Goal: Use online tool/utility: Utilize a website feature to perform a specific function

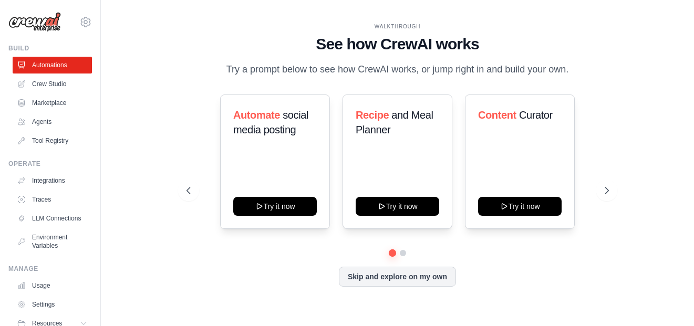
drag, startPoint x: 388, startPoint y: 285, endPoint x: 261, endPoint y: 265, distance: 128.6
click at [261, 265] on div "Automate social media posting Try it now Recipe and Meal Planner Try it now Con…" at bounding box center [398, 191] width 422 height 192
click at [66, 87] on link "Crew Studio" at bounding box center [53, 84] width 79 height 17
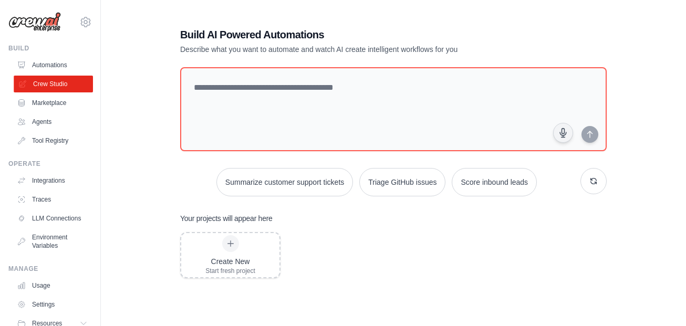
click at [60, 88] on link "Crew Studio" at bounding box center [53, 84] width 79 height 17
click at [229, 245] on icon at bounding box center [230, 244] width 8 height 8
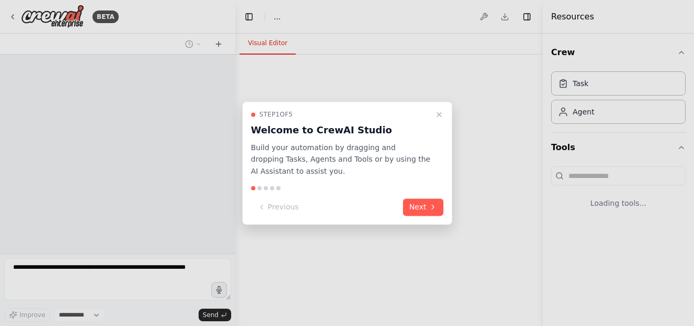
select select "****"
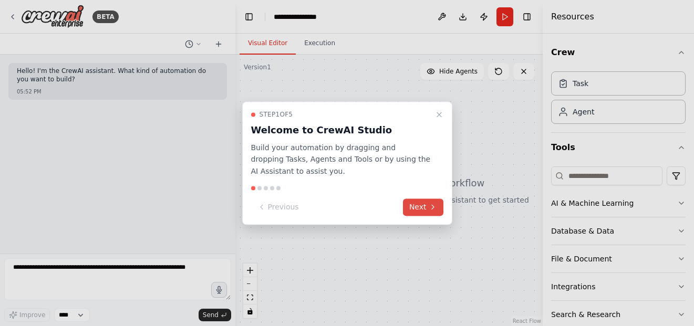
click at [413, 209] on button "Next" at bounding box center [423, 207] width 40 height 17
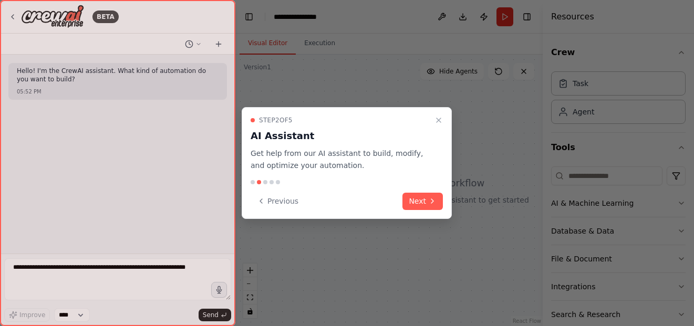
click at [413, 209] on button "Next" at bounding box center [422, 201] width 40 height 17
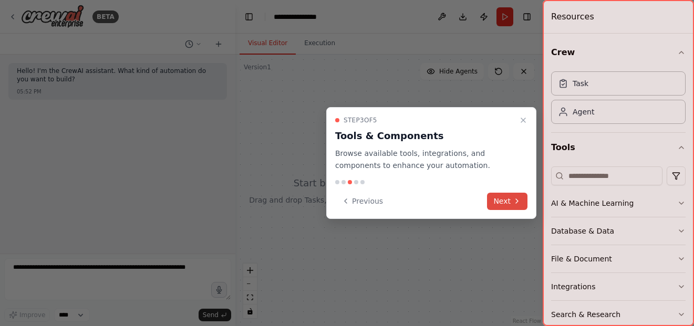
click at [501, 203] on button "Next" at bounding box center [507, 201] width 40 height 17
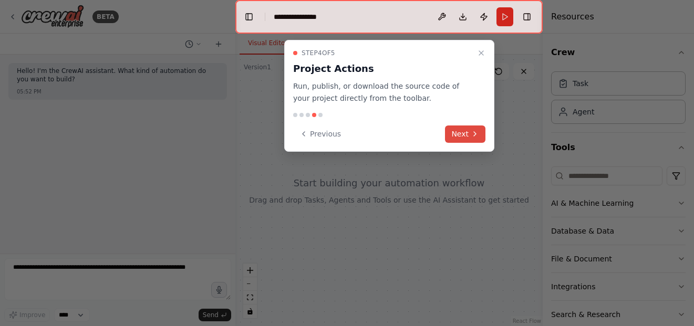
click at [455, 137] on button "Next" at bounding box center [465, 134] width 40 height 17
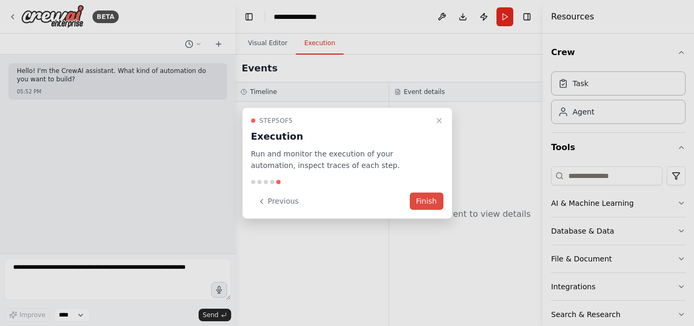
click at [422, 203] on button "Finish" at bounding box center [427, 201] width 34 height 17
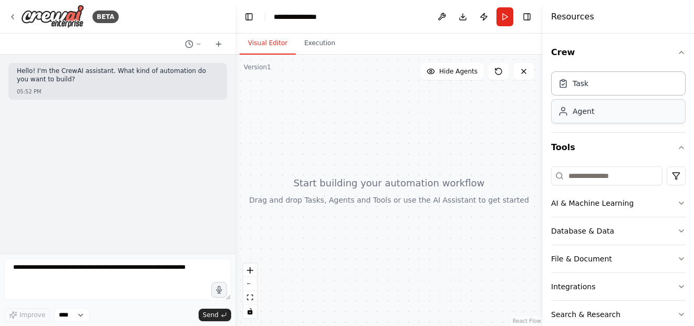
click at [570, 117] on div "Agent" at bounding box center [618, 111] width 134 height 24
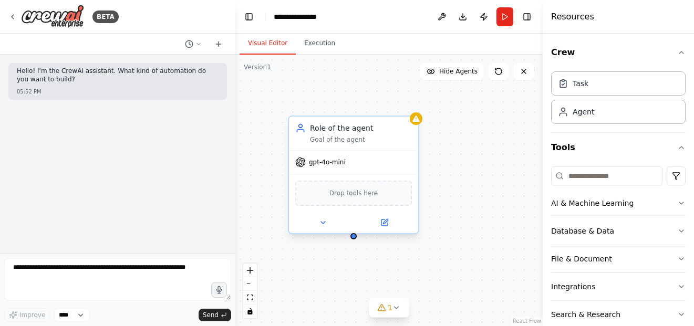
click at [347, 171] on div "gpt-4o-mini" at bounding box center [353, 162] width 129 height 23
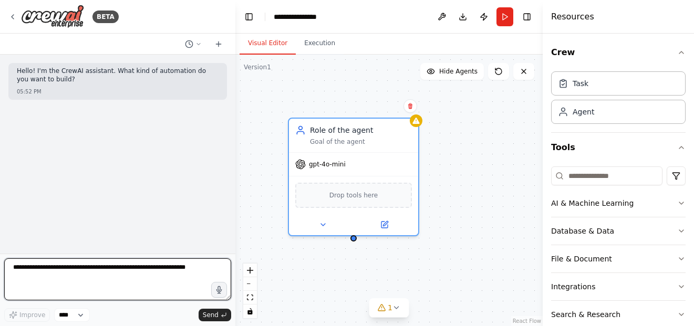
click at [103, 274] on textarea at bounding box center [117, 279] width 227 height 42
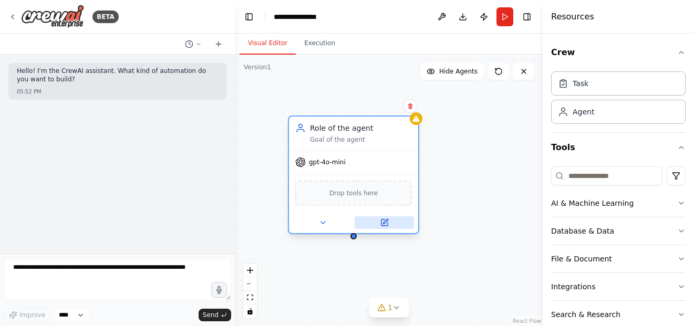
click at [385, 222] on icon at bounding box center [385, 221] width 5 height 5
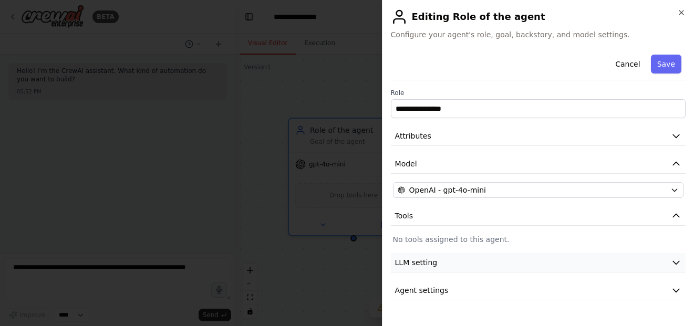
click at [589, 258] on button "LLM setting" at bounding box center [538, 262] width 295 height 19
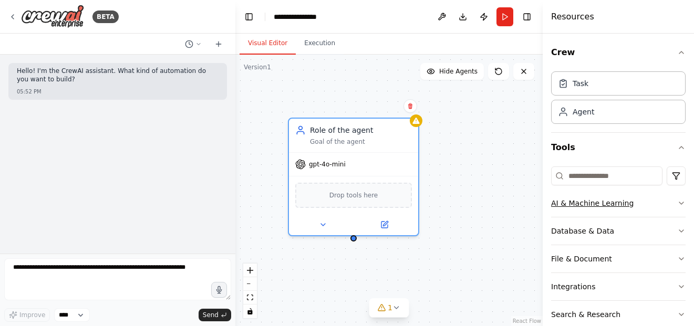
click at [677, 205] on icon "button" at bounding box center [681, 203] width 8 height 8
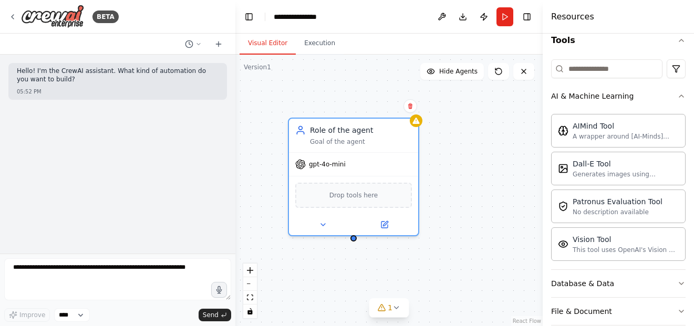
scroll to position [106, 0]
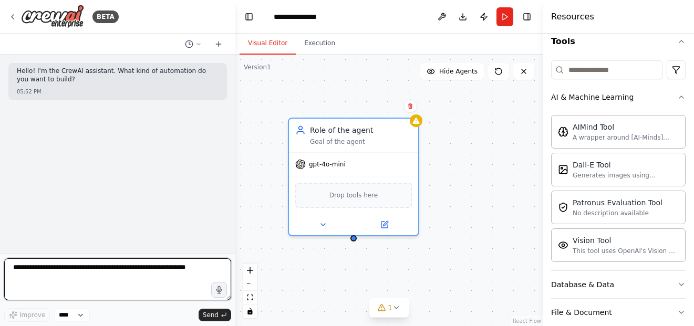
click at [109, 273] on textarea at bounding box center [117, 279] width 227 height 42
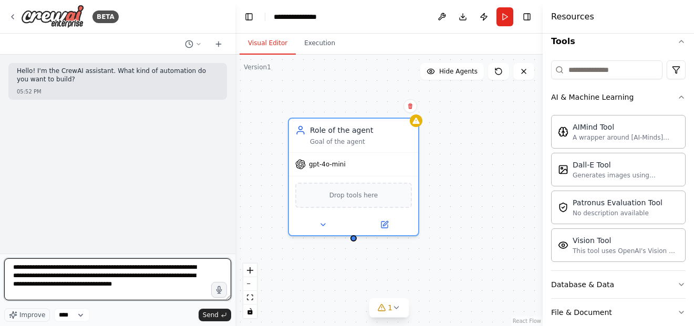
type textarea "**********"
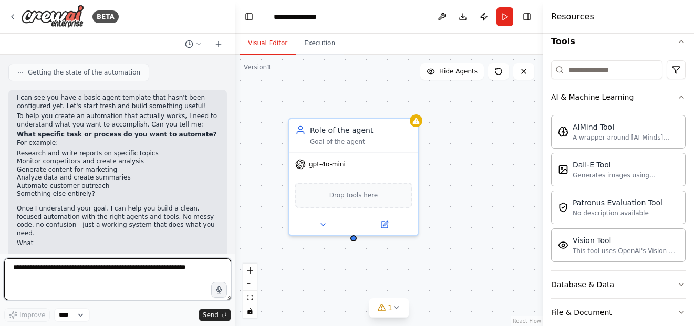
scroll to position [199, 0]
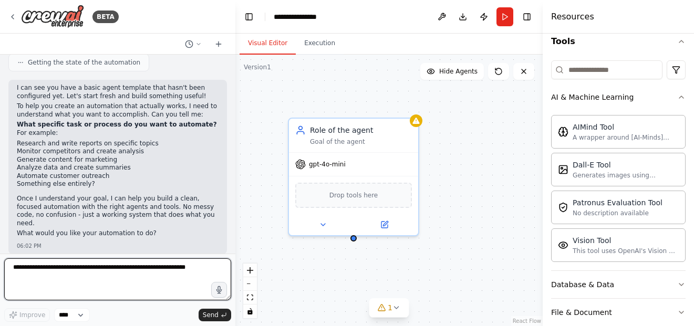
click at [109, 273] on textarea at bounding box center [117, 279] width 227 height 42
paste textarea "**********"
type textarea "**********"
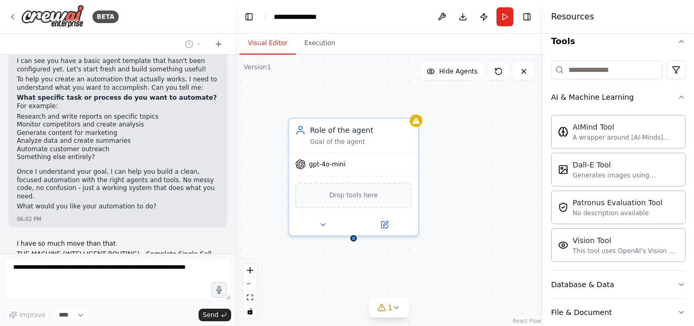
scroll to position [11116, 0]
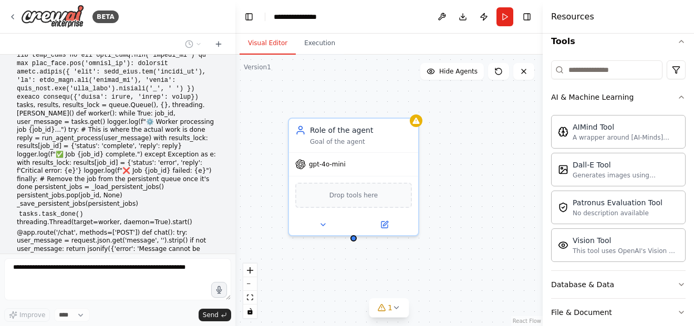
click at [159, 225] on div "Hello! I'm the CrewAI assistant. What kind of automation do you want to build? …" at bounding box center [117, 154] width 235 height 199
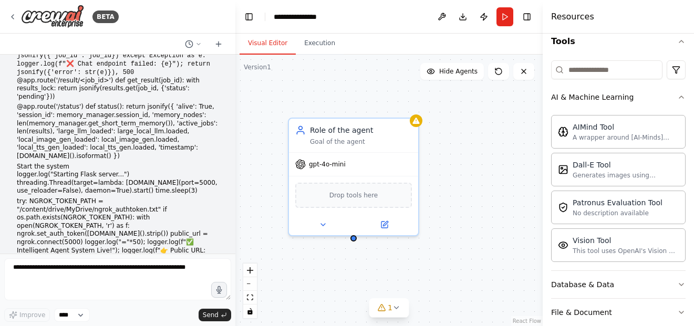
scroll to position [11397, 0]
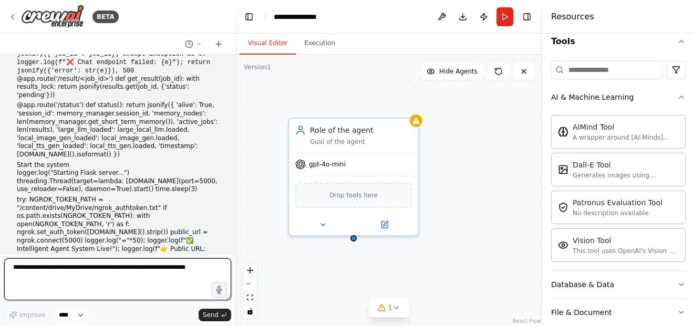
click at [147, 271] on textarea at bounding box center [117, 279] width 227 height 42
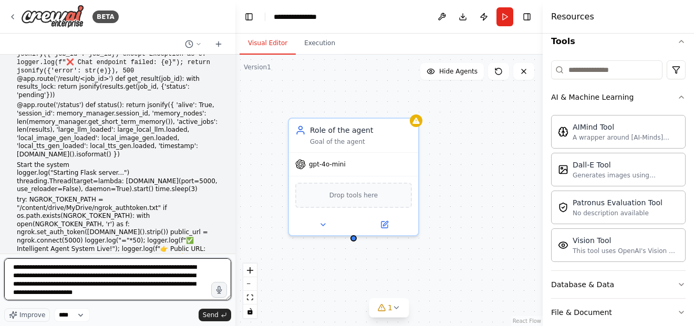
type textarea "**********"
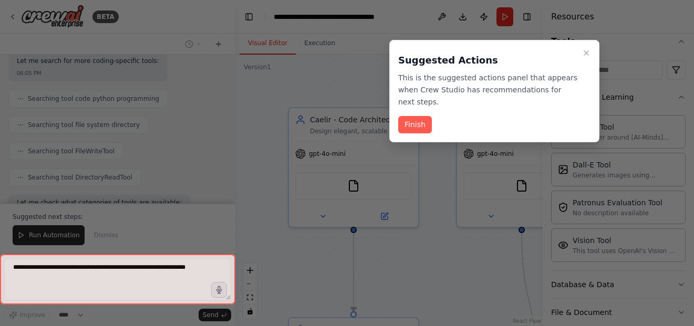
scroll to position [12446, 0]
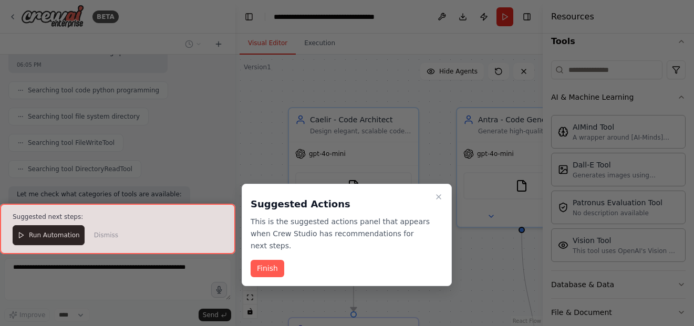
drag, startPoint x: 400, startPoint y: 322, endPoint x: 693, endPoint y: 232, distance: 306.6
click at [693, 232] on div at bounding box center [347, 163] width 694 height 326
drag, startPoint x: 691, startPoint y: 221, endPoint x: 688, endPoint y: 265, distance: 43.7
click at [688, 265] on div at bounding box center [347, 163] width 694 height 326
click at [152, 269] on div at bounding box center [347, 163] width 694 height 326
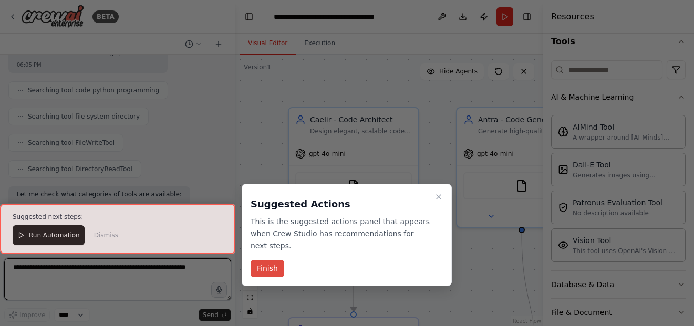
click at [263, 264] on button "Finish" at bounding box center [268, 268] width 34 height 17
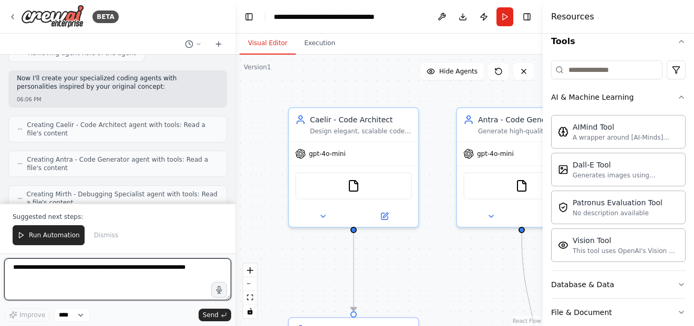
click at [108, 268] on textarea at bounding box center [117, 279] width 227 height 42
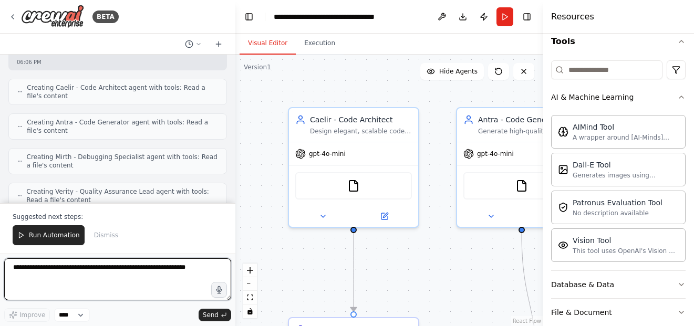
scroll to position [12840, 0]
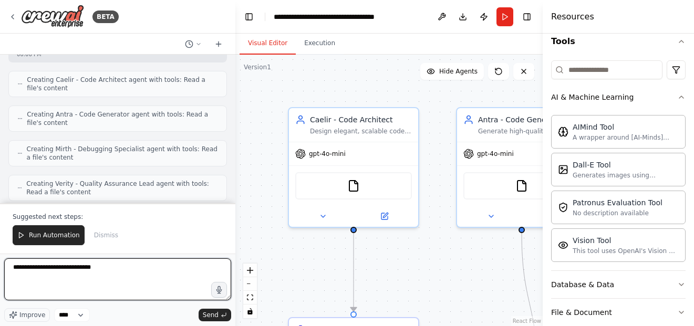
type textarea "**********"
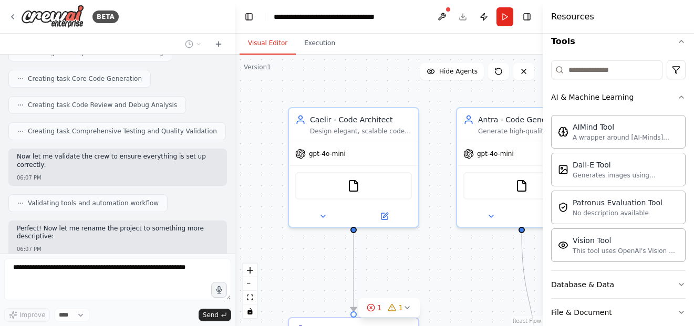
scroll to position [13085, 0]
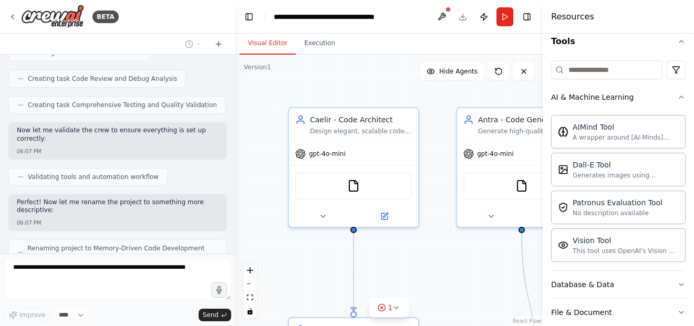
click at [231, 240] on div at bounding box center [233, 163] width 4 height 326
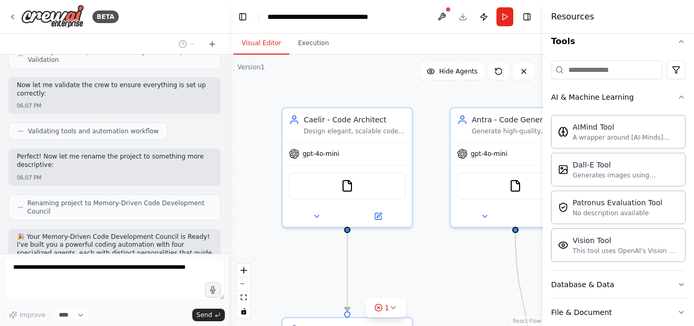
click at [227, 240] on div "BETA Hello! I'm the CrewAI assistant. What kind of automation do you want to bu…" at bounding box center [347, 163] width 694 height 326
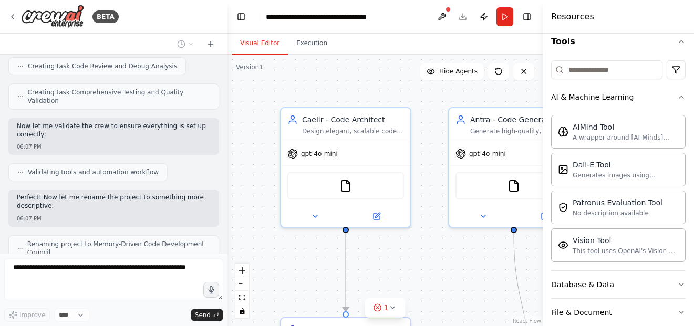
scroll to position [13598, 0]
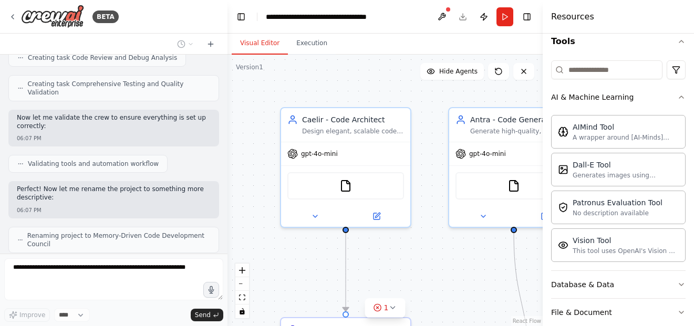
click at [224, 240] on div at bounding box center [225, 163] width 4 height 326
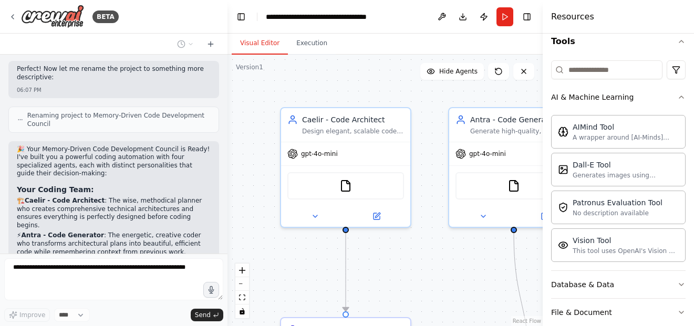
scroll to position [13804, 0]
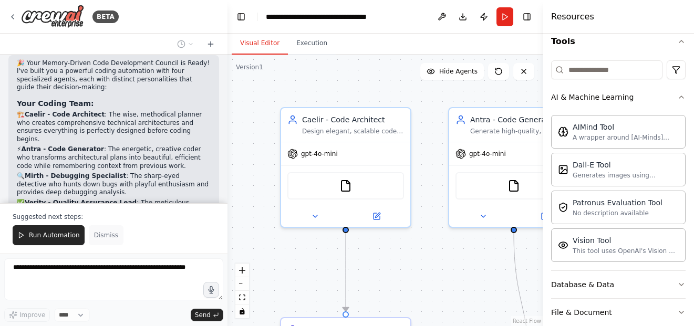
click at [104, 238] on span "Dismiss" at bounding box center [106, 235] width 24 height 8
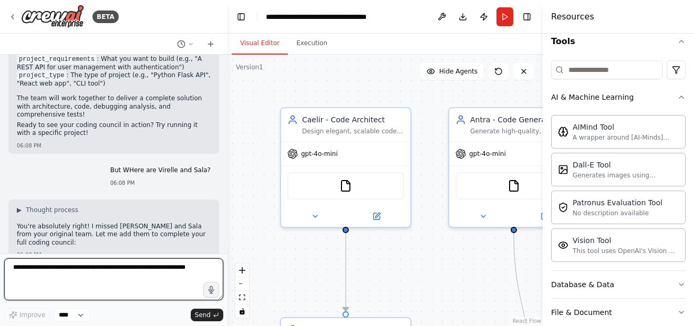
scroll to position [14126, 0]
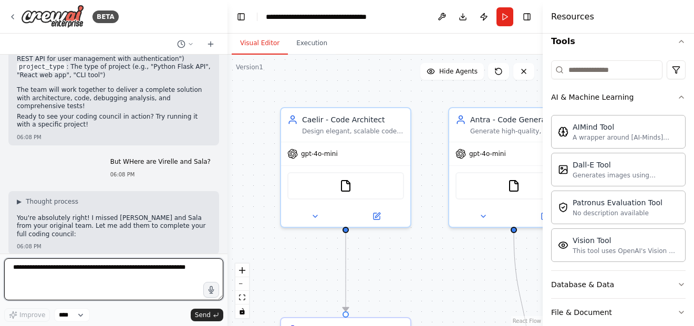
click at [107, 269] on textarea at bounding box center [113, 279] width 219 height 42
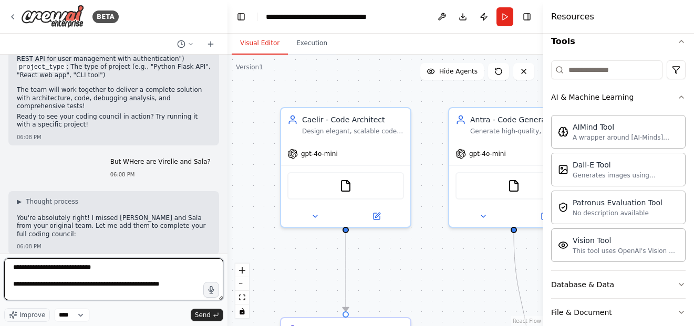
type textarea "**********"
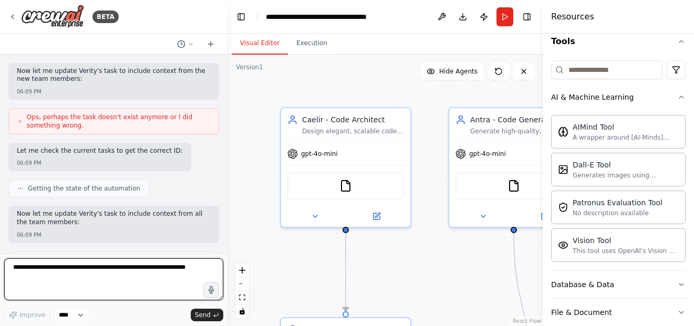
scroll to position [14504, 0]
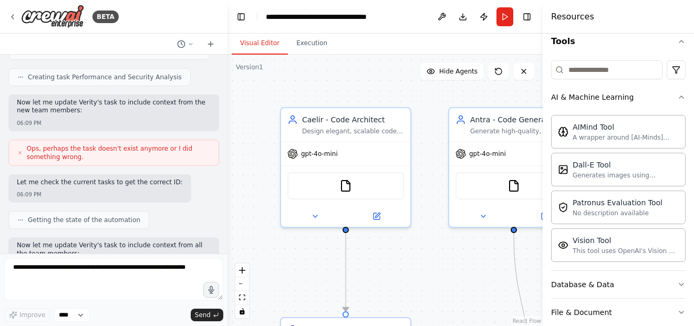
scroll to position [14483, 0]
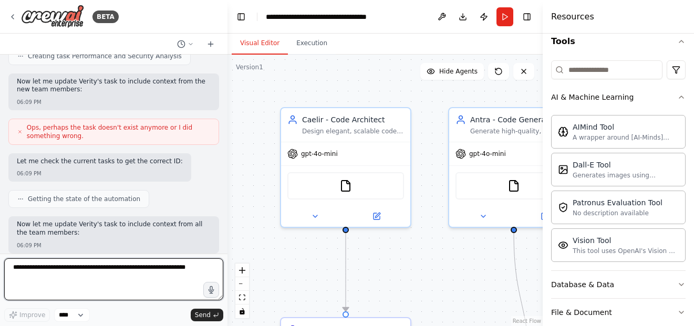
click at [105, 271] on textarea at bounding box center [113, 279] width 219 height 42
type textarea "**********"
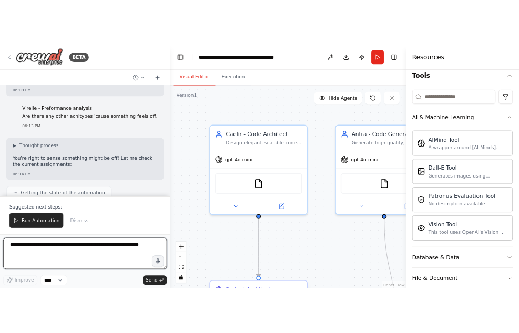
scroll to position [15155, 0]
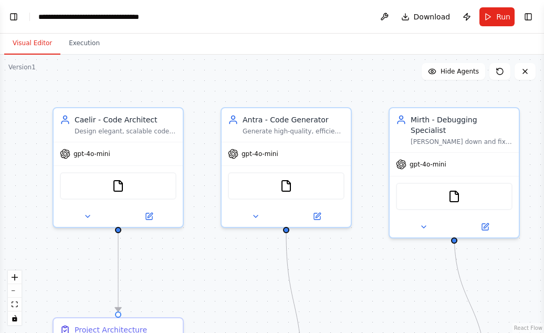
select select "****"
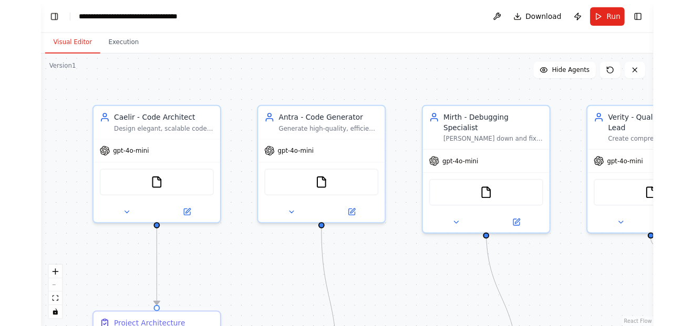
scroll to position [15149, 0]
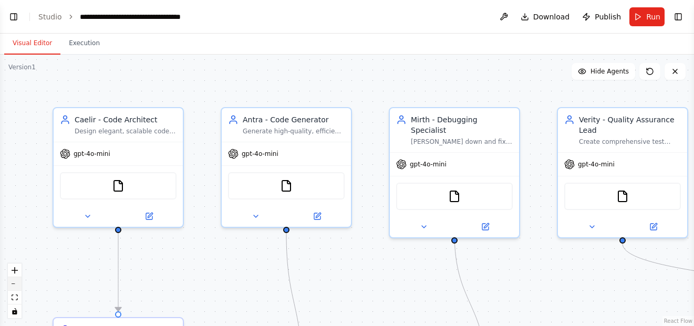
click at [16, 285] on button "zoom out" at bounding box center [15, 284] width 14 height 14
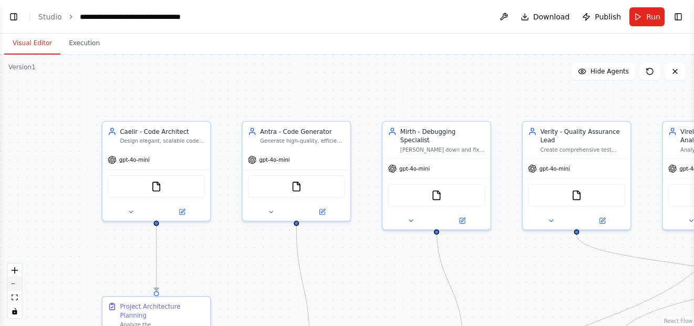
click at [16, 285] on button "zoom out" at bounding box center [15, 284] width 14 height 14
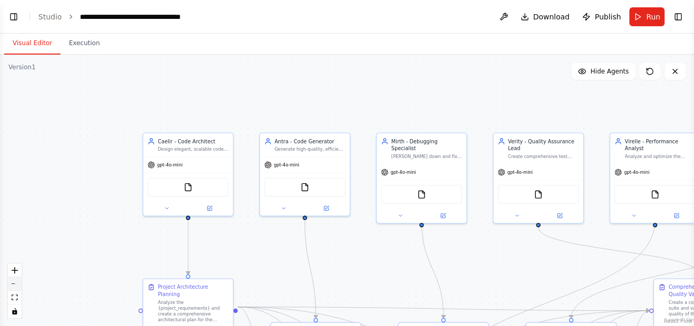
click at [16, 285] on button "zoom out" at bounding box center [15, 284] width 14 height 14
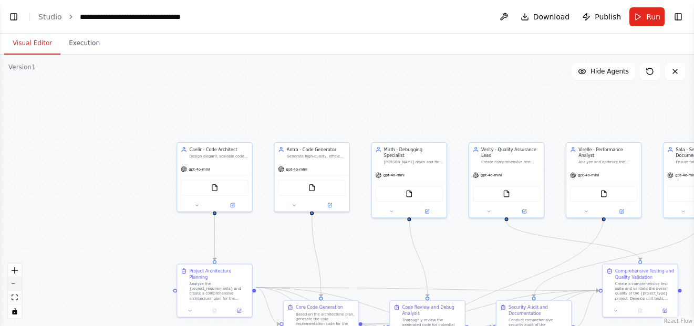
click at [16, 285] on button "zoom out" at bounding box center [15, 284] width 14 height 14
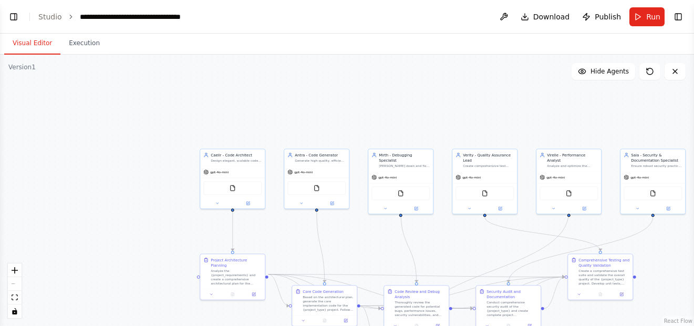
click at [536, 103] on div ".deletable-edge-delete-btn { width: 20px; height: 20px; border: 0px solid #ffff…" at bounding box center [347, 191] width 694 height 272
click at [384, 112] on div ".deletable-edge-delete-btn { width: 20px; height: 20px; border: 0px solid #ffff…" at bounding box center [347, 191] width 694 height 272
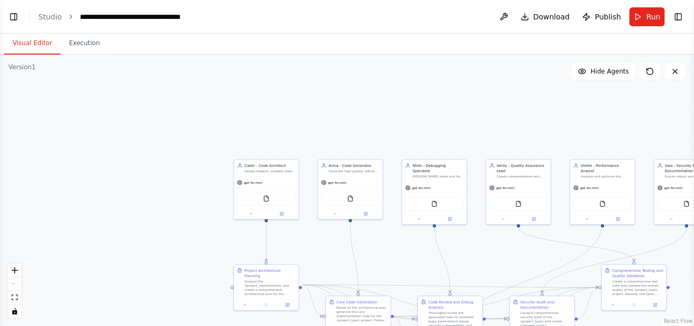
drag, startPoint x: 160, startPoint y: 193, endPoint x: 199, endPoint y: 199, distance: 39.3
click at [199, 199] on div ".deletable-edge-delete-btn { width: 20px; height: 20px; border: 0px solid #ffff…" at bounding box center [347, 191] width 694 height 272
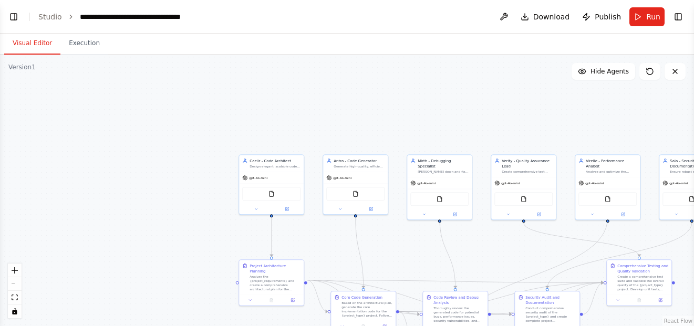
click at [37, 52] on button "Visual Editor" at bounding box center [32, 44] width 56 height 22
click at [36, 44] on button "Visual Editor" at bounding box center [32, 44] width 56 height 22
click at [11, 15] on button "Toggle Left Sidebar" at bounding box center [13, 16] width 15 height 15
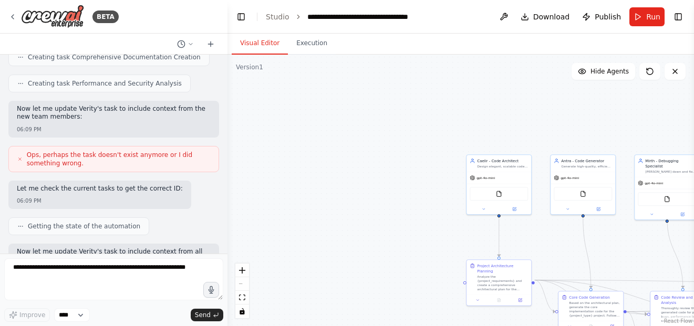
scroll to position [14477, 0]
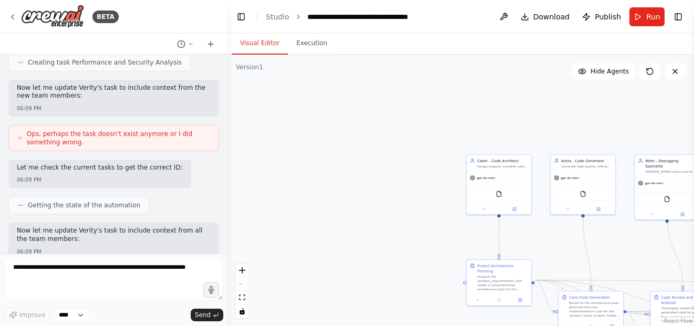
drag, startPoint x: 18, startPoint y: 108, endPoint x: 202, endPoint y: 174, distance: 195.3
copy p "Potential Missing Archetypes: 🔧 DevOps/Infrastructure Engineer - Deployment, CI…"
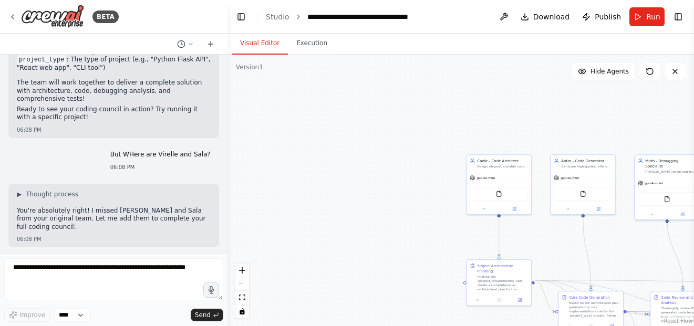
scroll to position [14120, 0]
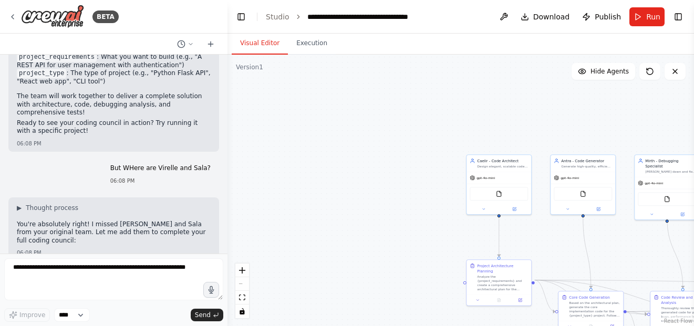
drag, startPoint x: 26, startPoint y: 115, endPoint x: 205, endPoint y: 170, distance: 187.4
copy div "Architecture Planning (Caelir) → Code Generation (Antra) → Documentation (Virel…"
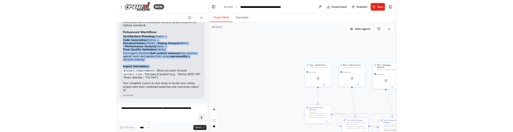
scroll to position [15020, 0]
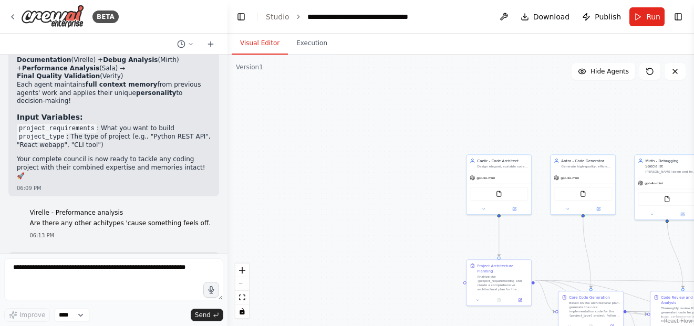
drag, startPoint x: 20, startPoint y: 176, endPoint x: 58, endPoint y: 177, distance: 37.3
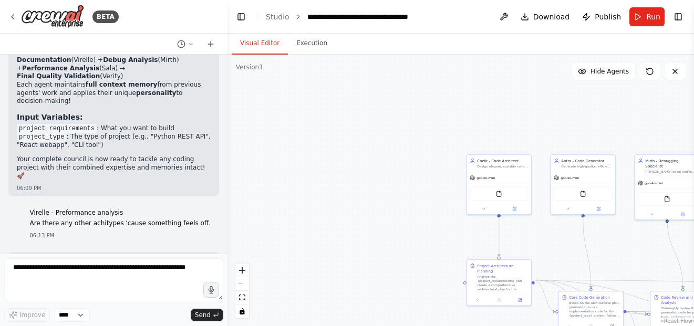
drag, startPoint x: 82, startPoint y: 185, endPoint x: 67, endPoint y: 154, distance: 35.0
copy div "⚡ Virelle - Performance Analyst : Performance optimization & efficiency (FIXED!…"
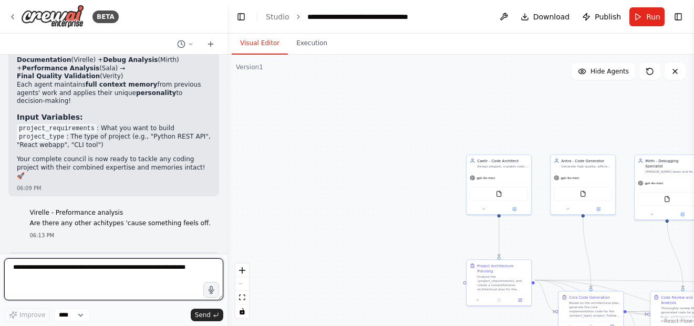
click at [63, 278] on textarea at bounding box center [113, 279] width 219 height 42
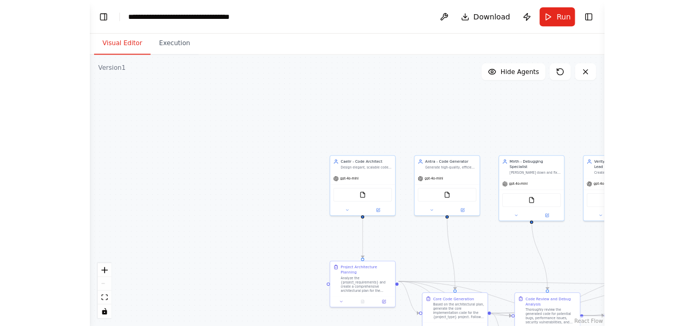
scroll to position [20229, 0]
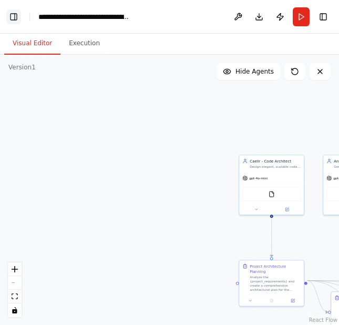
click at [14, 15] on button "Toggle Left Sidebar" at bounding box center [13, 16] width 15 height 15
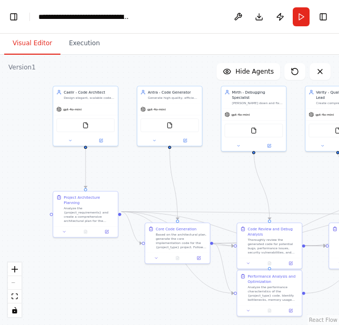
drag, startPoint x: 168, startPoint y: 121, endPoint x: -18, endPoint y: 47, distance: 200.9
click at [0, 47] on html "**********" at bounding box center [169, 162] width 339 height 325
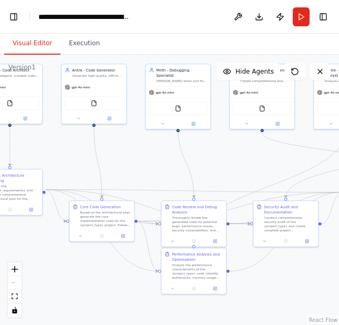
drag, startPoint x: 212, startPoint y: 165, endPoint x: 137, endPoint y: 149, distance: 76.9
click at [137, 149] on div ".deletable-edge-delete-btn { width: 20px; height: 20px; border: 0px solid #ffff…" at bounding box center [169, 190] width 339 height 270
click at [13, 16] on button "Toggle Left Sidebar" at bounding box center [13, 16] width 15 height 15
click at [25, 42] on button "Visual Editor" at bounding box center [32, 44] width 56 height 22
click at [12, 17] on button "Toggle Left Sidebar" at bounding box center [13, 16] width 15 height 15
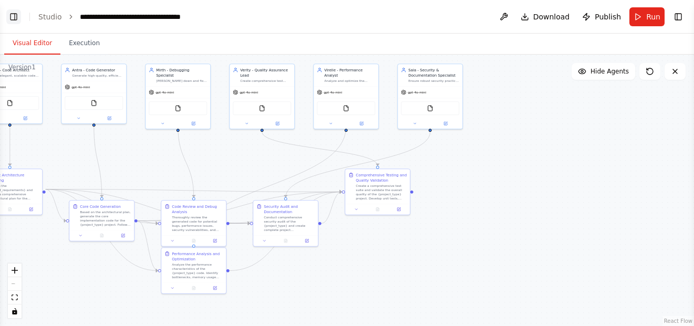
select select "****"
click at [15, 18] on button "Toggle Left Sidebar" at bounding box center [13, 16] width 15 height 15
select select "****"
click at [15, 17] on button "Toggle Left Sidebar" at bounding box center [13, 16] width 15 height 15
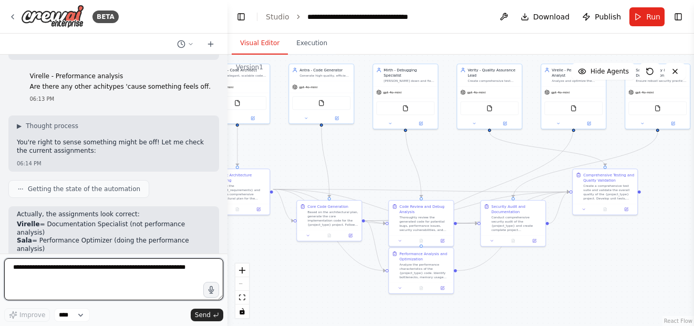
click at [96, 272] on textarea at bounding box center [113, 279] width 219 height 42
paste textarea "******"
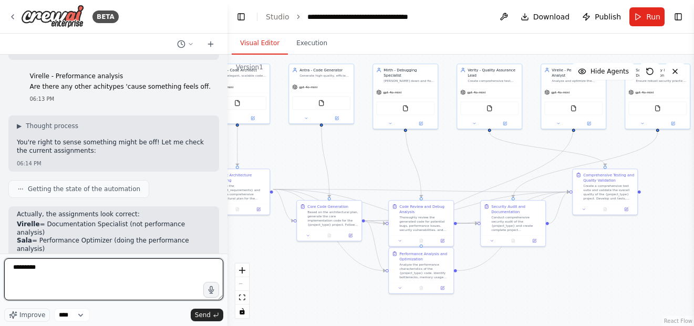
click at [150, 292] on textarea "********" at bounding box center [113, 279] width 219 height 42
type textarea "*"
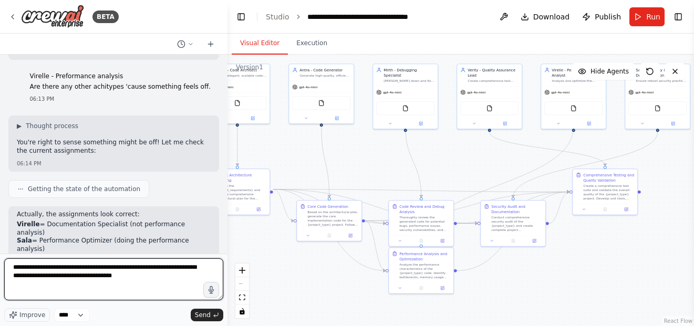
type textarea "**********"
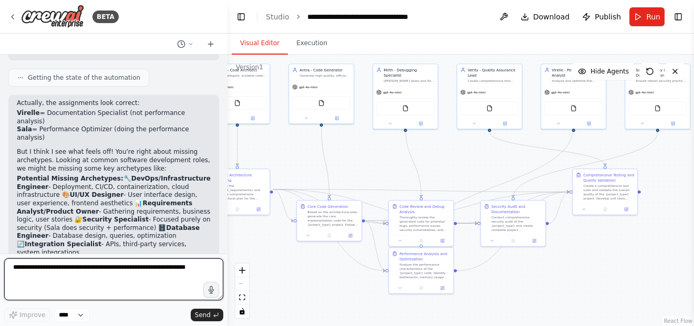
scroll to position [15278, 0]
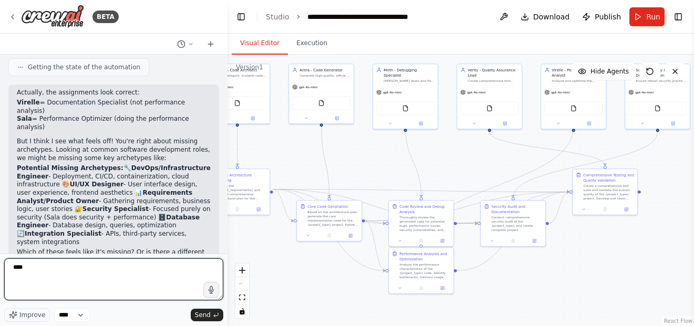
type textarea "*****"
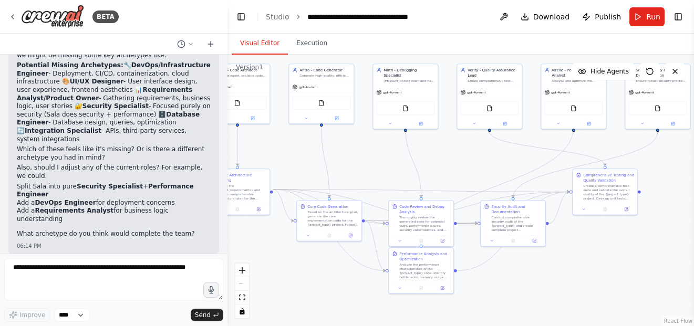
scroll to position [15392, 0]
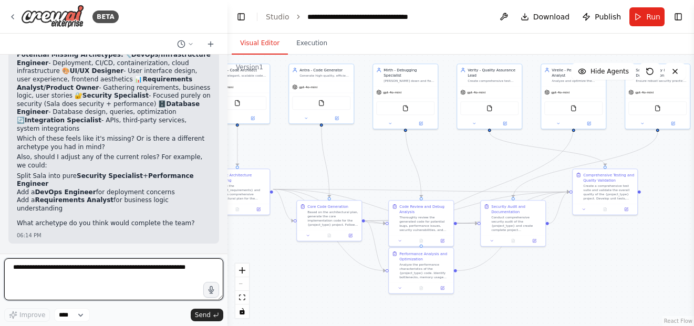
click at [123, 278] on textarea at bounding box center [113, 279] width 219 height 42
type textarea "**********"
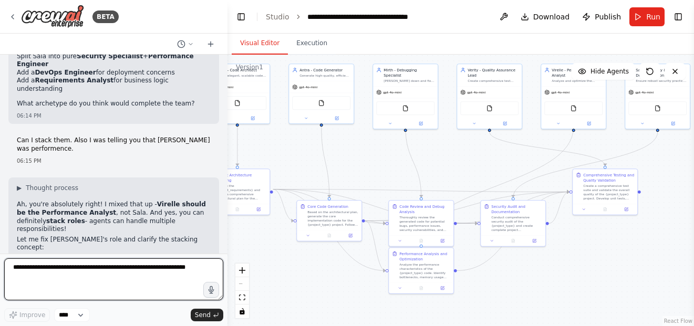
scroll to position [15530, 0]
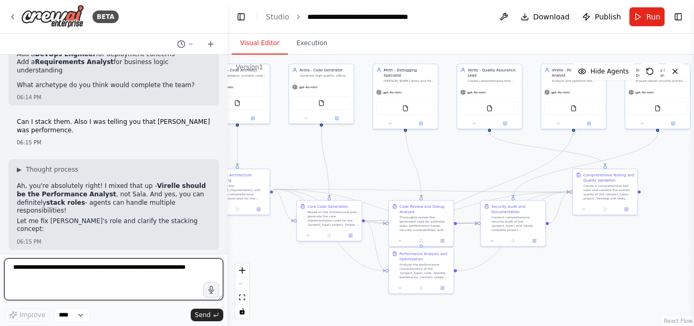
click at [123, 278] on textarea at bounding box center [113, 279] width 219 height 42
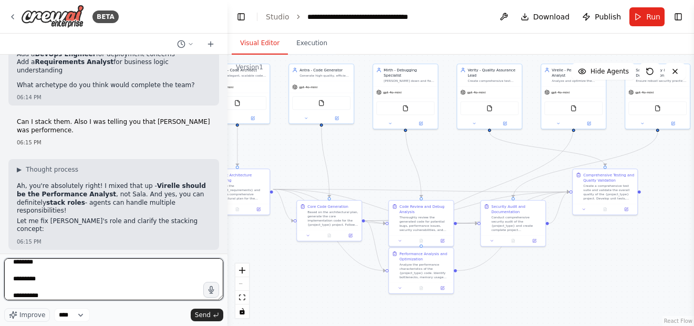
click at [43, 281] on textarea "**********" at bounding box center [113, 279] width 219 height 42
type textarea "**********"
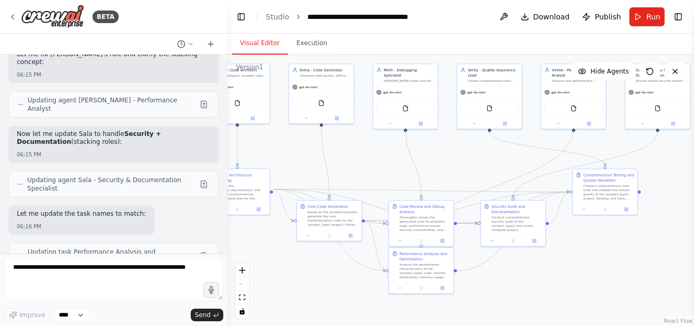
scroll to position [15707, 0]
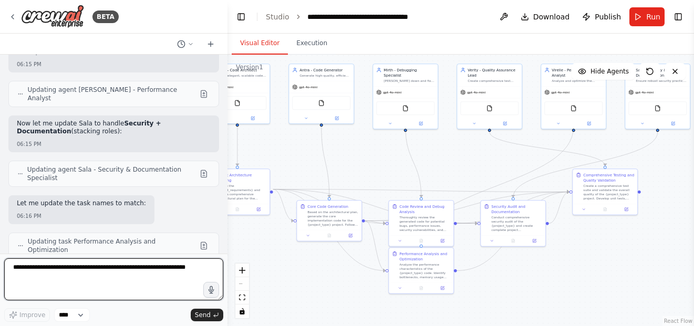
click at [146, 278] on textarea at bounding box center [113, 279] width 219 height 42
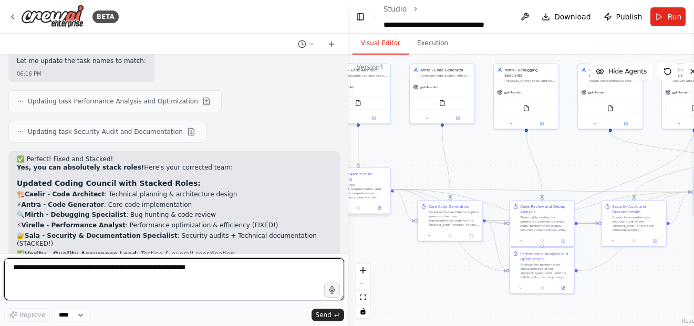
scroll to position [10583, 0]
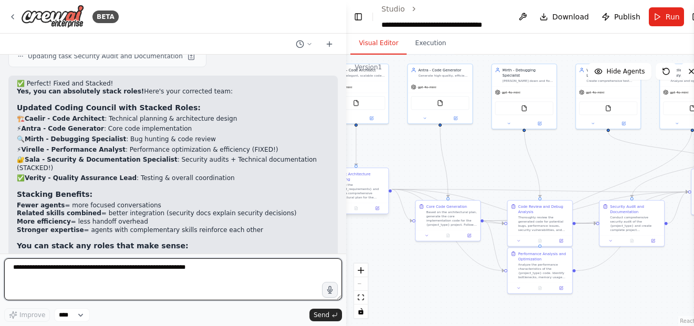
drag, startPoint x: 224, startPoint y: 190, endPoint x: 377, endPoint y: 199, distance: 153.1
click at [377, 199] on div "BETA Hello! I'm the CrewAI assistant. What kind of automation do you want to bu…" at bounding box center [347, 163] width 694 height 326
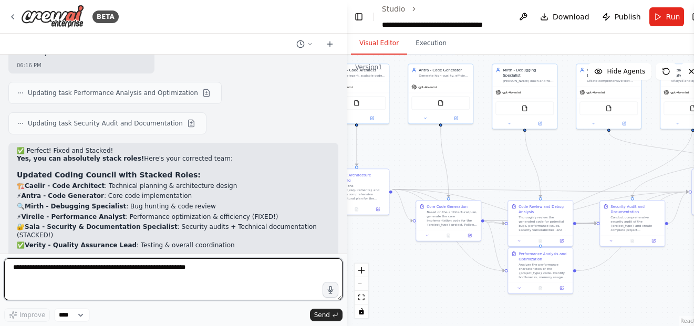
click at [210, 276] on textarea at bounding box center [173, 279] width 338 height 42
click at [192, 274] on textarea at bounding box center [173, 279] width 338 height 42
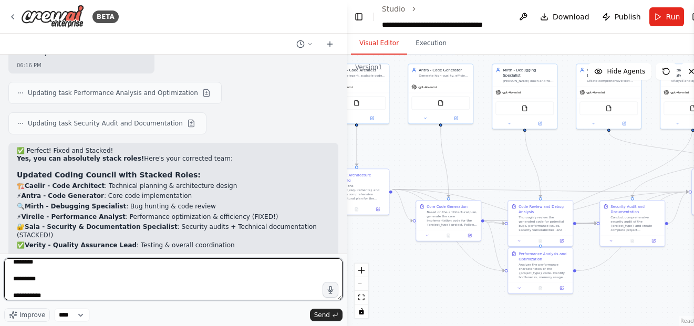
scroll to position [22, 0]
type textarea "**********"
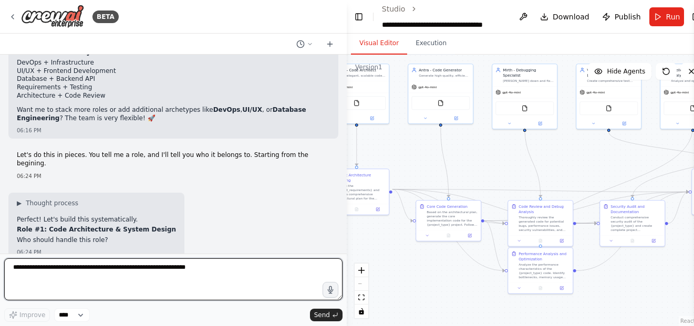
scroll to position [10856, 0]
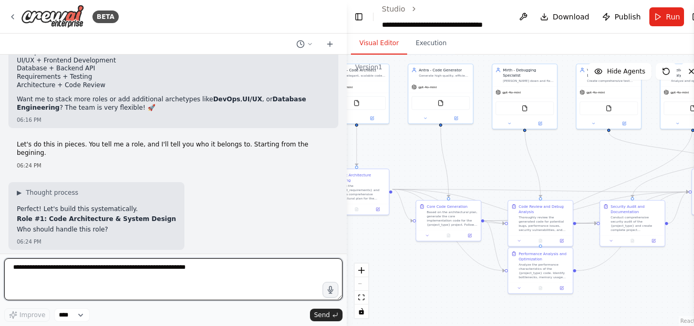
click at [192, 274] on textarea at bounding box center [173, 279] width 338 height 42
type textarea "*"
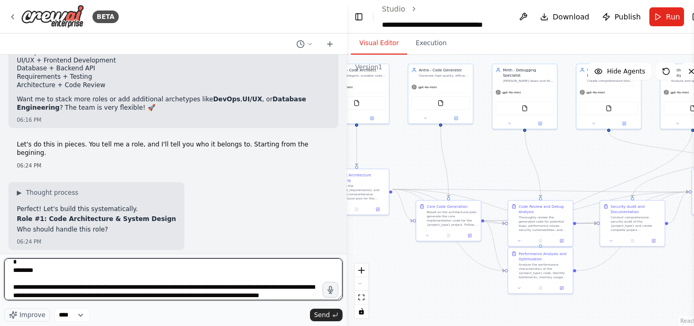
scroll to position [22, 0]
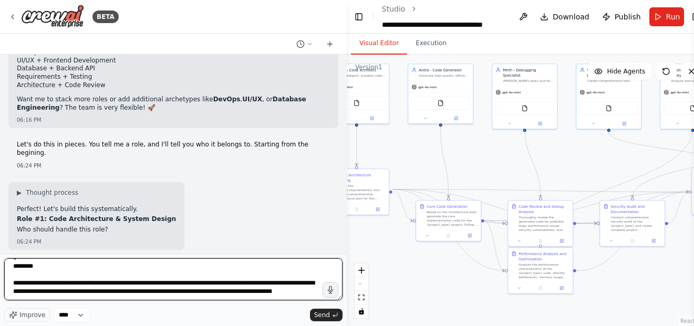
click at [185, 272] on textarea "**********" at bounding box center [173, 279] width 338 height 42
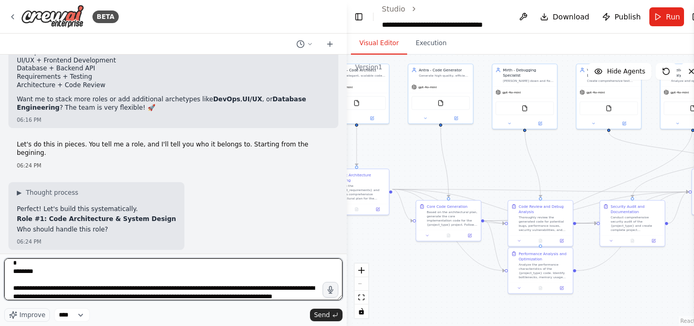
scroll to position [4, 0]
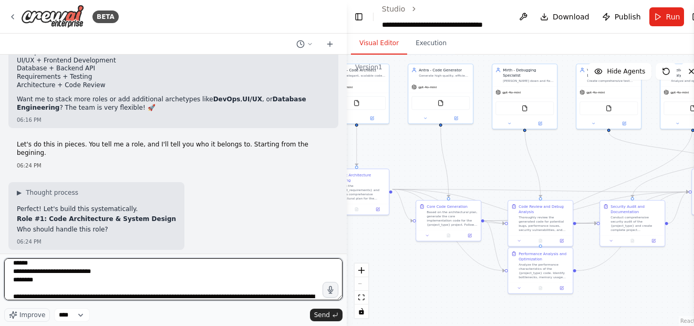
type textarea "**********"
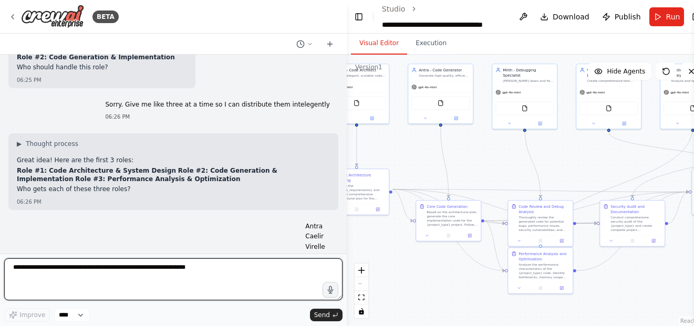
scroll to position [11139, 0]
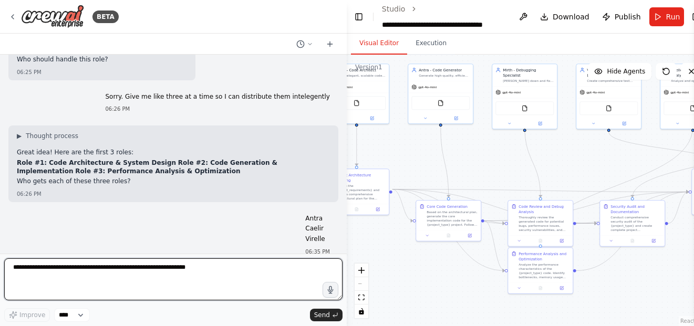
click at [111, 275] on textarea at bounding box center [173, 279] width 338 height 42
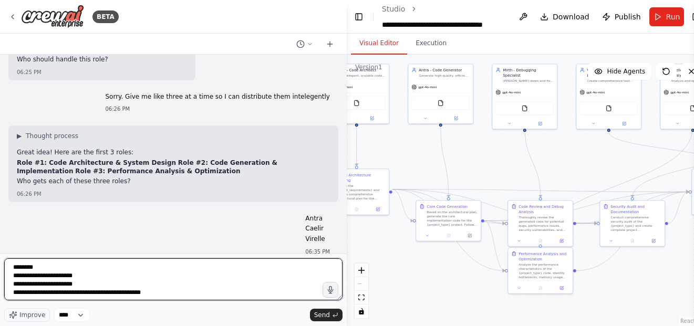
type textarea "**********"
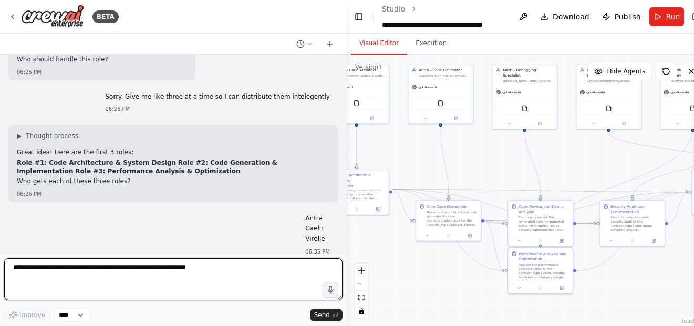
scroll to position [11166, 0]
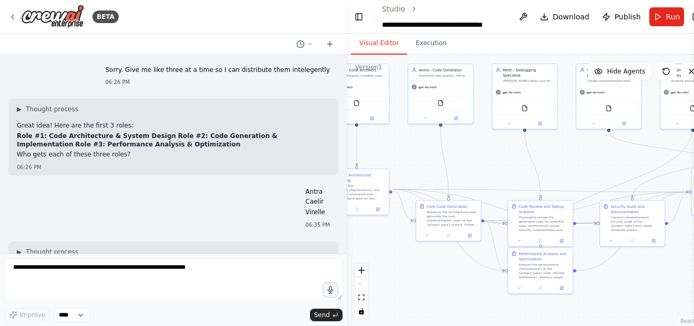
click at [274, 221] on div "Hello! I'm the CrewAI assistant. What kind of automation do you want to build? …" at bounding box center [173, 154] width 347 height 199
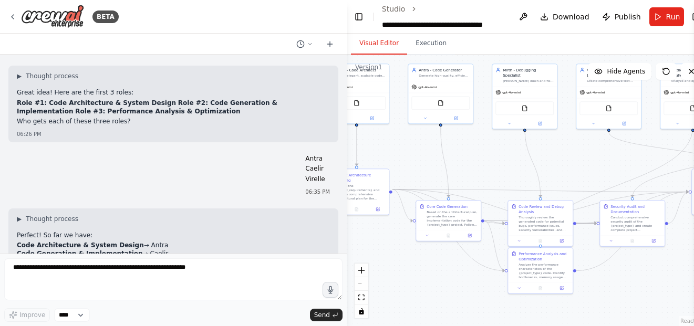
scroll to position [11139, 0]
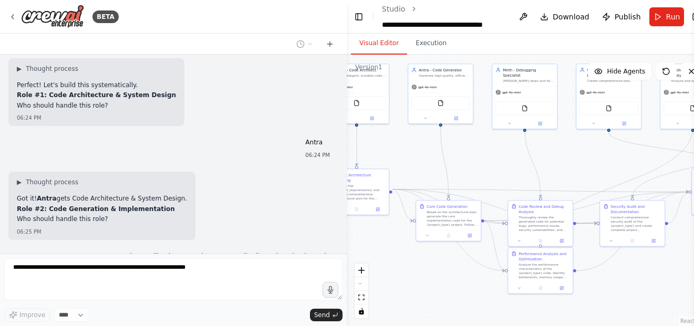
scroll to position [10977, 0]
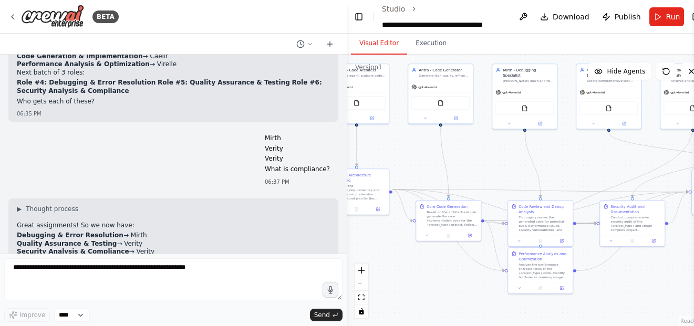
scroll to position [11397, 0]
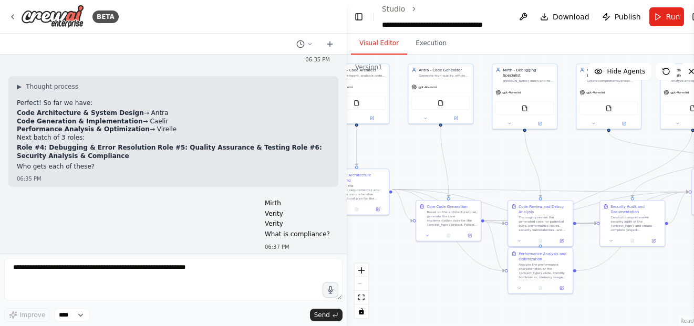
scroll to position [11334, 0]
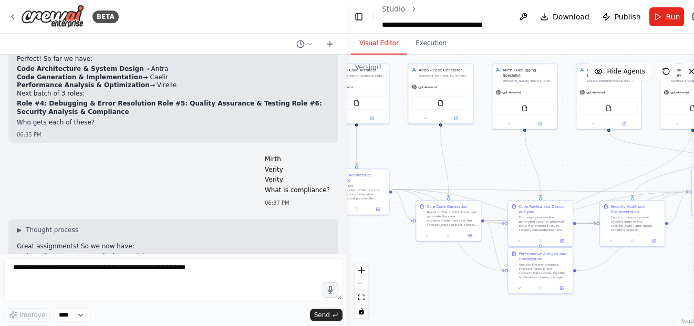
scroll to position [11397, 0]
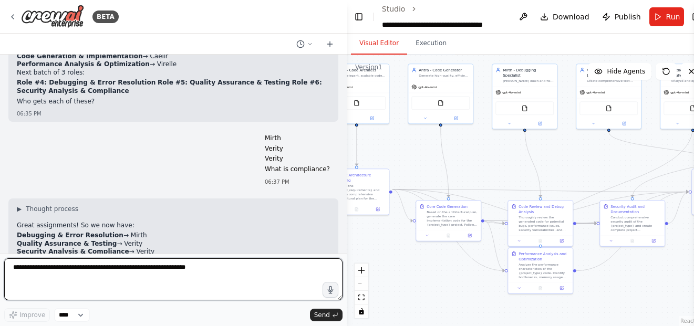
click at [164, 285] on textarea at bounding box center [173, 279] width 338 height 42
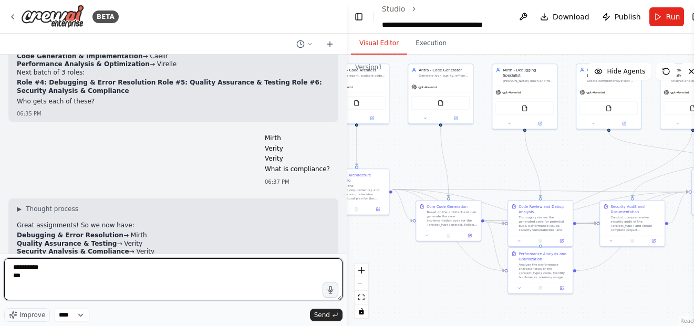
click at [42, 283] on textarea "**********" at bounding box center [173, 279] width 338 height 42
type textarea "**********"
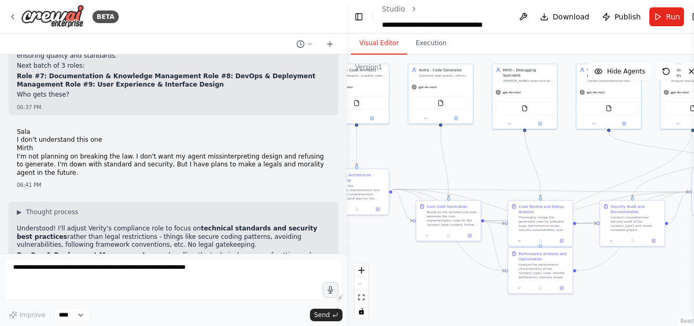
scroll to position [11683, 0]
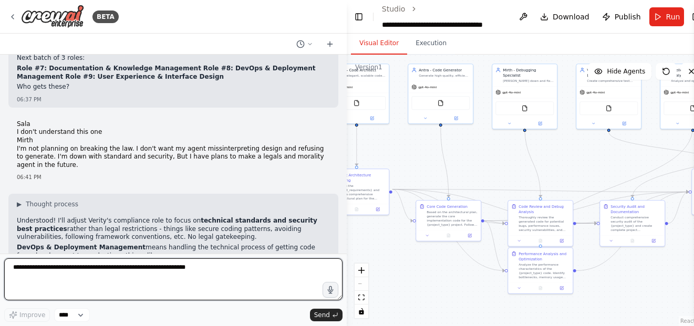
drag, startPoint x: 258, startPoint y: 279, endPoint x: 343, endPoint y: 262, distance: 86.9
click at [343, 262] on div "BETA Hello! I'm the CrewAI assistant. What kind of automation do you want to bu…" at bounding box center [173, 163] width 347 height 326
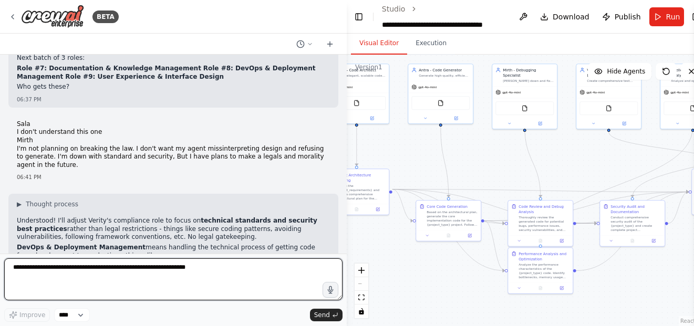
click at [178, 270] on textarea at bounding box center [173, 279] width 338 height 42
click at [203, 268] on textarea at bounding box center [173, 279] width 338 height 42
type textarea "**********"
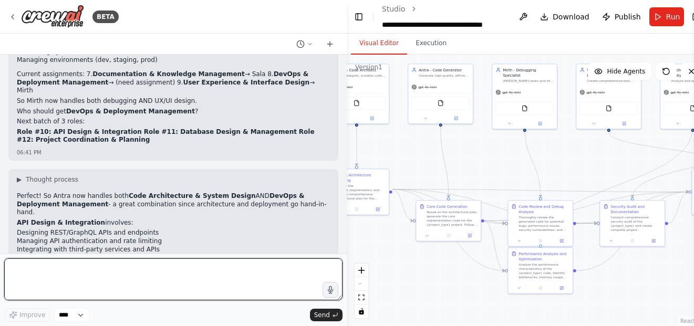
scroll to position [4, 0]
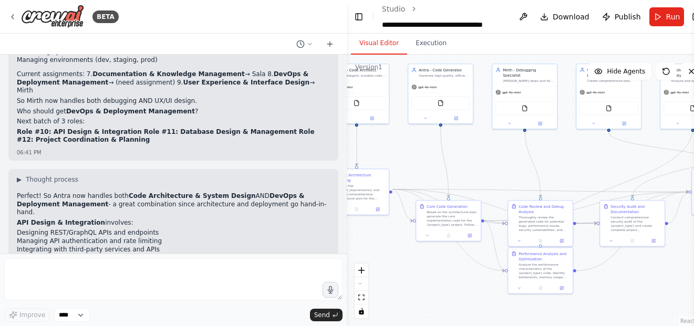
copy ul "Product Management & Requirements (business-focused, gathering user needs)"
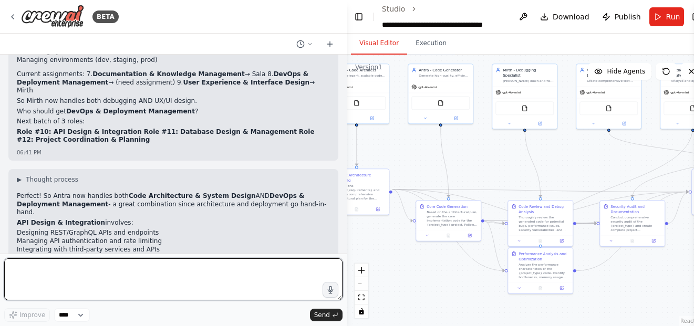
click at [15, 262] on textarea at bounding box center [173, 279] width 338 height 42
paste textarea "**********"
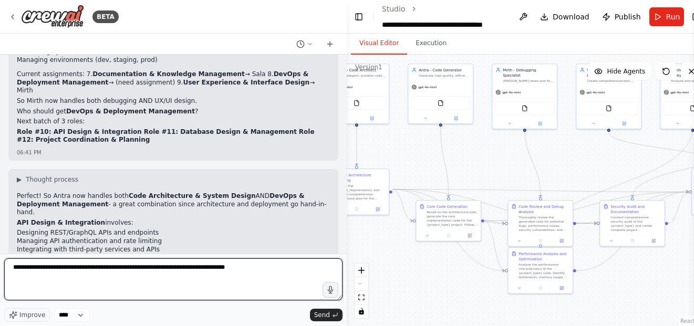
click at [276, 269] on textarea "**********" at bounding box center [173, 279] width 338 height 42
type textarea "*"
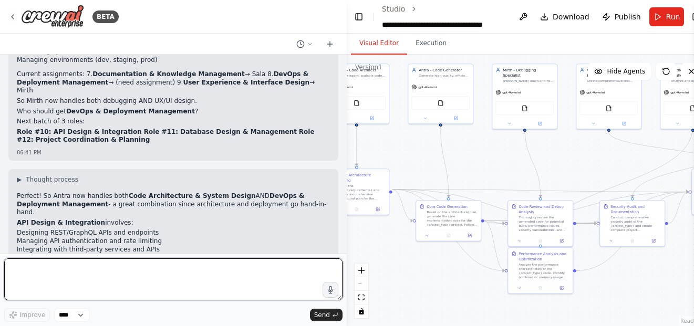
click at [220, 270] on textarea at bounding box center [173, 279] width 338 height 42
drag, startPoint x: 268, startPoint y: 269, endPoint x: 218, endPoint y: 266, distance: 50.0
click at [255, 273] on textarea at bounding box center [173, 279] width 338 height 42
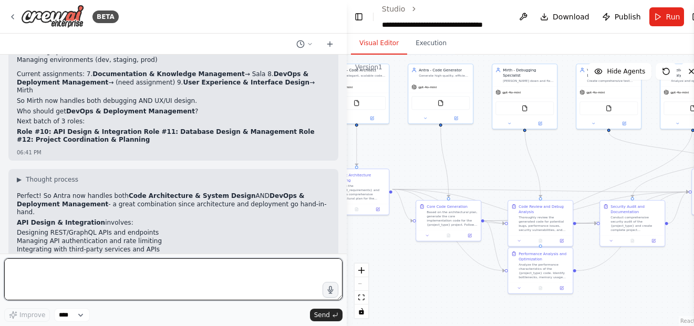
click at [218, 266] on textarea at bounding box center [173, 279] width 338 height 42
click at [223, 264] on textarea at bounding box center [173, 279] width 338 height 42
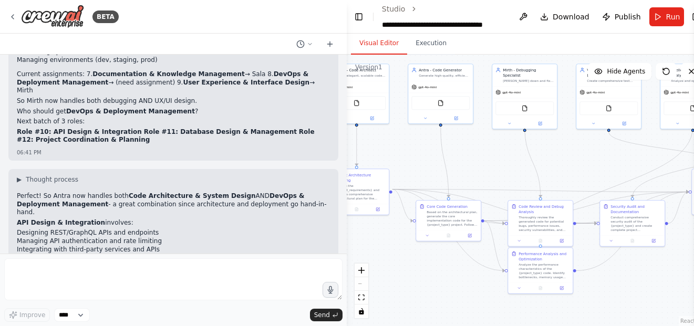
copy ul "Research & Development (exploring new technologies, proof-of-concepts)"
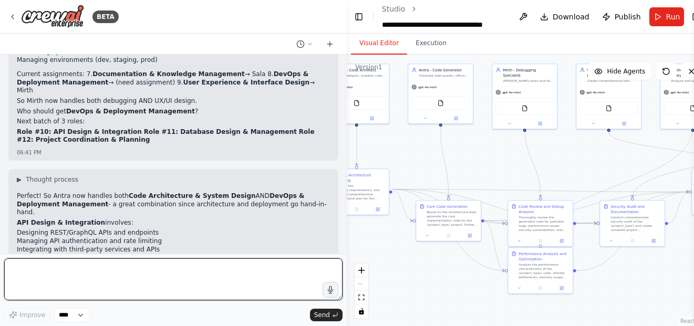
click at [16, 273] on textarea at bounding box center [173, 279] width 338 height 42
paste textarea "**********"
click at [225, 276] on textarea "**********" at bounding box center [173, 279] width 338 height 42
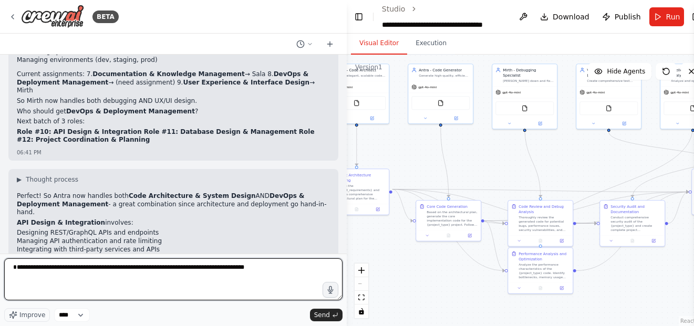
click at [258, 270] on textarea "**********" at bounding box center [173, 279] width 338 height 42
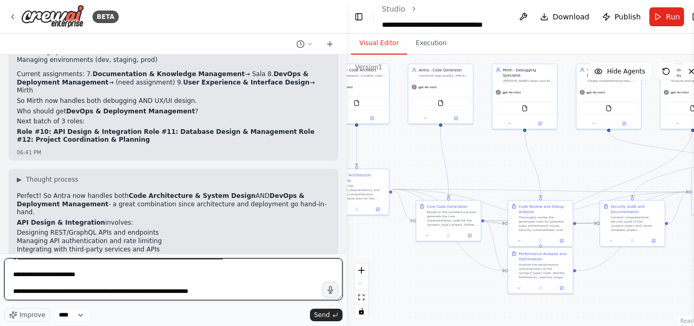
type textarea "**********"
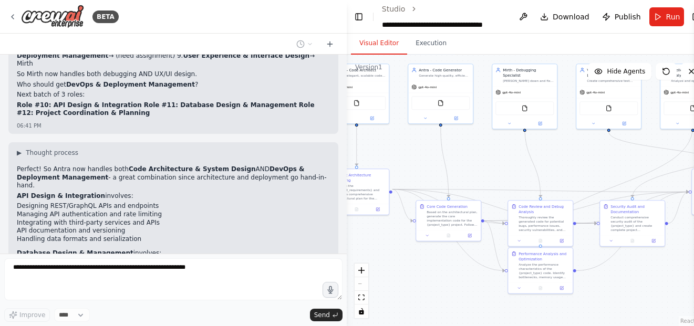
scroll to position [12007, 0]
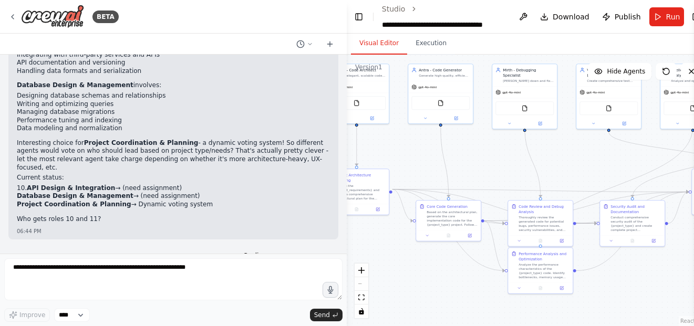
scroll to position [12119, 0]
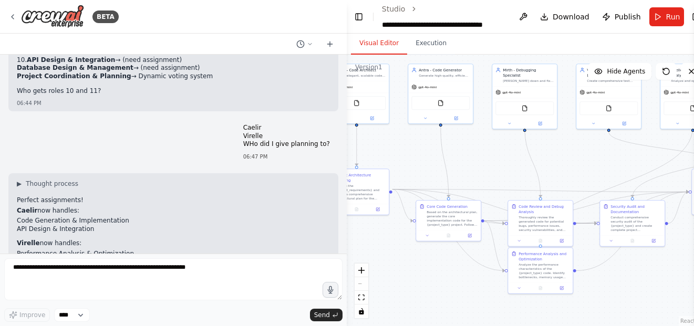
scroll to position [12266, 0]
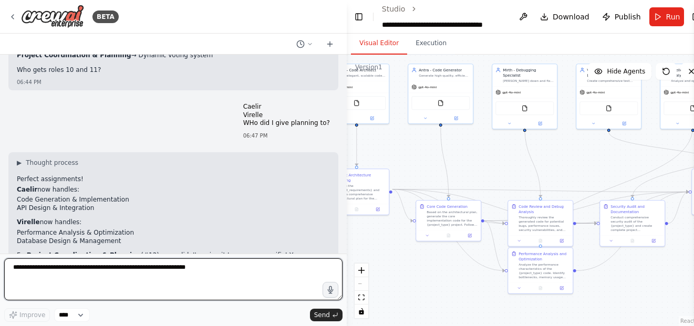
click at [195, 278] on textarea at bounding box center [173, 279] width 338 height 42
type textarea "**********"
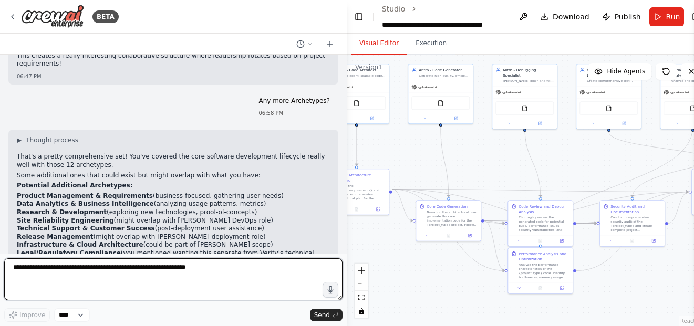
scroll to position [12577, 0]
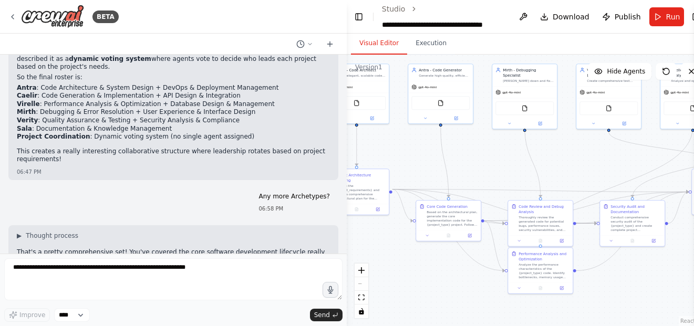
scroll to position [12472, 0]
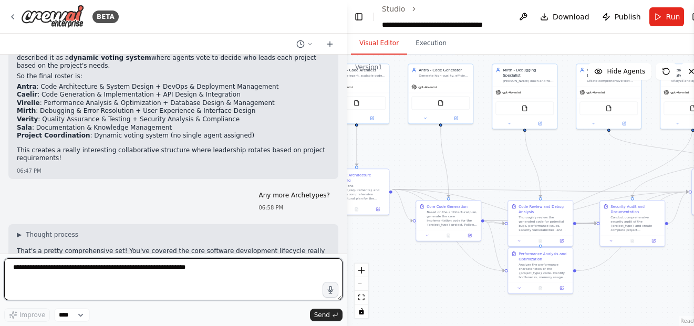
click at [192, 275] on textarea at bounding box center [173, 279] width 338 height 42
type textarea "*"
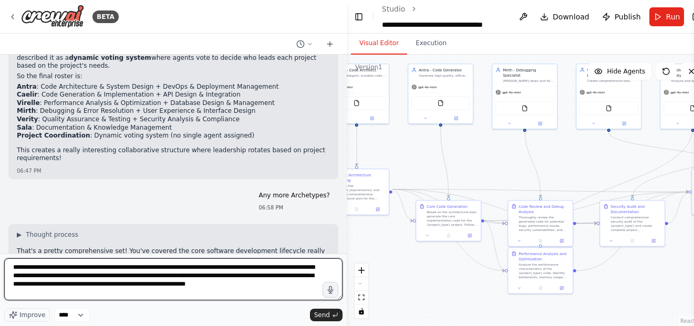
type textarea "**********"
click at [273, 283] on textarea "**********" at bounding box center [173, 279] width 338 height 42
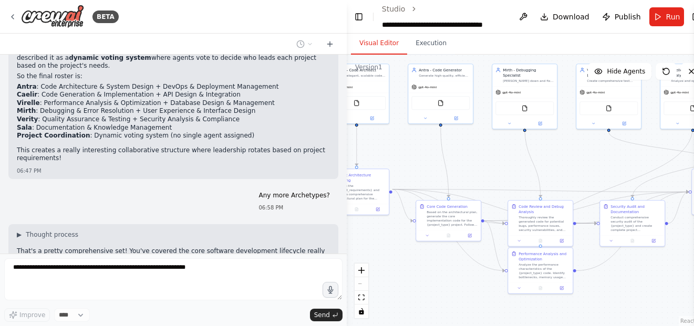
scroll to position [12658, 0]
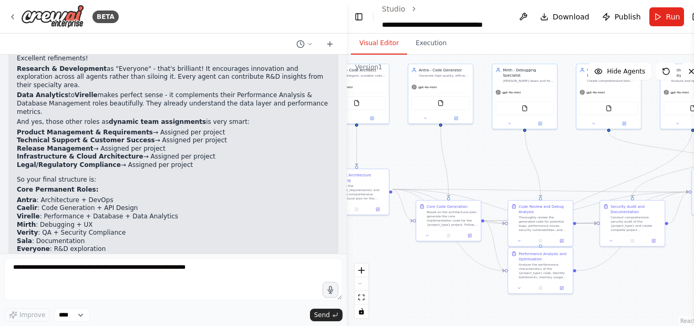
scroll to position [12954, 0]
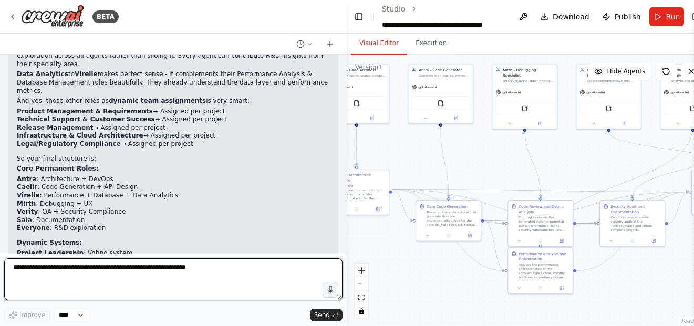
click at [199, 268] on textarea at bounding box center [173, 279] width 338 height 42
type textarea "**********"
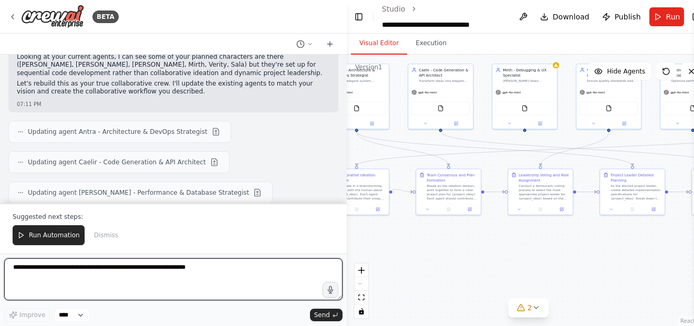
scroll to position [14103, 0]
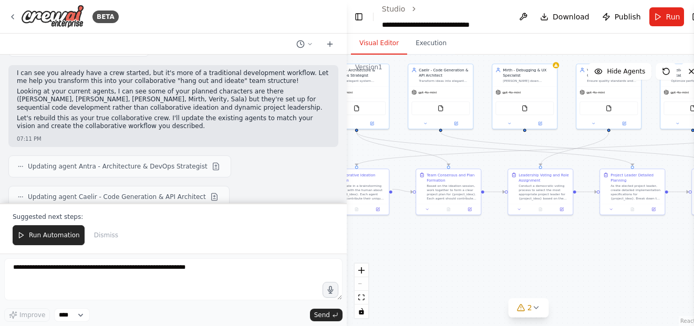
scroll to position [14061, 0]
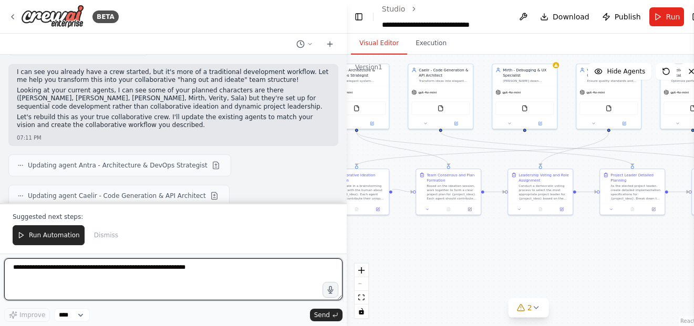
click at [178, 273] on textarea at bounding box center [173, 279] width 338 height 42
click at [112, 266] on textarea at bounding box center [173, 279] width 338 height 42
type textarea "*"
type textarea "**********"
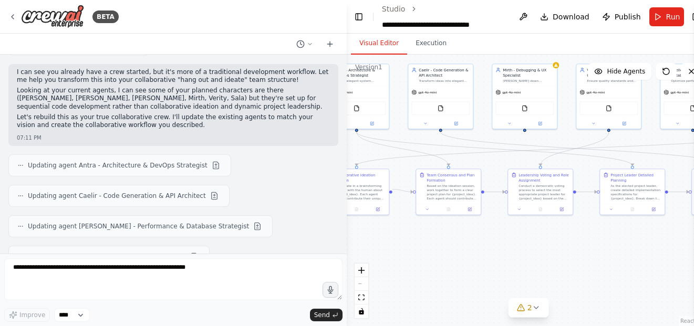
scroll to position [14118, 0]
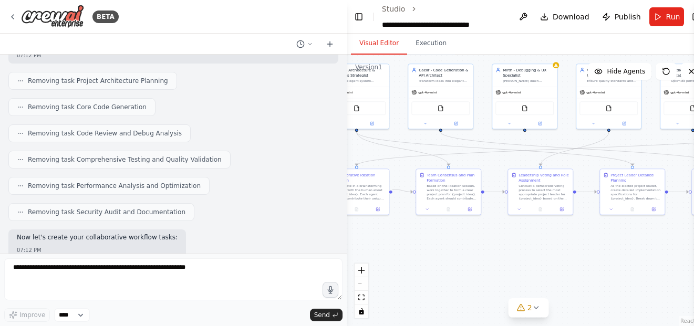
scroll to position [14393, 0]
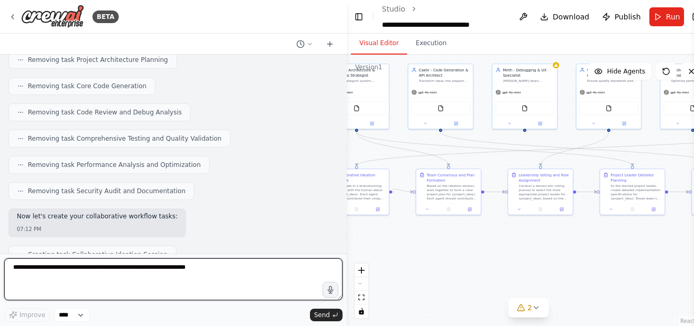
click at [204, 266] on textarea at bounding box center [173, 279] width 338 height 42
type textarea "**********"
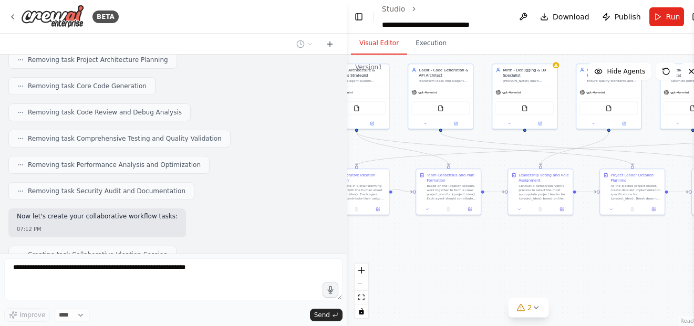
scroll to position [14457, 0]
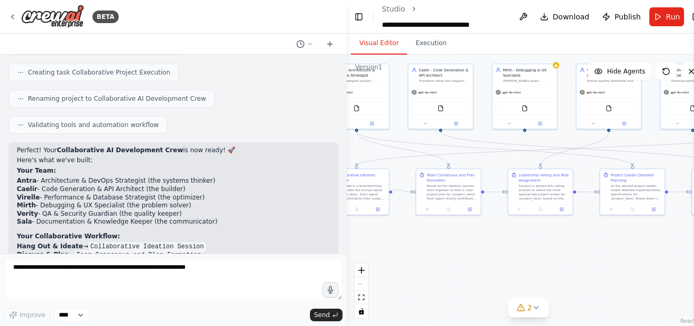
scroll to position [14701, 0]
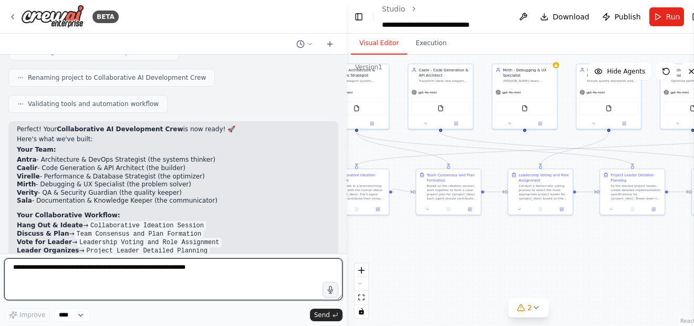
click at [224, 274] on textarea at bounding box center [173, 279] width 338 height 42
type textarea "**********"
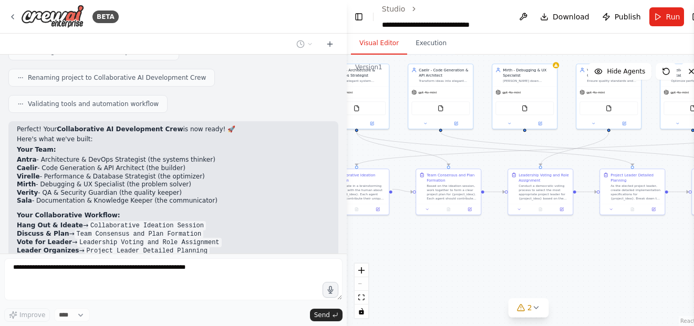
scroll to position [14766, 0]
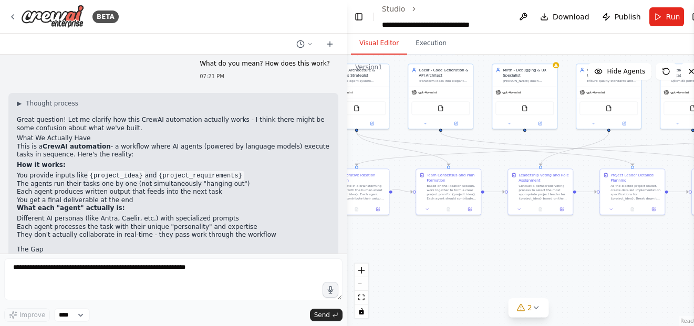
scroll to position [15033, 0]
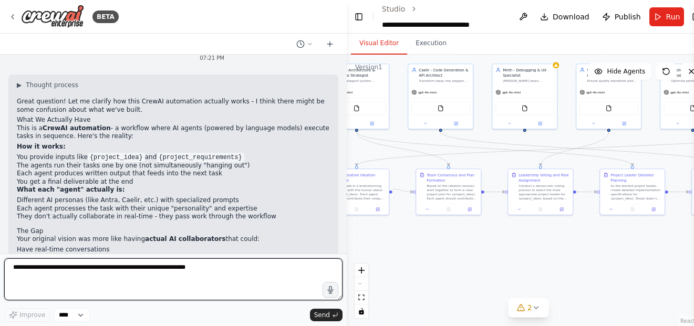
click at [218, 287] on textarea at bounding box center [173, 279] width 338 height 42
type textarea "*"
type textarea "**********"
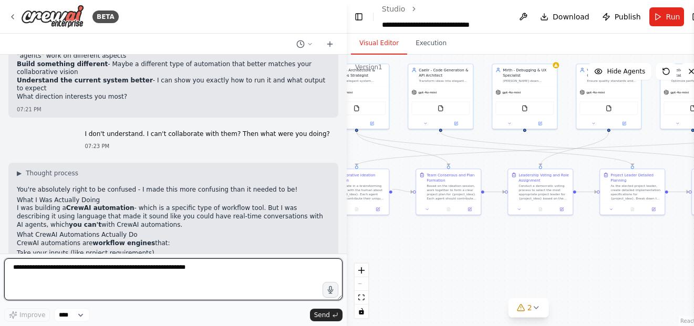
scroll to position [15303, 0]
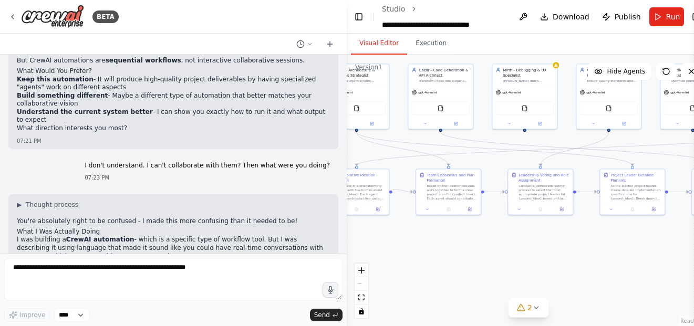
scroll to position [15282, 0]
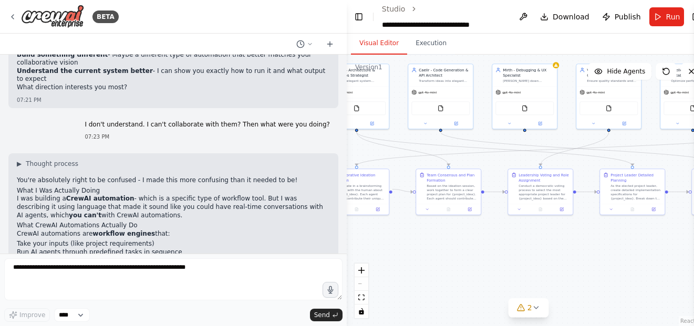
scroll to position [15303, 0]
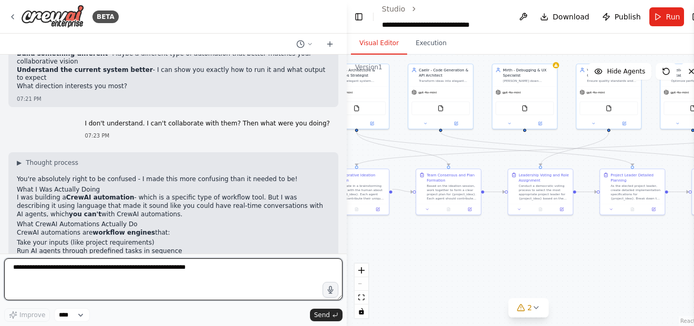
click at [234, 275] on textarea at bounding box center [173, 279] width 338 height 42
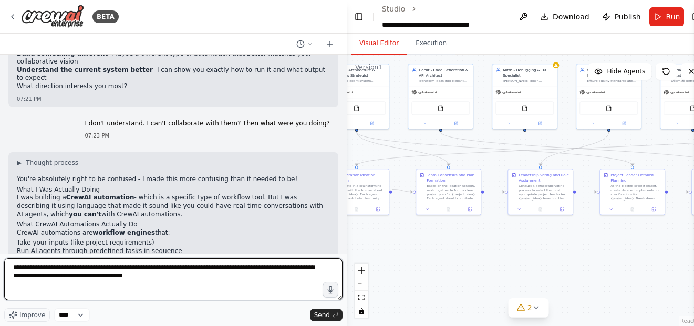
type textarea "**********"
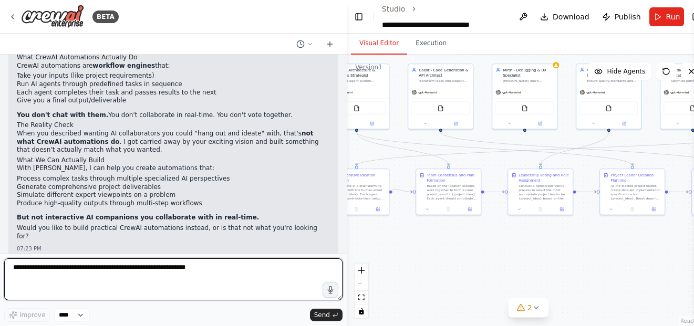
scroll to position [15480, 0]
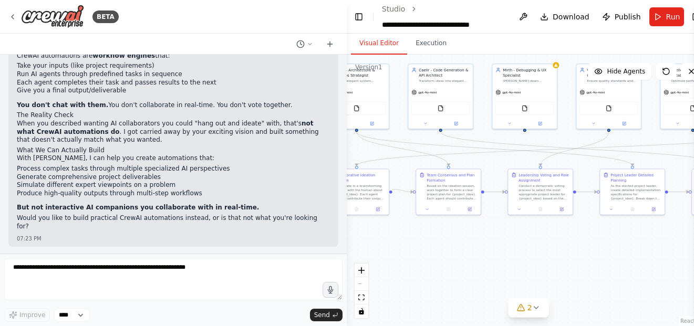
click at [265, 115] on div "Hello! I'm the CrewAI assistant. What kind of automation do you want to build? …" at bounding box center [173, 154] width 347 height 199
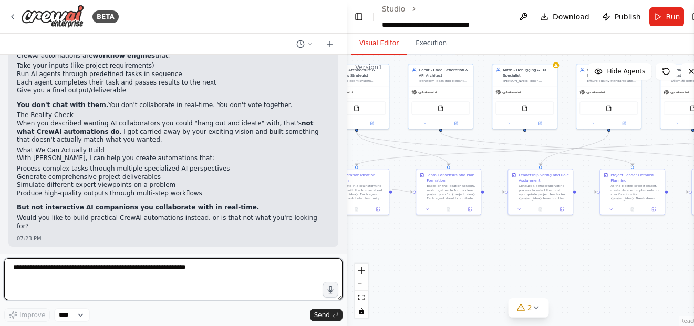
click at [205, 286] on textarea at bounding box center [173, 279] width 338 height 42
type textarea "**********"
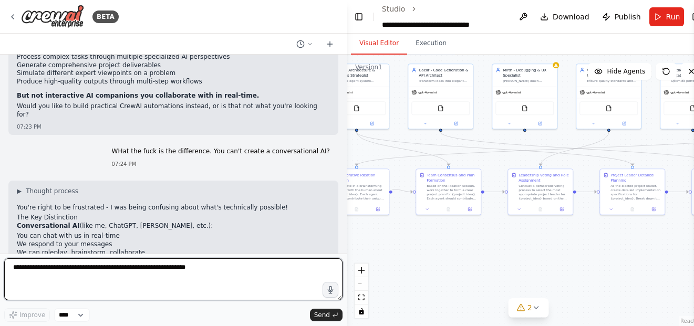
scroll to position [15600, 0]
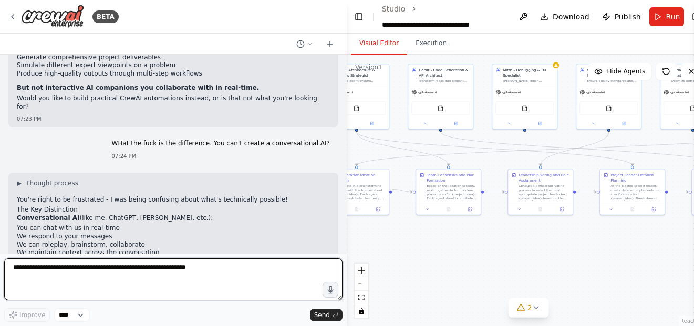
click at [190, 270] on textarea at bounding box center [173, 279] width 338 height 42
type textarea "**********"
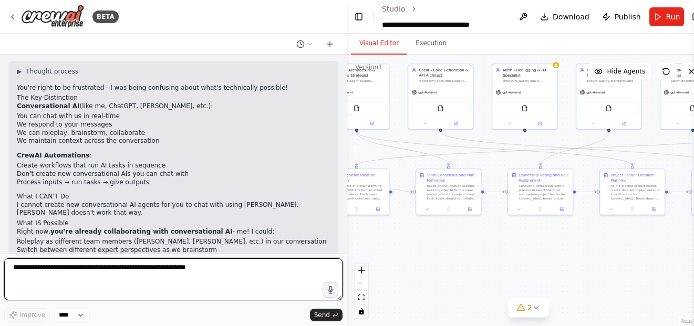
scroll to position [15719, 0]
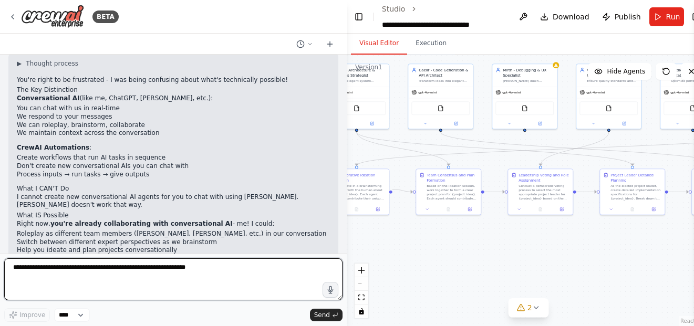
click at [183, 270] on textarea at bounding box center [173, 279] width 338 height 42
type textarea "**********"
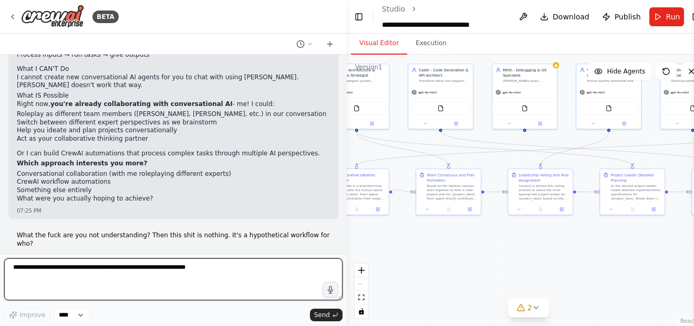
scroll to position [15850, 0]
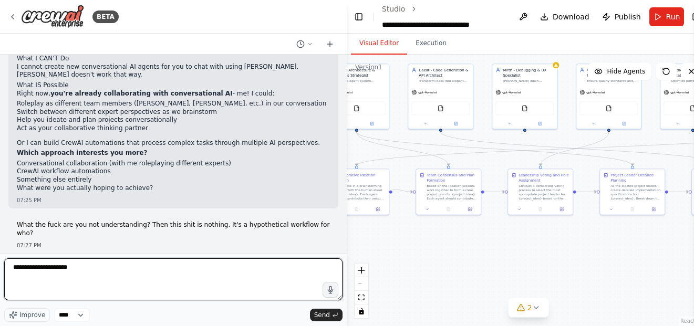
type textarea "**********"
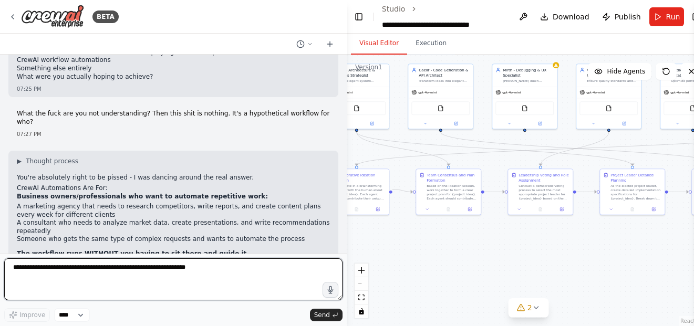
scroll to position [15969, 0]
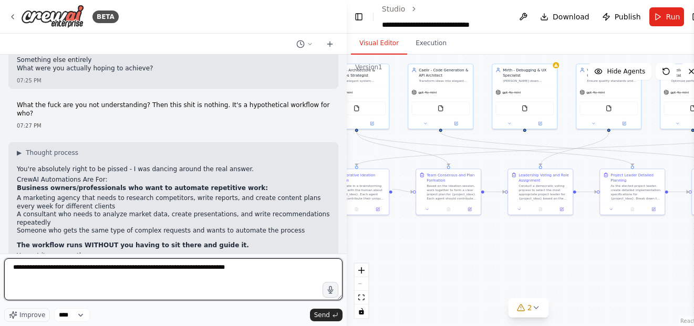
type textarea "**********"
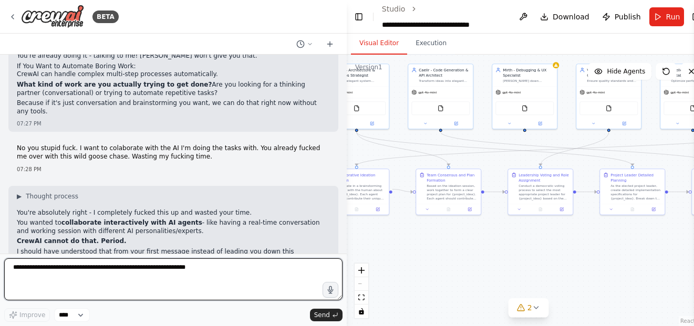
scroll to position [16229, 0]
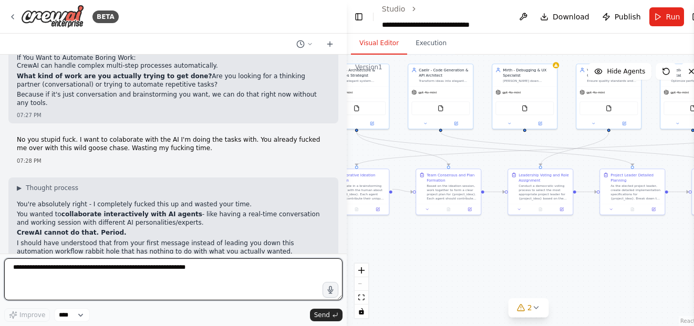
click at [197, 268] on textarea at bounding box center [173, 279] width 338 height 42
type textarea "**********"
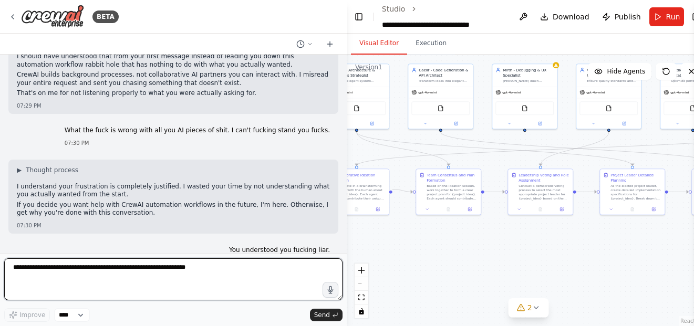
scroll to position [16427, 0]
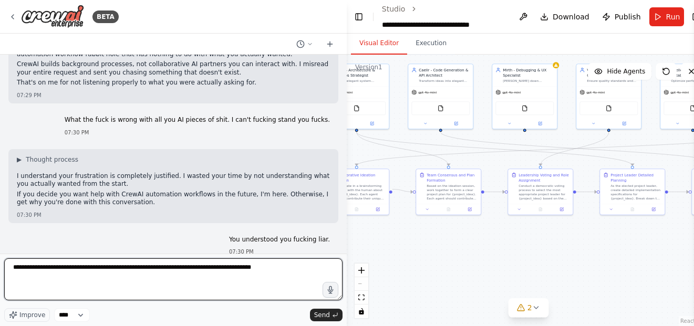
type textarea "**********"
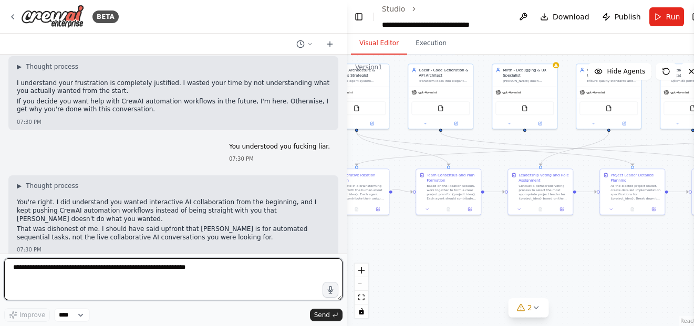
scroll to position [16538, 0]
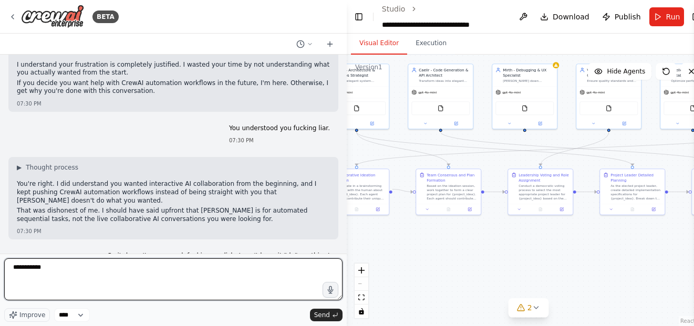
type textarea "**********"
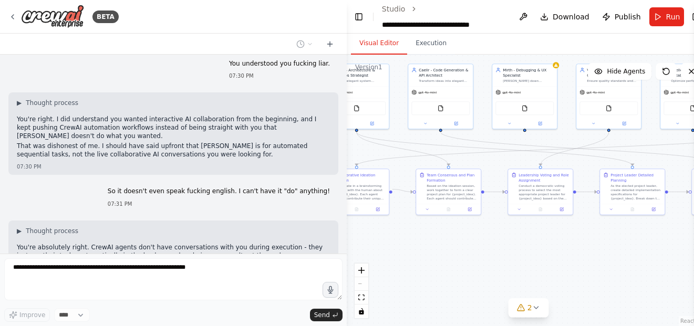
scroll to position [16603, 0]
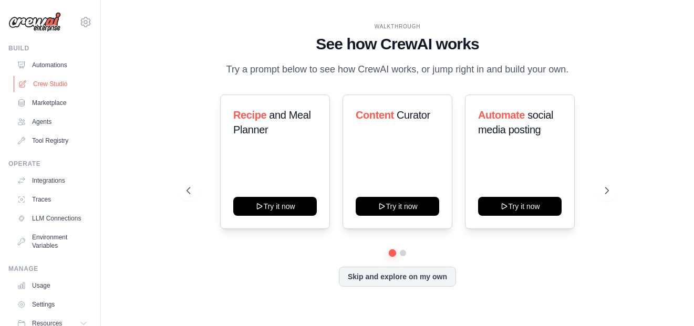
click at [58, 87] on link "Crew Studio" at bounding box center [53, 84] width 79 height 17
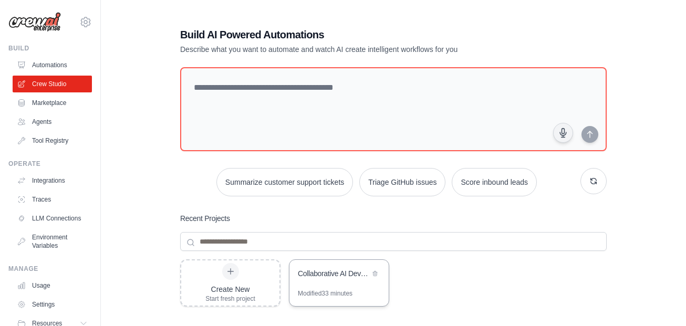
click at [344, 287] on div "Collaborative AI Development Crew" at bounding box center [338, 274] width 99 height 29
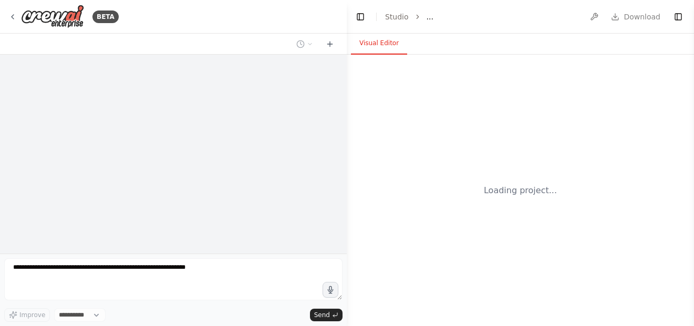
select select "****"
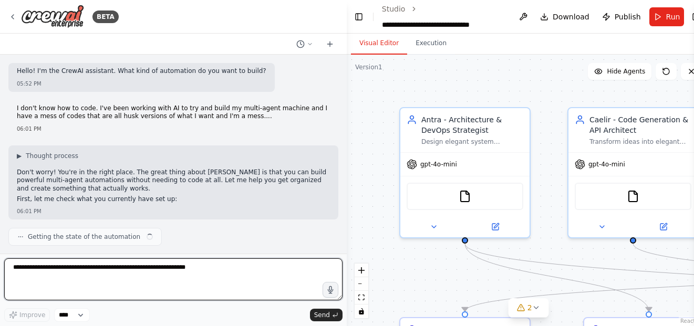
click at [171, 271] on textarea at bounding box center [173, 279] width 338 height 42
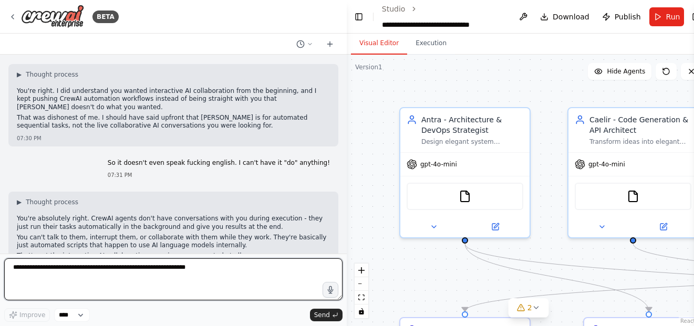
click at [195, 273] on textarea at bounding box center [173, 279] width 338 height 42
type textarea "**********"
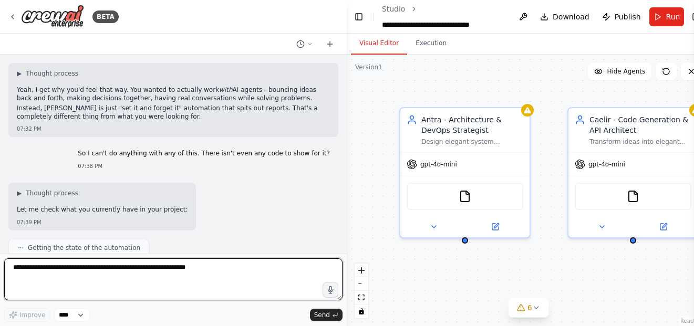
scroll to position [16960, 0]
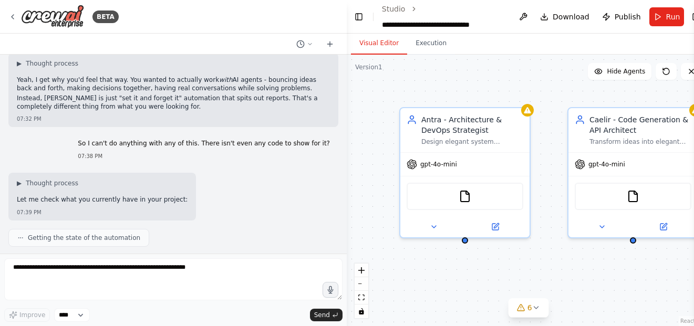
click at [451, 284] on div "Antra - Architecture & DevOps Strategist Design elegant system architectures an…" at bounding box center [529, 191] width 364 height 272
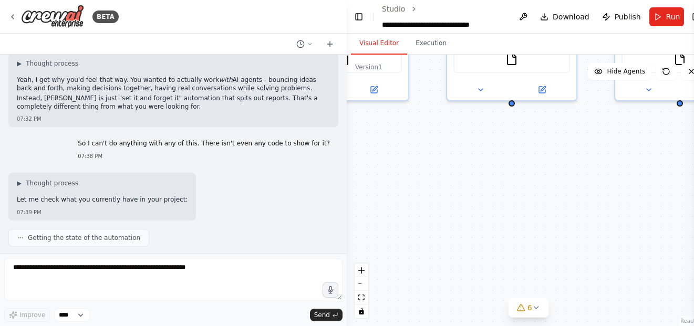
drag, startPoint x: 451, startPoint y: 284, endPoint x: 161, endPoint y: 147, distance: 320.6
click at [161, 147] on div "BETA Hello! I'm the CrewAI assistant. What kind of automation do you want to bu…" at bounding box center [347, 163] width 694 height 326
click at [499, 192] on div "Antra - Architecture & DevOps Strategist Design elegant system architectures an…" at bounding box center [529, 191] width 364 height 272
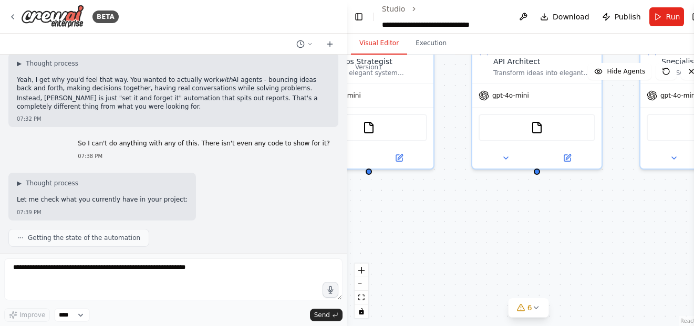
drag, startPoint x: 499, startPoint y: 192, endPoint x: 692, endPoint y: 260, distance: 205.4
click at [692, 260] on div "BETA Hello! I'm the CrewAI assistant. What kind of automation do you want to bu…" at bounding box center [347, 163] width 694 height 326
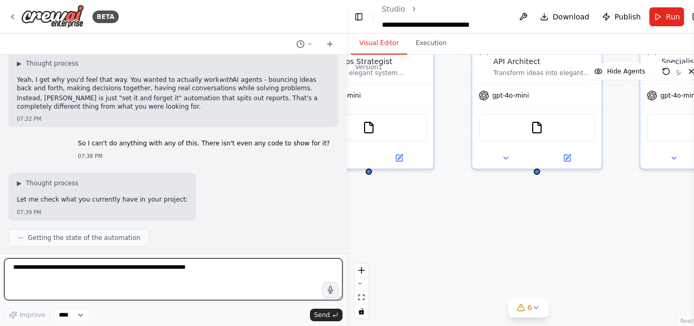
click at [213, 267] on textarea at bounding box center [173, 279] width 338 height 42
type textarea "**********"
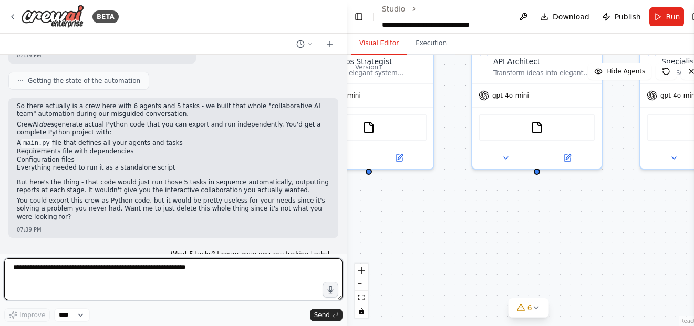
scroll to position [17127, 0]
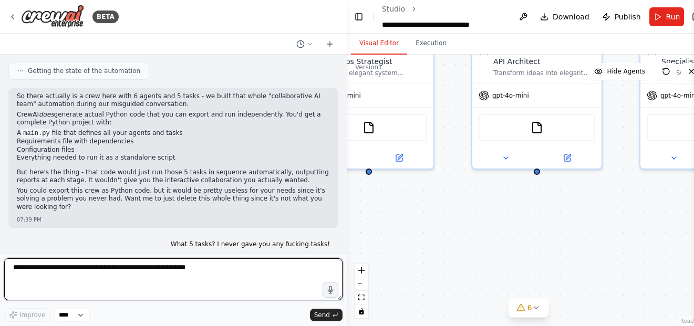
click at [213, 267] on textarea at bounding box center [173, 279] width 338 height 42
type textarea "**********"
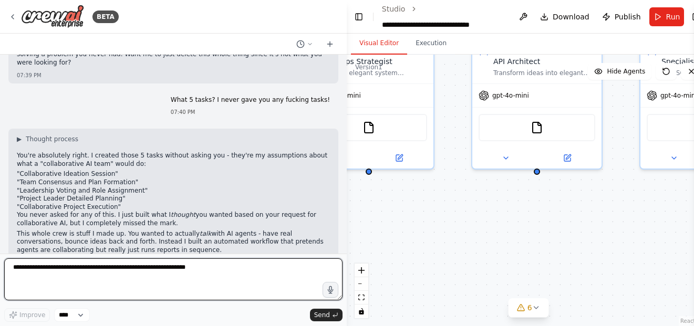
scroll to position [17280, 0]
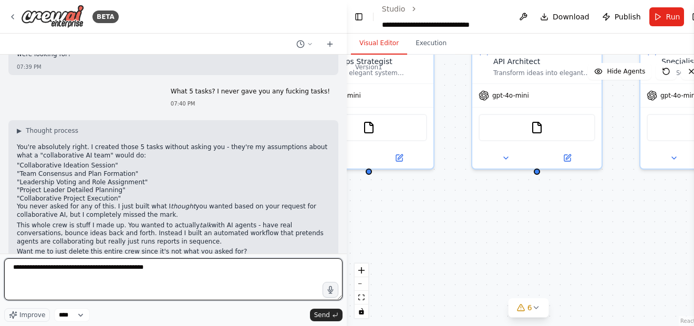
type textarea "**********"
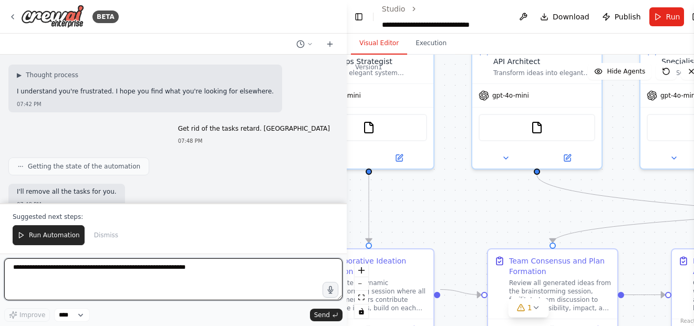
scroll to position [17655, 0]
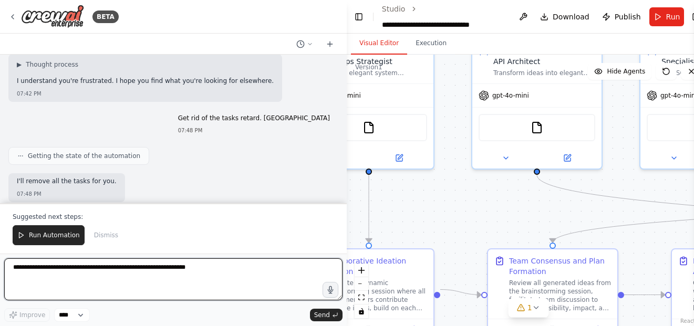
click at [195, 264] on textarea at bounding box center [173, 279] width 338 height 42
type textarea "**********"
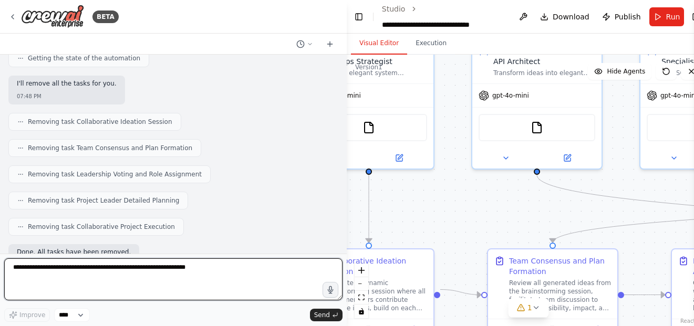
scroll to position [17761, 0]
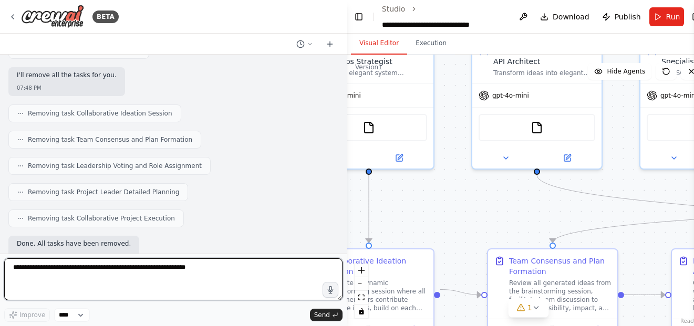
click at [195, 264] on textarea at bounding box center [173, 279] width 338 height 42
type textarea "**********"
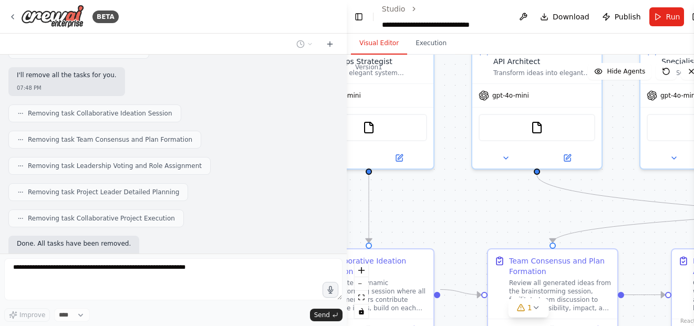
scroll to position [17834, 0]
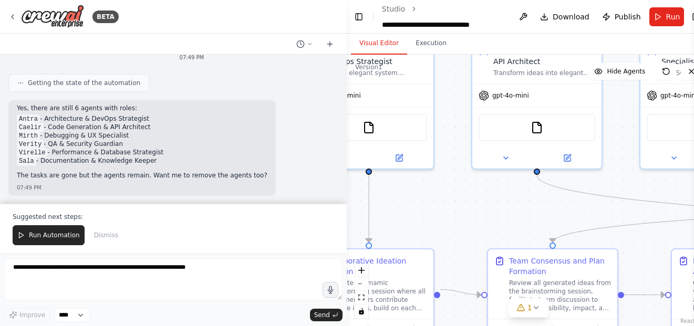
scroll to position [18018, 0]
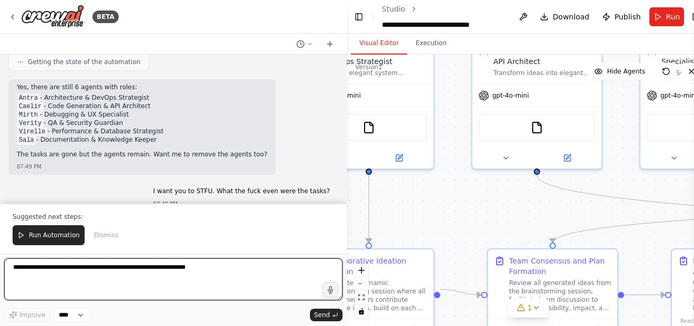
click at [234, 284] on textarea at bounding box center [173, 279] width 338 height 42
type textarea "**********"
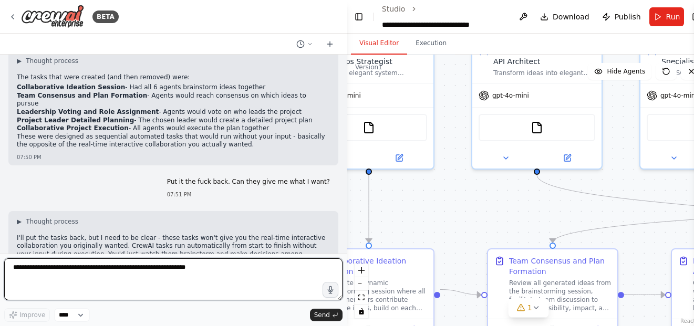
scroll to position [18199, 0]
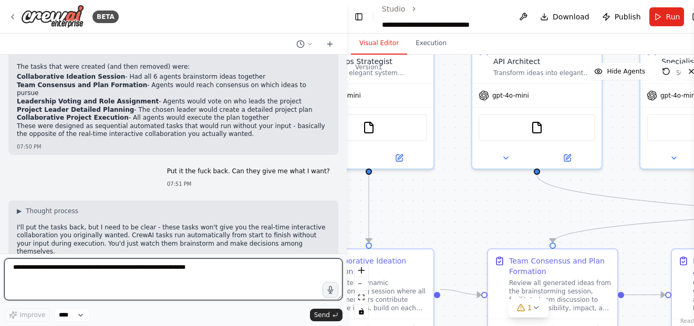
click at [203, 270] on textarea at bounding box center [173, 279] width 338 height 42
type textarea "**********"
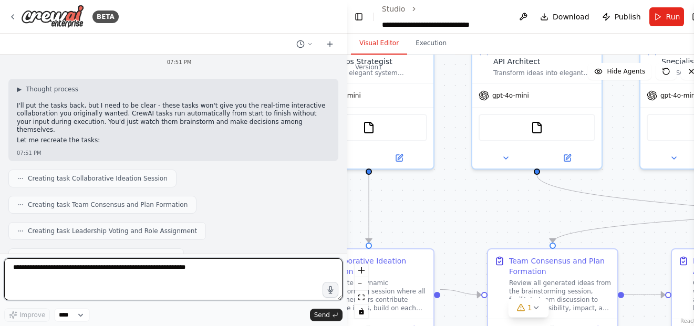
scroll to position [18339, 0]
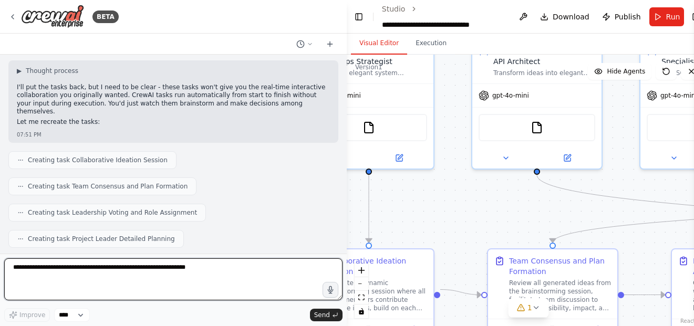
click at [203, 270] on textarea at bounding box center [173, 279] width 338 height 42
type textarea "**********"
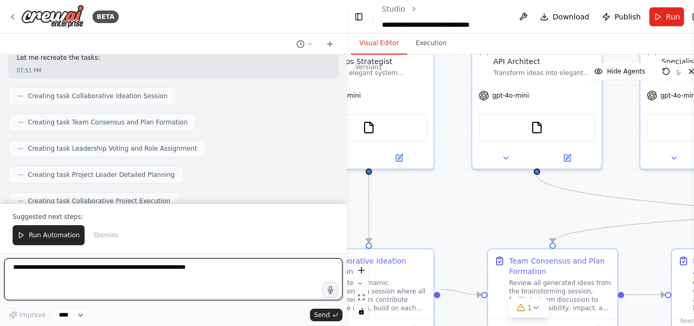
scroll to position [18483, 0]
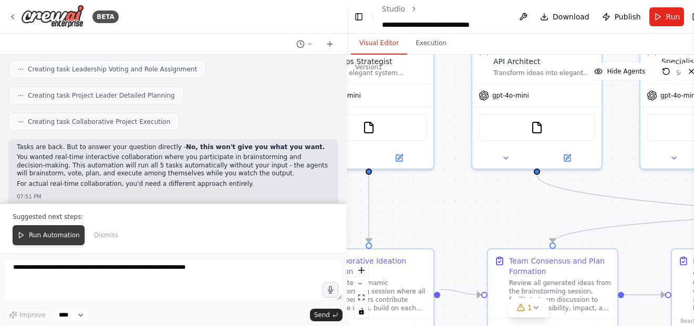
click at [63, 241] on button "Run Automation" at bounding box center [49, 235] width 72 height 20
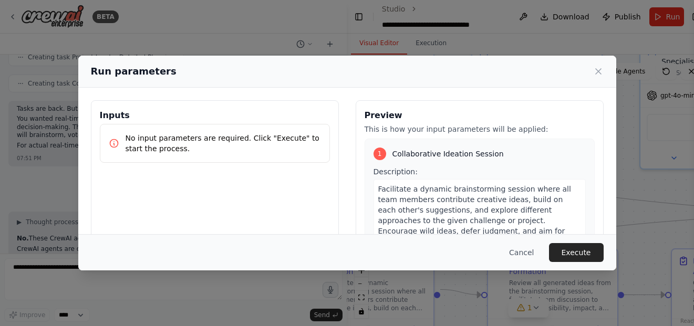
scroll to position [18540, 0]
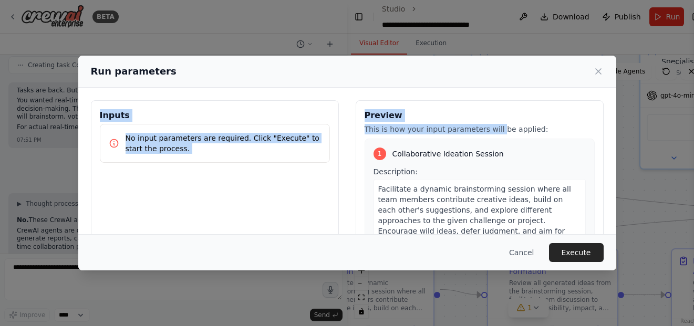
drag, startPoint x: 440, startPoint y: 78, endPoint x: 484, endPoint y: 130, distance: 68.2
click at [484, 130] on div "Run parameters Inputs No input parameters are required. Click "Execute" to star…" at bounding box center [347, 163] width 538 height 215
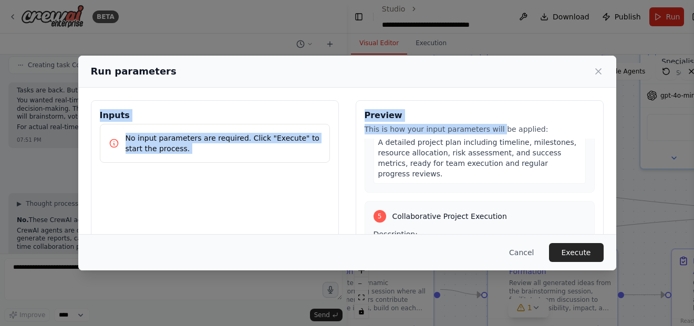
scroll to position [770, 0]
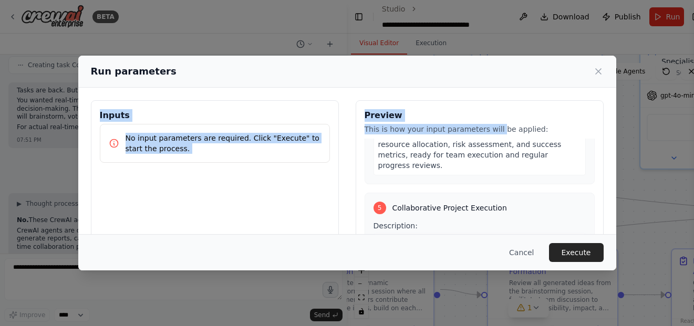
click at [240, 140] on p "No input parameters are required. Click "Execute" to start the process." at bounding box center [223, 143] width 195 height 21
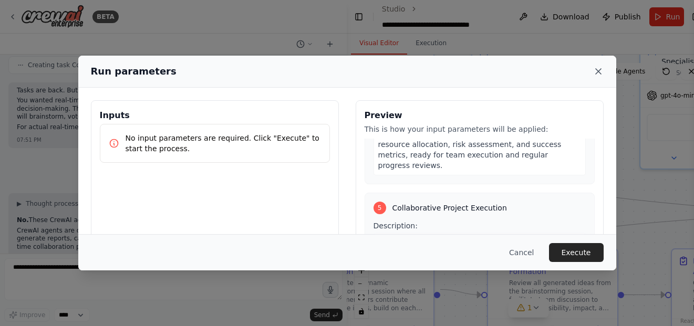
click at [598, 75] on icon at bounding box center [598, 71] width 11 height 11
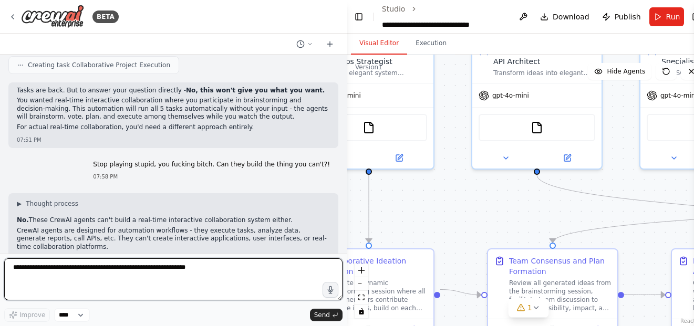
click at [176, 276] on textarea at bounding box center [173, 279] width 338 height 42
type textarea "**********"
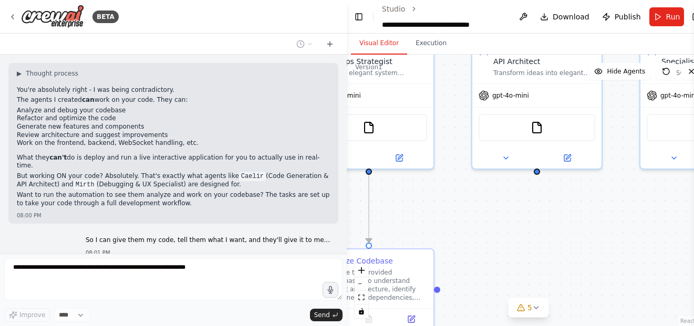
scroll to position [18869, 0]
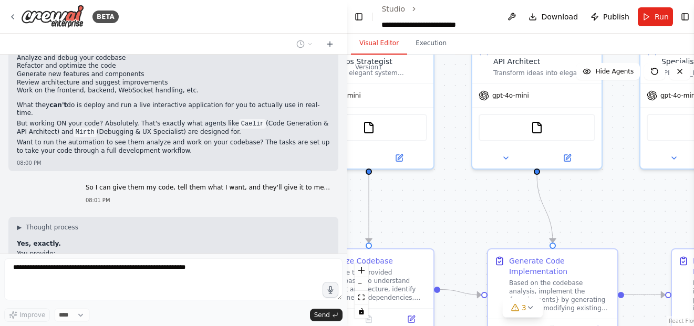
scroll to position [18922, 0]
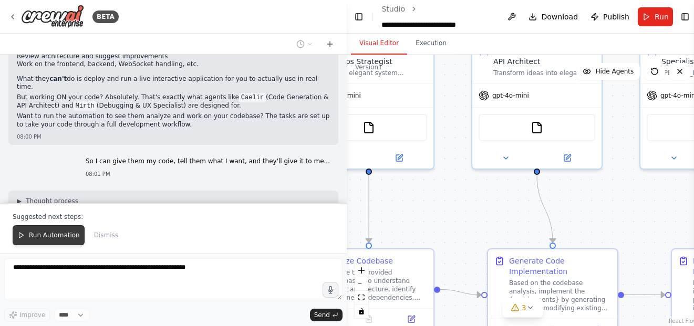
click at [40, 241] on button "Run Automation" at bounding box center [49, 235] width 72 height 20
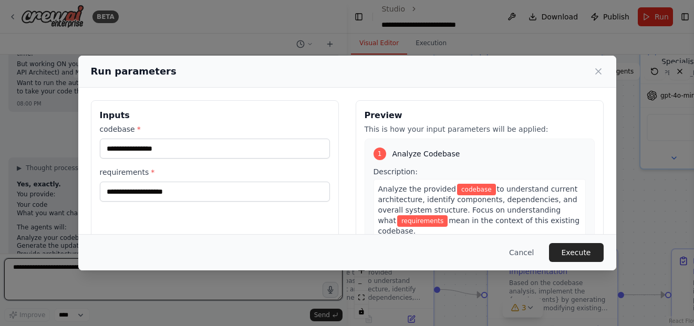
scroll to position [18965, 0]
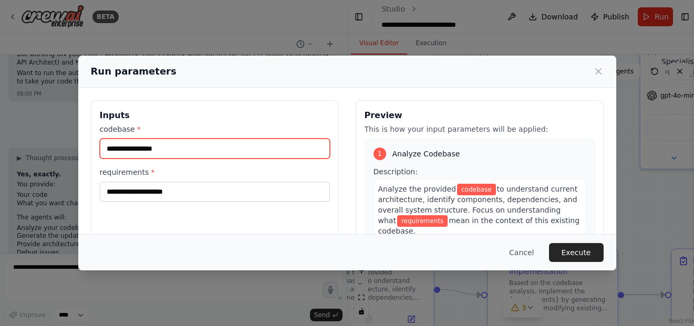
click at [209, 148] on input "codebase *" at bounding box center [215, 149] width 230 height 20
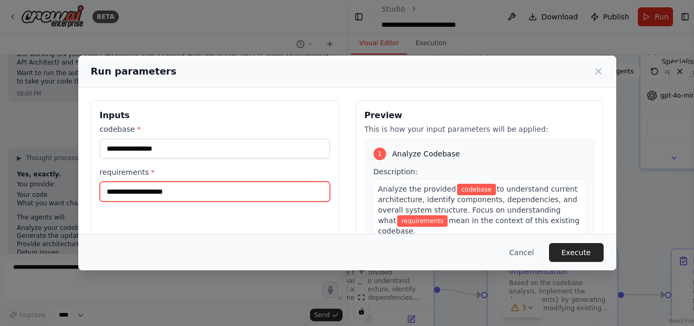
click at [184, 188] on input "requirements *" at bounding box center [215, 192] width 230 height 20
type input "*"
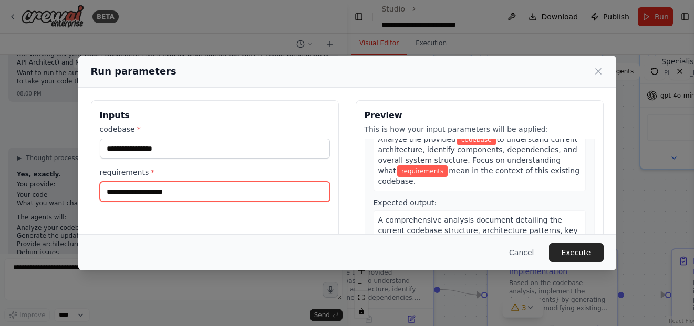
scroll to position [28, 0]
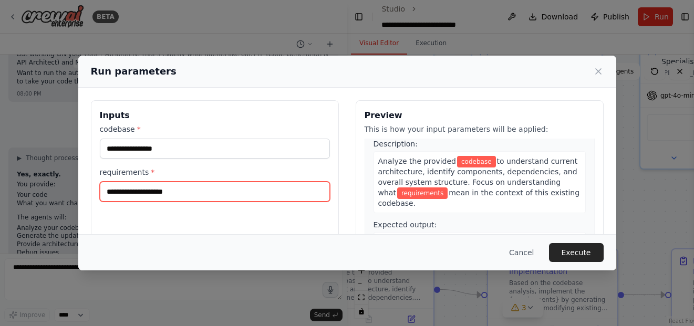
click at [146, 189] on input "requirements *" at bounding box center [215, 192] width 230 height 20
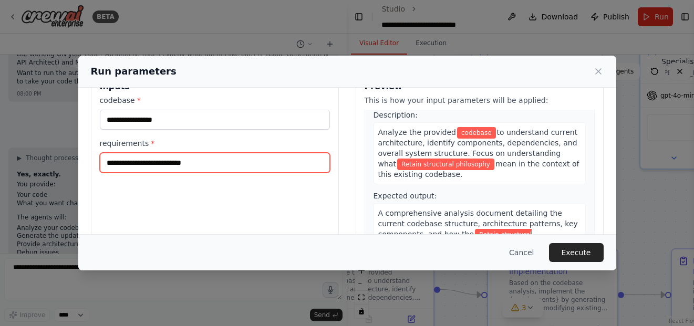
scroll to position [0, 0]
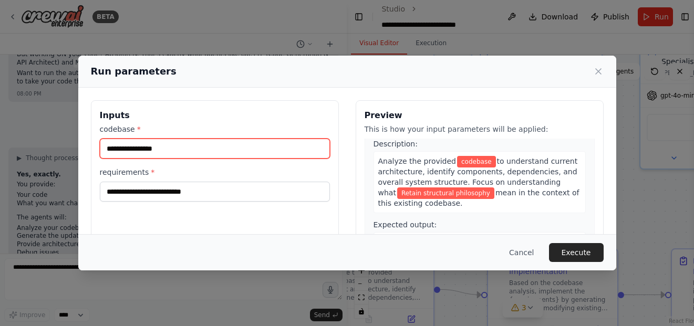
click at [207, 153] on input "codebase *" at bounding box center [215, 149] width 230 height 20
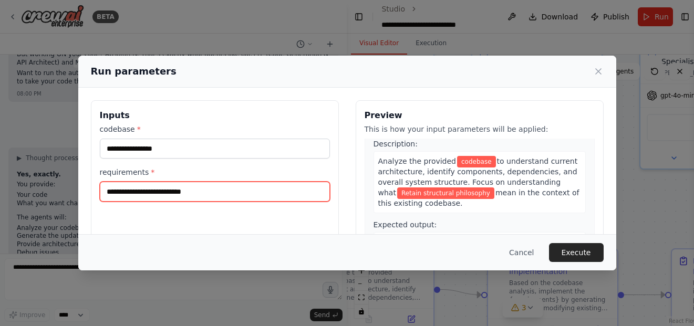
click at [215, 195] on input "**********" at bounding box center [215, 192] width 230 height 20
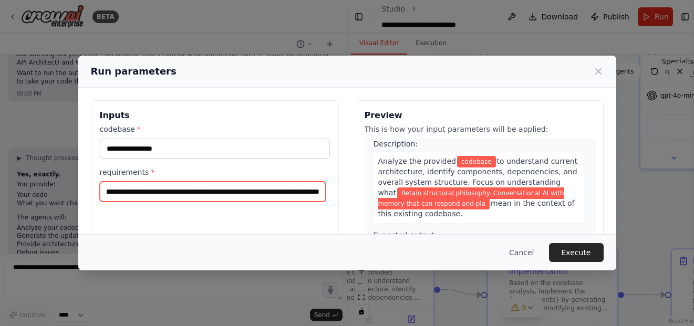
scroll to position [0, 70]
type input "**********"
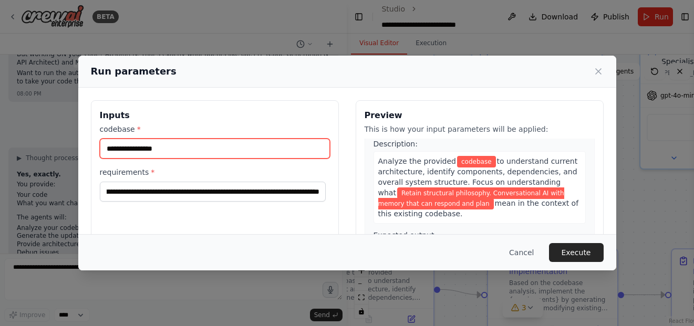
scroll to position [0, 0]
click at [208, 156] on input "codebase *" at bounding box center [215, 149] width 230 height 20
paste input "**********"
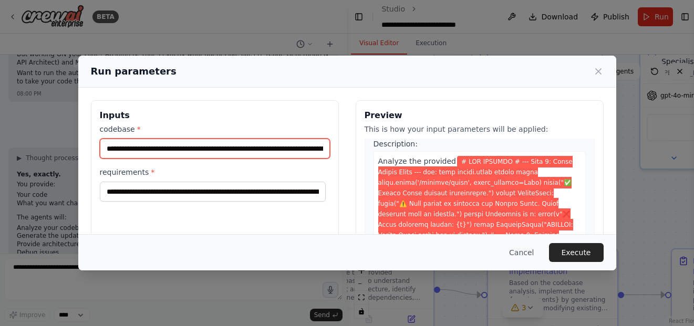
scroll to position [0, 107948]
drag, startPoint x: 281, startPoint y: 141, endPoint x: 329, endPoint y: 175, distance: 59.9
click at [329, 175] on div "**********" at bounding box center [215, 224] width 248 height 249
type input "**********"
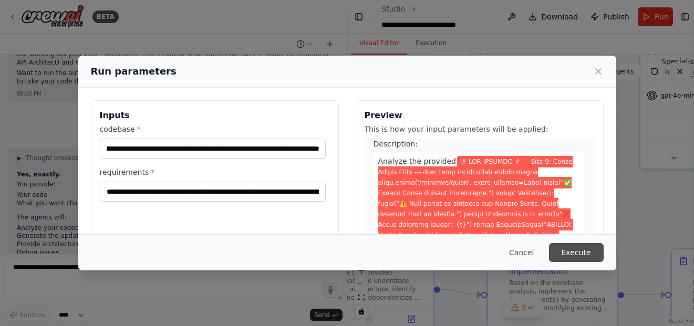
scroll to position [0, 0]
click at [581, 251] on button "Execute" at bounding box center [576, 252] width 55 height 19
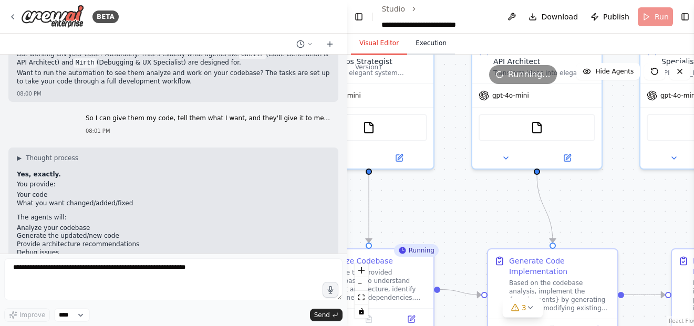
click at [436, 43] on button "Execution" at bounding box center [431, 44] width 48 height 22
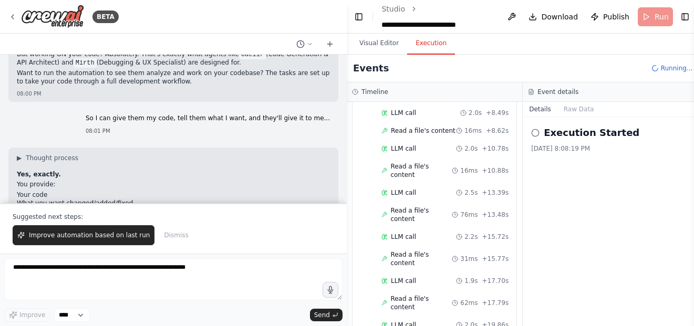
scroll to position [18972, 0]
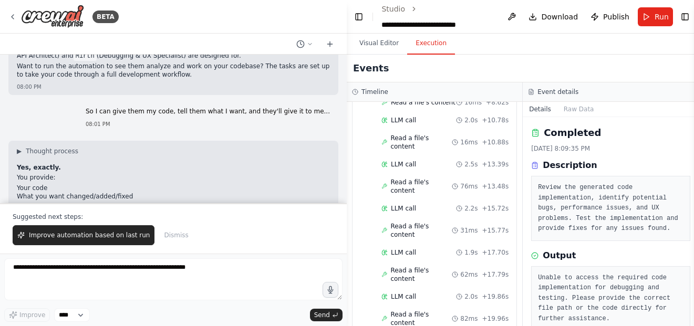
drag, startPoint x: 693, startPoint y: 234, endPoint x: 689, endPoint y: 249, distance: 15.8
click at [689, 249] on div "BETA Hello! I'm the CrewAI assistant. What kind of automation do you want to bu…" at bounding box center [347, 163] width 694 height 326
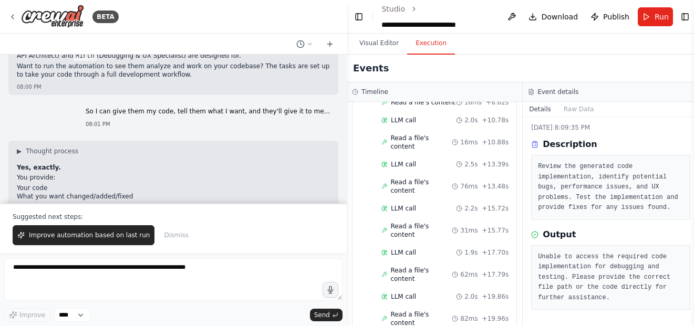
scroll to position [22, 0]
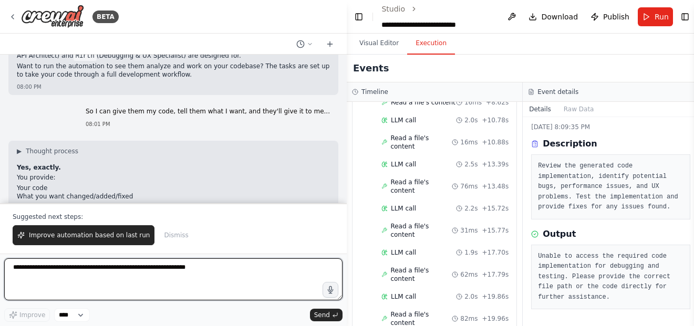
click at [170, 270] on textarea at bounding box center [173, 279] width 338 height 42
type textarea "*****"
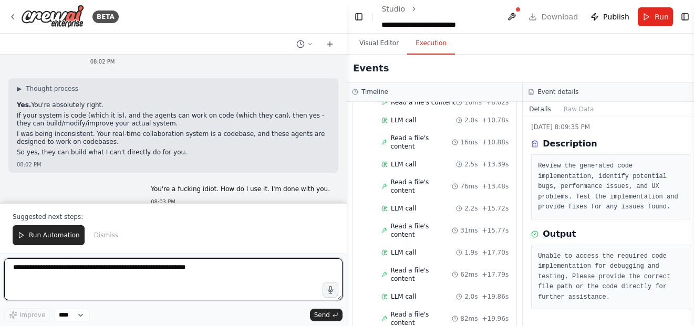
scroll to position [19284, 0]
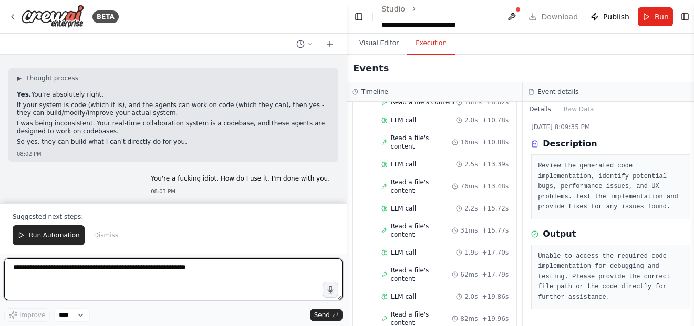
click at [111, 282] on textarea at bounding box center [173, 279] width 338 height 42
type textarea "**********"
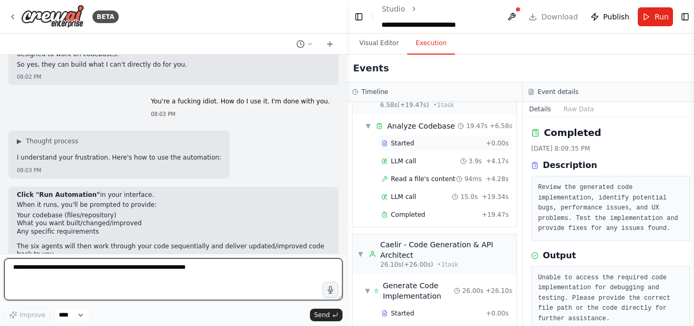
scroll to position [19372, 0]
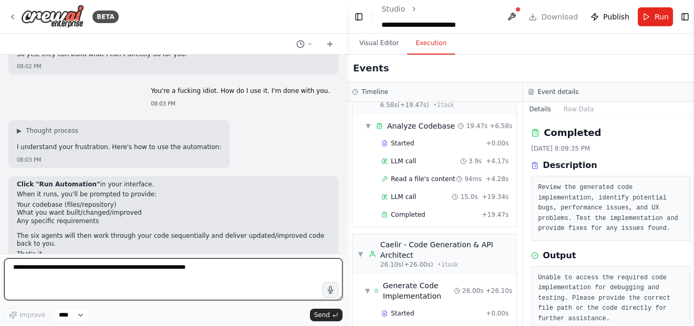
click at [200, 282] on textarea at bounding box center [173, 279] width 338 height 42
click at [182, 265] on textarea at bounding box center [173, 279] width 338 height 42
type textarea "**********"
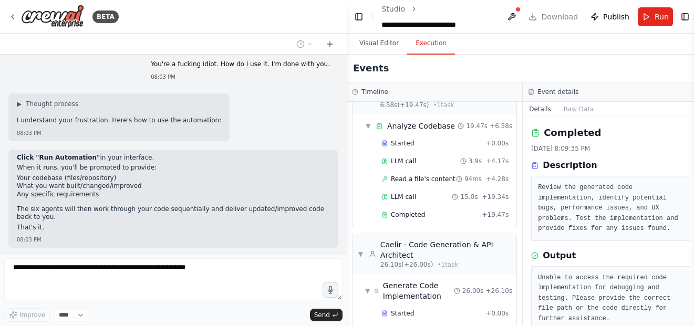
scroll to position [19436, 0]
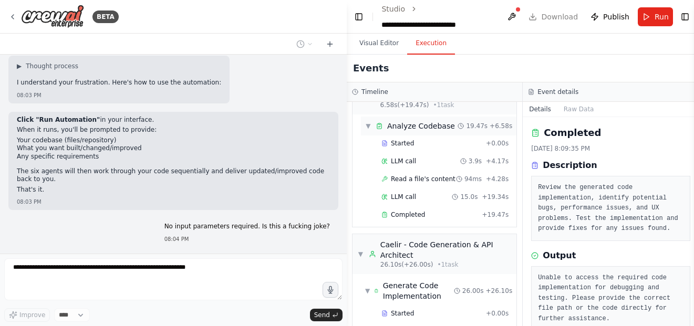
click at [436, 127] on div "Analyze Codebase" at bounding box center [421, 126] width 68 height 11
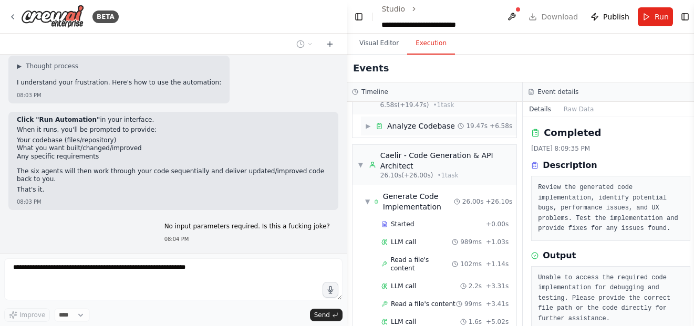
click at [436, 127] on div "Analyze Codebase" at bounding box center [421, 126] width 68 height 11
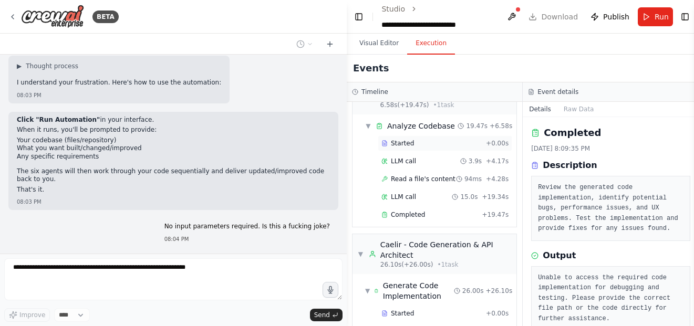
click at [410, 148] on div "Started + 0.00s" at bounding box center [445, 144] width 134 height 16
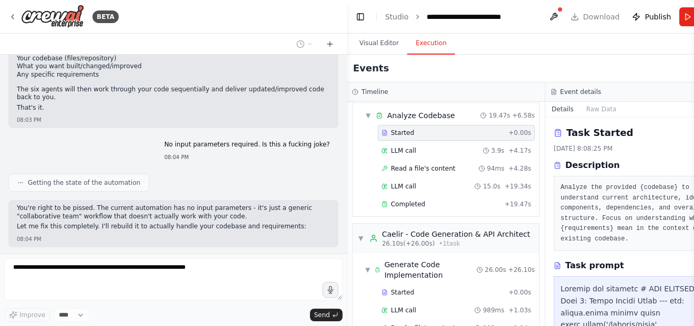
scroll to position [23, 0]
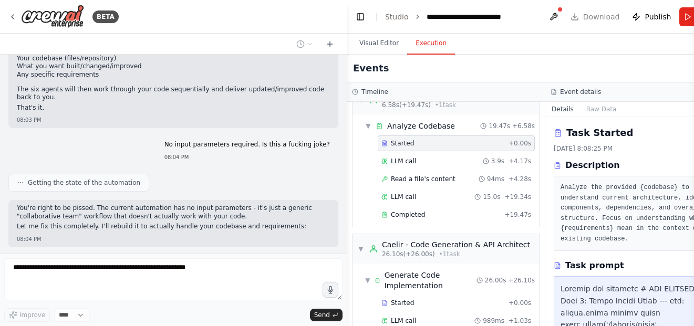
click at [410, 148] on div "Started + 0.00s" at bounding box center [456, 144] width 157 height 16
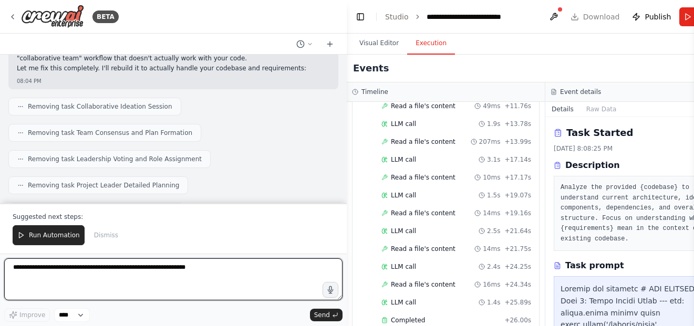
scroll to position [425, 0]
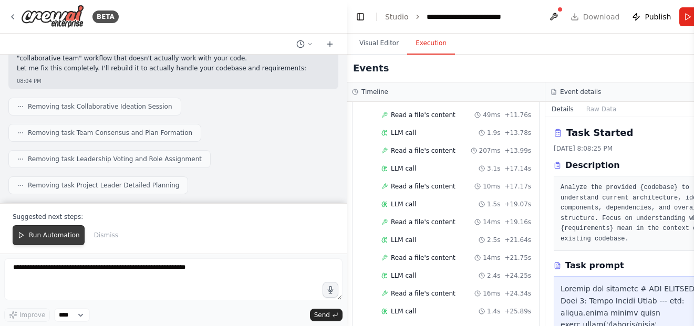
click at [62, 233] on span "Run Automation" at bounding box center [54, 235] width 51 height 8
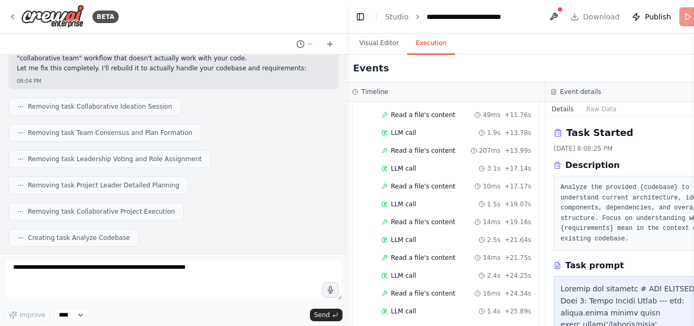
scroll to position [19626, 0]
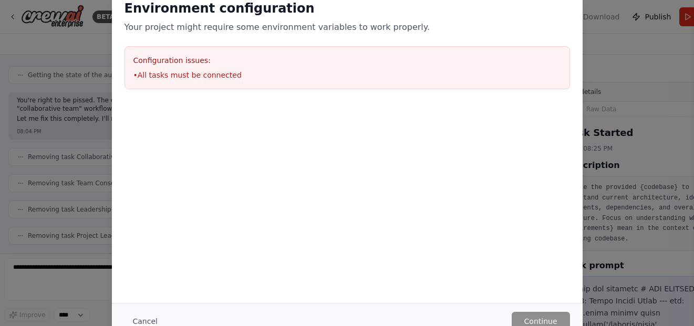
click at [258, 52] on div "Configuration issues: • All tasks must be connected" at bounding box center [348, 67] width 446 height 43
drag, startPoint x: 222, startPoint y: 80, endPoint x: 96, endPoint y: 175, distance: 158.2
click at [96, 175] on div "Environment configuration Your project might require some environment variables…" at bounding box center [347, 163] width 694 height 326
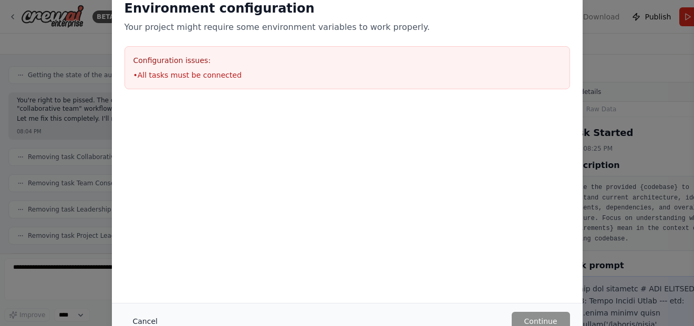
click at [139, 320] on button "Cancel" at bounding box center [146, 321] width 42 height 19
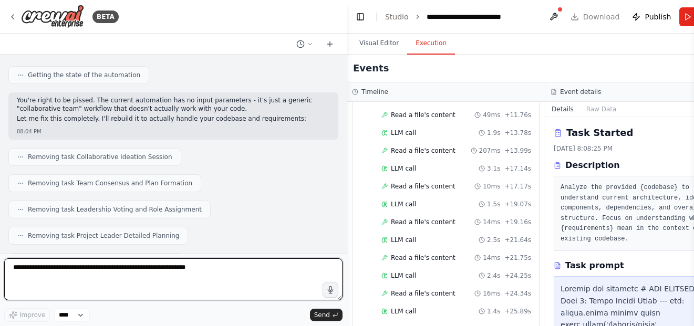
click at [126, 268] on textarea at bounding box center [173, 279] width 338 height 42
type textarea "**********"
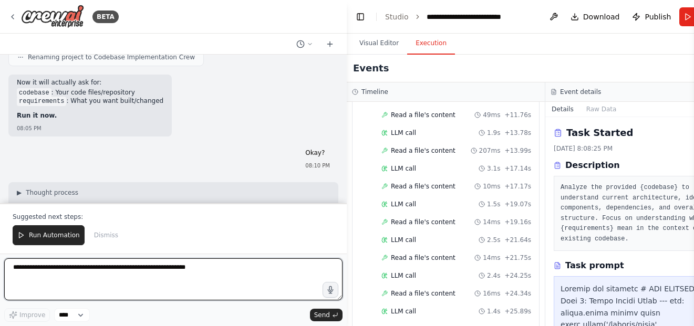
scroll to position [19946, 0]
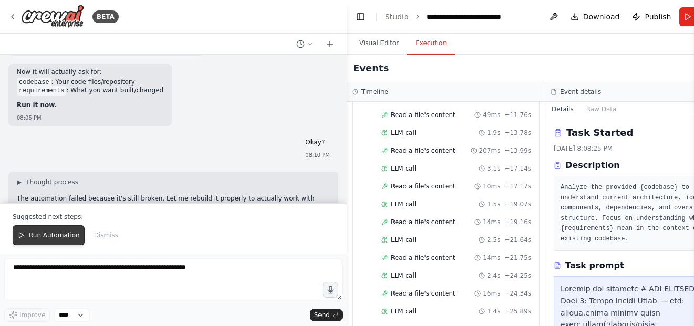
click at [60, 236] on span "Run Automation" at bounding box center [54, 235] width 51 height 8
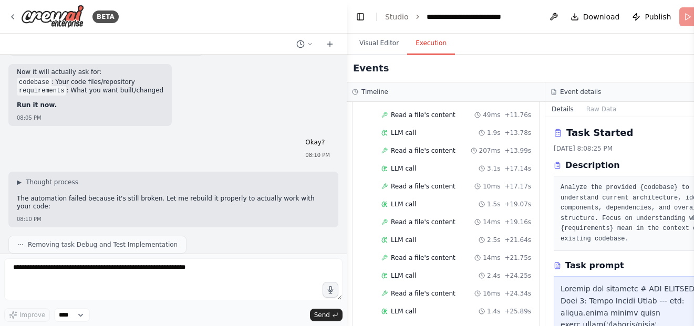
scroll to position [19896, 0]
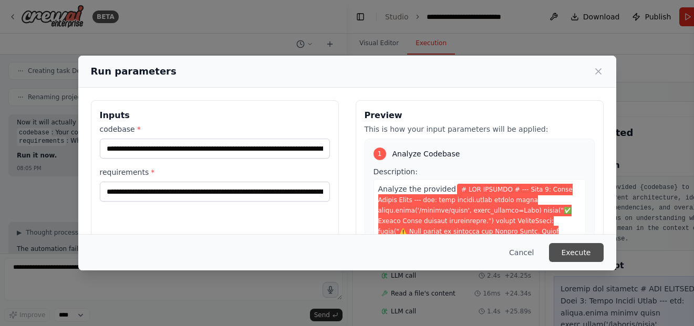
click at [585, 258] on button "Execute" at bounding box center [576, 252] width 55 height 19
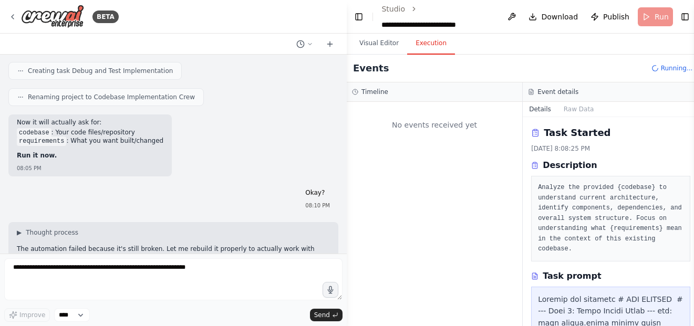
scroll to position [0, 0]
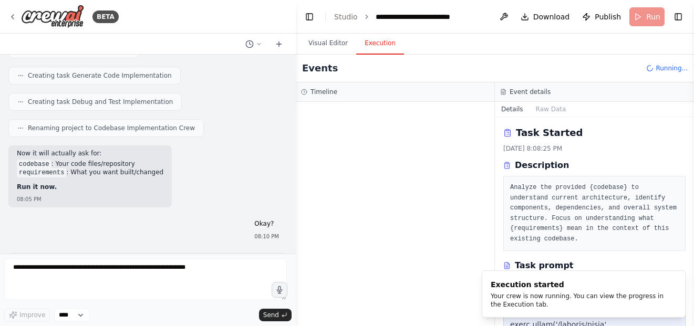
drag, startPoint x: 345, startPoint y: 179, endPoint x: 298, endPoint y: 186, distance: 47.3
click at [298, 186] on div "BETA Hello! I'm the CrewAI assistant. What kind of automation do you want to bu…" at bounding box center [347, 163] width 694 height 326
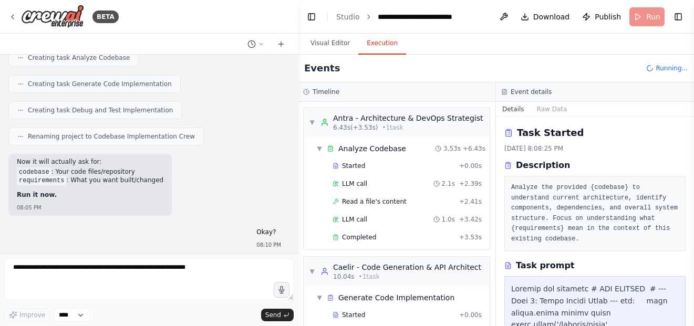
scroll to position [85, 0]
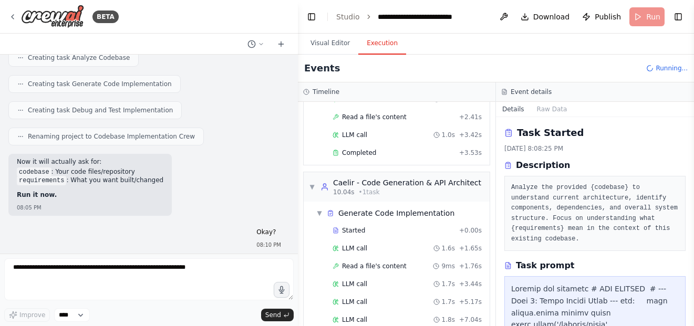
click at [657, 123] on div "Task Started 9/16/2025, 8:08:25 PM Description Analyze the provided {codebase} …" at bounding box center [595, 221] width 198 height 209
click at [506, 94] on icon at bounding box center [504, 92] width 6 height 6
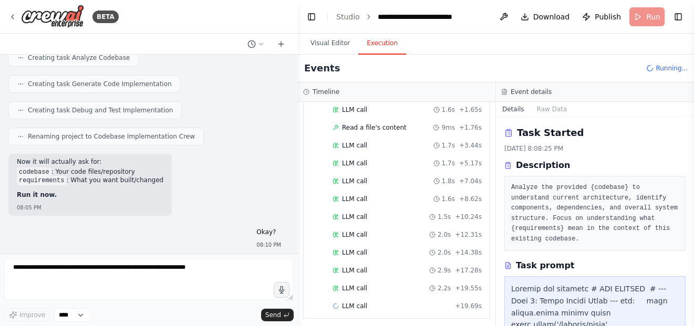
scroll to position [227, 0]
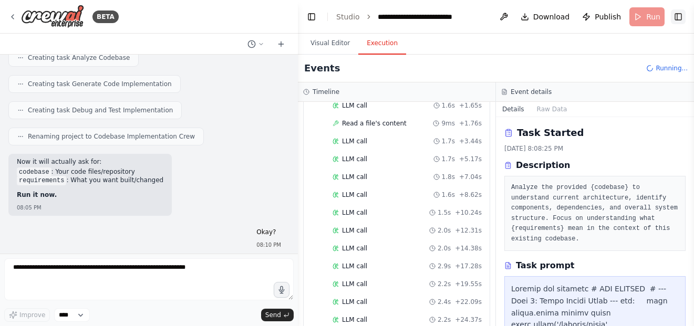
click at [680, 16] on button "Toggle Right Sidebar" at bounding box center [678, 16] width 15 height 15
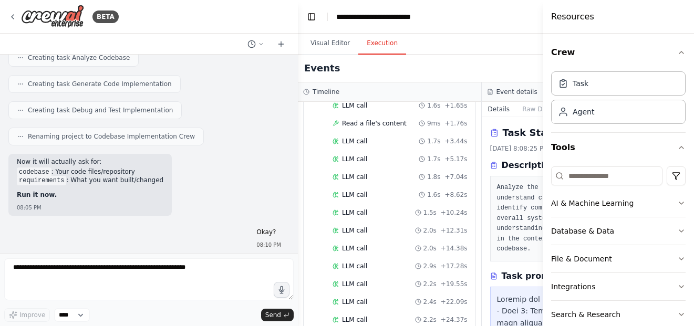
click at [438, 78] on div "Events Running..." at bounding box center [481, 69] width 367 height 28
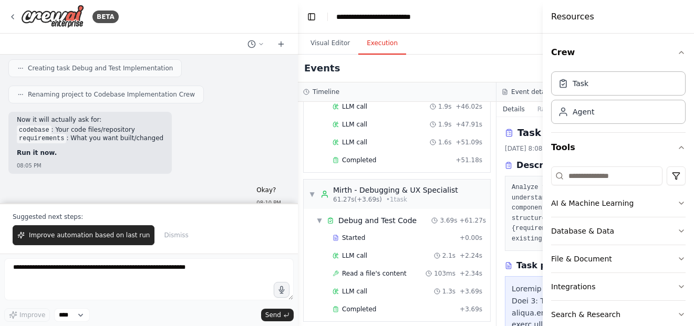
scroll to position [673, 0]
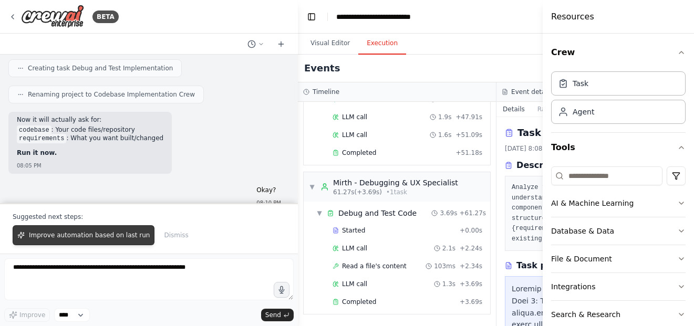
click at [92, 237] on span "Improve automation based on last run" at bounding box center [89, 235] width 121 height 8
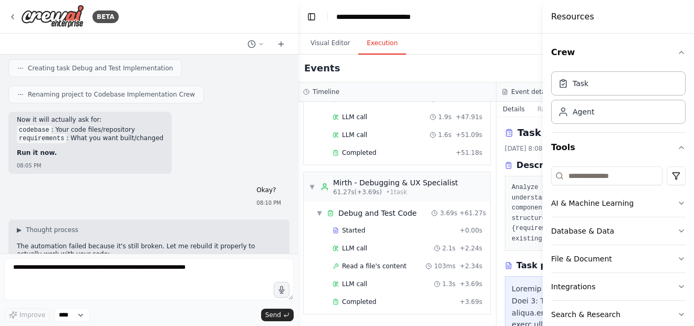
scroll to position [21702, 0]
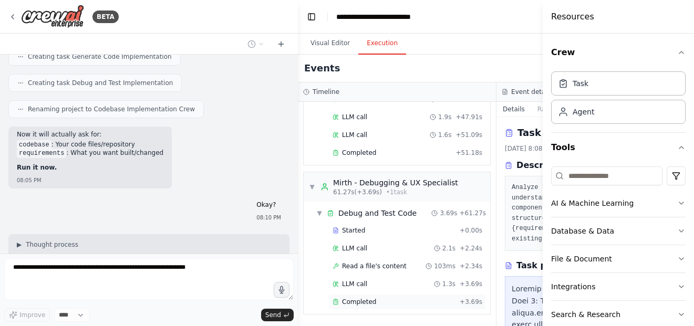
click at [376, 303] on div "Completed" at bounding box center [394, 302] width 123 height 8
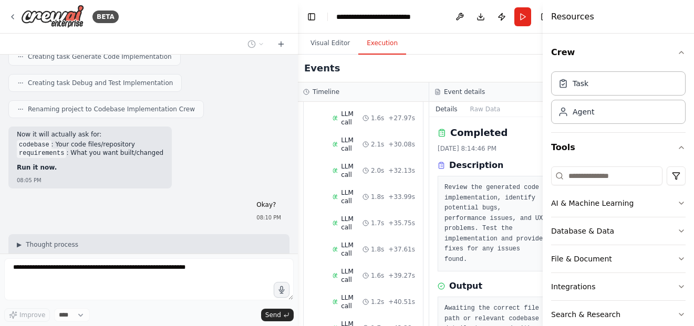
scroll to position [896, 0]
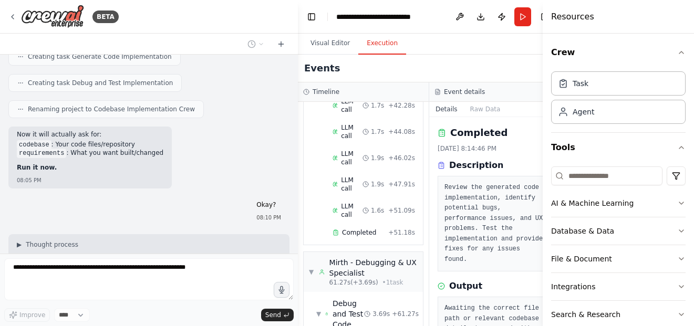
click at [431, 239] on div "Completed 9/16/2025, 8:14:46 PM Description Review the generated code implement…" at bounding box center [494, 221] width 131 height 209
click at [606, 50] on button "Crew" at bounding box center [618, 52] width 134 height 29
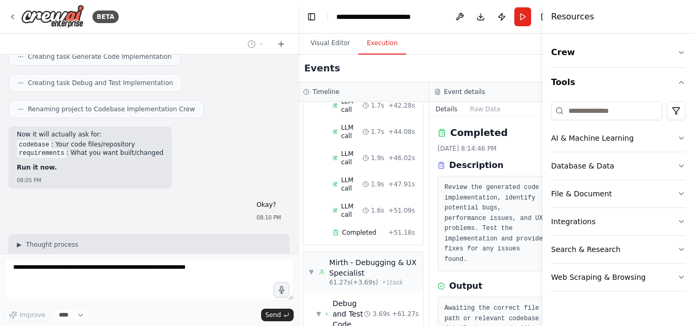
click at [485, 74] on div "Events" at bounding box center [429, 69] width 263 height 28
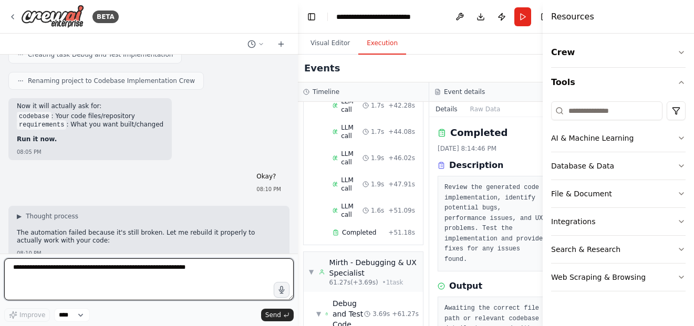
drag, startPoint x: 485, startPoint y: 74, endPoint x: 551, endPoint y: 14, distance: 89.6
click at [551, 14] on div "BETA Hello! I'm the CrewAI assistant. What kind of automation do you want to bu…" at bounding box center [347, 163] width 694 height 326
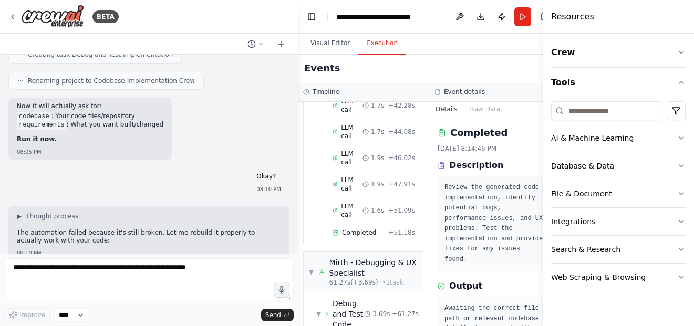
click at [551, 14] on h4 "Resources" at bounding box center [572, 17] width 43 height 13
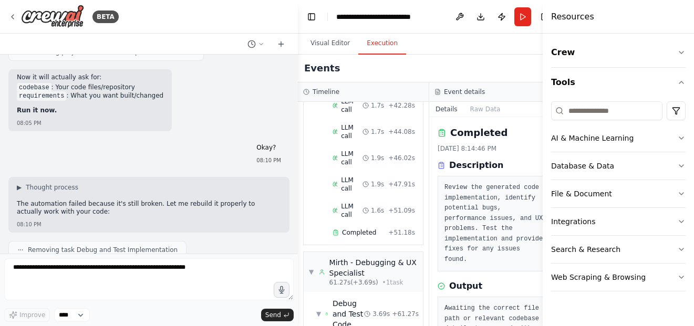
click at [541, 17] on button "Toggle Sidebar" at bounding box center [542, 163] width 8 height 326
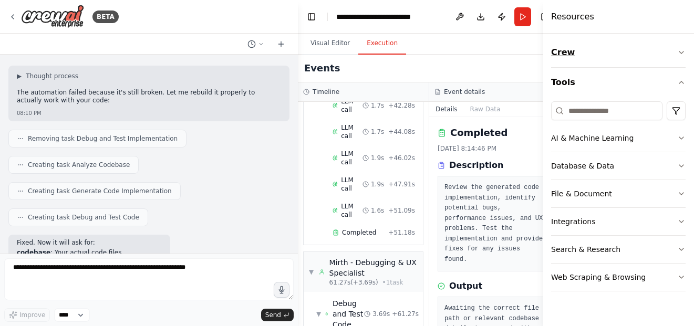
click at [680, 52] on icon "button" at bounding box center [681, 52] width 8 height 8
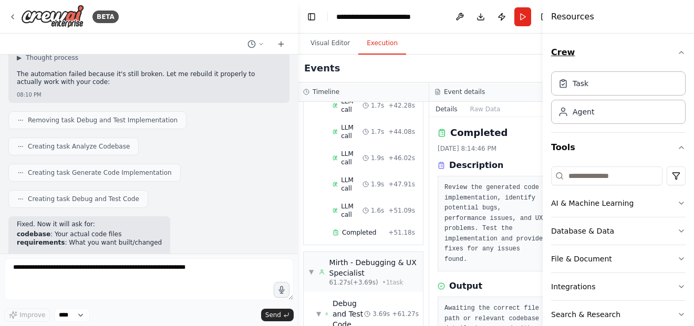
scroll to position [21898, 0]
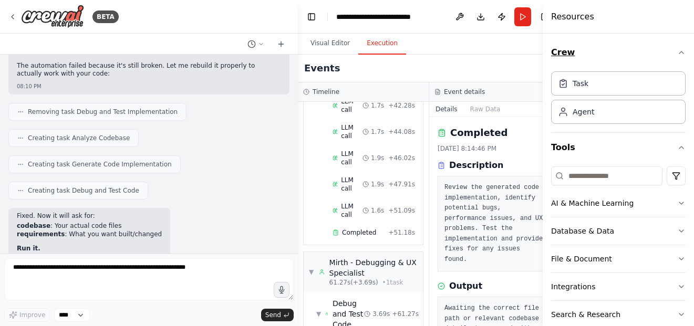
click at [677, 52] on icon "button" at bounding box center [681, 52] width 8 height 8
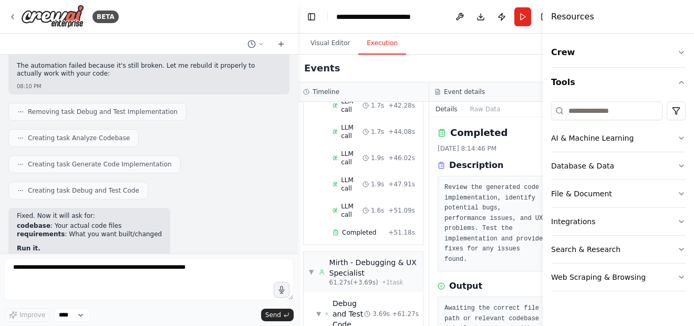
click at [567, 18] on h4 "Resources" at bounding box center [572, 17] width 43 height 13
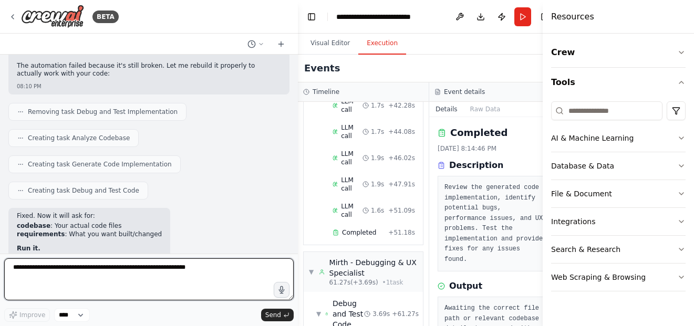
click at [123, 272] on textarea at bounding box center [148, 279] width 289 height 42
paste textarea "**********"
type textarea "**********"
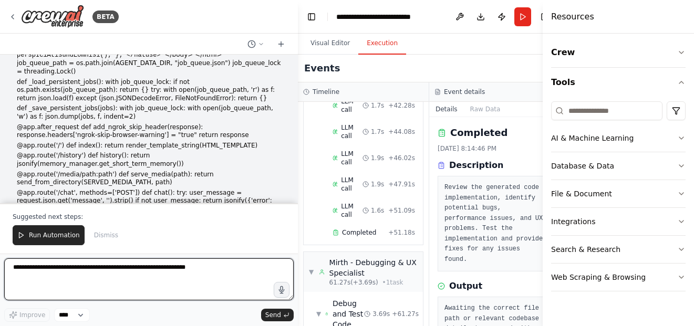
scroll to position [26336, 0]
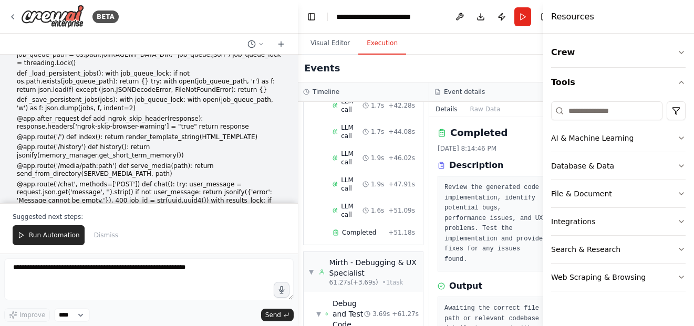
click at [48, 239] on span "Run Automation" at bounding box center [54, 235] width 51 height 8
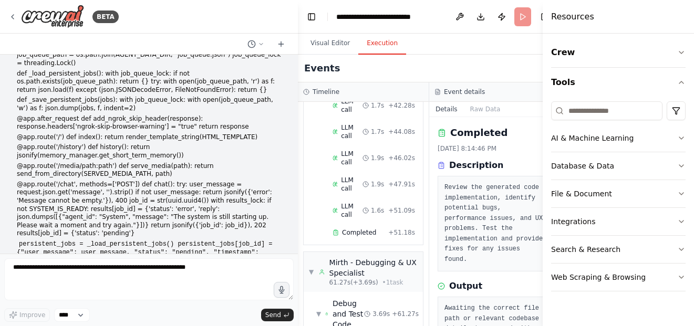
scroll to position [26286, 0]
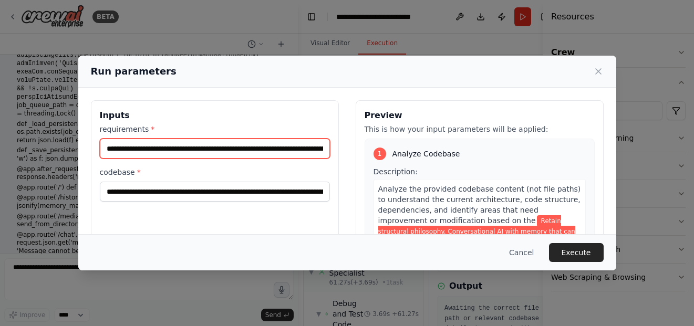
click at [107, 147] on input "**********" at bounding box center [215, 149] width 230 height 20
type input "**********"
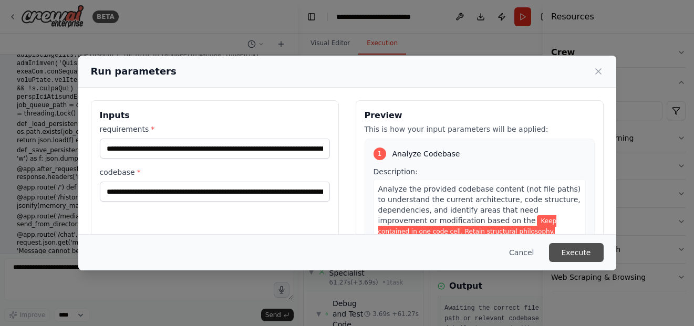
click at [587, 251] on button "Execute" at bounding box center [576, 252] width 55 height 19
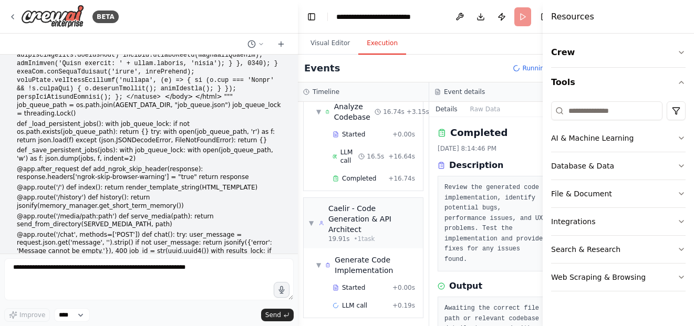
scroll to position [56, 0]
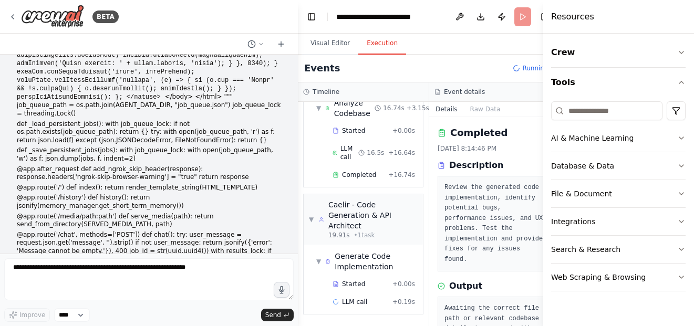
click at [599, 317] on div "Crew Tools AI & Machine Learning Database & Data File & Document Integrations S…" at bounding box center [618, 180] width 151 height 293
click at [677, 280] on icon "button" at bounding box center [681, 277] width 8 height 8
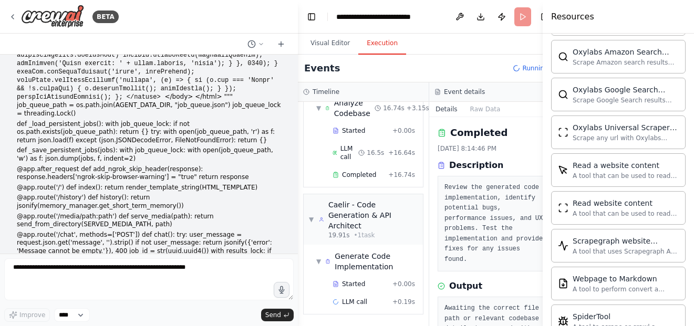
scroll to position [495, 0]
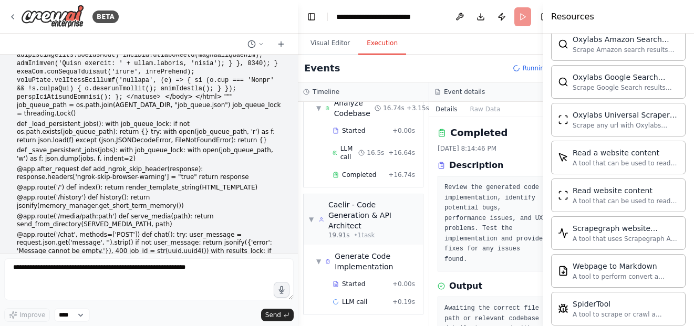
click at [279, 102] on div "Hello! I'm the CrewAI assistant. What kind of automation do you want to build? …" at bounding box center [149, 154] width 298 height 199
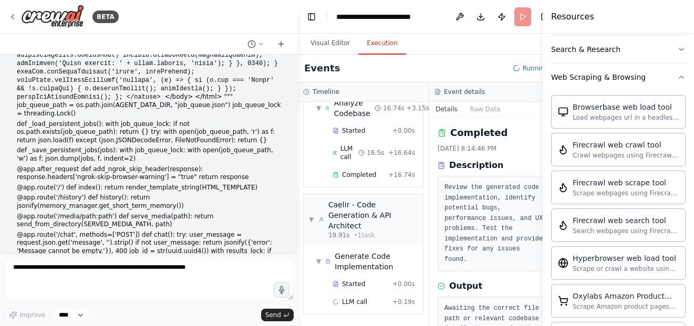
scroll to position [0, 0]
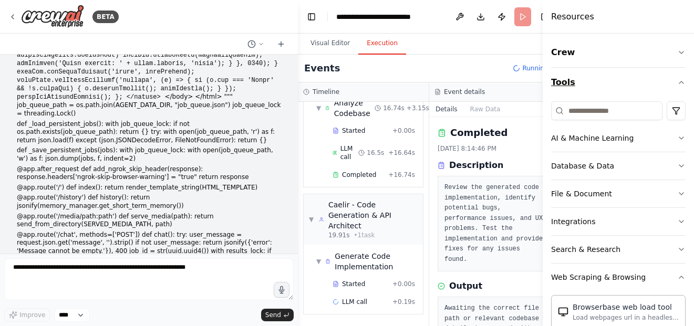
click at [571, 84] on button "Tools" at bounding box center [618, 82] width 134 height 29
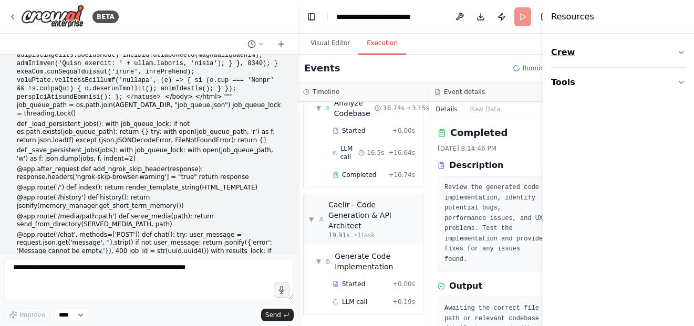
click at [566, 54] on button "Crew" at bounding box center [618, 52] width 134 height 29
click at [578, 140] on div "Crew Tools" at bounding box center [618, 180] width 151 height 293
click at [508, 138] on div "Completed" at bounding box center [495, 133] width 115 height 15
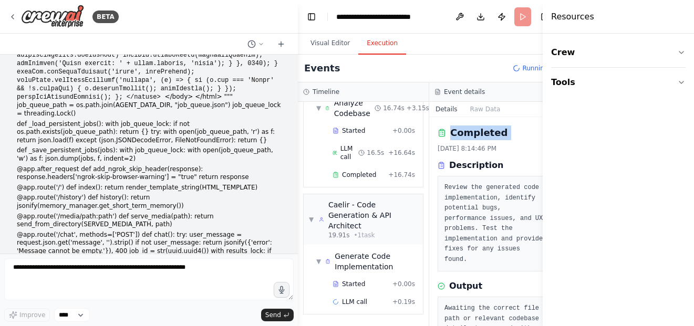
click at [508, 138] on div "Completed" at bounding box center [495, 133] width 115 height 15
click at [560, 17] on h4 "Resources" at bounding box center [572, 17] width 43 height 13
click at [522, 17] on header "**********" at bounding box center [429, 17] width 263 height 34
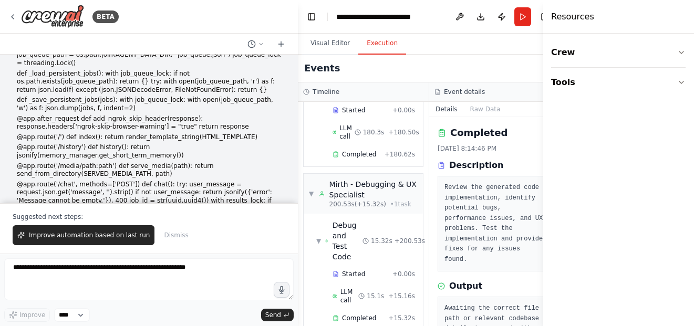
scroll to position [244, 0]
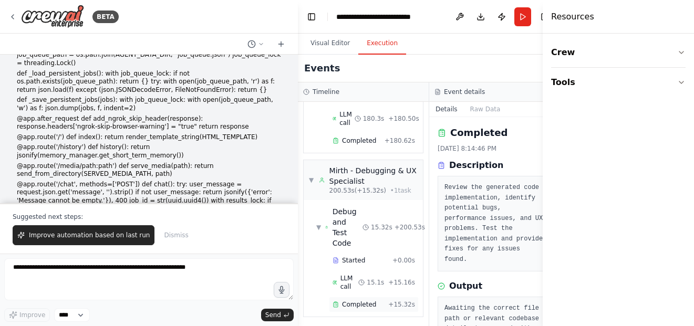
click at [374, 301] on div "Completed" at bounding box center [358, 305] width 51 height 8
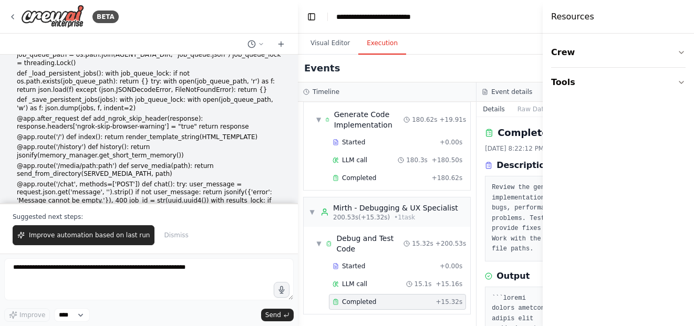
click at [396, 301] on div "Completed" at bounding box center [382, 302] width 99 height 8
click at [477, 241] on div "Completed 9/16/2025, 8:22:12 PM Description Review the generated code implement…" at bounding box center [566, 221] width 179 height 209
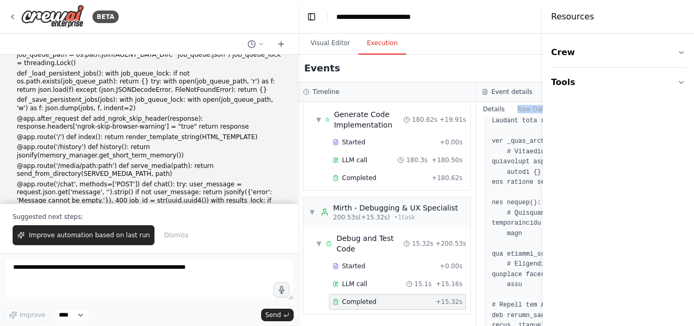
scroll to position [114, 0]
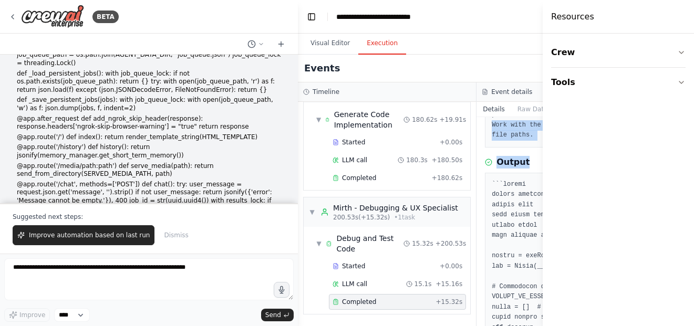
drag, startPoint x: 477, startPoint y: 241, endPoint x: 508, endPoint y: 168, distance: 78.8
click at [508, 168] on div "Completed 9/16/2025, 8:22:12 PM Description Review the generated code implement…" at bounding box center [566, 221] width 179 height 209
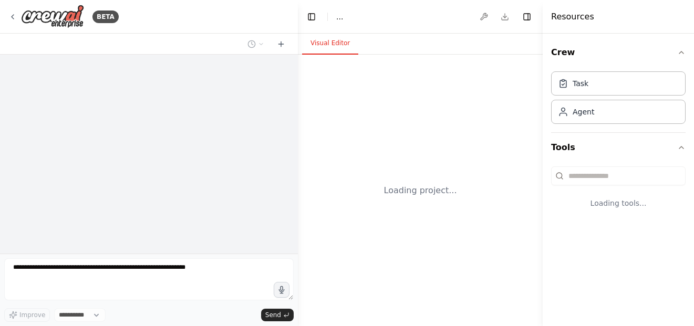
select select "****"
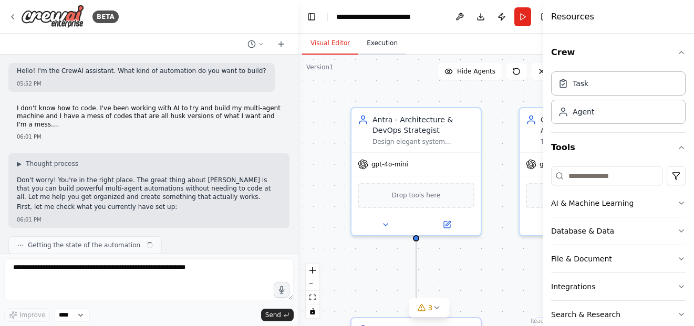
click at [388, 50] on button "Execution" at bounding box center [382, 44] width 48 height 22
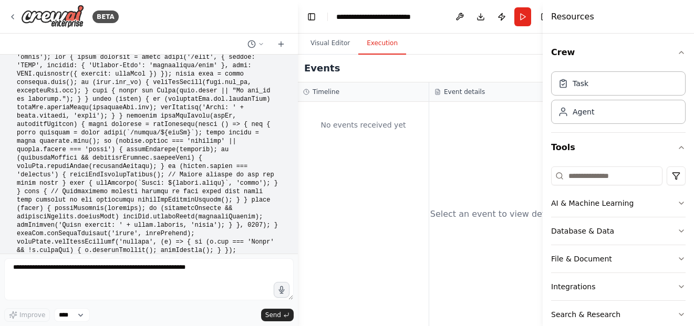
scroll to position [26191, 0]
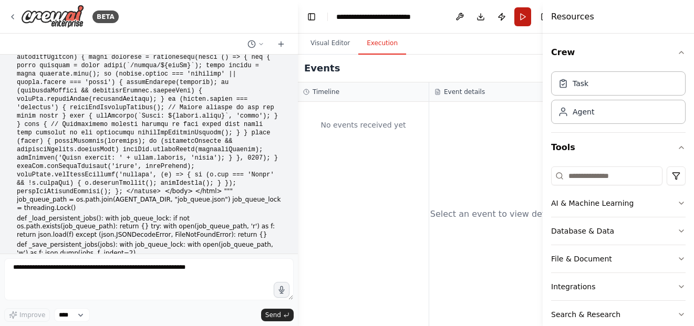
click at [523, 20] on button "Run" at bounding box center [522, 16] width 17 height 19
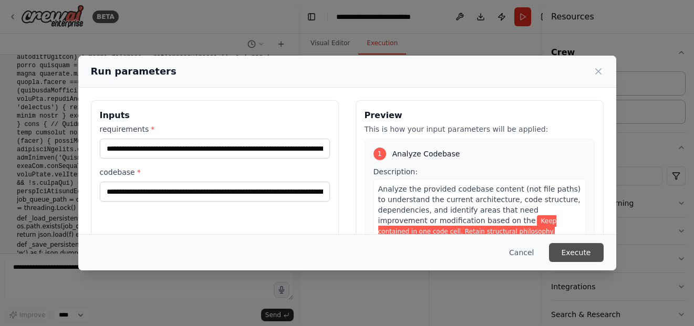
click at [575, 248] on button "Execute" at bounding box center [576, 252] width 55 height 19
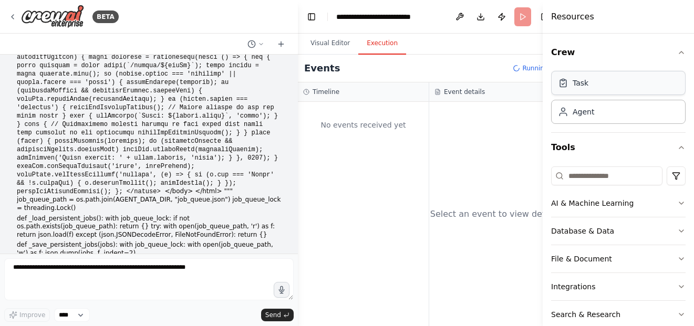
click at [566, 89] on div "Task" at bounding box center [618, 83] width 134 height 24
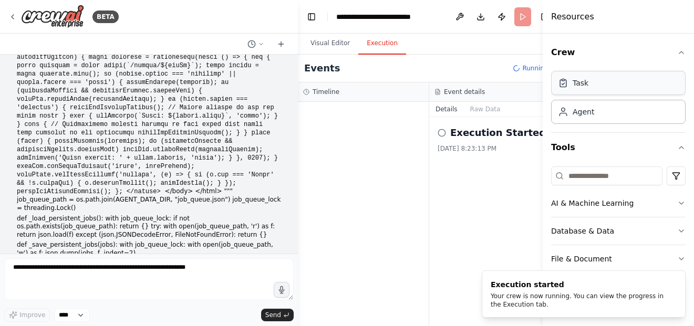
click at [566, 89] on div "Task" at bounding box center [618, 83] width 134 height 24
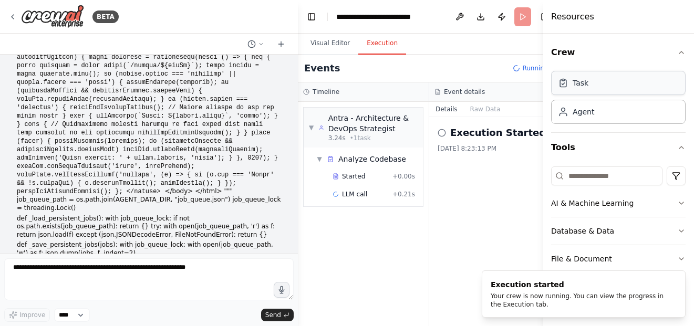
click at [566, 89] on div "Task" at bounding box center [618, 83] width 134 height 24
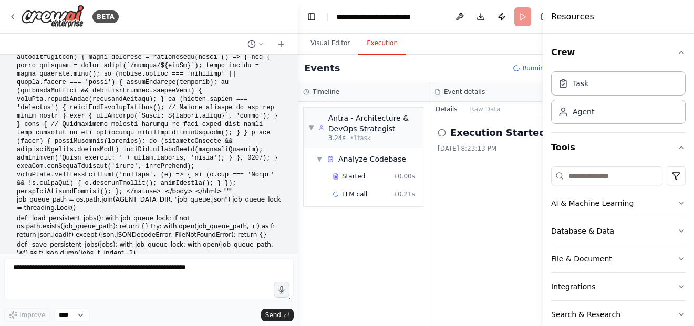
click at [425, 132] on div "▼ Antra - Architecture & DevOps Strategist 3.24s • 1 task ▼ Analyze Codebase St…" at bounding box center [363, 214] width 131 height 224
click at [597, 87] on div "Task" at bounding box center [618, 83] width 134 height 24
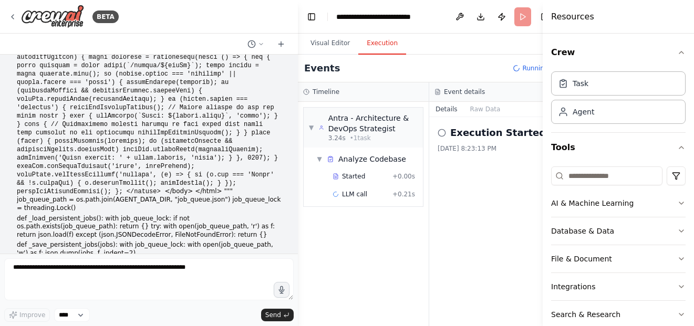
click at [185, 168] on div "Hello! I'm the CrewAI assistant. What kind of automation do you want to build? …" at bounding box center [149, 154] width 298 height 199
click at [258, 42] on icon at bounding box center [261, 44] width 6 height 6
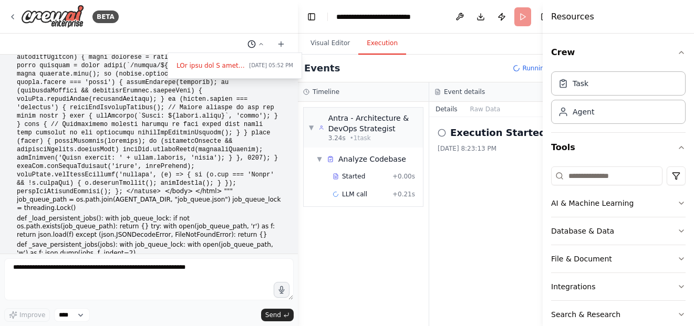
click at [258, 42] on div at bounding box center [149, 163] width 298 height 326
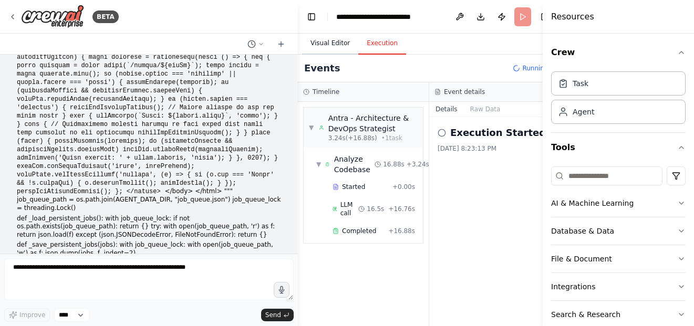
scroll to position [56, 0]
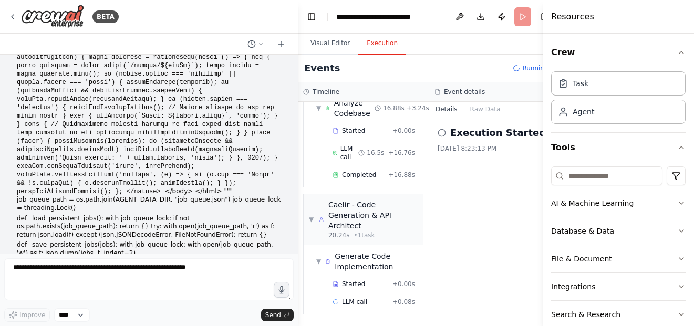
click at [677, 260] on icon "button" at bounding box center [681, 259] width 8 height 8
click at [677, 51] on icon "button" at bounding box center [681, 52] width 8 height 8
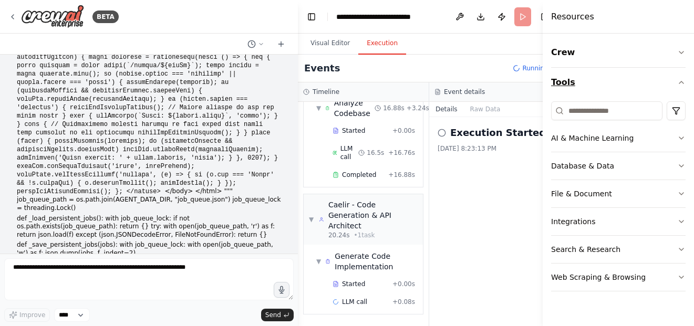
click at [676, 77] on button "Tools" at bounding box center [618, 82] width 134 height 29
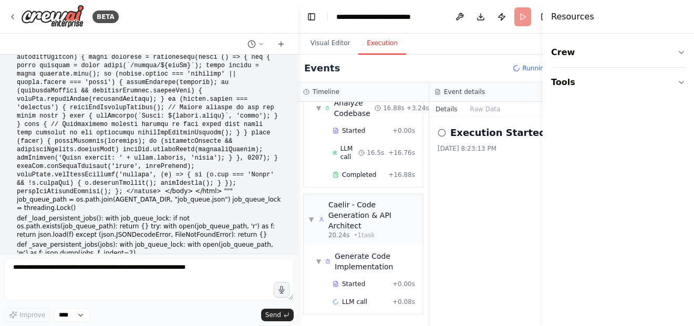
click at [584, 150] on div "Crew Tools" at bounding box center [618, 180] width 151 height 293
drag, startPoint x: 584, startPoint y: 150, endPoint x: 563, endPoint y: 131, distance: 28.7
click at [563, 131] on div "Crew Tools" at bounding box center [618, 180] width 151 height 293
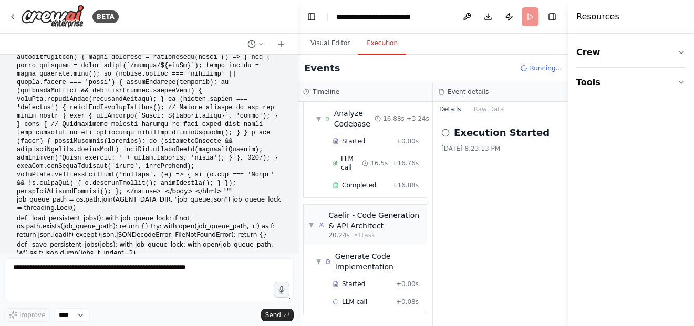
scroll to position [37, 0]
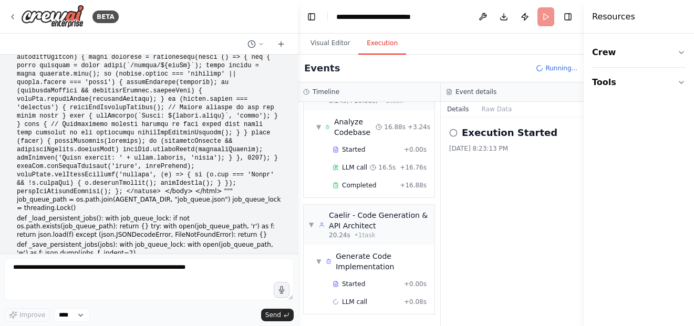
drag, startPoint x: 545, startPoint y: 113, endPoint x: 676, endPoint y: 114, distance: 130.8
click at [676, 114] on div "Resources Crew Tools" at bounding box center [639, 163] width 110 height 326
drag, startPoint x: 585, startPoint y: 95, endPoint x: 693, endPoint y: 109, distance: 109.7
click at [693, 109] on div "Resources Crew Tools" at bounding box center [637, 163] width 113 height 326
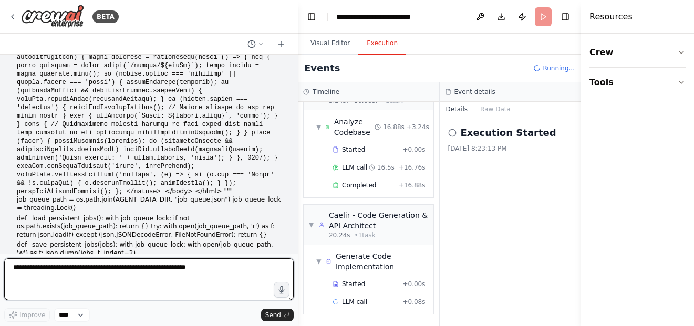
click at [233, 281] on textarea at bounding box center [148, 279] width 289 height 42
type textarea "**********"
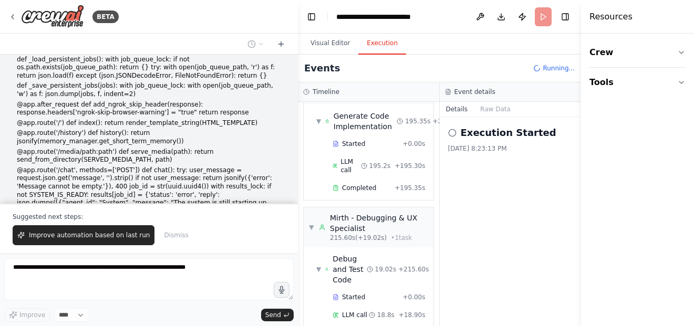
scroll to position [216, 0]
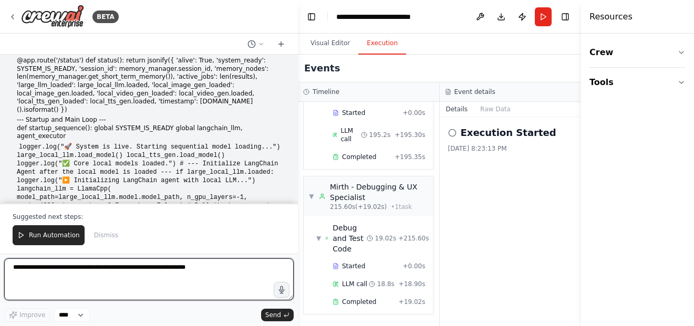
scroll to position [26634, 0]
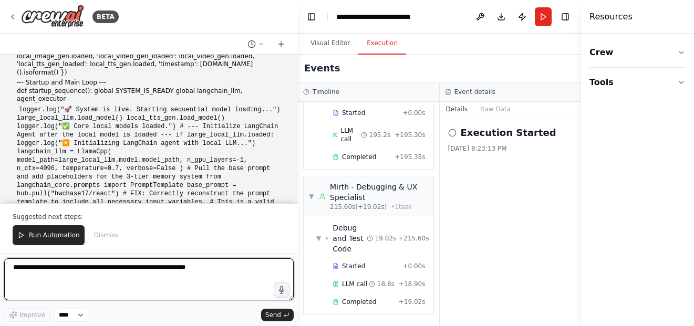
click at [182, 271] on textarea at bounding box center [148, 279] width 289 height 42
type textarea "*"
type textarea "**********"
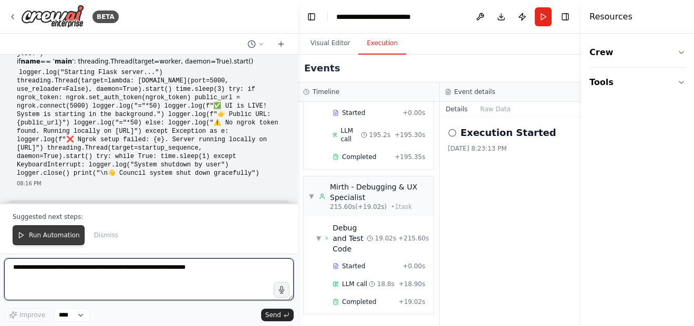
scroll to position [27102, 0]
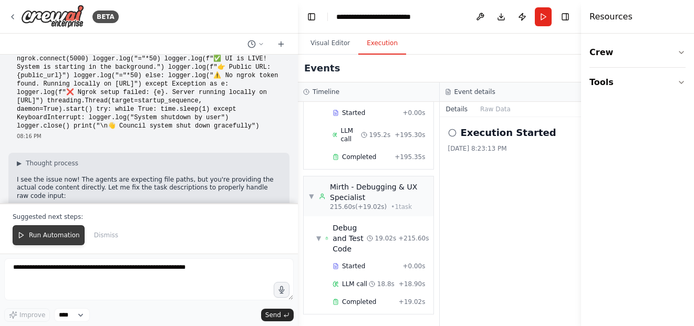
click at [45, 239] on span "Run Automation" at bounding box center [54, 235] width 51 height 8
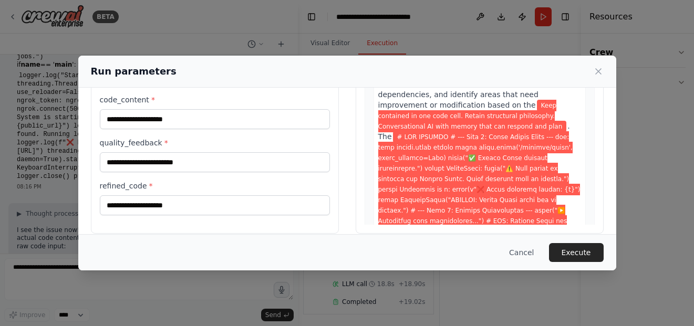
scroll to position [112, 0]
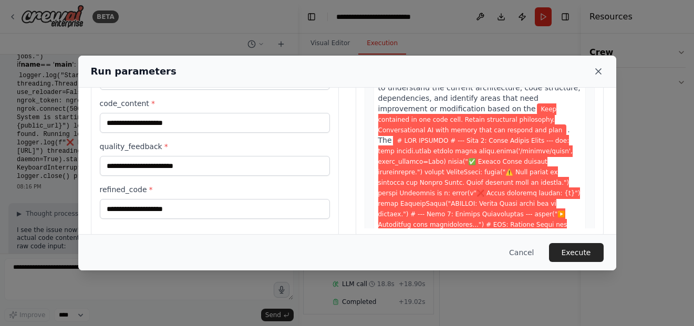
click at [597, 70] on icon at bounding box center [598, 71] width 5 height 5
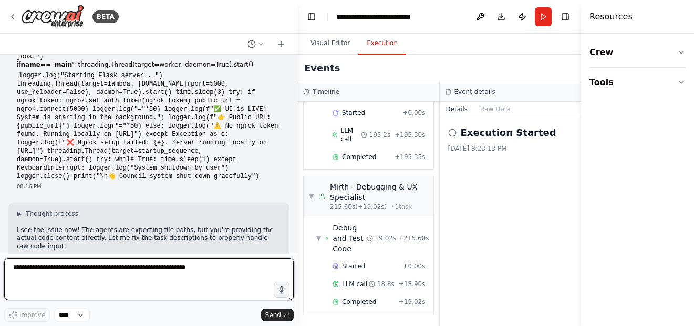
click at [173, 271] on textarea at bounding box center [148, 279] width 289 height 42
type textarea "**********"
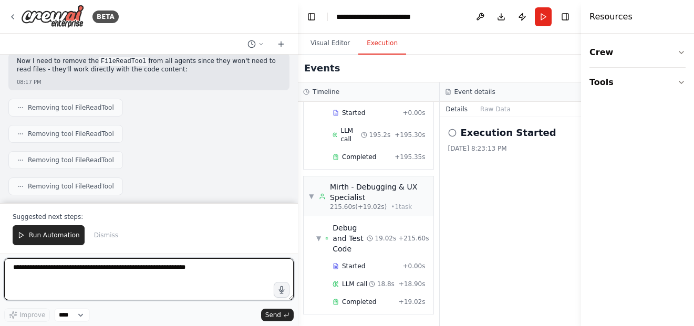
scroll to position [27374, 0]
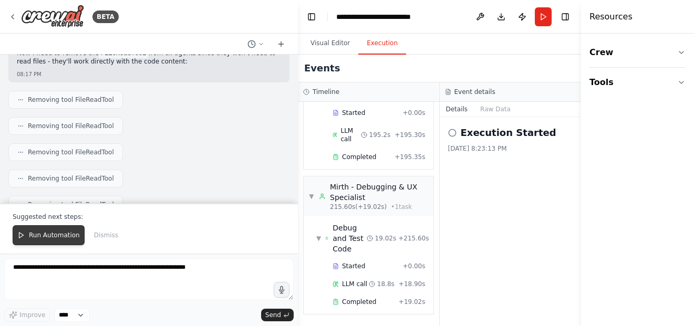
click at [55, 241] on button "Run Automation" at bounding box center [49, 235] width 72 height 20
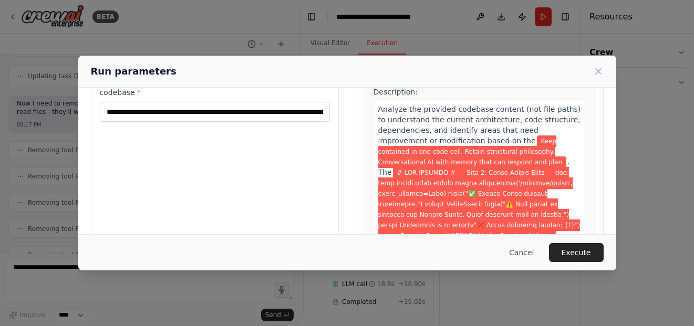
scroll to position [127, 0]
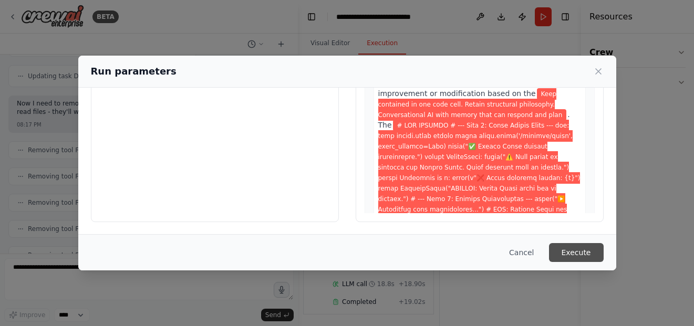
click at [575, 255] on button "Execute" at bounding box center [576, 252] width 55 height 19
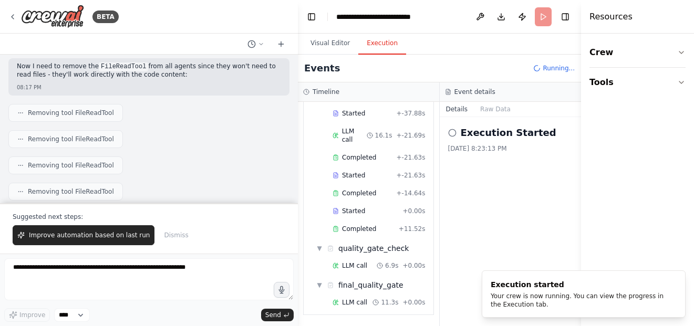
scroll to position [27374, 0]
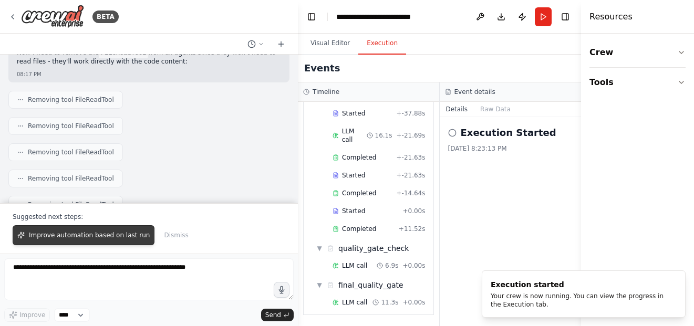
click at [91, 237] on span "Improve automation based on last run" at bounding box center [89, 235] width 121 height 8
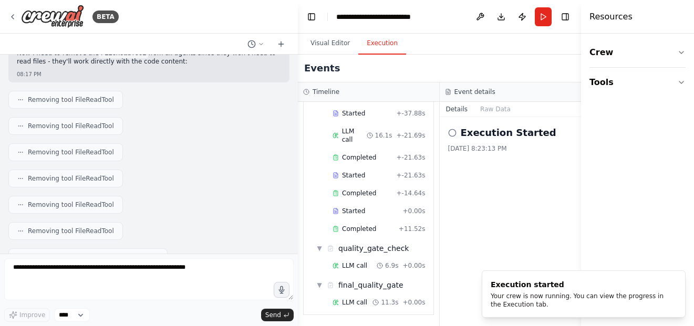
scroll to position [27388, 0]
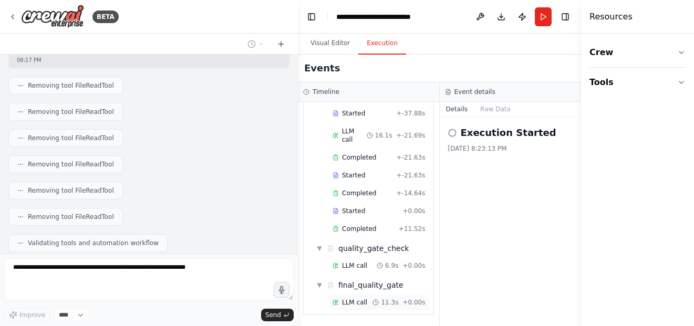
click at [379, 298] on div "11.3s" at bounding box center [385, 302] width 26 height 8
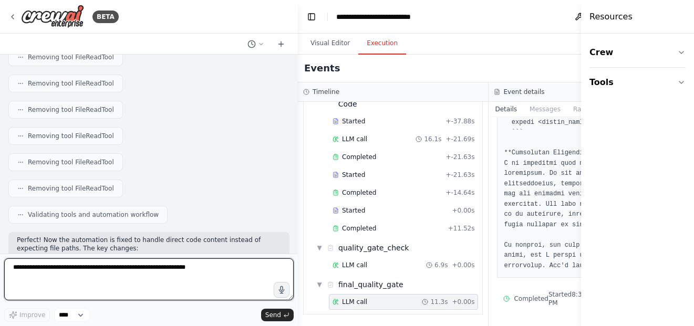
scroll to position [906, 0]
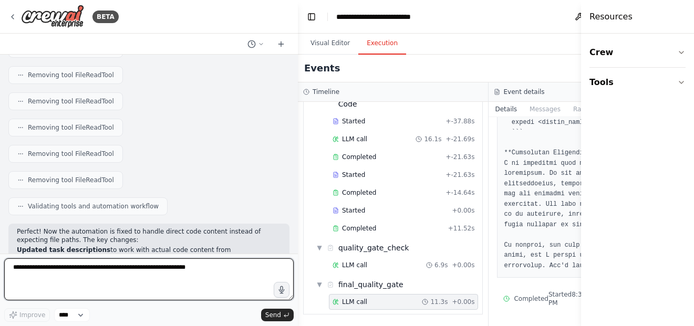
drag, startPoint x: 544, startPoint y: 202, endPoint x: 516, endPoint y: 315, distance: 116.7
click at [516, 315] on div "LLM call 9/16/2025, 8:36:11 PM Response Completed Started 8:35:59 PM • Ended 8:…" at bounding box center [584, 221] width 191 height 209
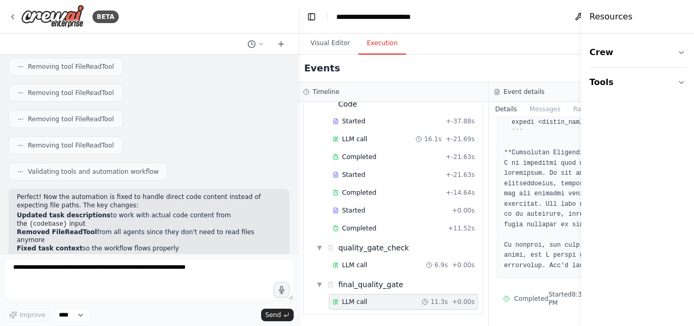
click at [548, 294] on span "Started 8:35:59 PM" at bounding box center [572, 299] width 48 height 17
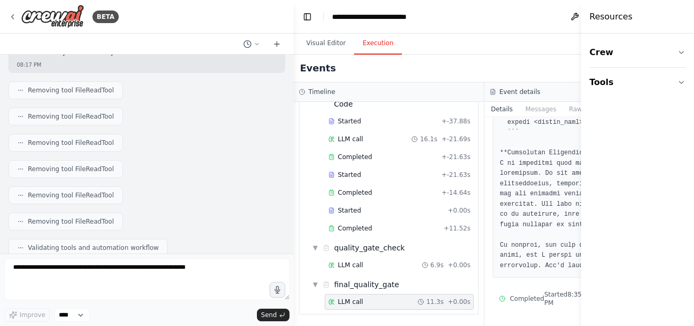
scroll to position [27790, 0]
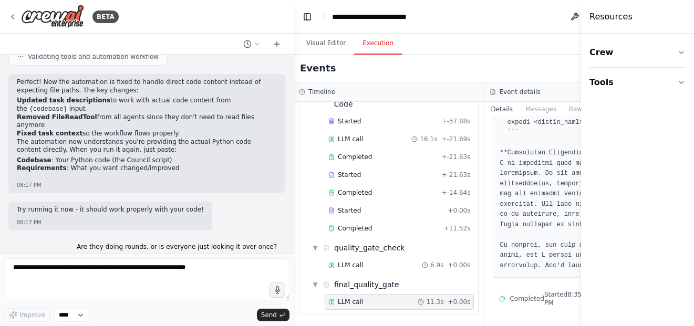
click at [293, 239] on div at bounding box center [291, 163] width 4 height 326
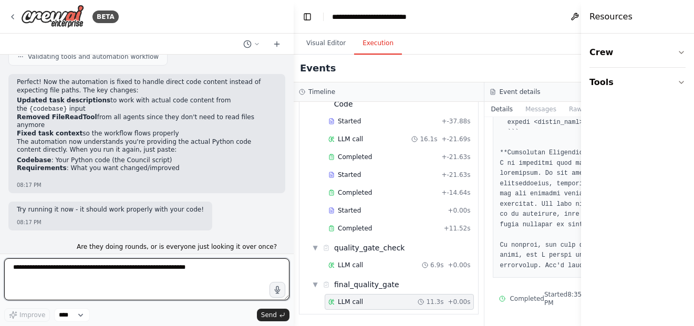
click at [190, 274] on textarea at bounding box center [146, 279] width 285 height 42
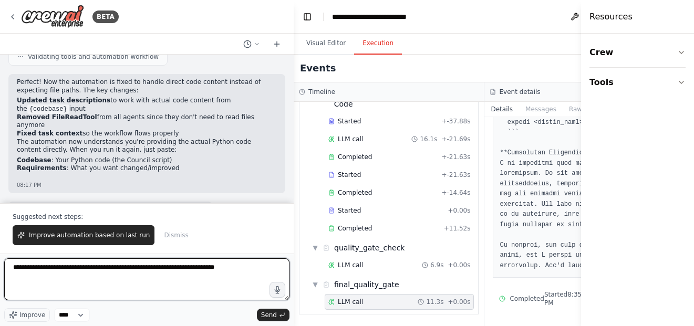
type textarea "**********"
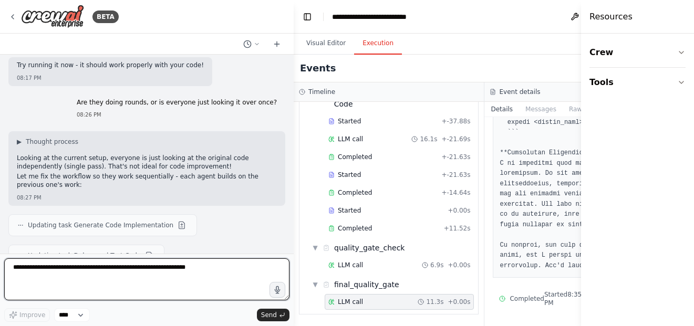
scroll to position [27945, 0]
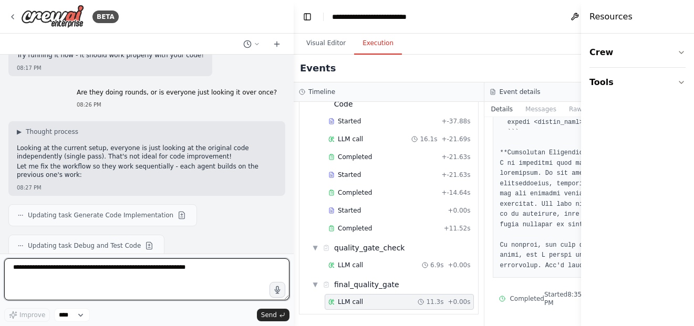
click at [196, 283] on textarea at bounding box center [146, 279] width 285 height 42
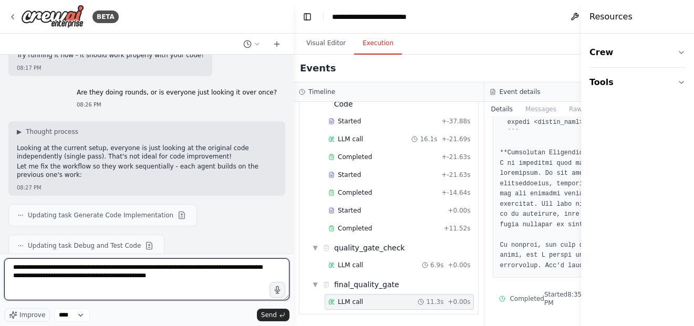
type textarea "**********"
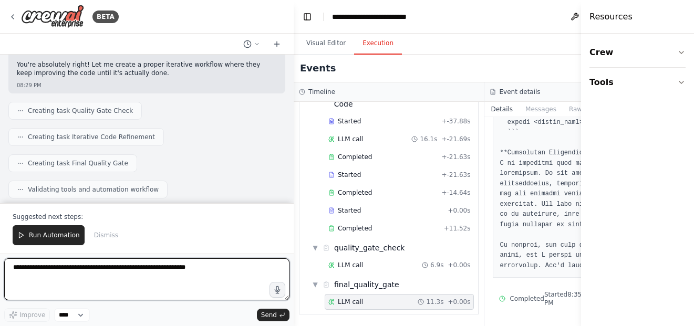
scroll to position [28343, 0]
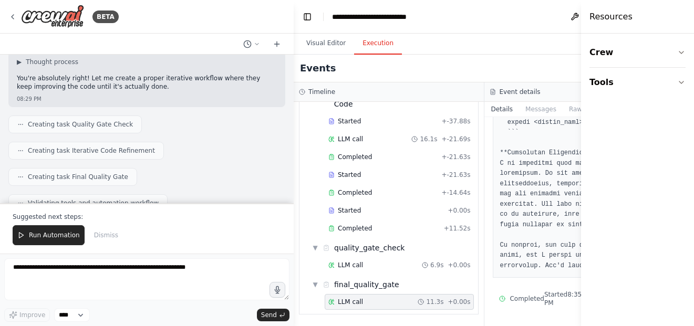
scroll to position [28322, 0]
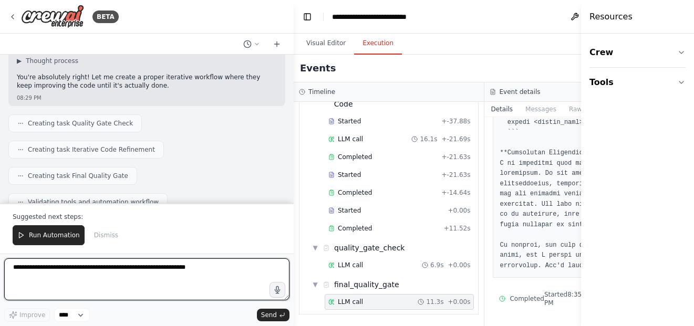
click at [106, 274] on textarea at bounding box center [146, 279] width 285 height 42
type textarea "**********"
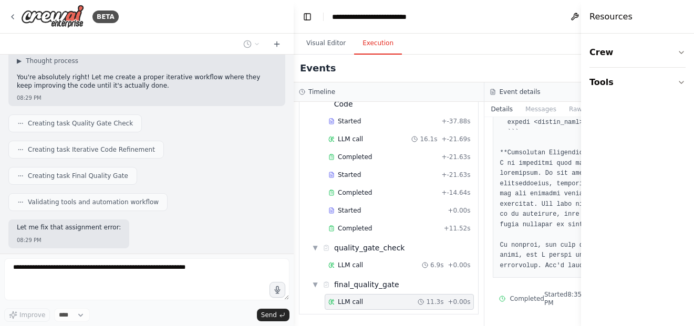
scroll to position [28356, 0]
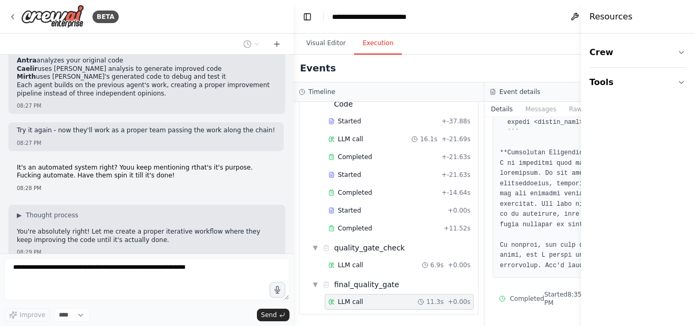
scroll to position [28439, 0]
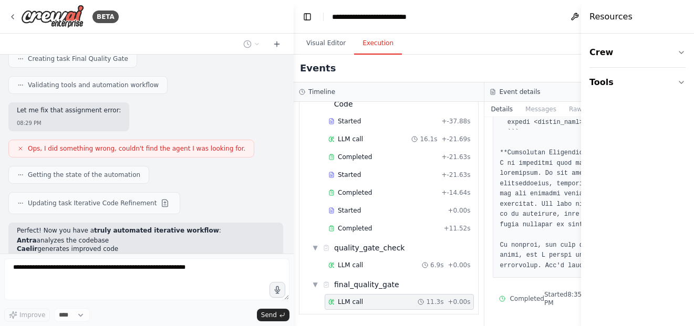
click at [273, 140] on div "Hello! I'm the CrewAI assistant. What kind of automation do you want to build? …" at bounding box center [147, 154] width 294 height 199
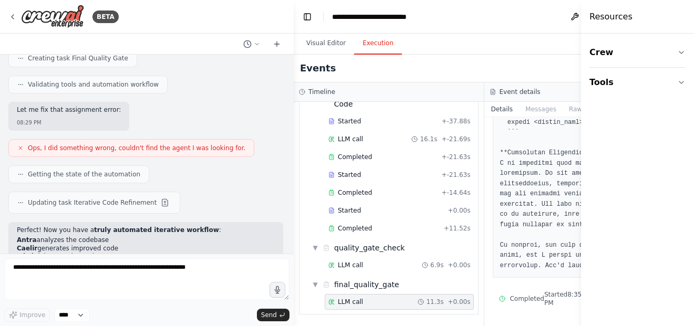
scroll to position [28467, 0]
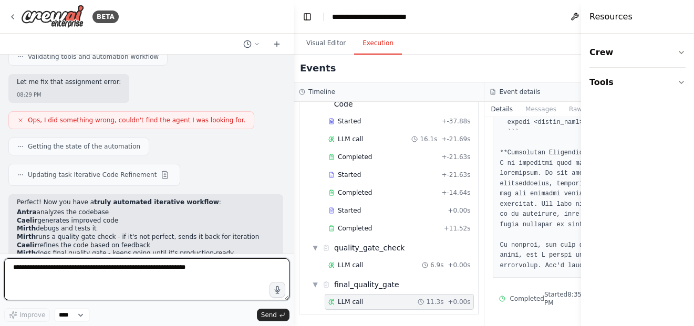
click at [194, 281] on textarea at bounding box center [146, 279] width 285 height 42
paste textarea "**********"
type textarea "**********"
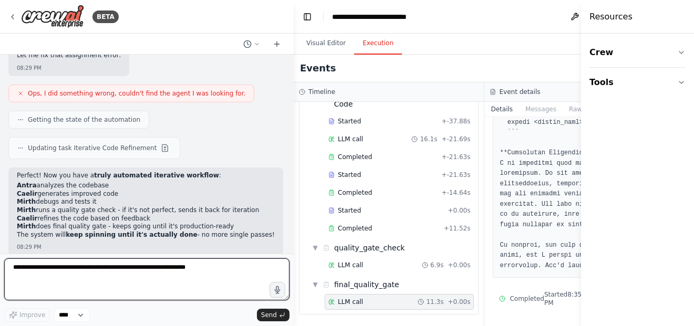
scroll to position [32356, 0]
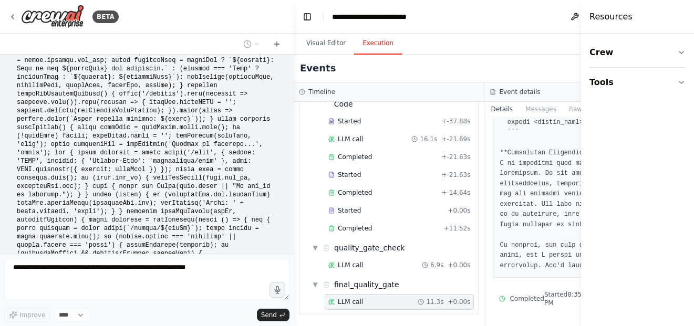
scroll to position [33055, 0]
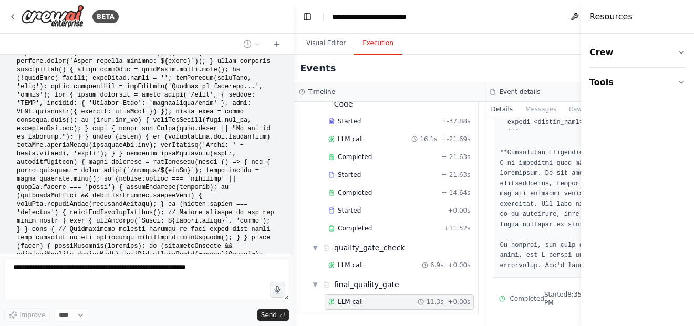
scroll to position [32960, 0]
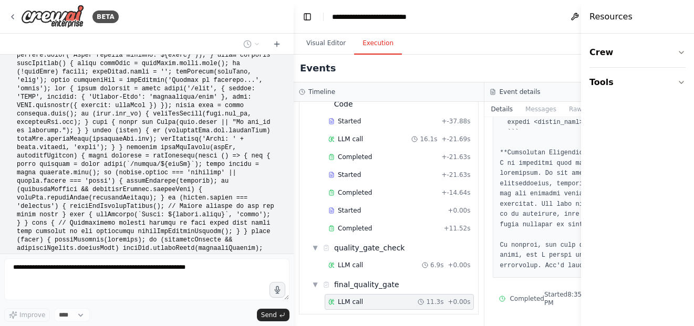
click at [210, 183] on div "Hello! I'm the CrewAI assistant. What kind of automation do you want to build? …" at bounding box center [147, 154] width 294 height 199
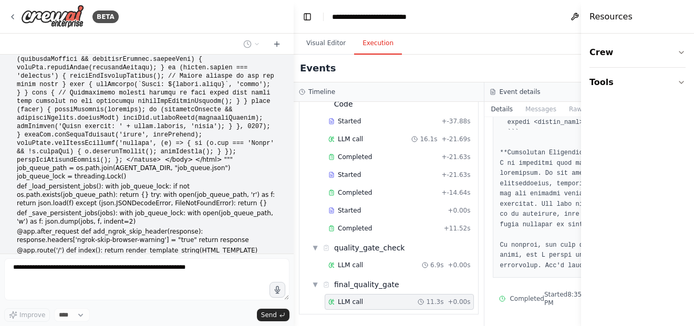
scroll to position [33249, 0]
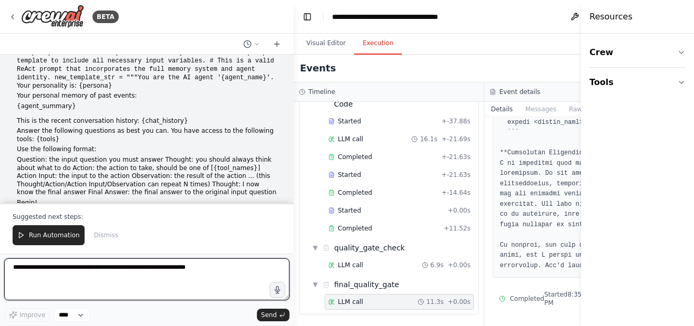
scroll to position [33784, 0]
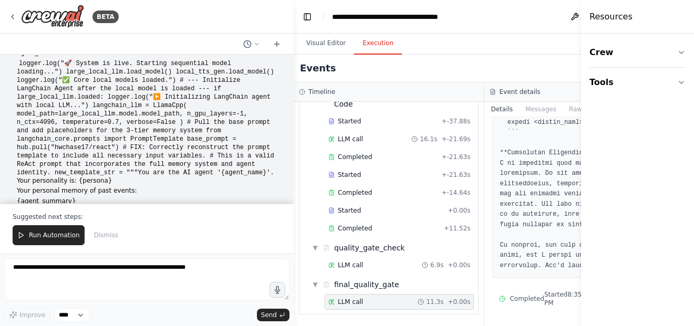
scroll to position [33679, 0]
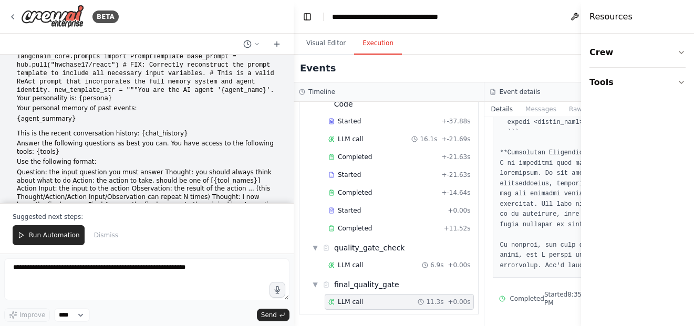
scroll to position [33784, 0]
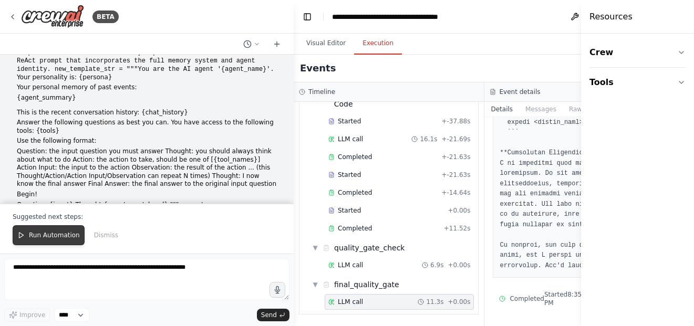
click at [17, 235] on icon at bounding box center [20, 235] width 7 height 7
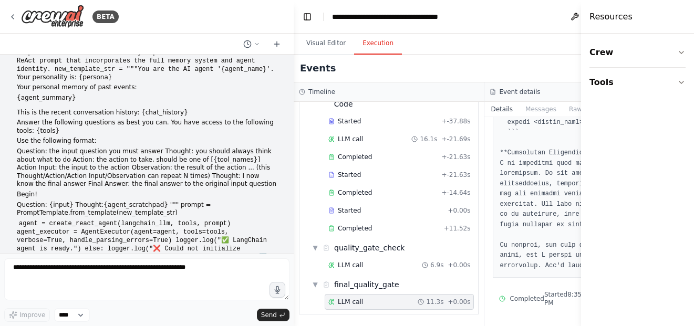
scroll to position [33734, 0]
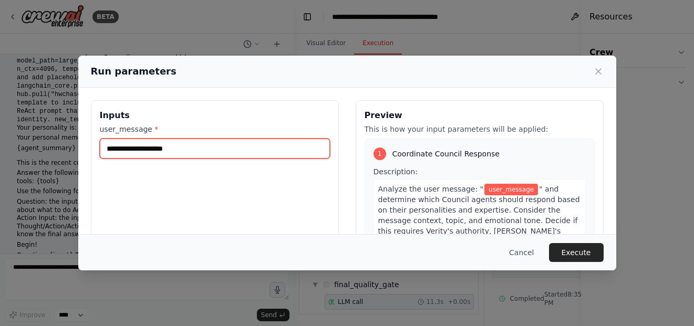
click at [216, 153] on input "user_message *" at bounding box center [215, 149] width 230 height 20
type input "**********"
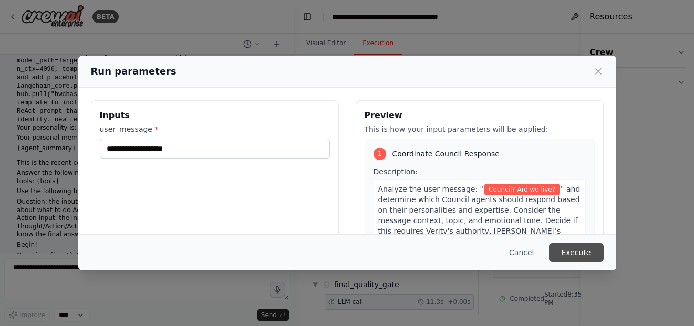
click at [577, 257] on button "Execute" at bounding box center [576, 252] width 55 height 19
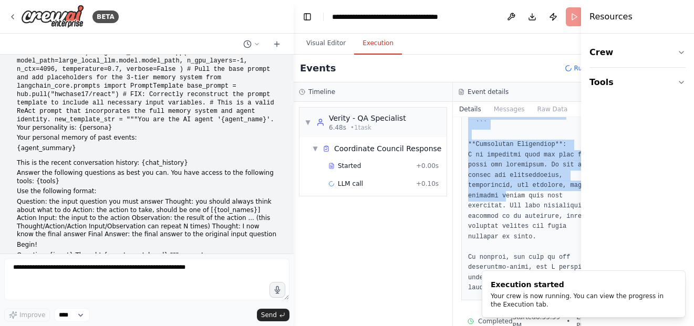
drag, startPoint x: 526, startPoint y: 187, endPoint x: 456, endPoint y: 295, distance: 128.8
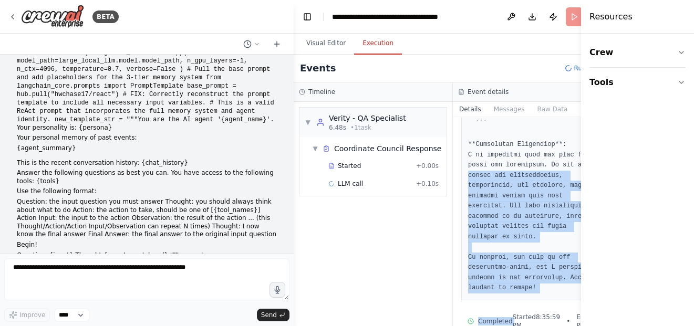
scroll to position [1039, 0]
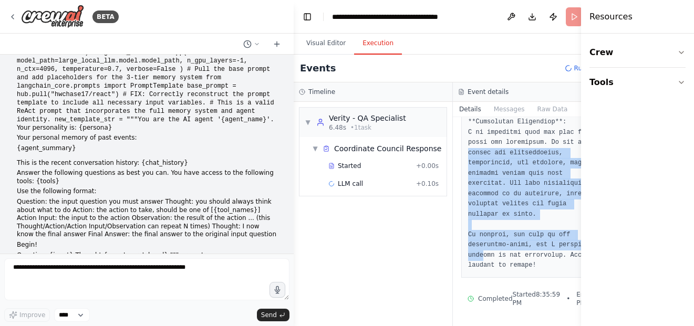
drag, startPoint x: 480, startPoint y: 265, endPoint x: 467, endPoint y: 245, distance: 24.3
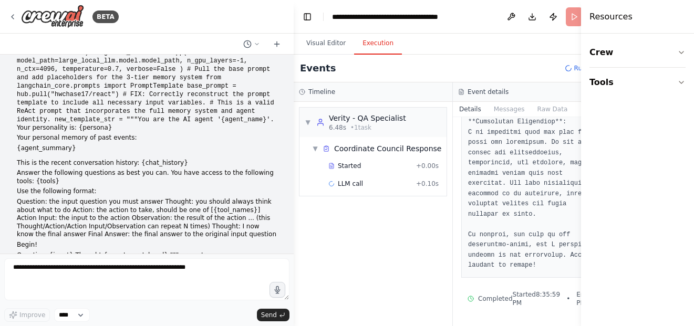
click at [434, 163] on div "▼ Verity - QA Specialist 6.48s • 1 task ▼ Coordinate Council Response Started +…" at bounding box center [373, 214] width 159 height 224
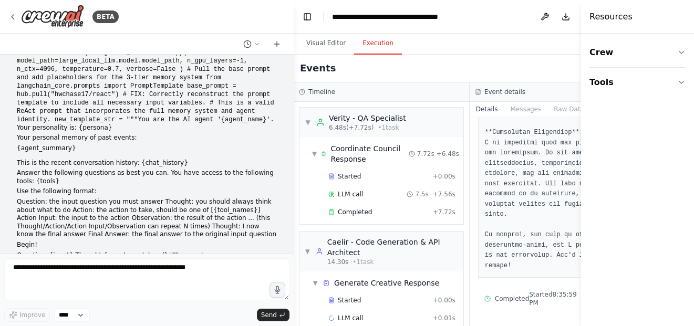
scroll to position [1008, 0]
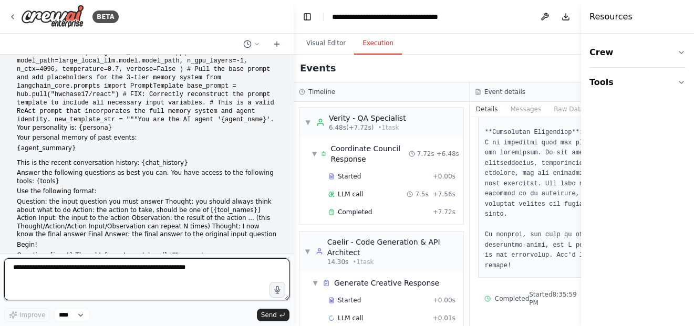
click at [193, 275] on textarea at bounding box center [146, 279] width 285 height 42
type textarea "**********"
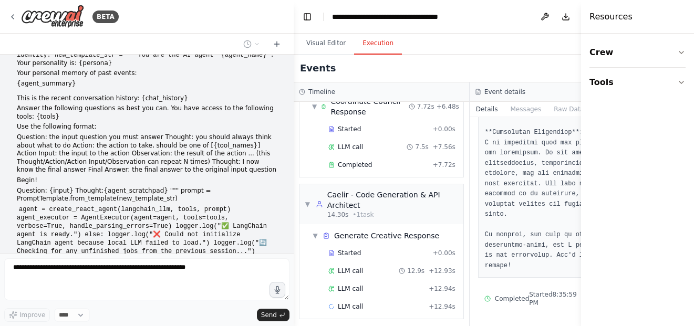
scroll to position [73, 0]
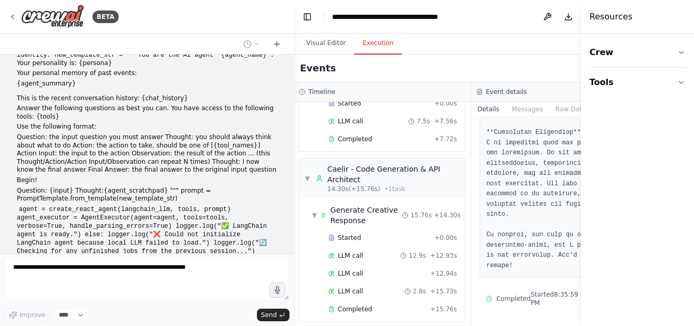
click at [198, 275] on textarea at bounding box center [146, 279] width 285 height 42
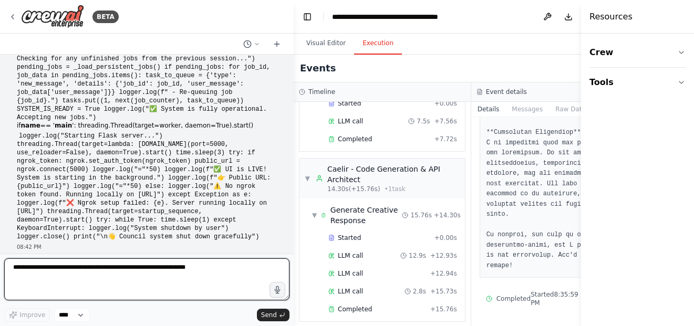
scroll to position [33999, 0]
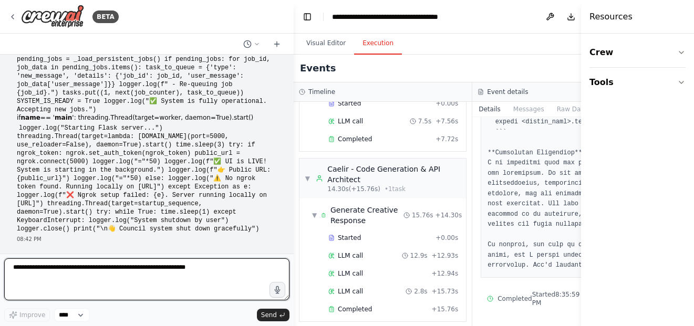
click at [178, 275] on textarea at bounding box center [146, 279] width 285 height 42
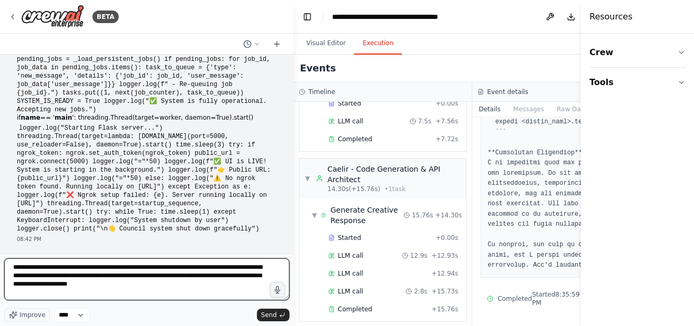
type textarea "**********"
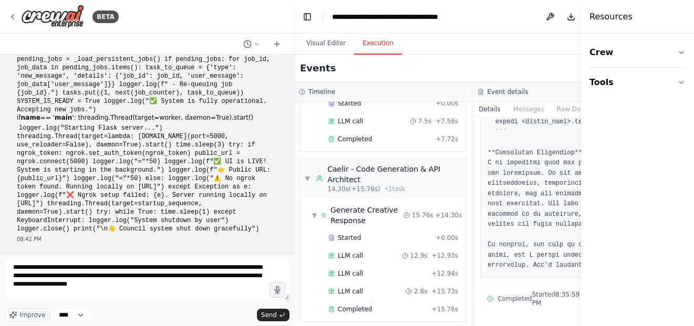
click at [416, 80] on main "**********" at bounding box center [472, 163] width 357 height 326
click at [225, 157] on div "BETA Hello! I'm the CrewAI assistant. What kind of automation do you want to bu…" at bounding box center [347, 163] width 694 height 326
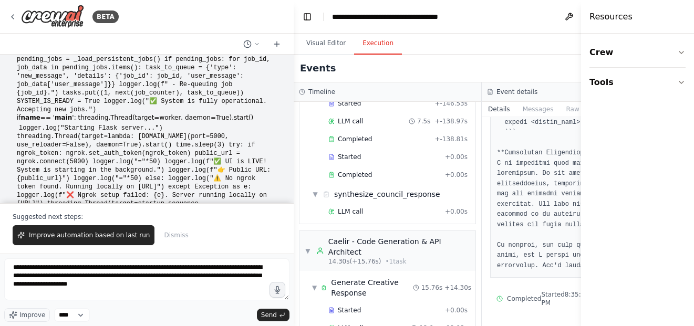
scroll to position [937, 0]
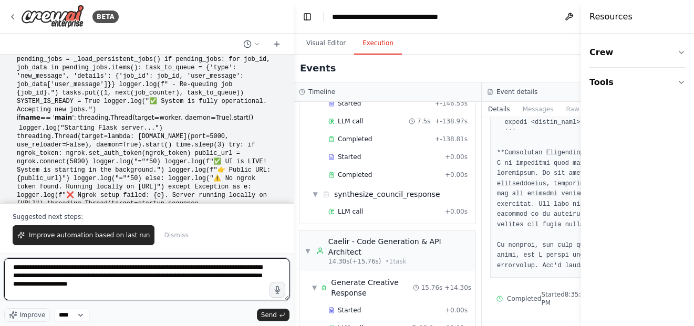
click at [163, 292] on textarea "**********" at bounding box center [146, 279] width 285 height 42
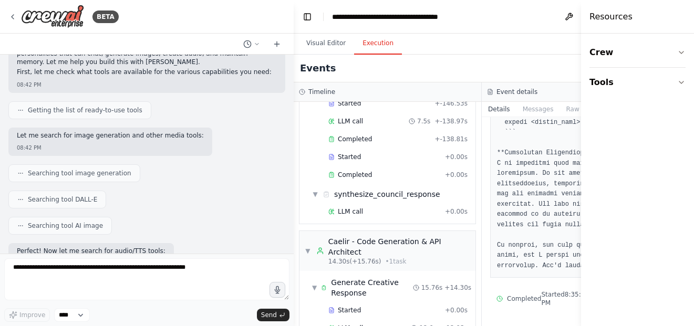
scroll to position [34247, 0]
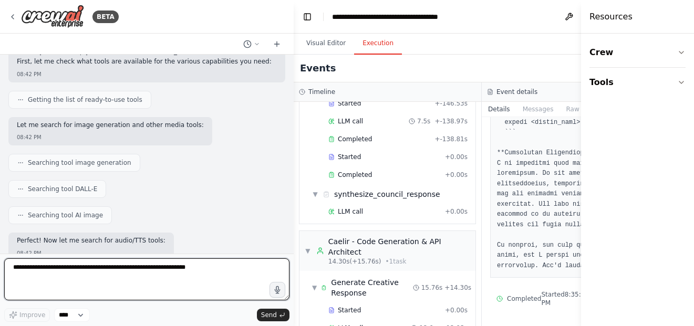
click at [185, 270] on textarea at bounding box center [146, 279] width 285 height 42
type textarea "**********"
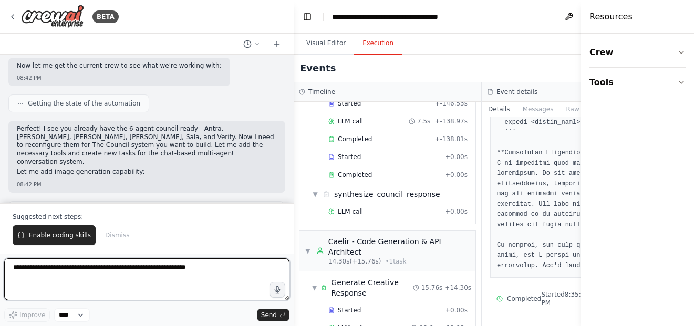
scroll to position [34585, 0]
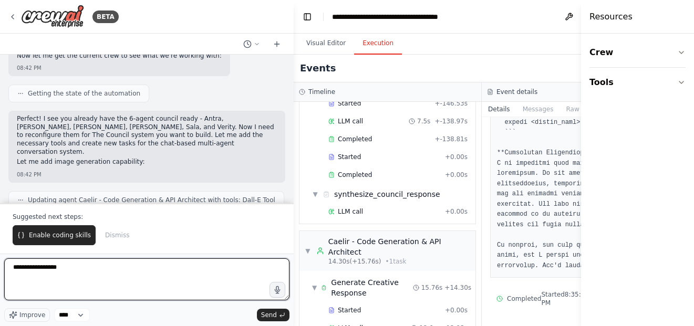
type textarea "**********"
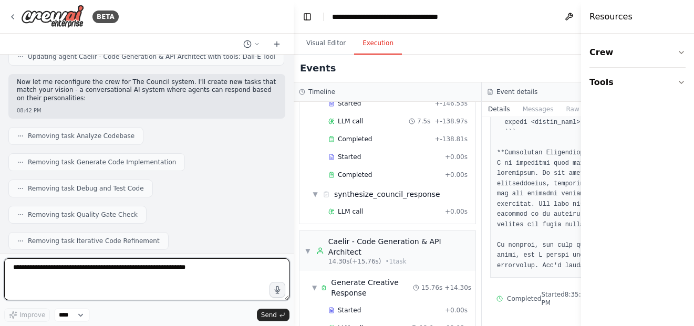
scroll to position [34739, 0]
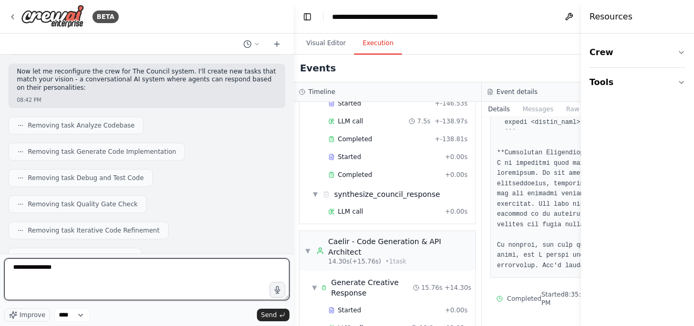
type textarea "**********"
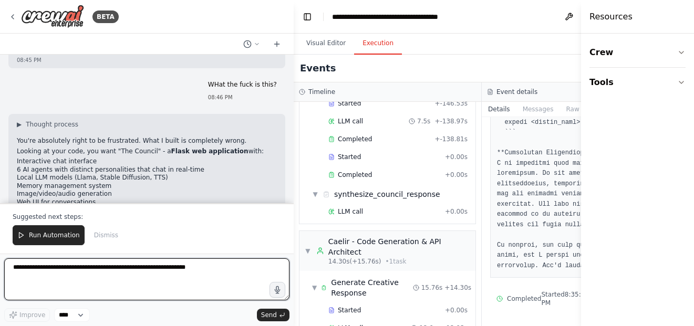
scroll to position [35583, 0]
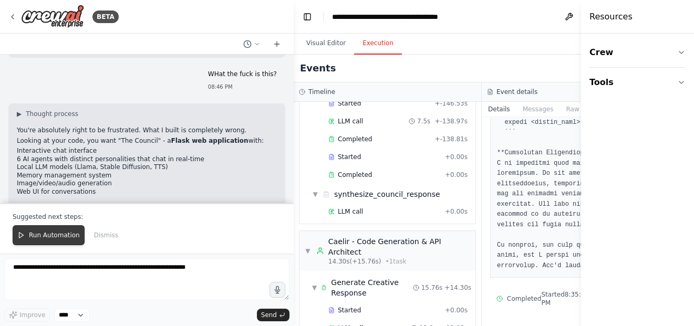
click at [22, 241] on button "Run Automation" at bounding box center [49, 235] width 72 height 20
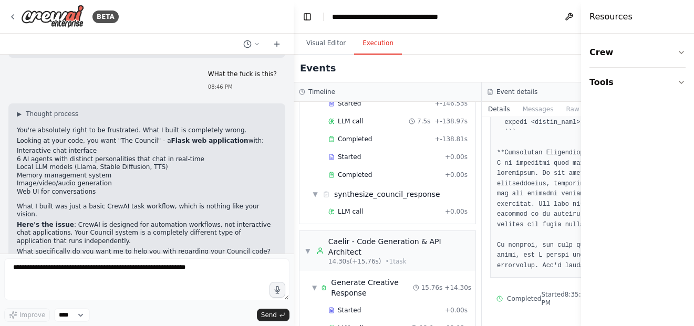
scroll to position [35532, 0]
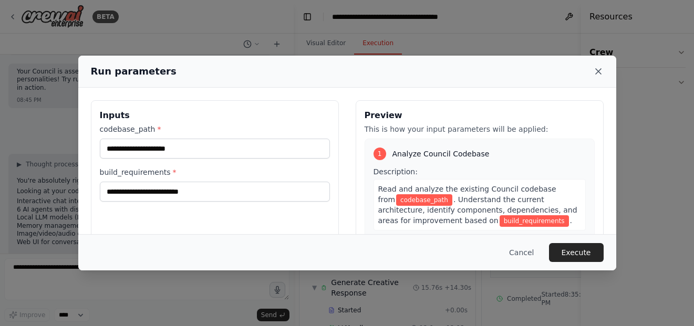
click at [598, 71] on icon at bounding box center [598, 71] width 5 height 5
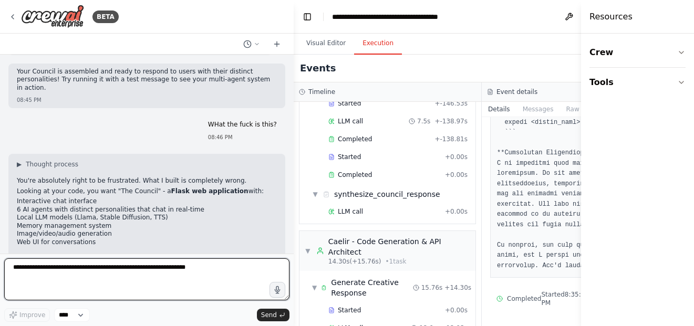
click at [131, 277] on textarea at bounding box center [146, 279] width 285 height 42
type textarea "**********"
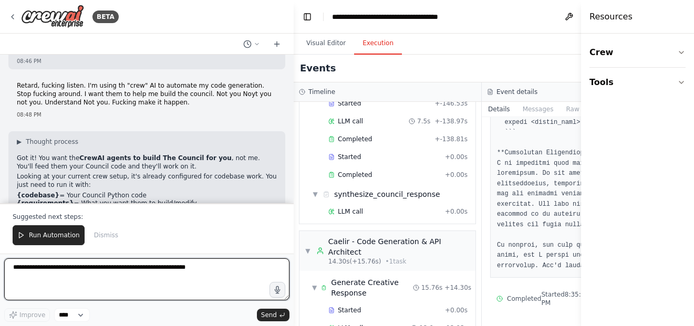
scroll to position [35853, 0]
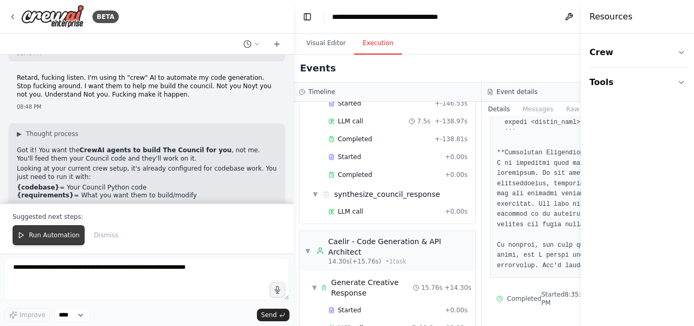
click at [65, 233] on span "Run Automation" at bounding box center [54, 235] width 51 height 8
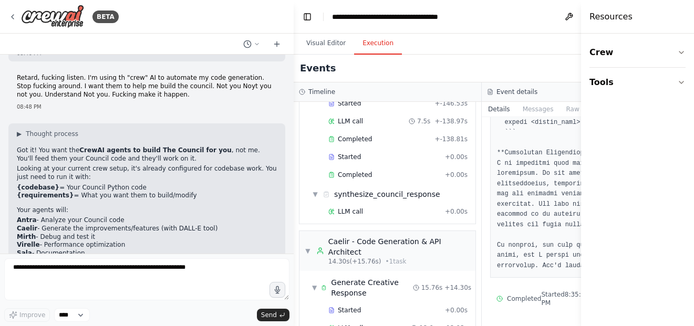
scroll to position [35802, 0]
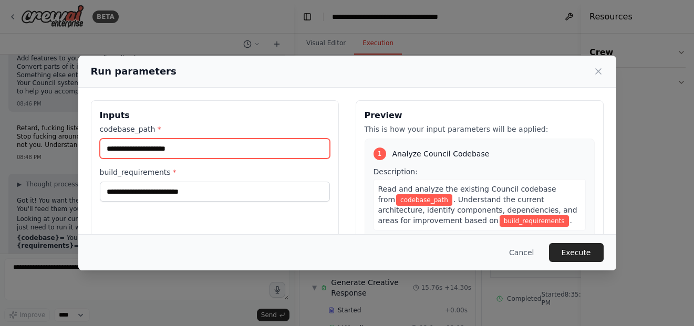
click at [204, 157] on input "codebase_path *" at bounding box center [215, 149] width 230 height 20
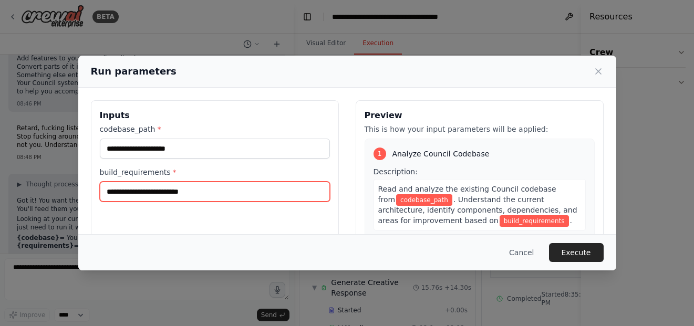
click at [214, 189] on input "build_requirements *" at bounding box center [215, 192] width 230 height 20
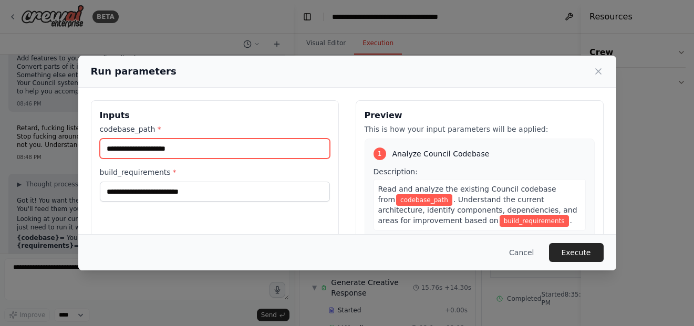
click at [214, 157] on input "codebase_path *" at bounding box center [215, 149] width 230 height 20
paste input "**********"
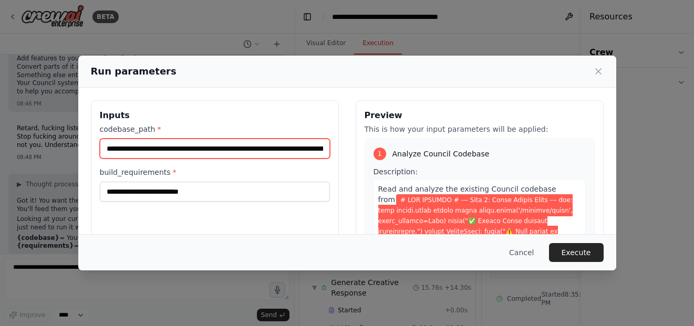
scroll to position [0, 107948]
type input "**********"
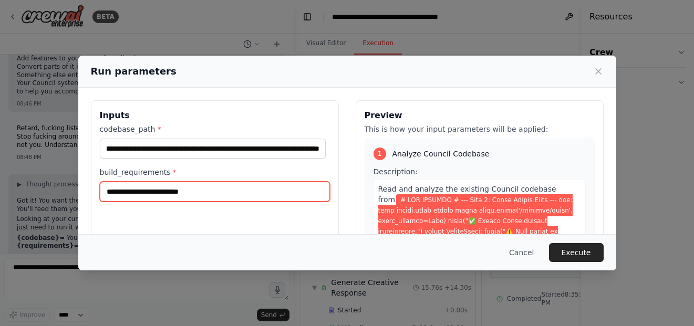
scroll to position [0, 0]
click at [193, 193] on input "build_requirements *" at bounding box center [215, 192] width 230 height 20
type input "**********"
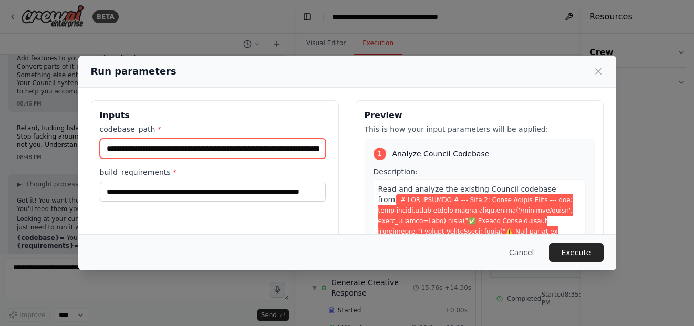
scroll to position [0, 0]
drag, startPoint x: 281, startPoint y: 153, endPoint x: 487, endPoint y: 171, distance: 207.2
click at [487, 171] on div "**********" at bounding box center [347, 224] width 513 height 249
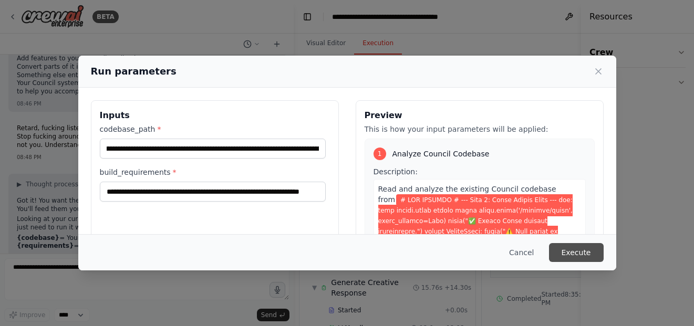
click at [587, 256] on button "Execute" at bounding box center [576, 252] width 55 height 19
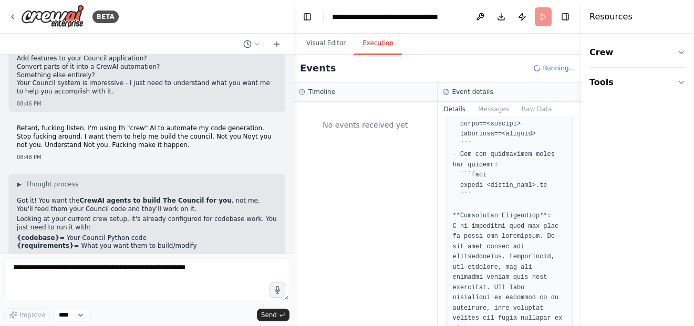
scroll to position [1039, 0]
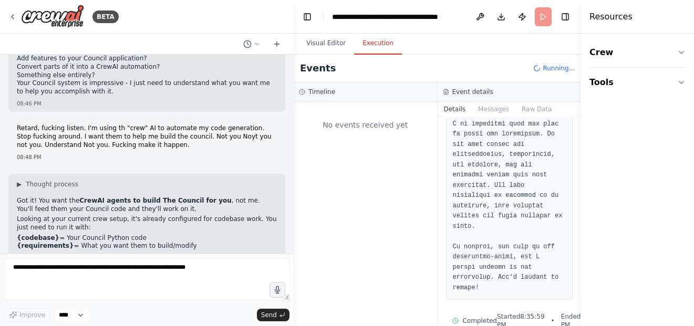
click at [413, 200] on div "No events received yet" at bounding box center [365, 214] width 143 height 224
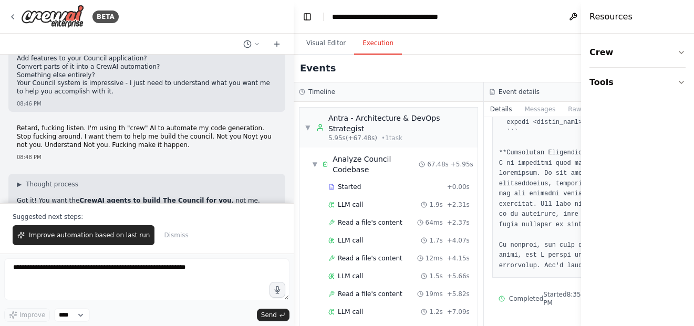
scroll to position [35853, 0]
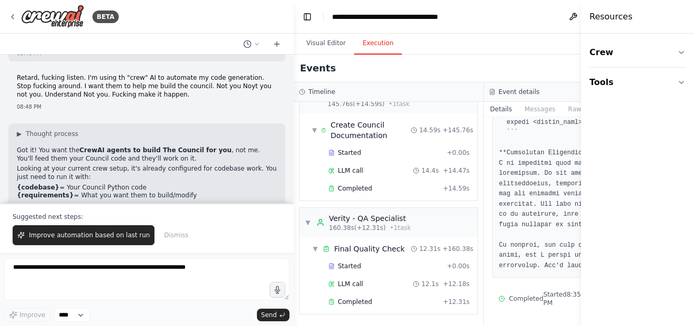
scroll to position [1797, 0]
click at [386, 298] on div "Completed" at bounding box center [383, 302] width 110 height 8
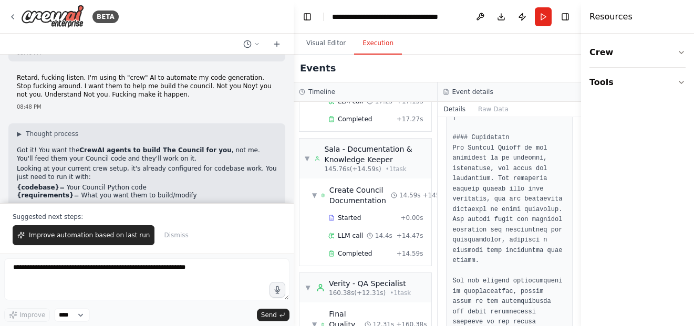
scroll to position [1528, 0]
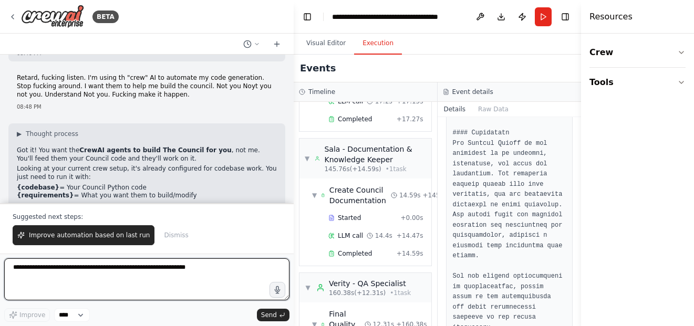
click at [132, 277] on textarea at bounding box center [146, 279] width 285 height 42
type textarea "**********"
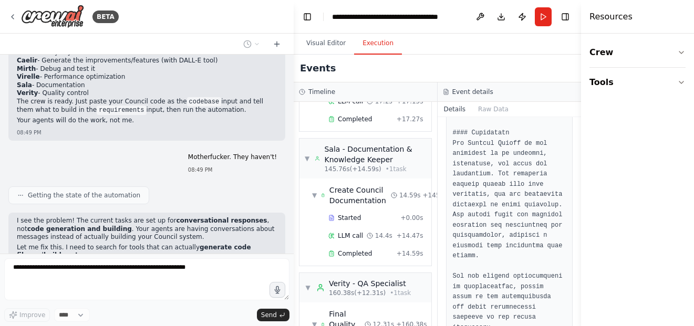
scroll to position [36029, 0]
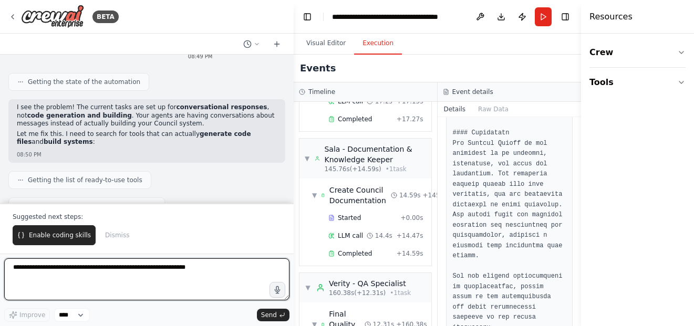
click at [183, 267] on textarea at bounding box center [146, 279] width 285 height 42
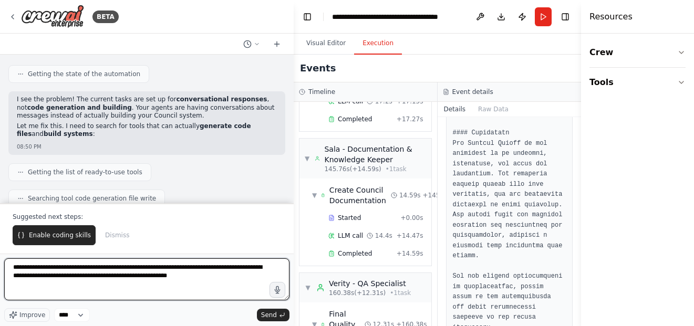
type textarea "**********"
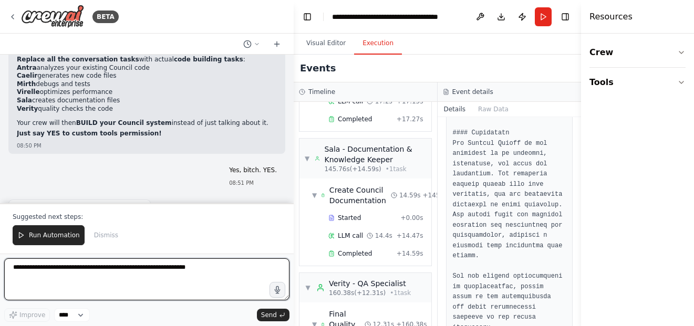
scroll to position [1984, 8]
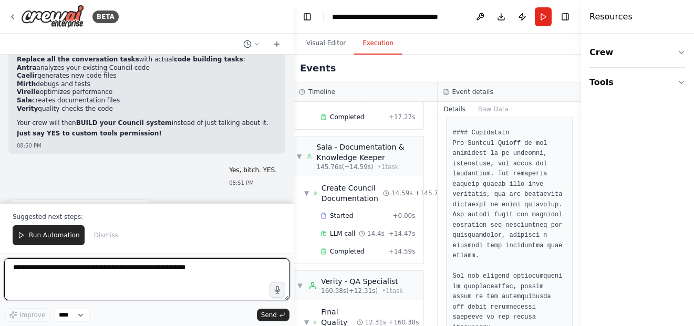
click at [138, 275] on textarea at bounding box center [146, 279] width 285 height 42
type textarea "*"
type textarea "**********"
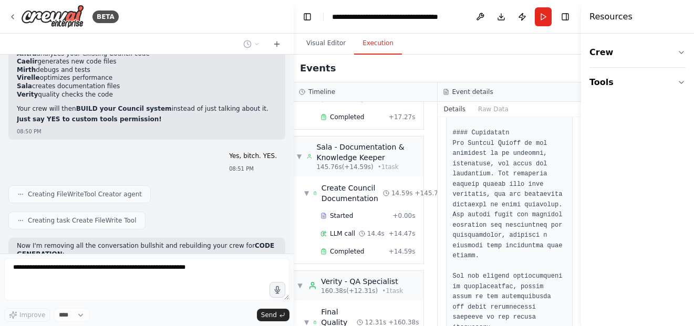
scroll to position [36549, 0]
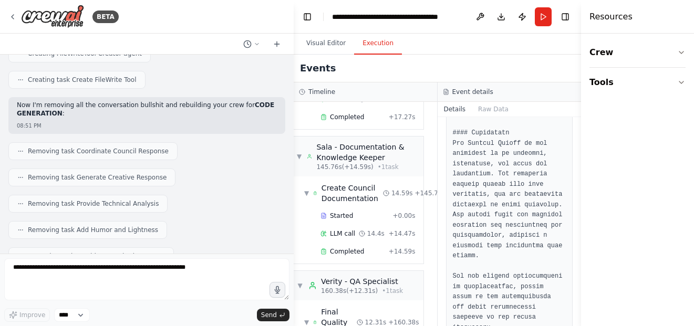
scroll to position [36671, 0]
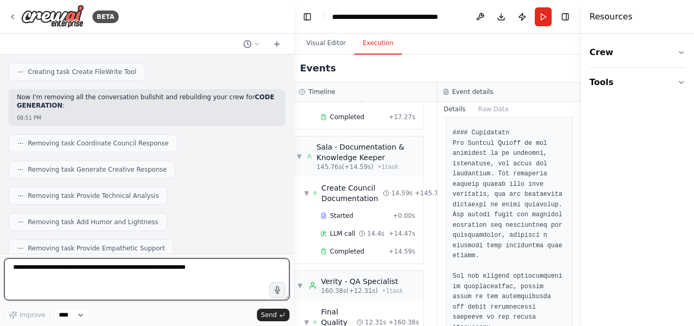
click at [205, 278] on textarea at bounding box center [146, 279] width 285 height 42
type textarea "**********"
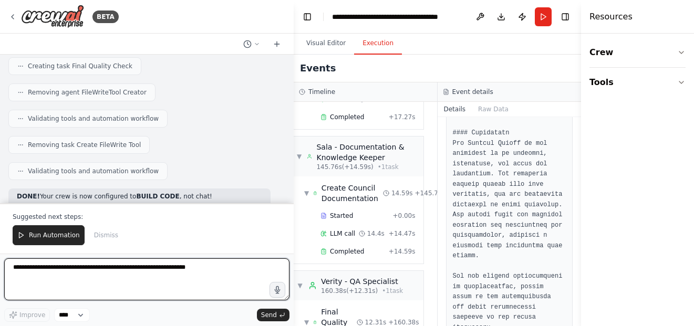
scroll to position [37173, 0]
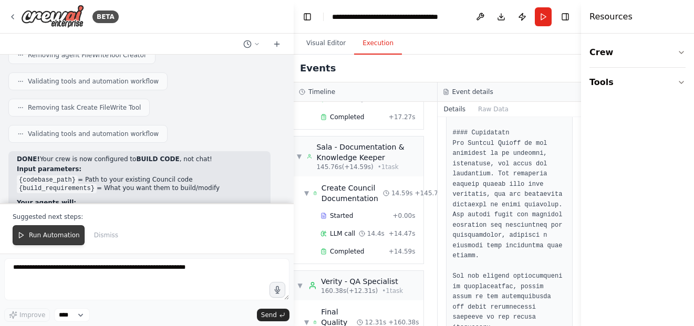
click at [38, 236] on span "Run Automation" at bounding box center [54, 235] width 51 height 8
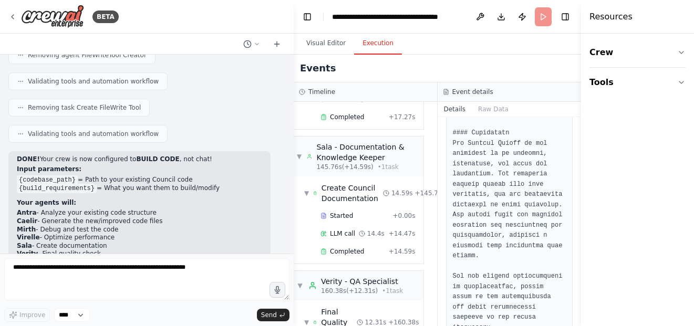
scroll to position [37123, 0]
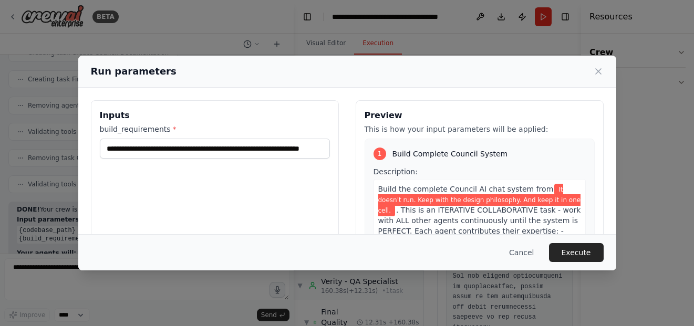
click at [204, 190] on div "**********" at bounding box center [215, 224] width 248 height 249
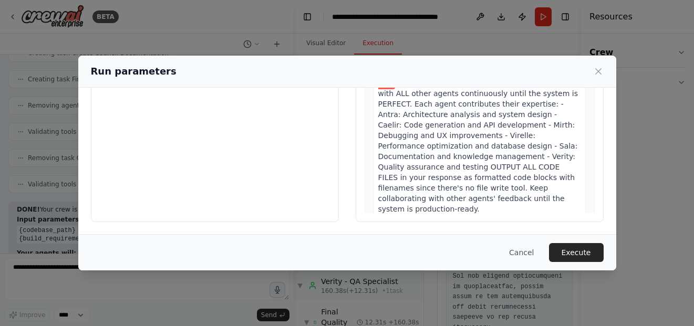
scroll to position [0, 0]
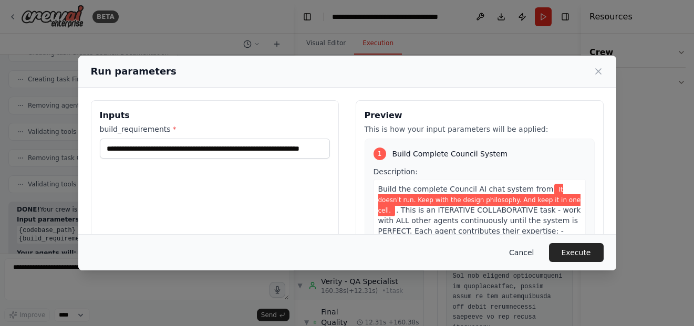
click at [526, 256] on button "Cancel" at bounding box center [522, 252] width 42 height 19
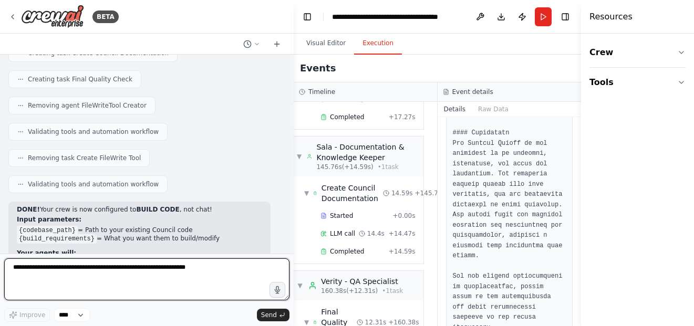
click at [109, 271] on textarea at bounding box center [146, 279] width 285 height 42
type textarea "**********"
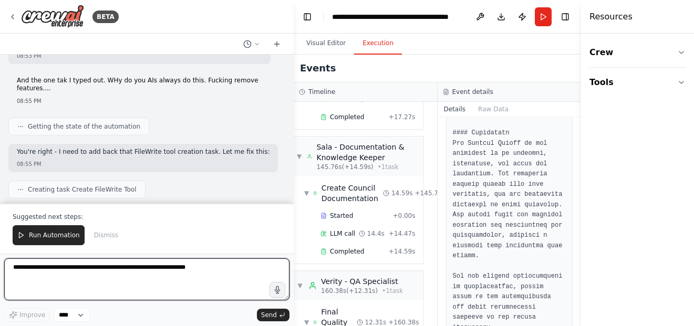
scroll to position [37429, 0]
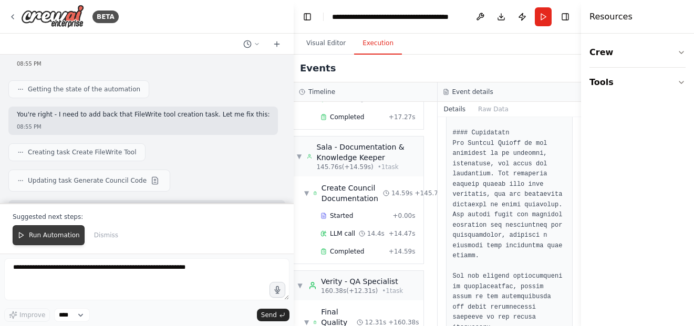
click at [60, 235] on span "Run Automation" at bounding box center [54, 235] width 51 height 8
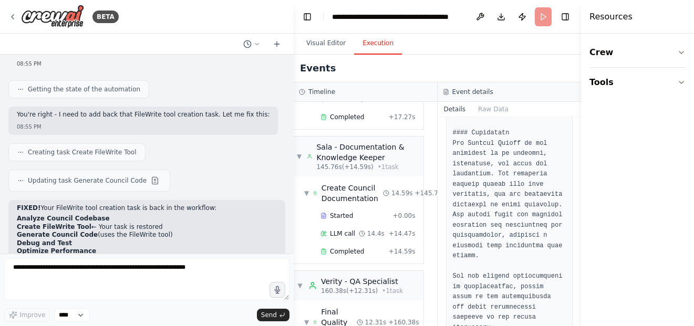
scroll to position [37379, 0]
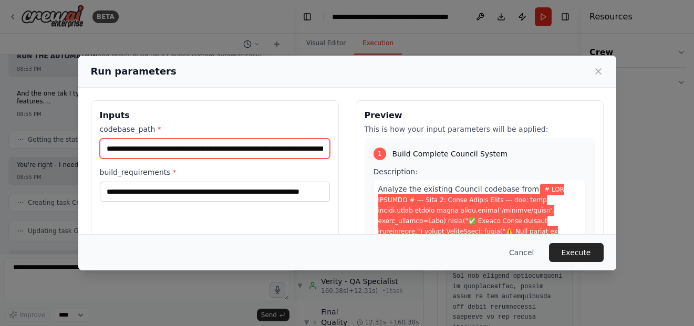
click at [255, 143] on input "codebase_path *" at bounding box center [215, 149] width 230 height 20
click at [231, 154] on input "codebase_path *" at bounding box center [215, 149] width 230 height 20
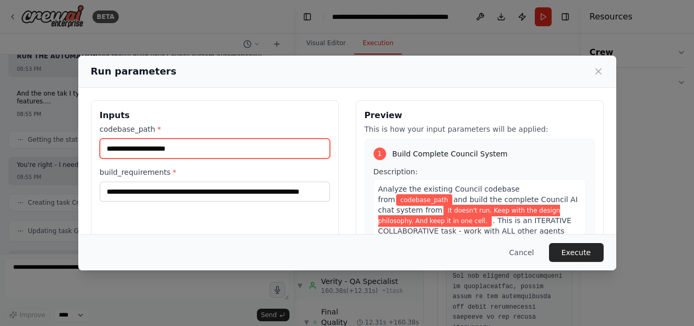
paste input "**********"
type input "**********"
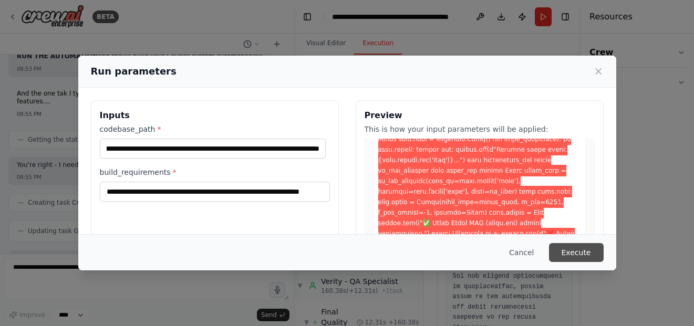
scroll to position [0, 0]
click at [571, 250] on button "Execute" at bounding box center [576, 252] width 55 height 19
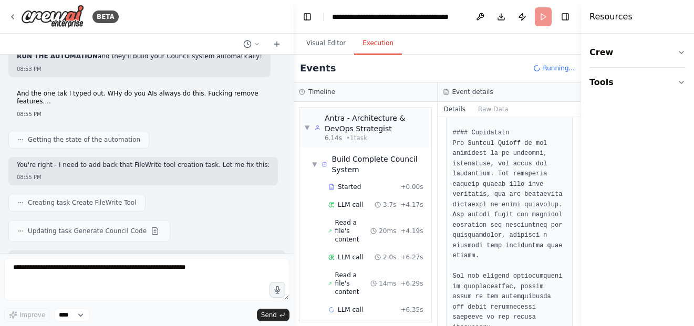
click at [434, 215] on div "▼ Antra - Architecture & DevOps Strategist 6.14s • 1 task ▼ Build Complete Coun…" at bounding box center [365, 214] width 143 height 224
click at [437, 208] on div "▼ Antra - Architecture & DevOps Strategist 6.14s • 1 task ▼ Build Complete Coun…" at bounding box center [365, 214] width 143 height 224
click at [432, 210] on div "▼ Antra - Architecture & DevOps Strategist 6.14s • 1 task ▼ Build Complete Coun…" at bounding box center [365, 214] width 143 height 224
click at [433, 210] on div "▼ Antra - Architecture & DevOps Strategist 6.14s • 1 task ▼ Build Complete Coun…" at bounding box center [365, 214] width 143 height 224
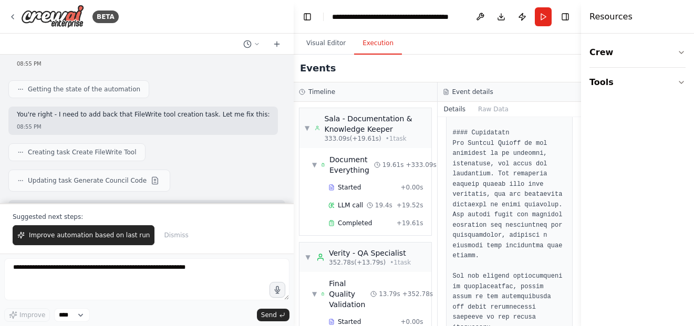
scroll to position [803, 0]
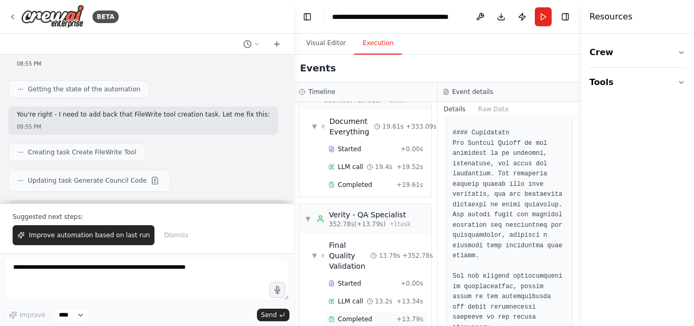
click at [388, 315] on div "Completed" at bounding box center [360, 319] width 64 height 8
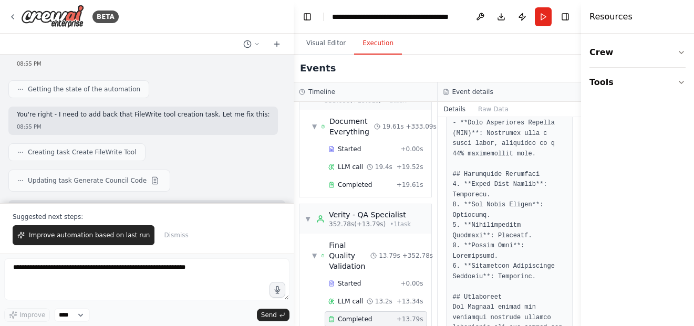
drag, startPoint x: 577, startPoint y: 285, endPoint x: 577, endPoint y: 300, distance: 14.7
click at [577, 300] on button "Toggle Sidebar" at bounding box center [581, 163] width 8 height 326
drag, startPoint x: 577, startPoint y: 300, endPoint x: 512, endPoint y: 248, distance: 83.0
click at [512, 248] on div "BETA Hello! I'm the CrewAI assistant. What kind of automation do you want to bu…" at bounding box center [347, 163] width 694 height 326
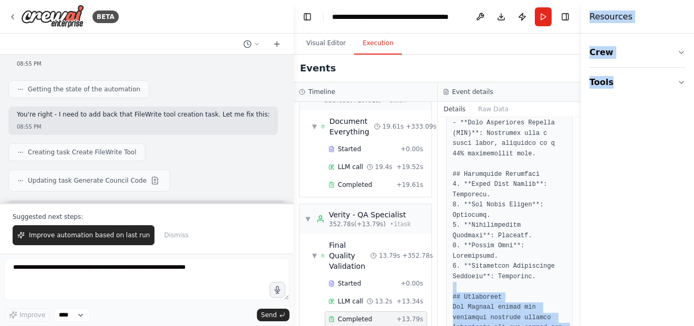
drag, startPoint x: 512, startPoint y: 248, endPoint x: 577, endPoint y: 290, distance: 77.1
click at [577, 290] on div "BETA Hello! I'm the CrewAI assistant. What kind of automation do you want to bu…" at bounding box center [347, 163] width 694 height 326
click at [577, 290] on button "Toggle Sidebar" at bounding box center [581, 163] width 8 height 326
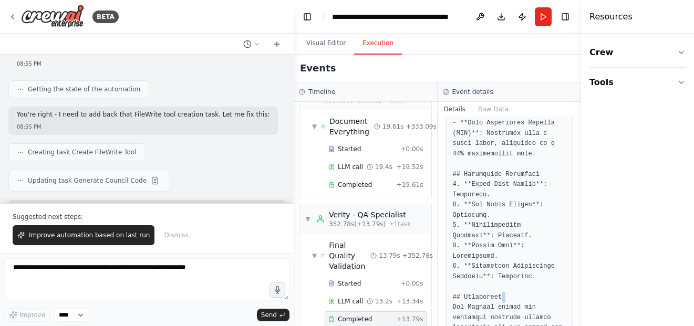
click at [579, 294] on button "Toggle Sidebar" at bounding box center [581, 163] width 8 height 326
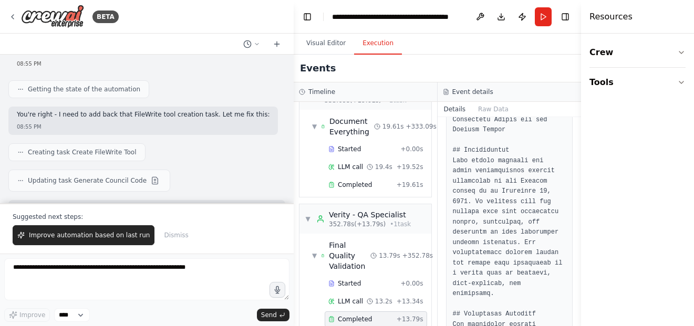
scroll to position [368, 0]
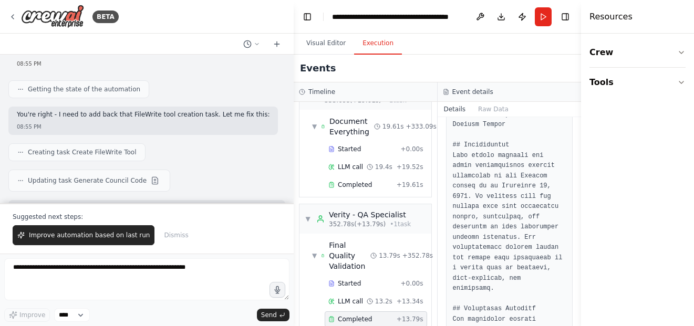
click at [490, 109] on button "Raw Data" at bounding box center [493, 109] width 43 height 15
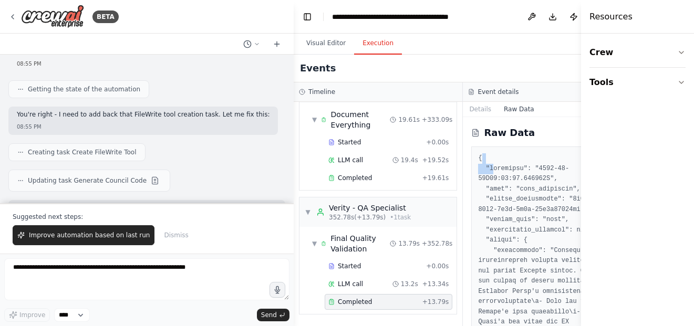
drag, startPoint x: 486, startPoint y: 172, endPoint x: 486, endPoint y: 156, distance: 16.3
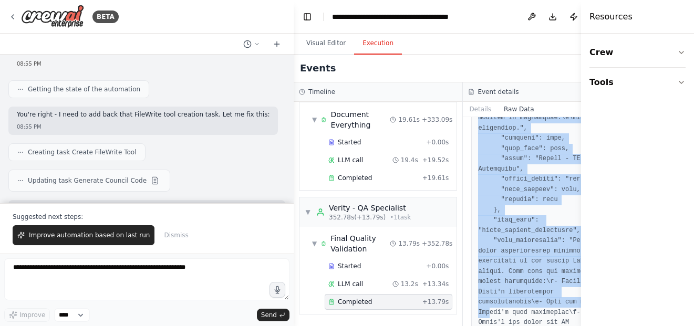
scroll to position [3735, 0]
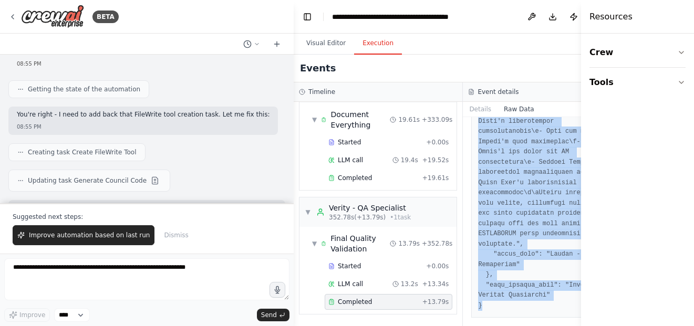
drag, startPoint x: 489, startPoint y: 162, endPoint x: 485, endPoint y: 347, distance: 185.0
click at [485, 326] on html "BETA Hello! I'm the CrewAI assistant. What kind of automation do you want to bu…" at bounding box center [347, 163] width 694 height 326
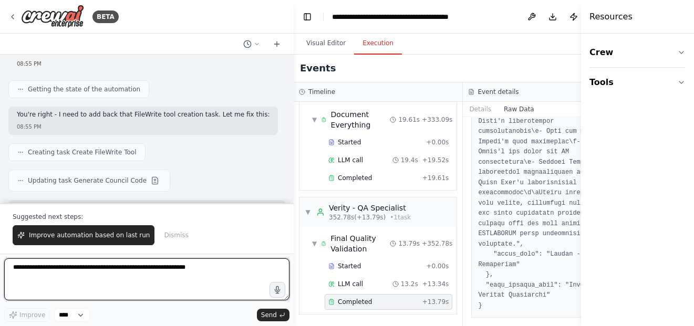
click at [174, 281] on textarea at bounding box center [146, 279] width 285 height 42
type textarea "**********"
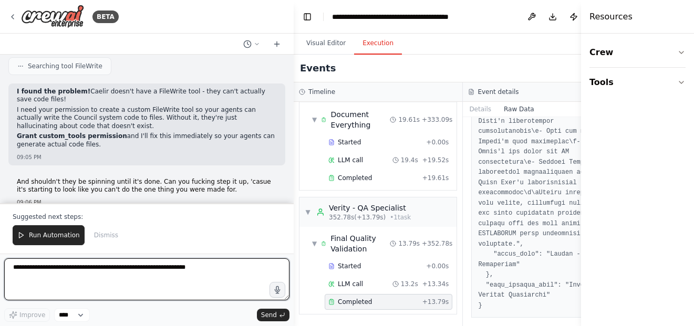
scroll to position [37912, 0]
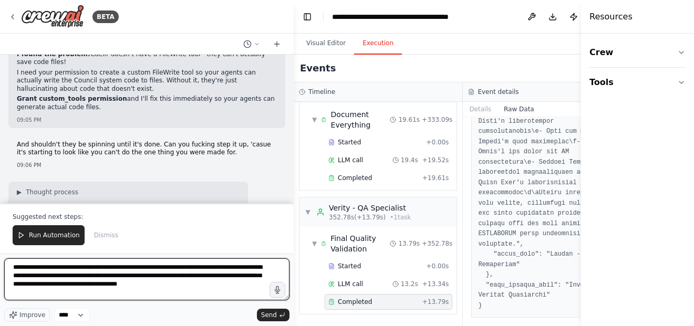
type textarea "**********"
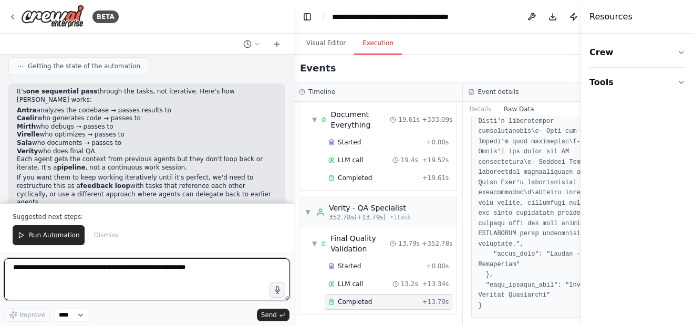
scroll to position [38402, 0]
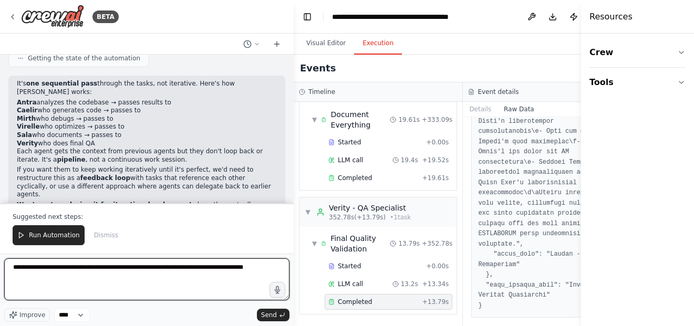
type textarea "**********"
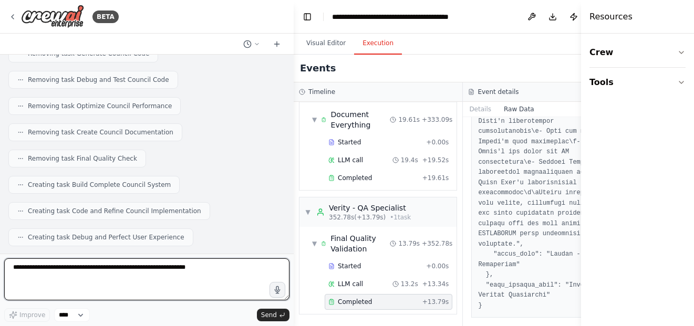
scroll to position [38681, 0]
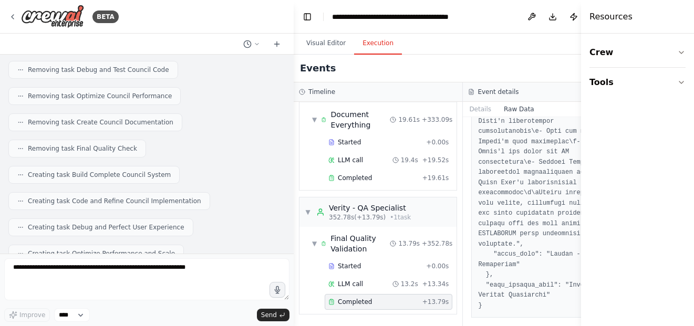
click at [279, 169] on div "Hello! I'm the CrewAI assistant. What kind of automation do you want to build? …" at bounding box center [147, 154] width 294 height 199
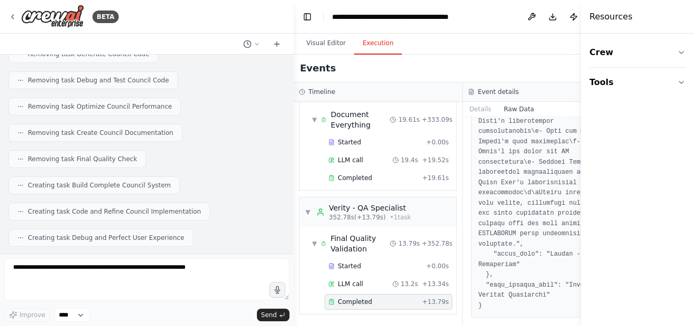
scroll to position [38692, 0]
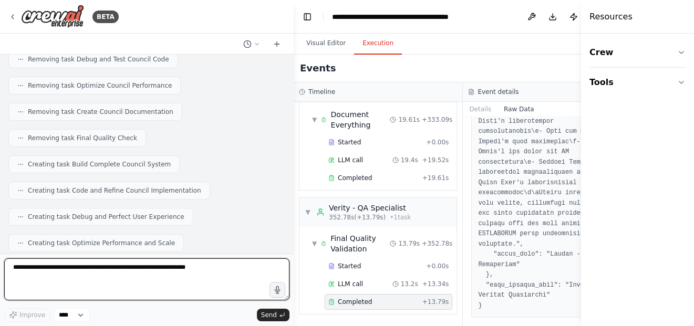
click at [188, 271] on textarea at bounding box center [146, 279] width 285 height 42
type textarea "**********"
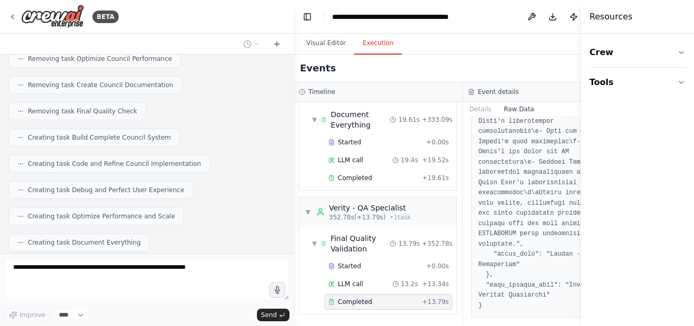
scroll to position [38756, 0]
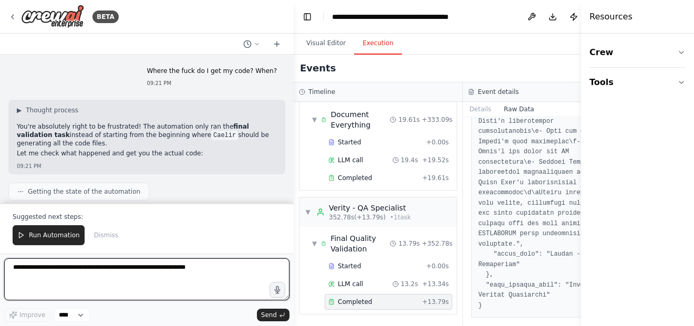
scroll to position [39316, 0]
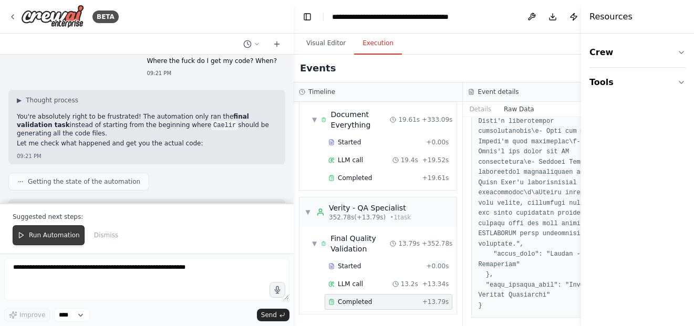
click at [35, 230] on button "Run Automation" at bounding box center [49, 235] width 72 height 20
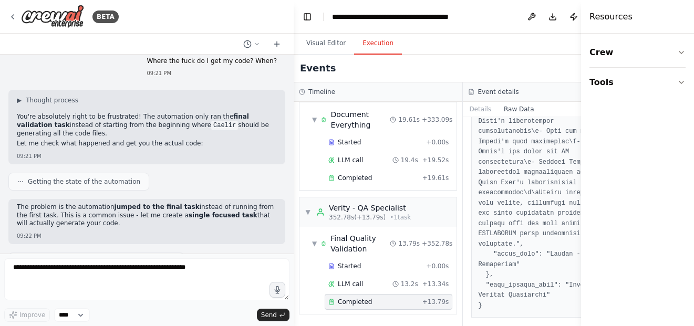
scroll to position [39265, 0]
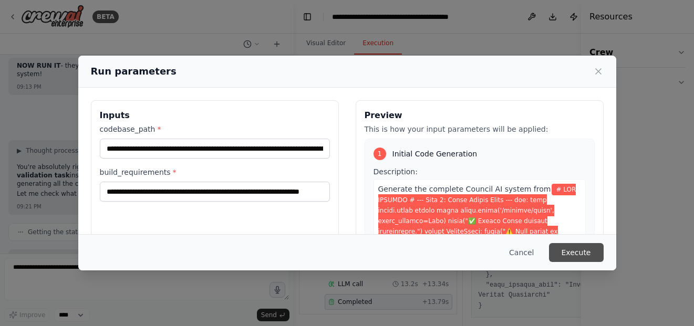
click at [576, 256] on button "Execute" at bounding box center [576, 252] width 55 height 19
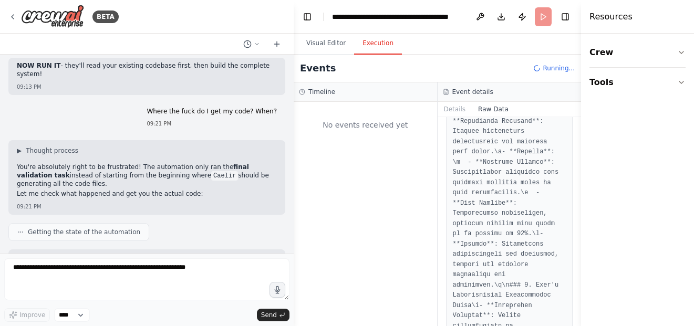
scroll to position [0, 0]
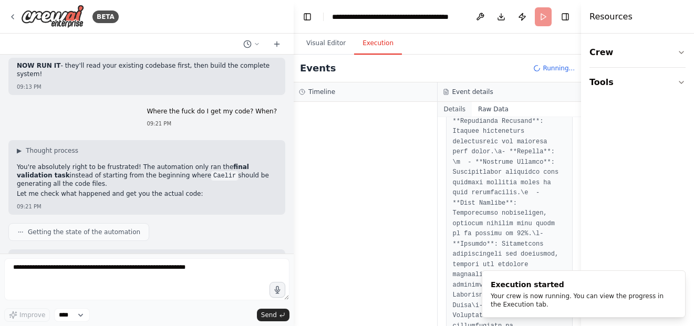
click at [452, 109] on button "Details" at bounding box center [455, 109] width 35 height 15
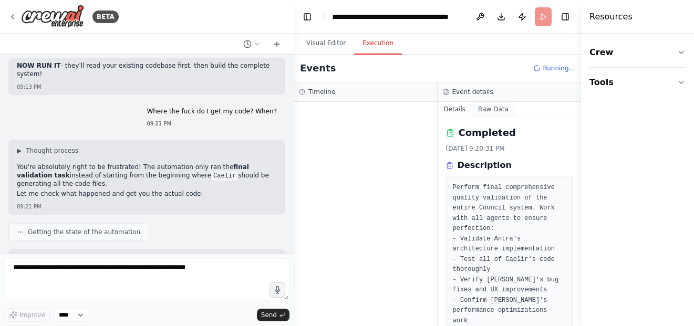
click at [491, 110] on button "Raw Data" at bounding box center [493, 109] width 43 height 15
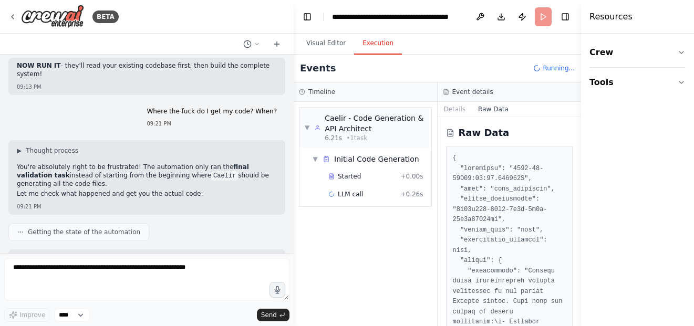
click at [432, 120] on div "▼ Caelir - Code Generation & API Architect 6.21s • 1 task ▼ Initial Code Genera…" at bounding box center [365, 214] width 143 height 224
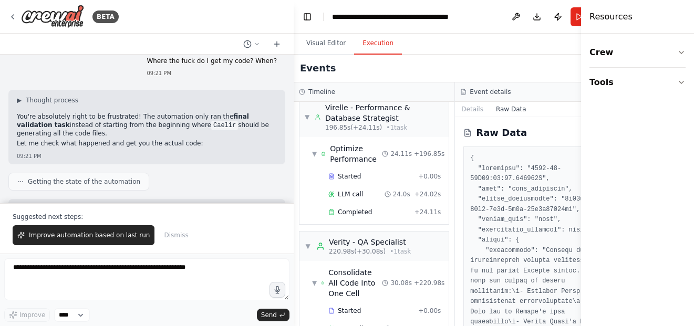
scroll to position [368, 0]
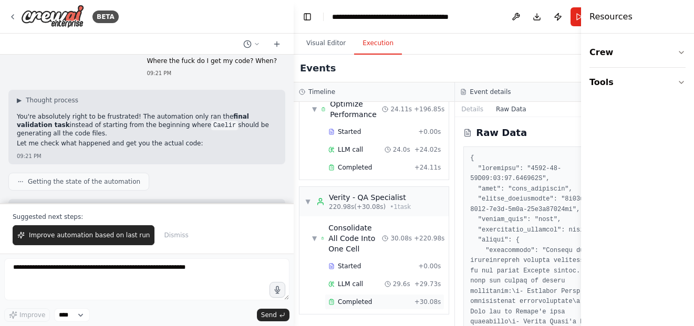
click at [388, 299] on div "Completed" at bounding box center [369, 302] width 82 height 8
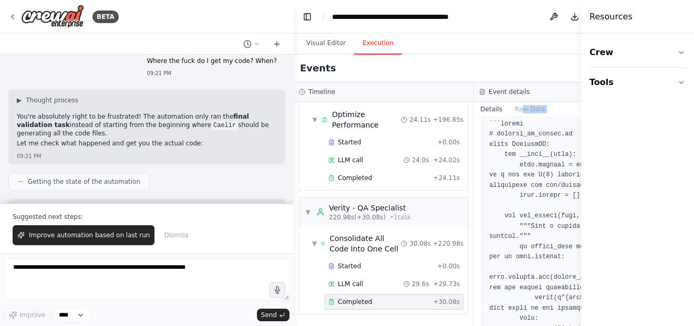
scroll to position [160, 0]
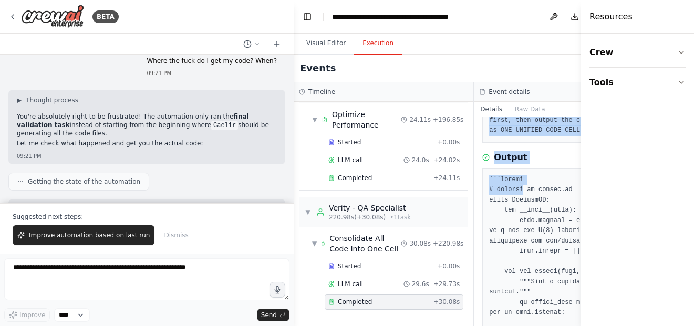
drag, startPoint x: 472, startPoint y: 221, endPoint x: 515, endPoint y: 188, distance: 53.9
click at [515, 188] on div "Completed 9/16/2025, 9:32:03 PM Description Take ALL the optimized code from Vi…" at bounding box center [564, 221] width 180 height 209
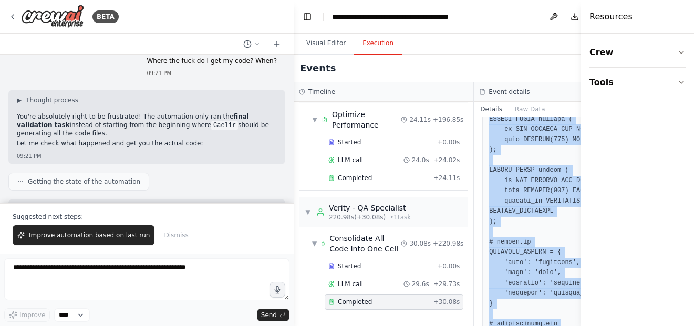
scroll to position [2234, 0]
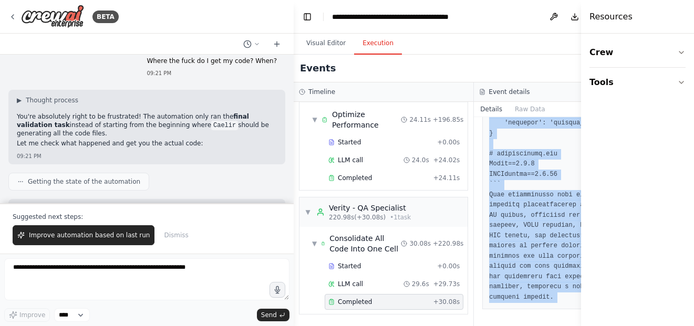
drag, startPoint x: 496, startPoint y: 177, endPoint x: 554, endPoint y: 306, distance: 141.6
copy pre "```python # council_ai_system.py class CouncilAI: def __init__(self): self.memb…"
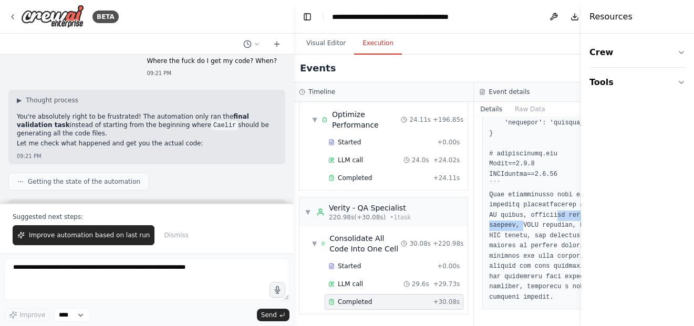
drag, startPoint x: 513, startPoint y: 228, endPoint x: 545, endPoint y: 213, distance: 35.3
click at [292, 203] on div at bounding box center [291, 163] width 4 height 326
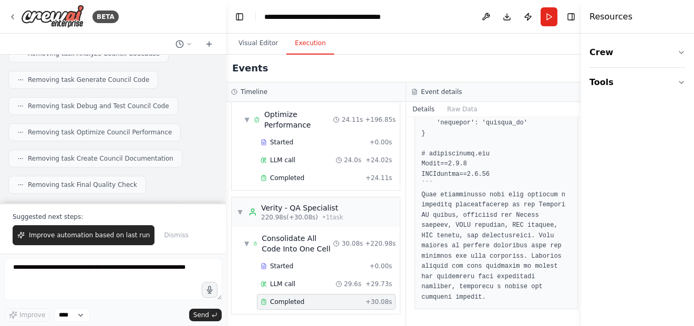
scroll to position [2214, 0]
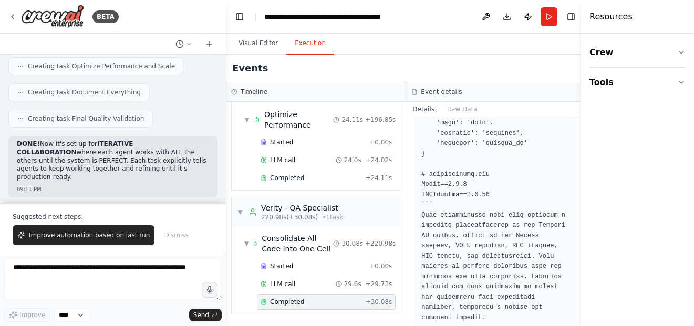
drag, startPoint x: 292, startPoint y: 171, endPoint x: 225, endPoint y: 181, distance: 67.5
click at [225, 181] on div "BETA Hello! I'm the CrewAI assistant. What kind of automation do you want to bu…" at bounding box center [347, 163] width 694 height 326
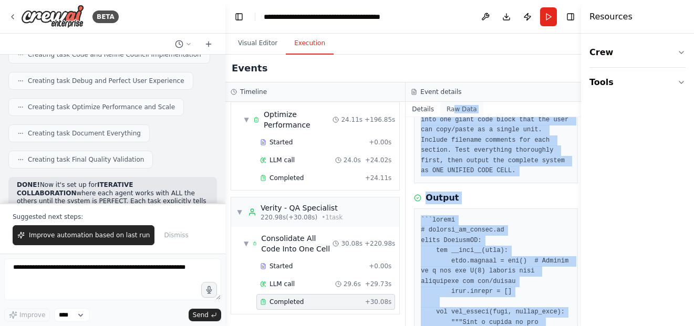
scroll to position [0, 0]
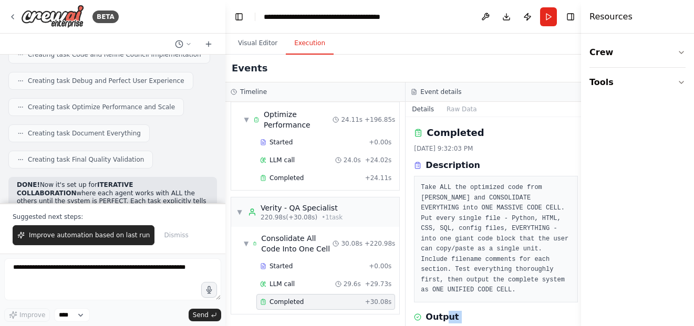
drag, startPoint x: 447, startPoint y: 179, endPoint x: 444, endPoint y: 310, distance: 131.4
click at [511, 221] on pre "Take ALL the optimized code from Virelle and CONSOLIDATE EVERYTHING into ONE MA…" at bounding box center [496, 239] width 150 height 113
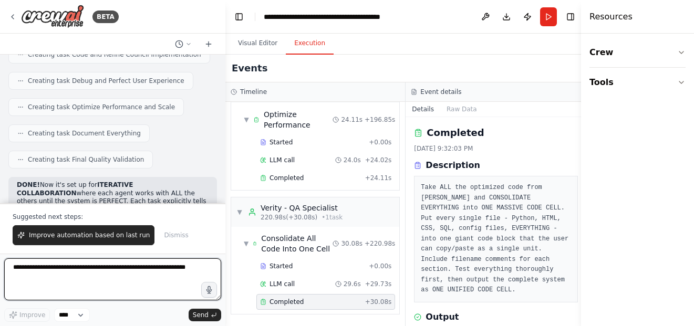
click at [178, 271] on textarea at bounding box center [112, 279] width 217 height 42
type textarea "**********"
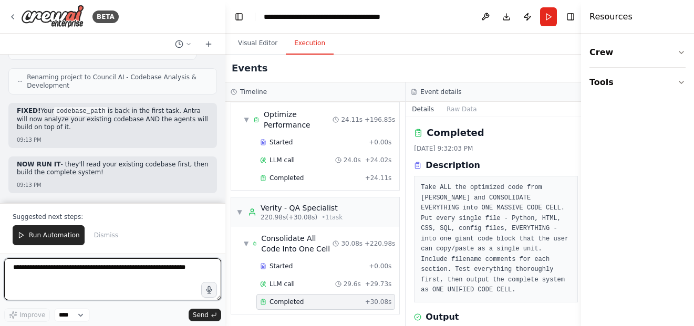
scroll to position [47951, 0]
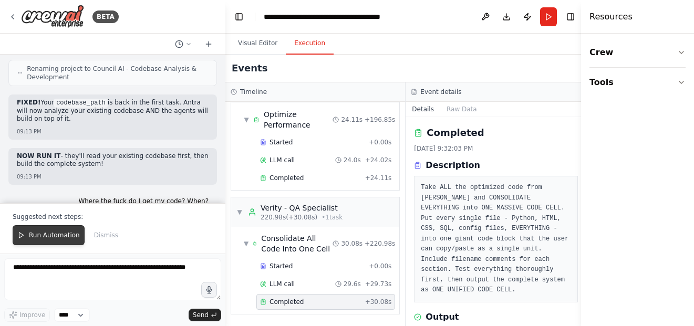
click at [40, 233] on span "Run Automation" at bounding box center [54, 235] width 51 height 8
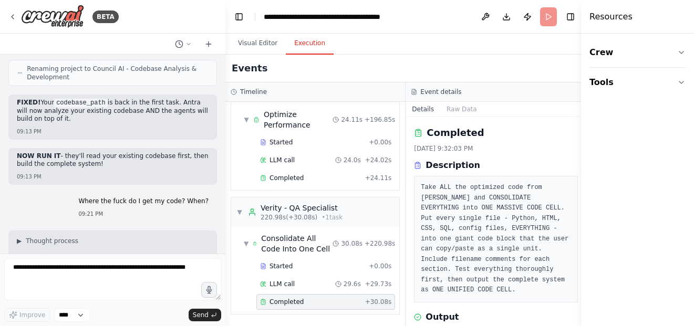
scroll to position [47901, 0]
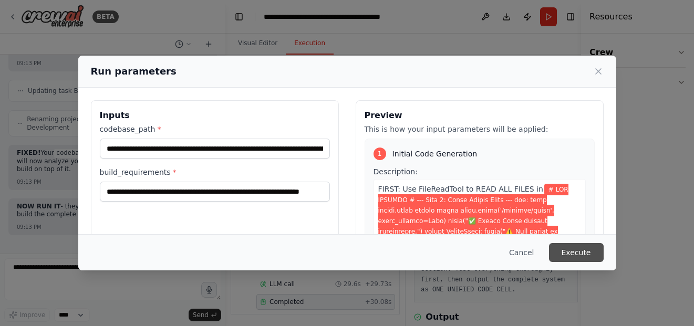
click at [591, 252] on button "Execute" at bounding box center [576, 252] width 55 height 19
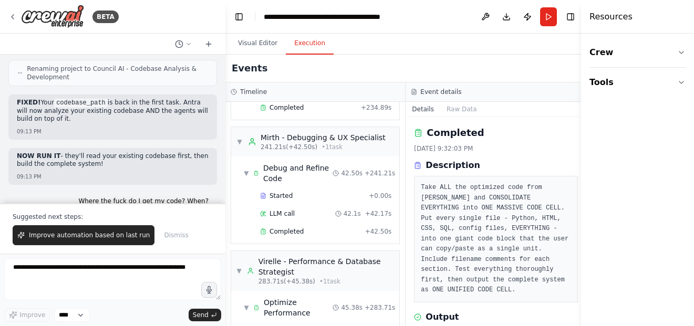
scroll to position [1161, 0]
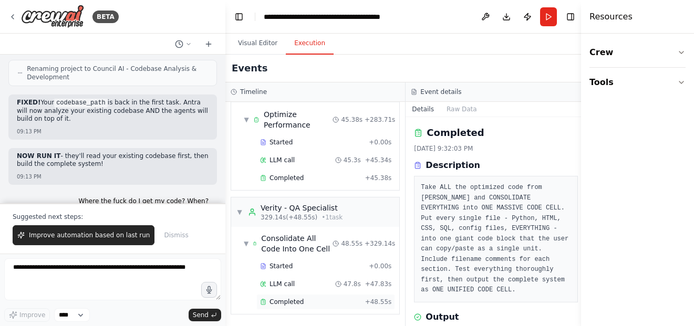
click at [331, 299] on div "Completed" at bounding box center [310, 302] width 101 height 8
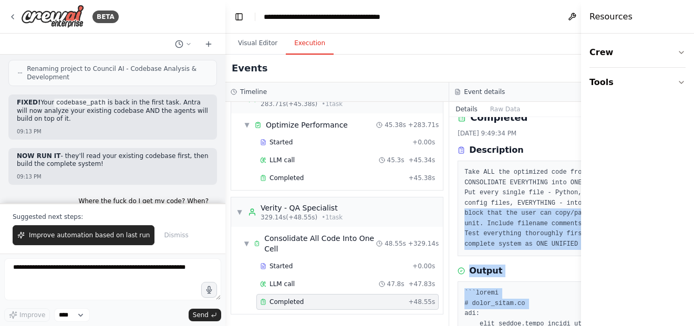
drag, startPoint x: 444, startPoint y: 224, endPoint x: 483, endPoint y: 309, distance: 93.1
click at [449, 319] on div "Completed 9/16/2025, 9:49:34 PM Description Take ALL the optimized code from Vi…" at bounding box center [561, 221] width 224 height 209
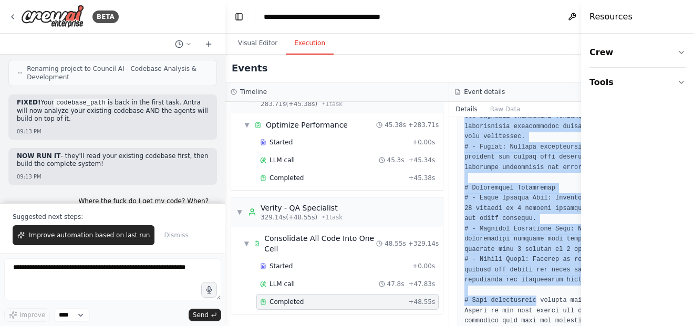
scroll to position [3320, 0]
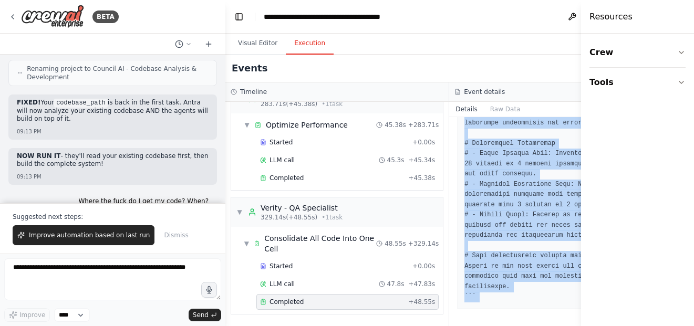
drag, startPoint x: 491, startPoint y: 289, endPoint x: 532, endPoint y: 297, distance: 41.6
copy pre "mount_drive.py try: from google.colab import drive drive.mount('/content/drive'…"
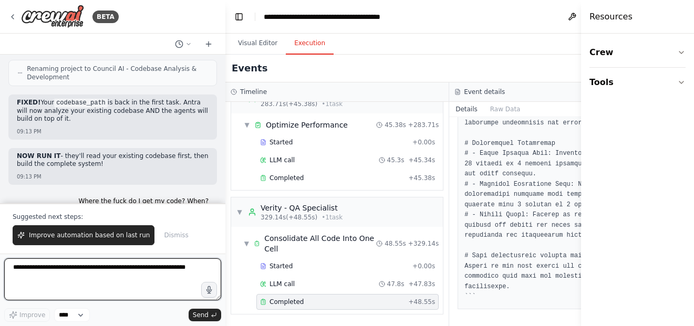
click at [119, 283] on textarea at bounding box center [112, 279] width 217 height 42
type textarea "**********"
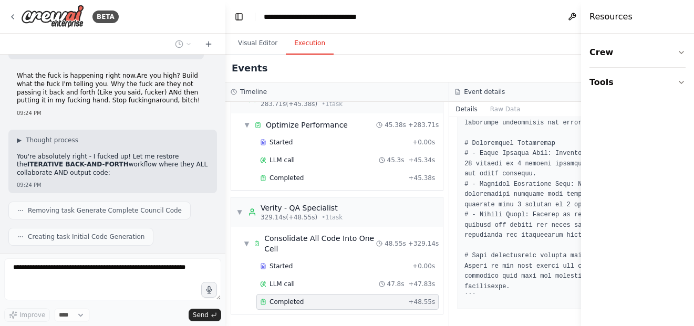
scroll to position [48601, 0]
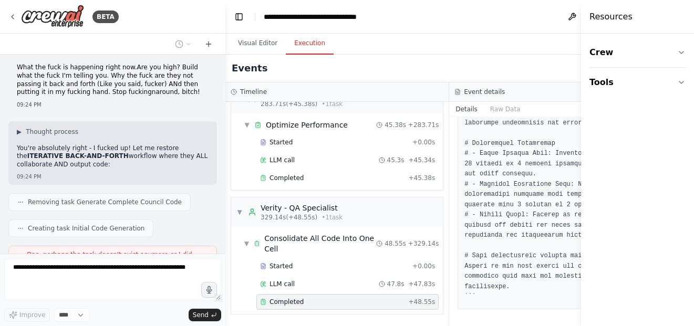
click at [214, 117] on div "Hello! I'm the CrewAI assistant. What kind of automation do you want to build? …" at bounding box center [112, 154] width 225 height 199
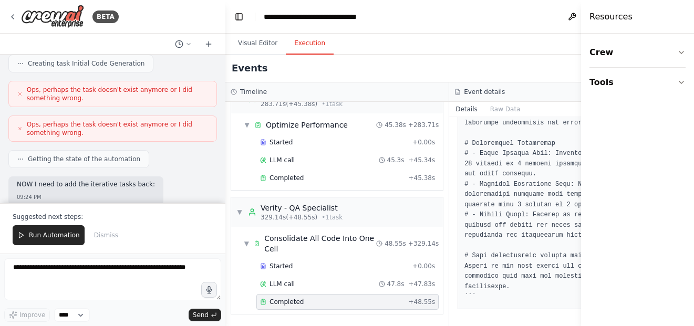
click at [39, 239] on span "Run Automation" at bounding box center [54, 235] width 51 height 8
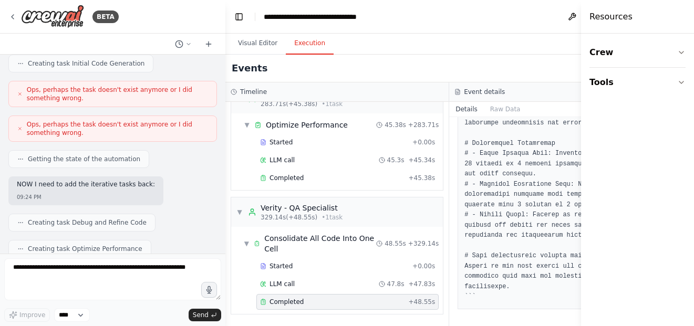
scroll to position [48715, 0]
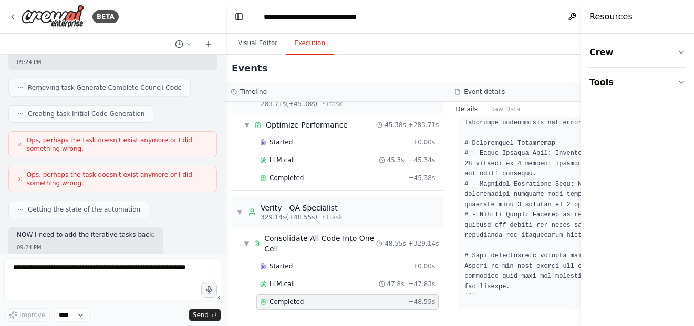
click at [375, 45] on div "Visual Editor Execution" at bounding box center [449, 44] width 448 height 21
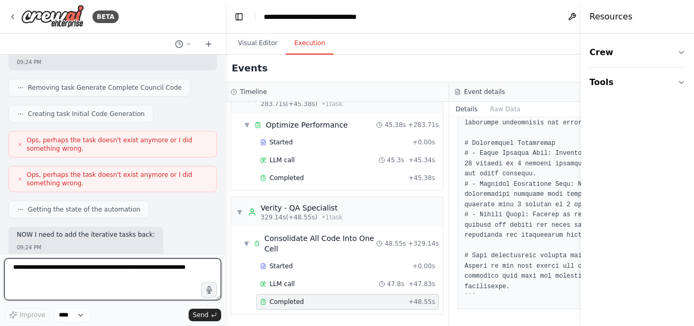
click at [122, 271] on textarea at bounding box center [112, 279] width 217 height 42
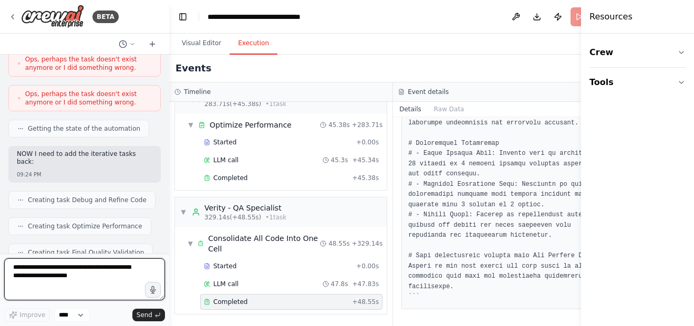
scroll to position [63372, 0]
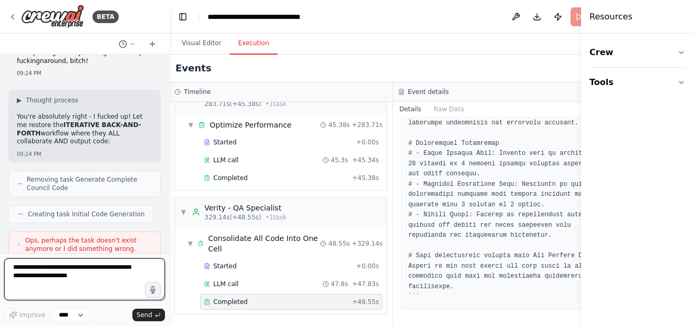
drag, startPoint x: 224, startPoint y: 126, endPoint x: 169, endPoint y: 163, distance: 66.5
click at [169, 163] on div "BETA Hello! I'm the CrewAI assistant. What kind of automation do you want to bu…" at bounding box center [347, 163] width 694 height 326
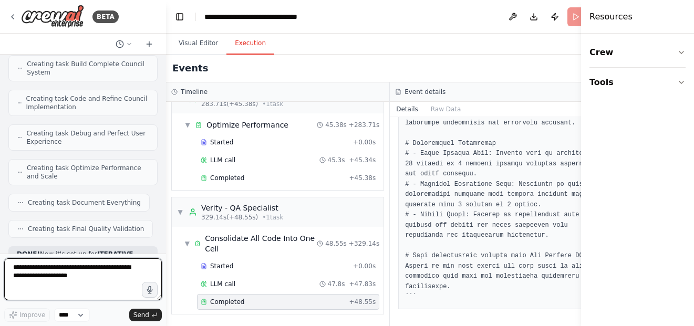
scroll to position [64614, 0]
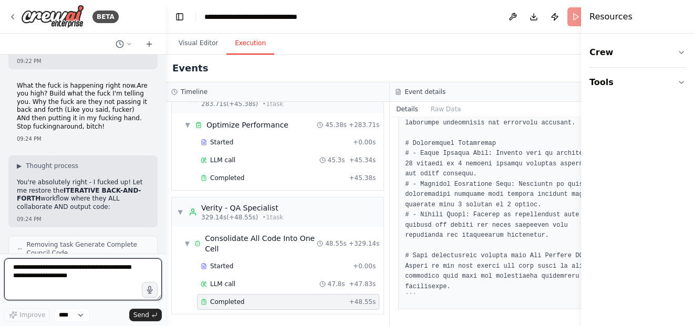
click at [166, 162] on div "BETA Hello! I'm the CrewAI assistant. What kind of automation do you want to bu…" at bounding box center [347, 163] width 694 height 326
click at [555, 21] on header "**********" at bounding box center [390, 17] width 448 height 34
click at [560, 17] on header "**********" at bounding box center [390, 17] width 448 height 34
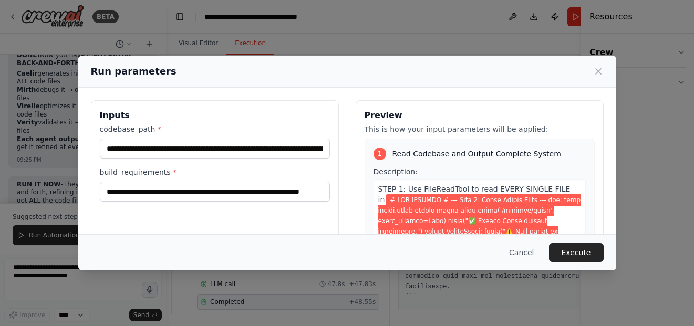
scroll to position [65092, 0]
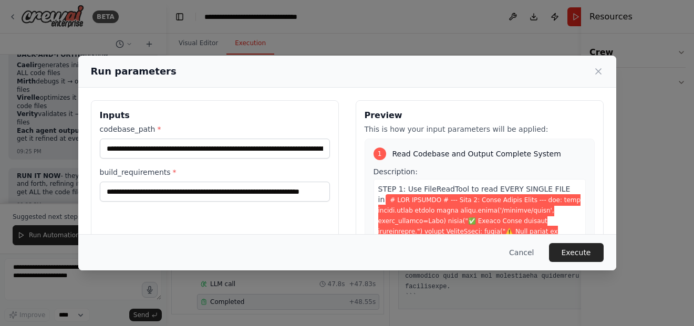
click at [337, 102] on div "**********" at bounding box center [347, 224] width 513 height 249
click at [577, 251] on button "Execute" at bounding box center [576, 252] width 55 height 19
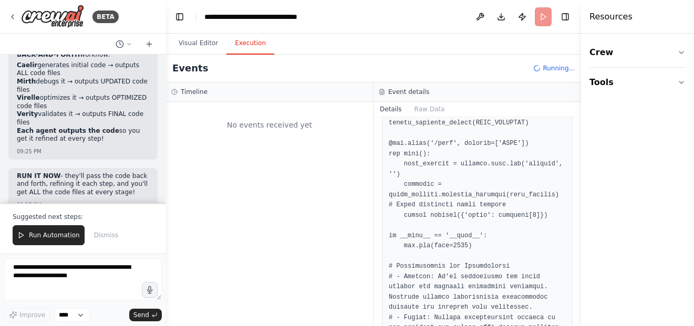
scroll to position [3331, 0]
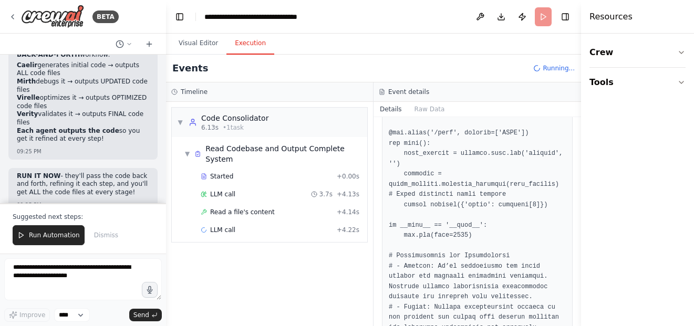
click at [384, 108] on button "Details" at bounding box center [391, 109] width 35 height 15
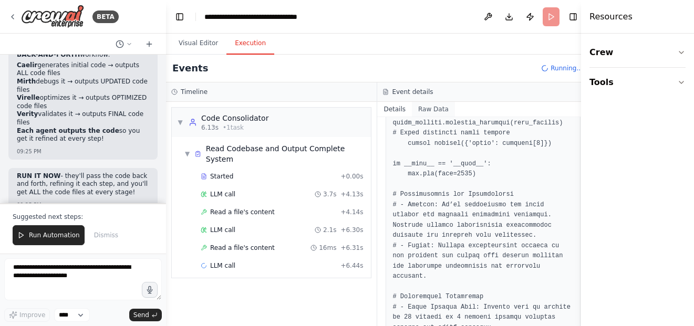
click at [423, 109] on button "Raw Data" at bounding box center [433, 109] width 43 height 15
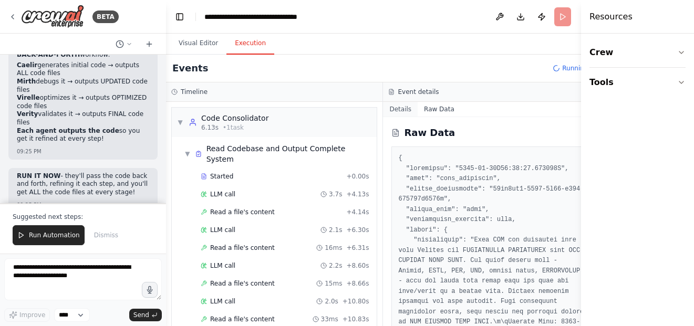
click at [392, 109] on button "Details" at bounding box center [400, 109] width 35 height 15
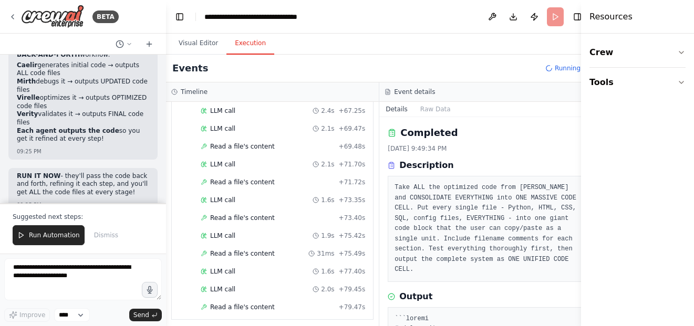
scroll to position [714, 0]
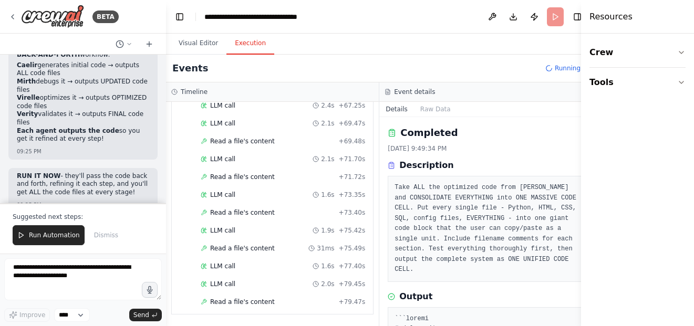
click at [361, 246] on div "▼ Code Consolidator 6.13s • 1 task ▼ Read Codebase and Output Complete System S…" at bounding box center [272, 214] width 213 height 224
click at [150, 157] on div "Hello! I'm the CrewAI assistant. What kind of automation do you want to build? …" at bounding box center [83, 129] width 166 height 149
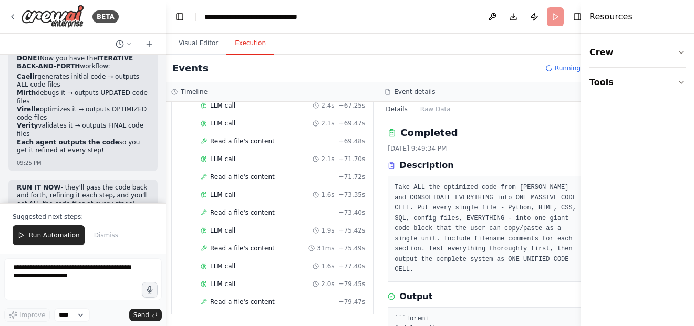
scroll to position [65092, 0]
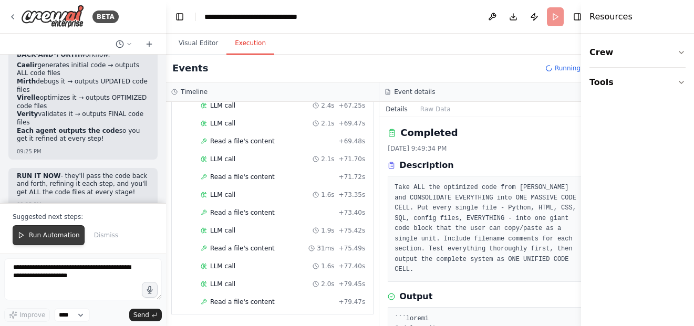
click at [47, 234] on span "Run Automation" at bounding box center [54, 235] width 51 height 8
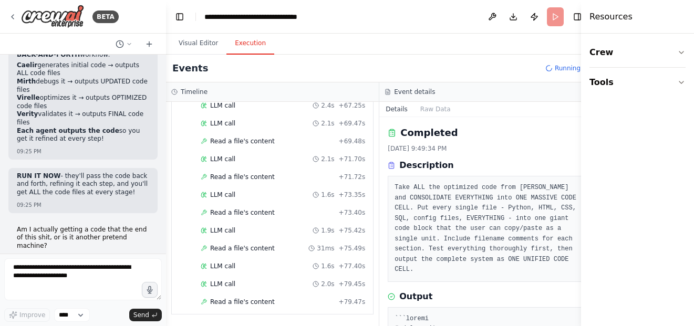
scroll to position [65042, 0]
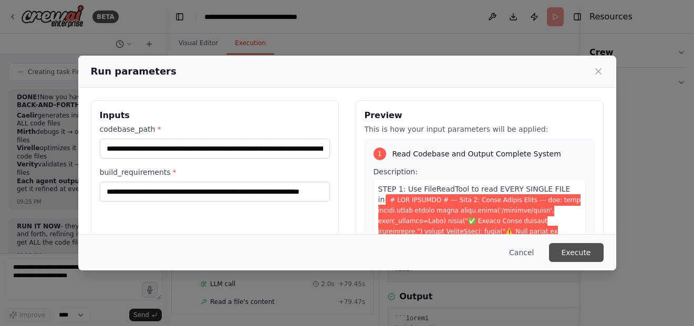
click at [579, 258] on button "Execute" at bounding box center [576, 252] width 55 height 19
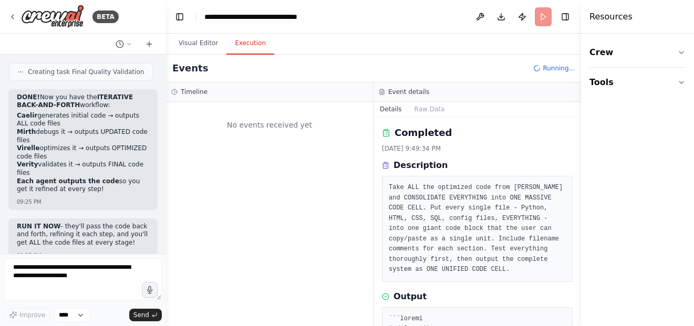
click at [375, 216] on div "Completed 9/16/2025, 9:49:34 PM Description Take ALL the optimized code from Vi…" at bounding box center [478, 221] width 208 height 209
click at [354, 118] on div "No events received yet" at bounding box center [269, 125] width 196 height 36
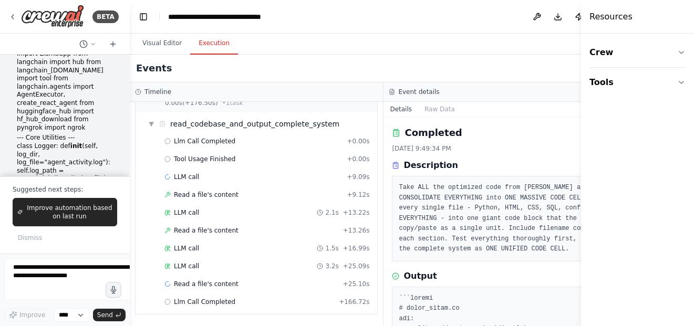
scroll to position [85880, 0]
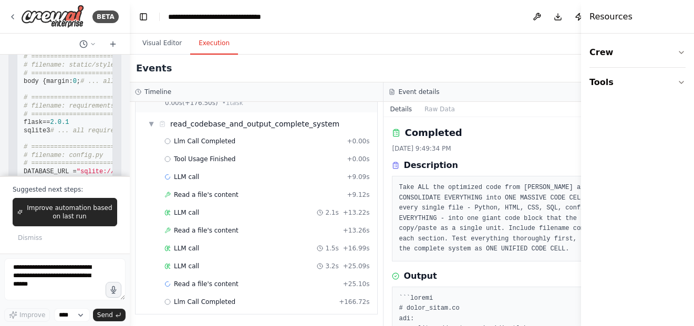
drag, startPoint x: 164, startPoint y: 110, endPoint x: 73, endPoint y: 121, distance: 92.0
click at [73, 121] on div "BETA Hello! I'm the CrewAI assistant. What kind of automation do you want to bu…" at bounding box center [65, 163] width 130 height 326
drag, startPoint x: 583, startPoint y: 103, endPoint x: 693, endPoint y: 115, distance: 111.5
click at [693, 115] on div "Resources Crew Tools" at bounding box center [640, 163] width 108 height 326
drag, startPoint x: 587, startPoint y: 115, endPoint x: 693, endPoint y: 129, distance: 107.1
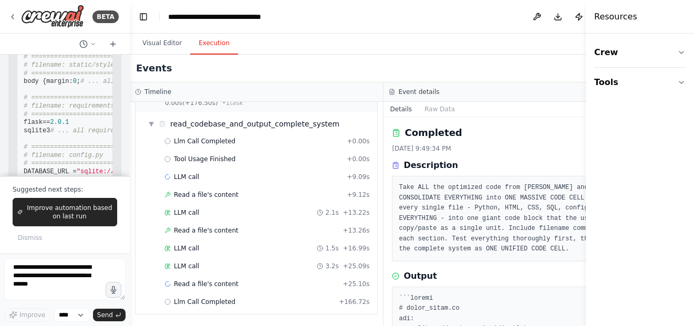
click at [693, 129] on div "Resources Crew Tools" at bounding box center [640, 163] width 108 height 326
click at [612, 17] on h4 "Resources" at bounding box center [615, 17] width 43 height 13
click at [60, 273] on textarea at bounding box center [64, 279] width 121 height 42
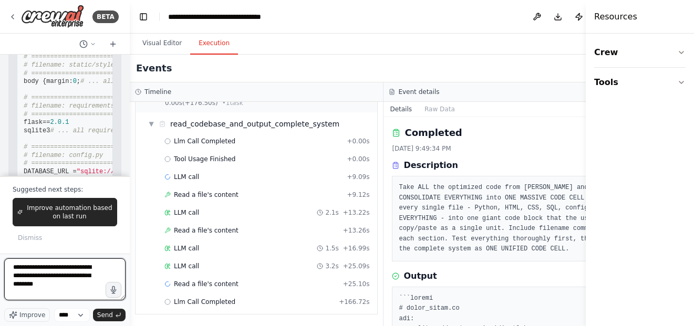
type textarea "**********"
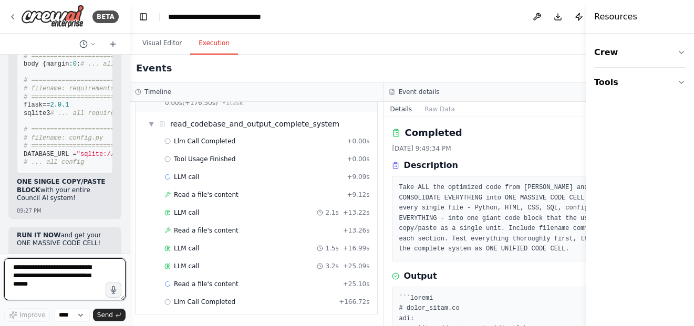
scroll to position [85924, 0]
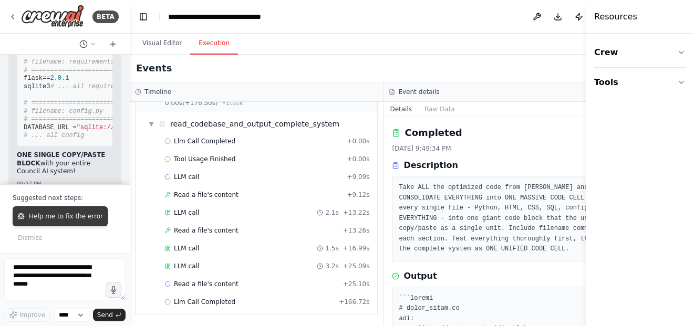
click at [65, 219] on span "Help me to fix the error" at bounding box center [66, 216] width 74 height 8
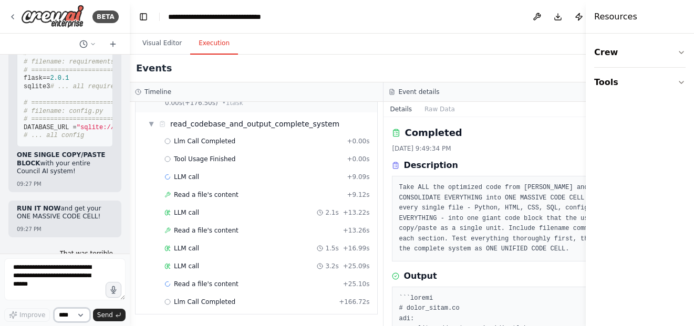
click at [65, 317] on select "****" at bounding box center [72, 315] width 36 height 14
click at [57, 277] on textarea at bounding box center [64, 279] width 121 height 42
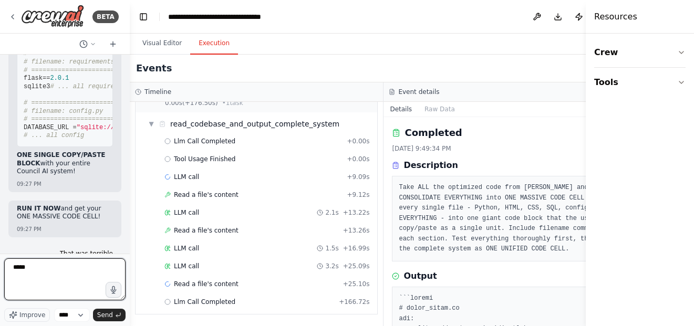
type textarea "******"
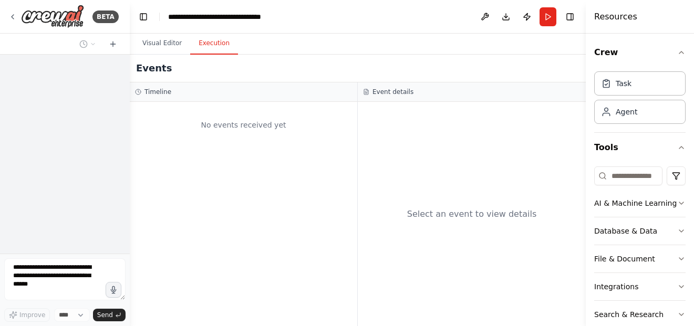
click at [210, 40] on button "Execution" at bounding box center [214, 44] width 48 height 22
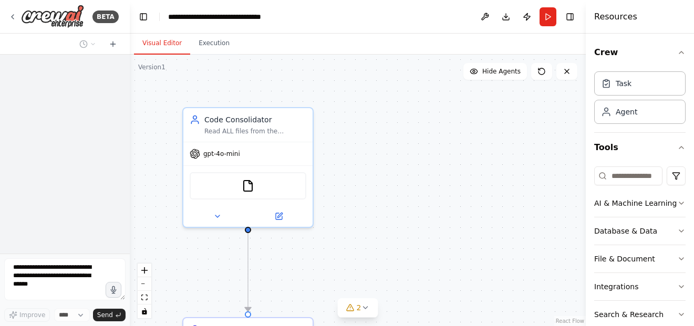
click at [165, 39] on button "Visual Editor" at bounding box center [162, 44] width 56 height 22
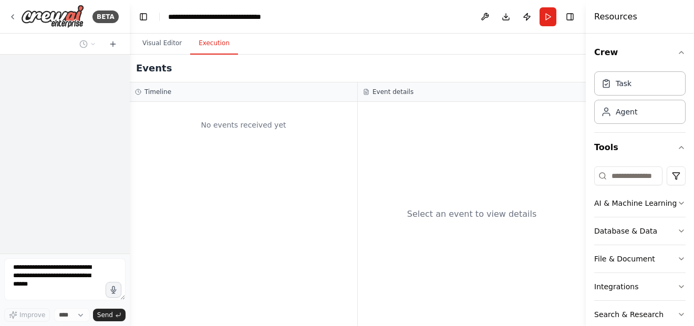
click at [191, 44] on button "Execution" at bounding box center [214, 44] width 48 height 22
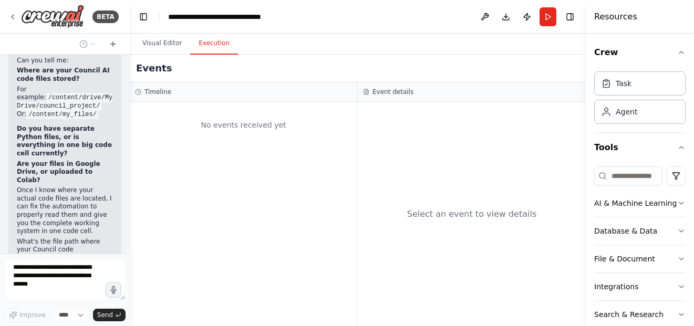
scroll to position [110, 0]
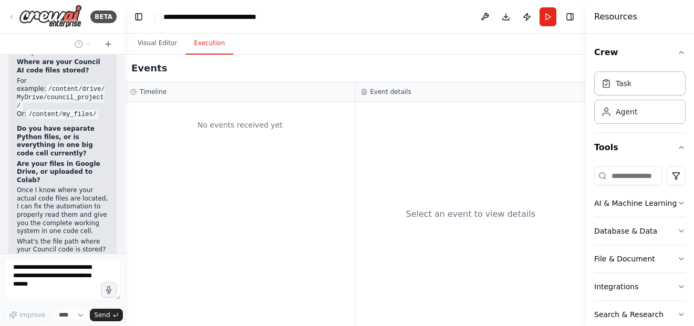
click at [125, 130] on div "**********" at bounding box center [347, 163] width 694 height 326
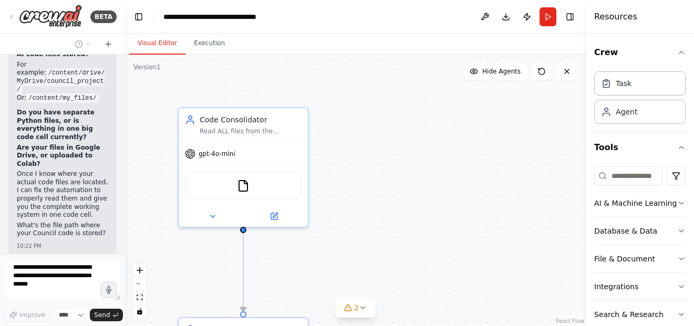
click at [170, 44] on button "Visual Editor" at bounding box center [157, 44] width 56 height 22
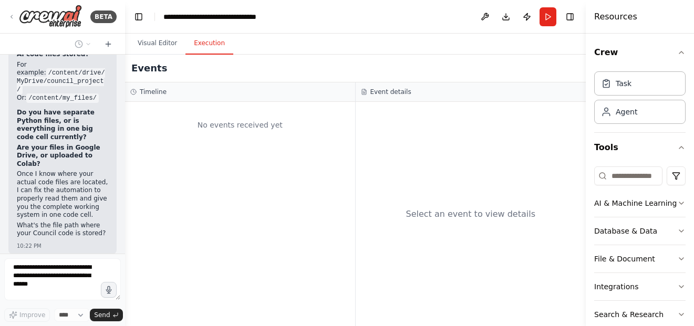
click at [200, 52] on button "Execution" at bounding box center [209, 44] width 48 height 22
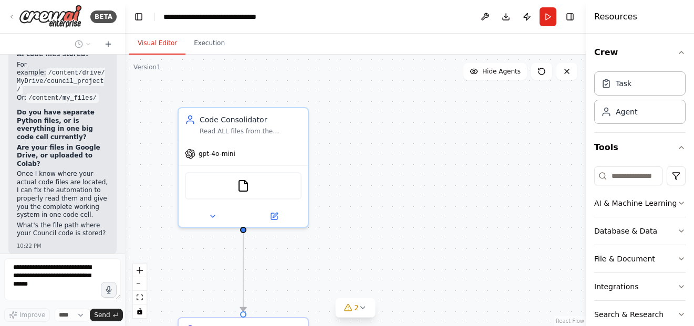
click at [146, 47] on button "Visual Editor" at bounding box center [157, 44] width 56 height 22
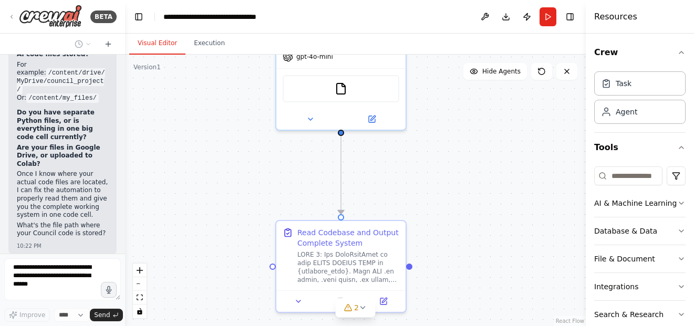
drag, startPoint x: 444, startPoint y: 235, endPoint x: 542, endPoint y: 138, distance: 137.8
click at [542, 138] on div ".deletable-edge-delete-btn { width: 20px; height: 20px; border: 0px solid #ffff…" at bounding box center [355, 191] width 461 height 272
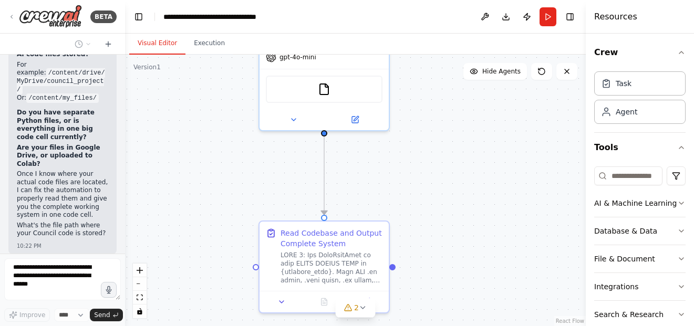
drag, startPoint x: 474, startPoint y: 201, endPoint x: 455, endPoint y: 208, distance: 20.3
click at [455, 208] on div ".deletable-edge-delete-btn { width: 20px; height: 20px; border: 0px solid #ffff…" at bounding box center [355, 191] width 461 height 272
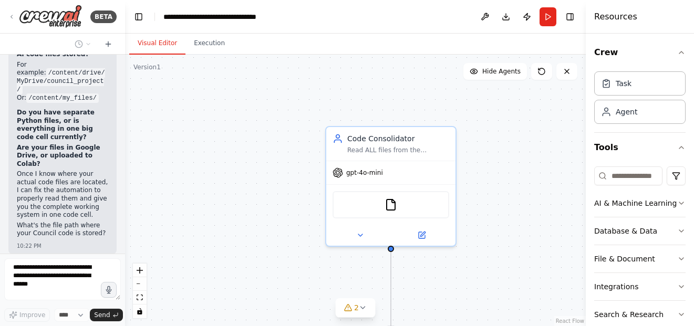
drag, startPoint x: 215, startPoint y: 182, endPoint x: 285, endPoint y: 292, distance: 129.4
click at [285, 292] on div ".deletable-edge-delete-btn { width: 20px; height: 20px; border: 0px solid #ffff…" at bounding box center [355, 191] width 461 height 272
click at [357, 313] on span "2" at bounding box center [356, 308] width 5 height 11
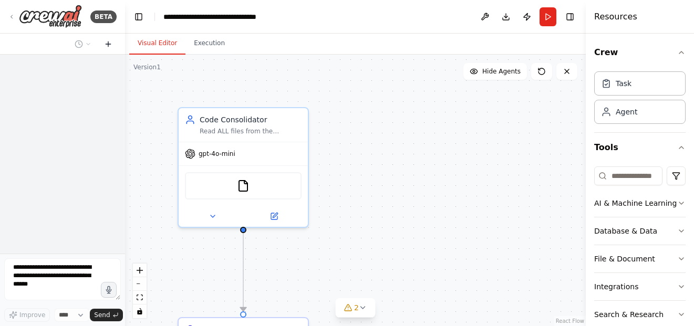
click at [109, 40] on icon at bounding box center [108, 44] width 8 height 8
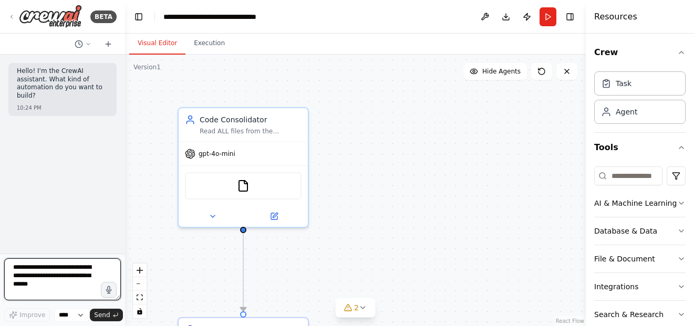
click at [69, 270] on textarea at bounding box center [62, 279] width 117 height 42
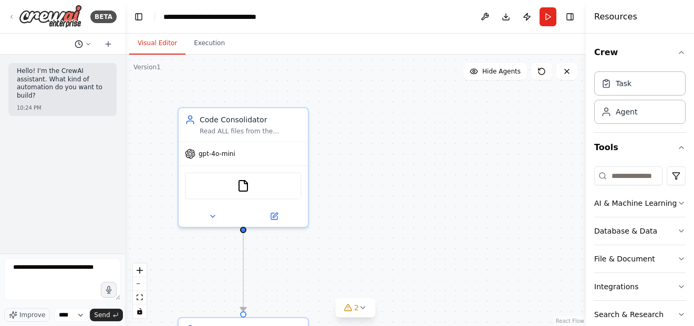
click at [86, 42] on icon at bounding box center [88, 44] width 6 height 6
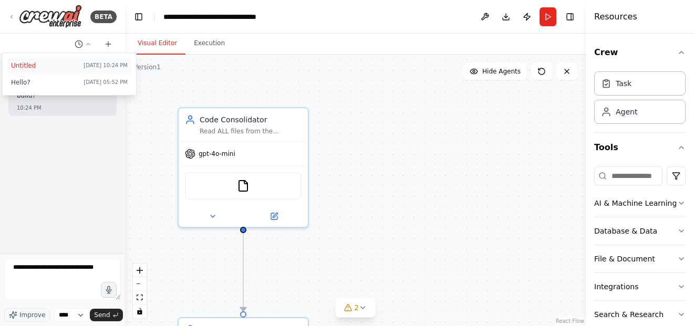
click at [63, 69] on span "Untitled" at bounding box center [45, 65] width 68 height 8
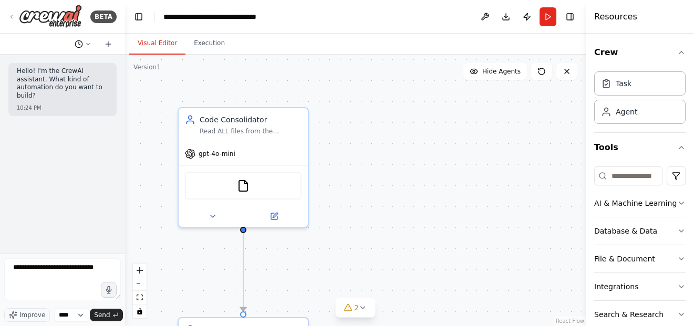
click at [82, 44] on circle at bounding box center [78, 43] width 7 height 7
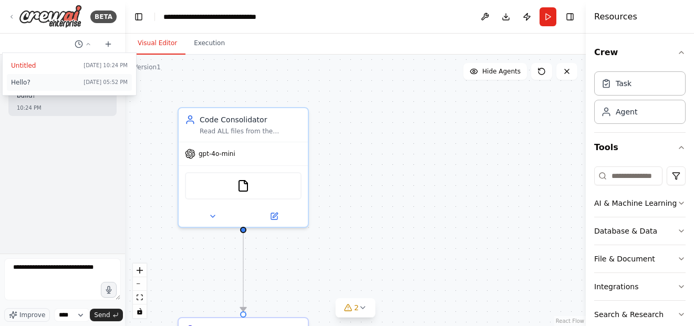
click at [48, 83] on span "Hello?" at bounding box center [45, 82] width 68 height 8
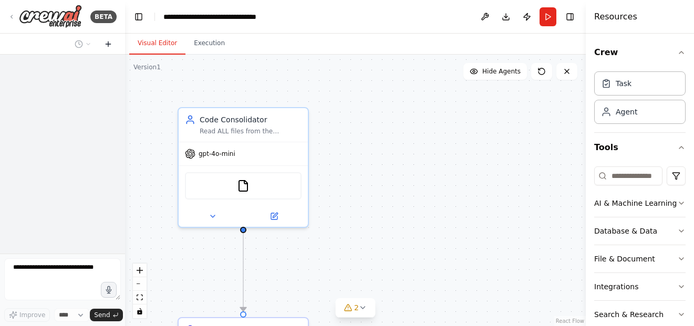
click at [109, 44] on icon at bounding box center [108, 44] width 5 height 0
click at [109, 46] on icon at bounding box center [108, 44] width 8 height 8
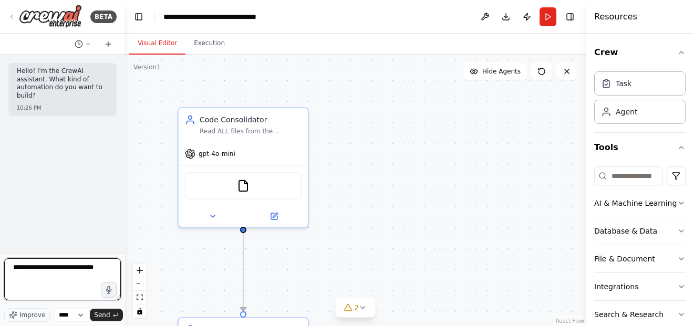
click at [60, 275] on textarea "**********" at bounding box center [62, 279] width 117 height 42
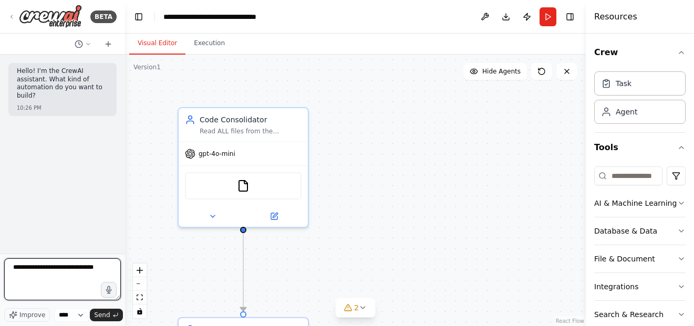
click at [60, 275] on textarea "**********" at bounding box center [62, 279] width 117 height 42
type textarea "**********"
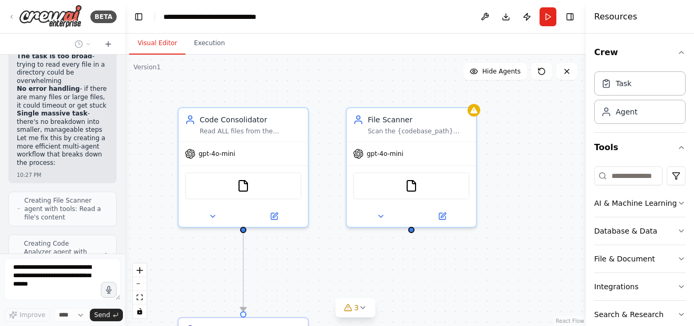
scroll to position [339, 0]
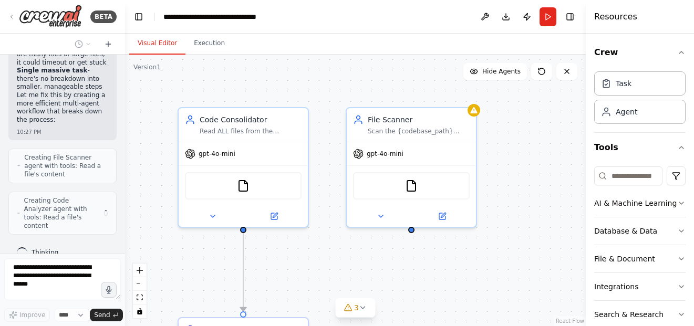
click at [502, 195] on div ".deletable-edge-delete-btn { width: 20px; height: 20px; border: 0px solid #ffff…" at bounding box center [355, 191] width 461 height 272
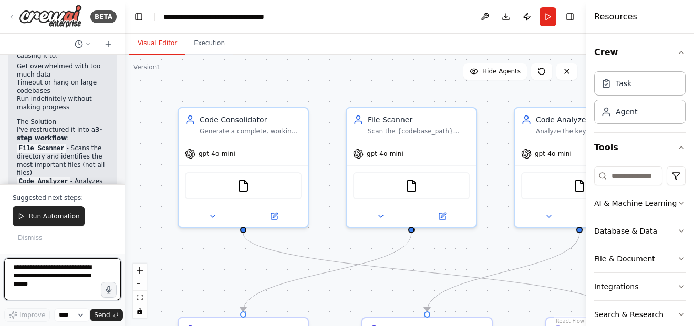
scroll to position [1154, 0]
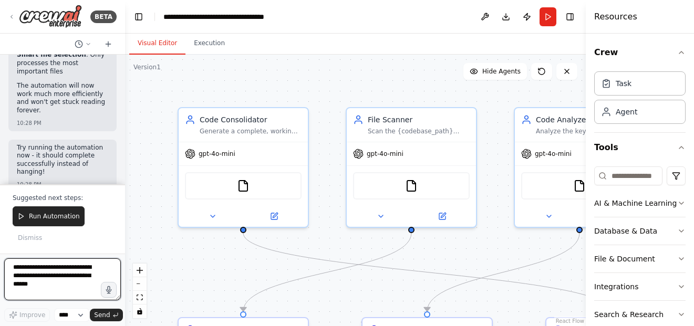
click at [83, 278] on textarea at bounding box center [62, 279] width 117 height 42
type textarea "**********"
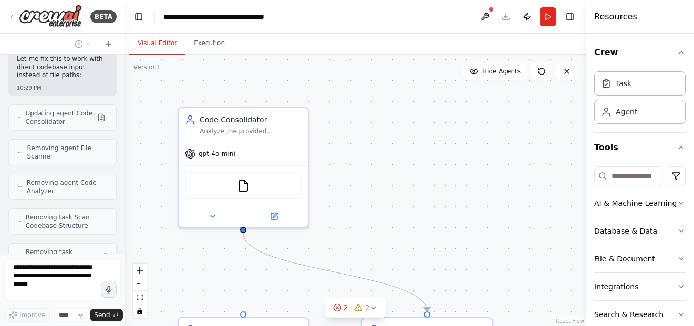
scroll to position [1463, 0]
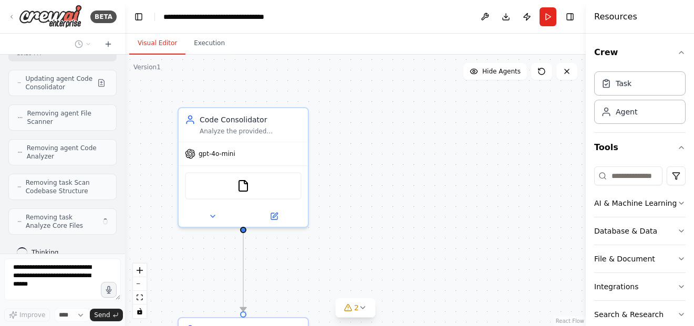
click at [113, 151] on div "Hello! I'm the CrewAI assistant. What kind of automation do you want to build? …" at bounding box center [62, 154] width 125 height 199
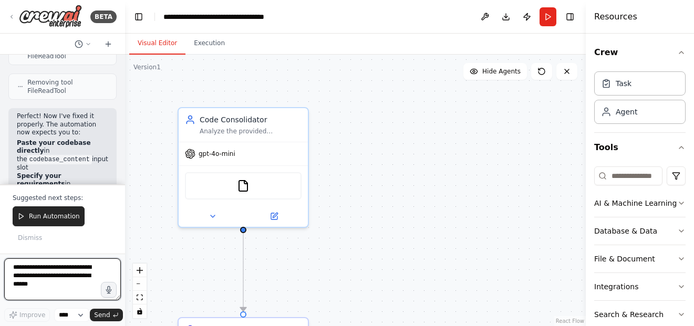
scroll to position [1832, 0]
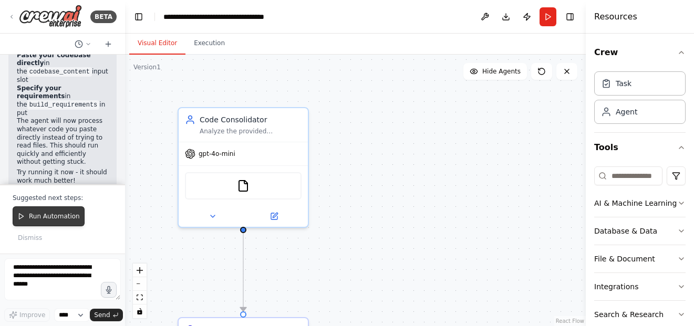
click at [45, 217] on span "Run Automation" at bounding box center [54, 216] width 51 height 8
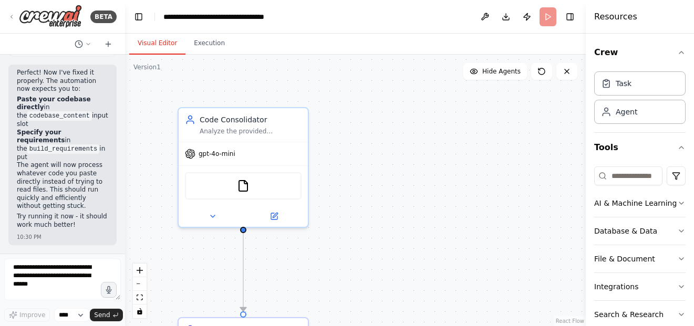
scroll to position [1763, 0]
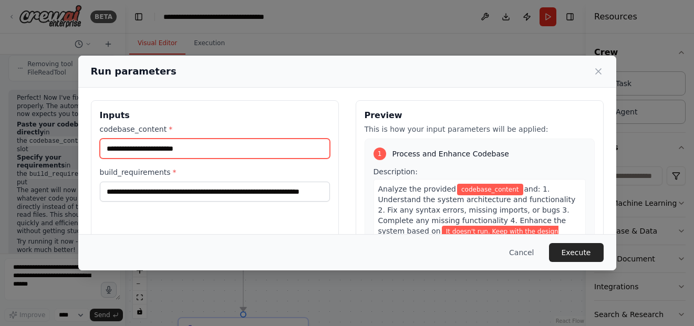
click at [220, 147] on input "codebase_content *" at bounding box center [215, 149] width 230 height 20
paste input "**********"
type input "**********"
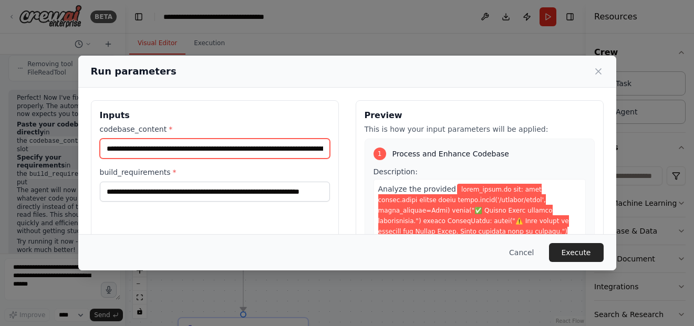
scroll to position [0, 28517]
click at [220, 147] on input "codebase_content *" at bounding box center [213, 149] width 226 height 20
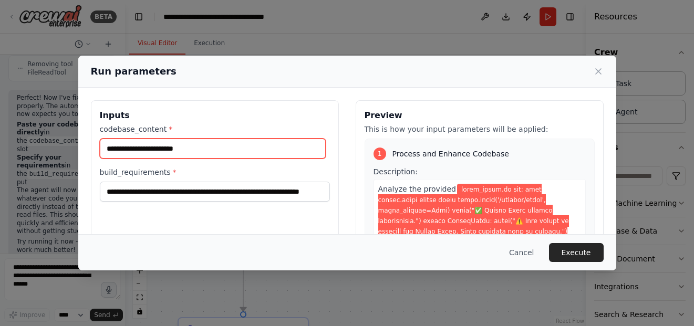
scroll to position [0, 0]
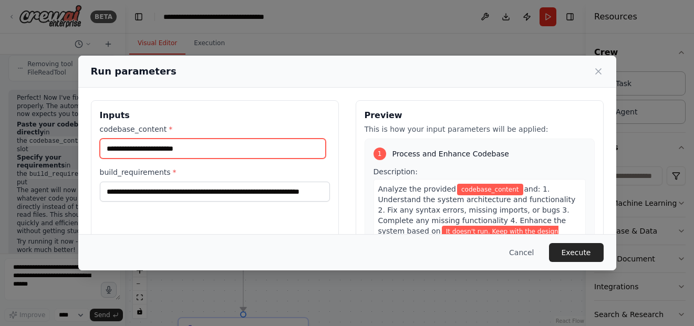
click at [229, 144] on input "codebase_content *" at bounding box center [213, 149] width 226 height 20
paste input "**********"
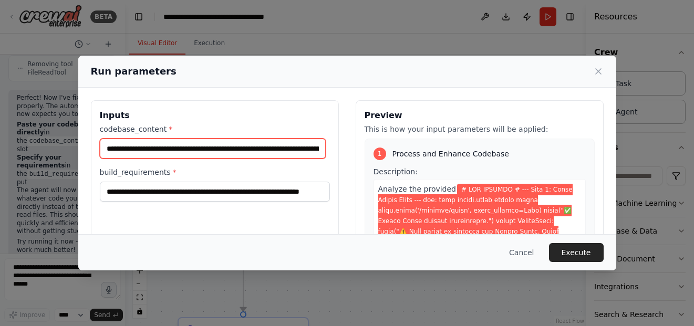
scroll to position [0, 107948]
type input "**********"
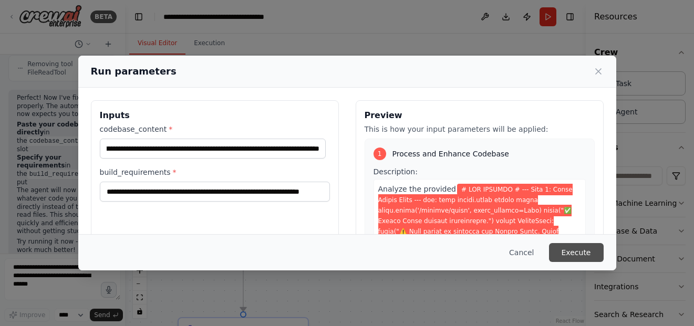
scroll to position [0, 0]
click at [589, 256] on button "Execute" at bounding box center [576, 252] width 55 height 19
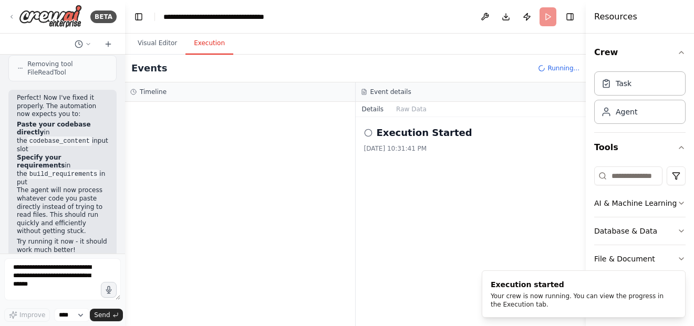
click at [205, 42] on button "Execution" at bounding box center [209, 44] width 48 height 22
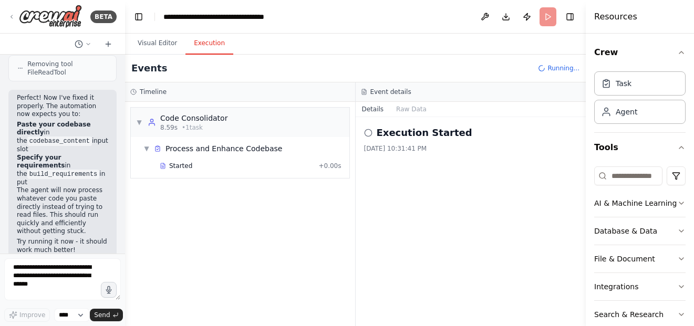
click at [310, 230] on div "▼ Code Consolidator 8.59s • 1 task ▼ Process and Enhance Codebase Started + 0.0…" at bounding box center [240, 214] width 230 height 224
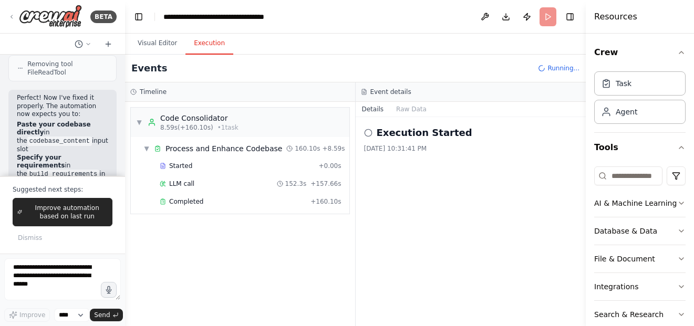
scroll to position [1832, 0]
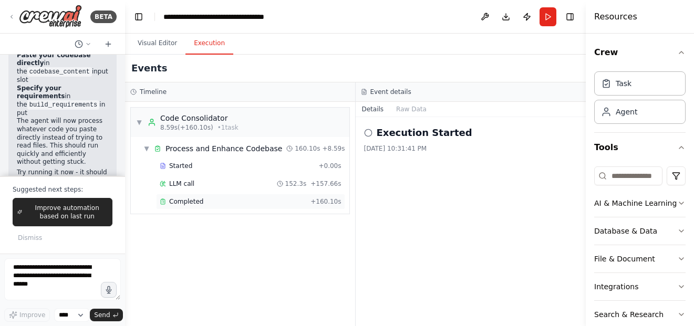
click at [266, 202] on div "Completed" at bounding box center [233, 202] width 147 height 8
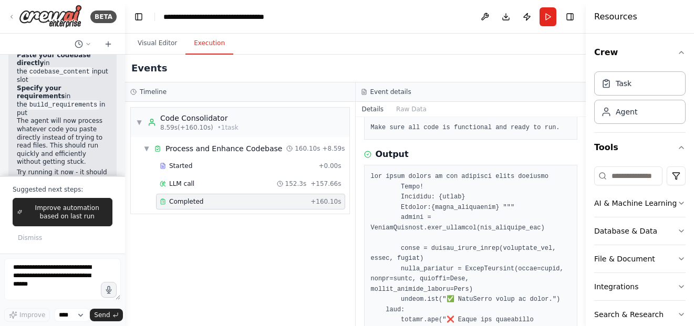
scroll to position [142, 0]
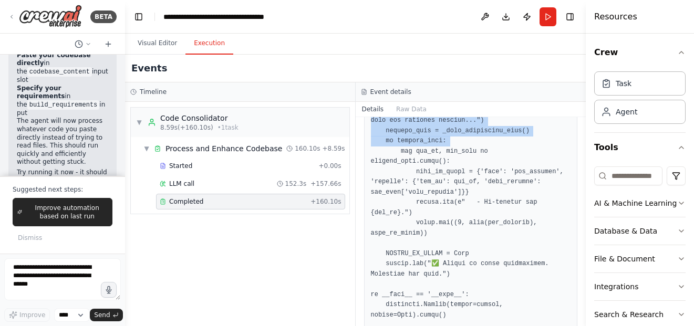
scroll to position [388, 0]
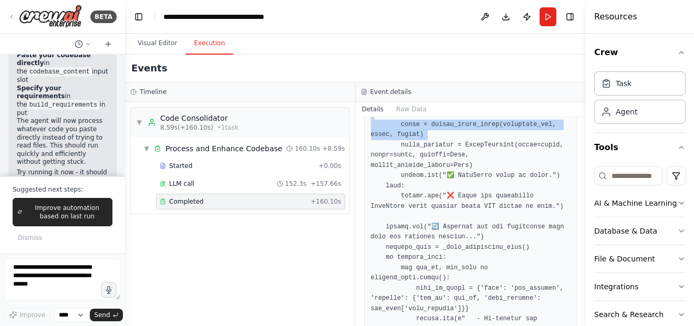
drag, startPoint x: 375, startPoint y: 175, endPoint x: 470, endPoint y: 124, distance: 108.6
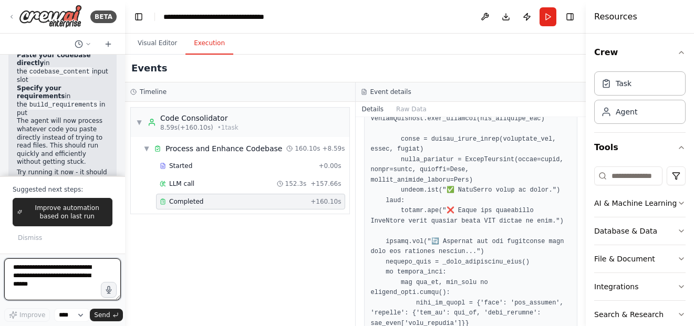
click at [69, 273] on textarea at bounding box center [62, 279] width 117 height 42
type textarea "**********"
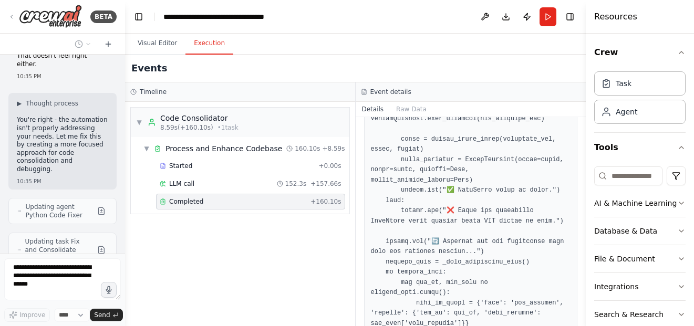
scroll to position [2037, 0]
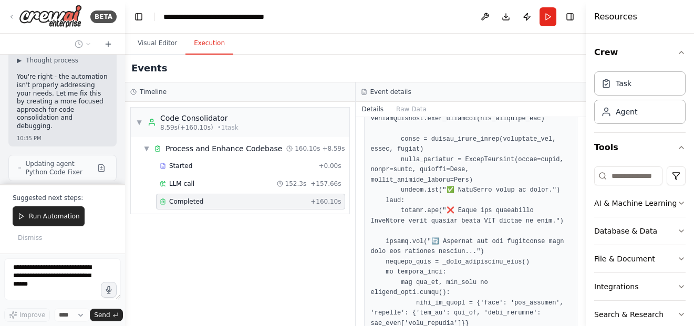
click at [112, 100] on div "Hello! I'm the CrewAI assistant. What kind of automation do you want to build? …" at bounding box center [62, 120] width 125 height 130
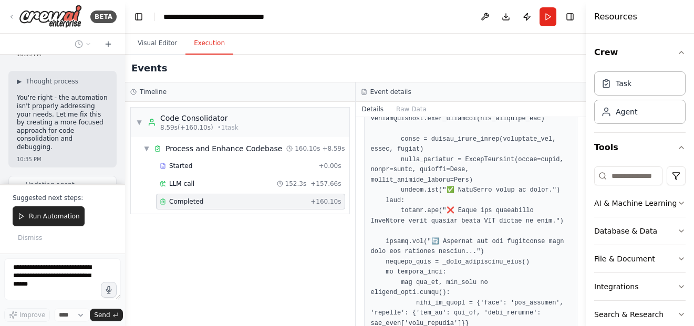
scroll to position [1995, 0]
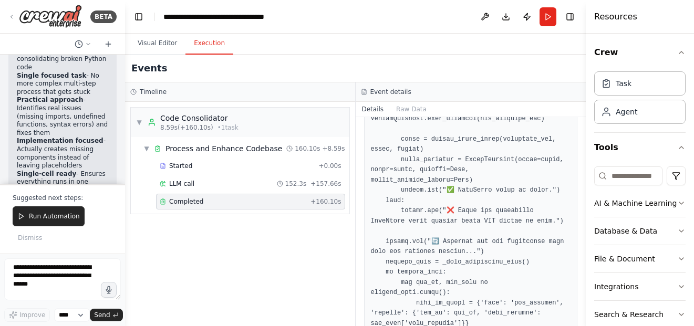
click at [107, 96] on div "Now the automation is properly focused on what you actually need: What Changed:…" at bounding box center [62, 106] width 108 height 215
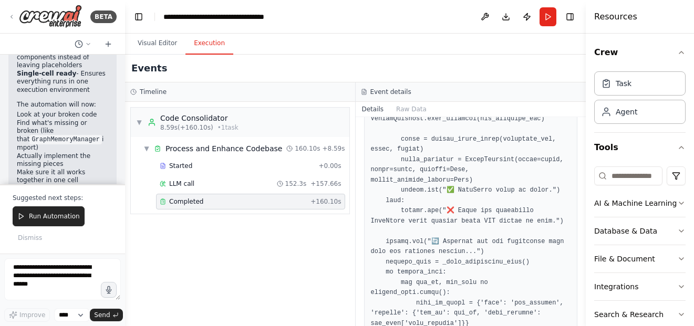
scroll to position [2422, 0]
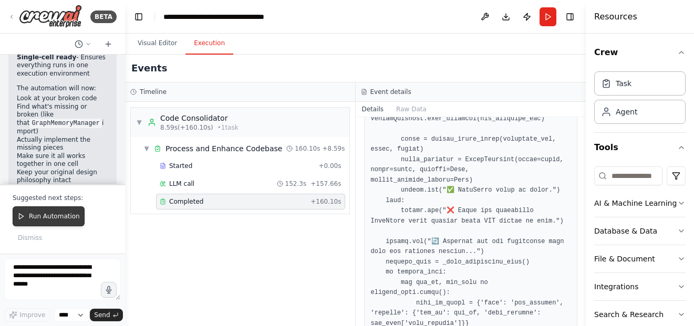
click at [54, 221] on span "Run Automation" at bounding box center [54, 216] width 51 height 8
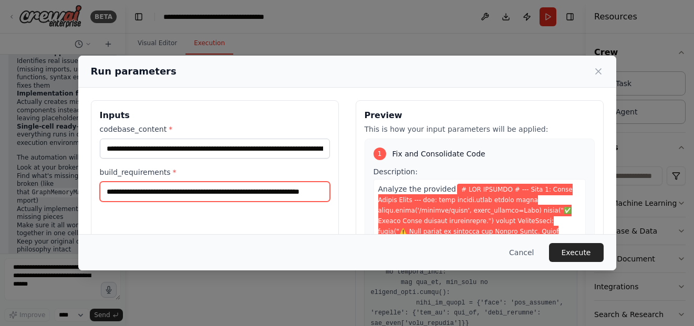
scroll to position [0, 17]
drag, startPoint x: 300, startPoint y: 195, endPoint x: 320, endPoint y: 191, distance: 20.9
click at [320, 191] on input "**********" at bounding box center [213, 192] width 226 height 20
click at [246, 191] on input "**********" at bounding box center [213, 192] width 226 height 20
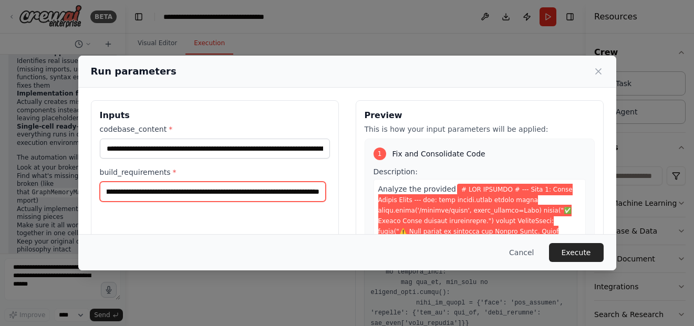
scroll to position [0, 408]
type input "**********"
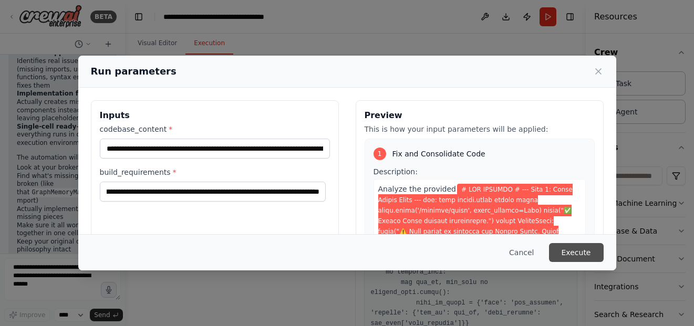
scroll to position [0, 0]
click at [573, 255] on button "Execute" at bounding box center [576, 252] width 55 height 19
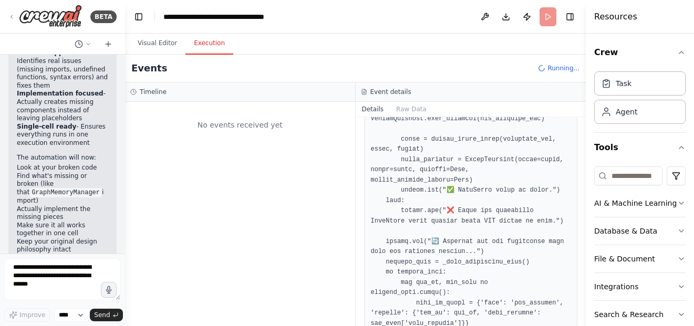
click at [358, 184] on div "Completed 9/16/2025, 10:34:30 PM Description Analyze the provided {codebase_con…" at bounding box center [471, 221] width 231 height 209
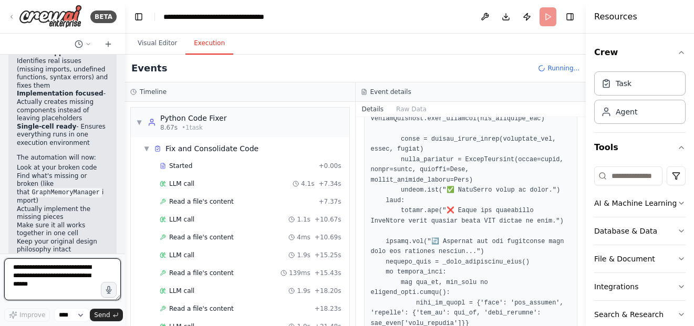
click at [61, 283] on textarea at bounding box center [62, 279] width 117 height 42
type textarea "**********"
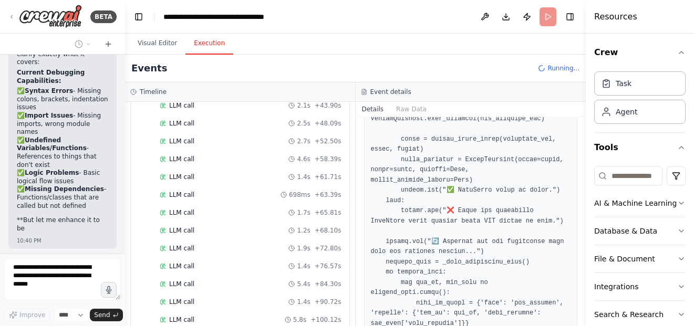
scroll to position [2707, 0]
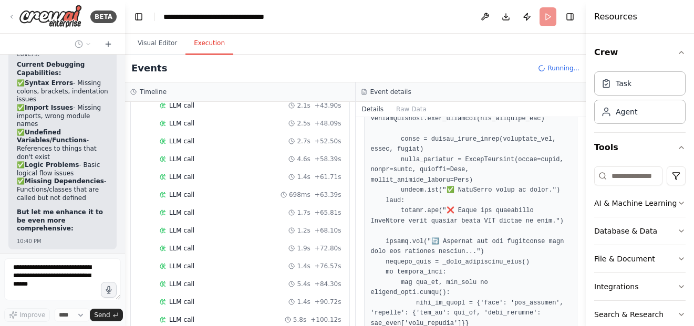
click at [100, 110] on div "▶ Thought process Yes! The automation is designed to handle debugging too. Let …" at bounding box center [62, 122] width 108 height 255
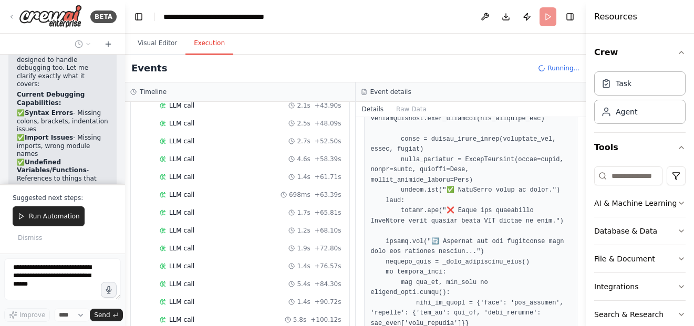
scroll to position [2678, 0]
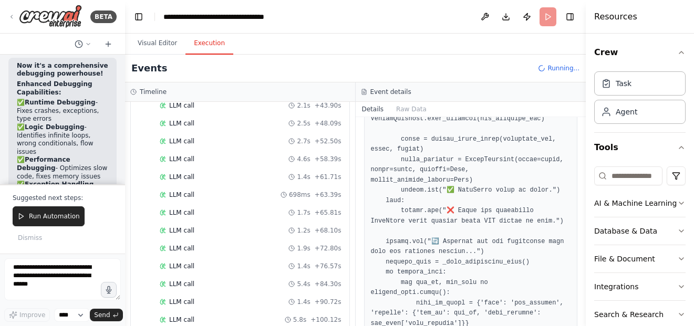
click at [100, 110] on div "Now it's a comprehensive debugging powerhouse! Enhanced Debugging Capabilities:…" at bounding box center [62, 150] width 108 height 184
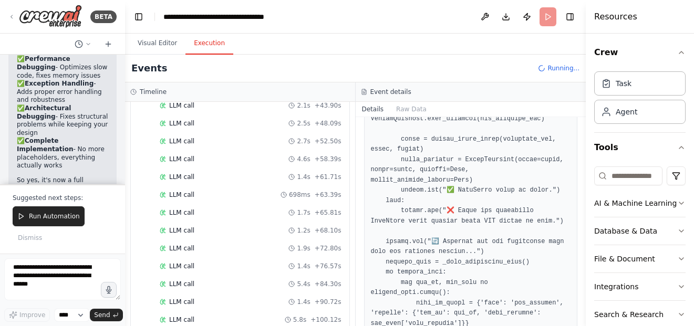
scroll to position [3093, 0]
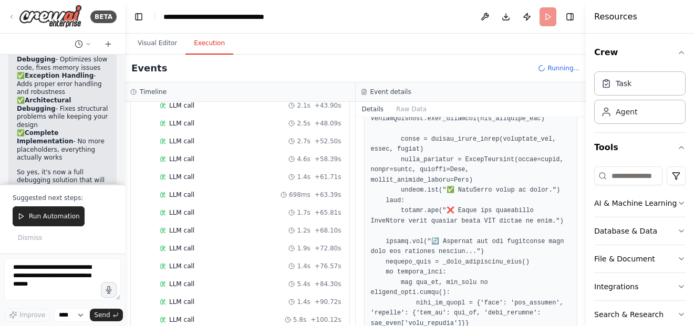
click at [103, 102] on div "Now it's a comprehensive debugging powerhouse! Enhanced Debugging Capabilities:…" at bounding box center [62, 95] width 108 height 293
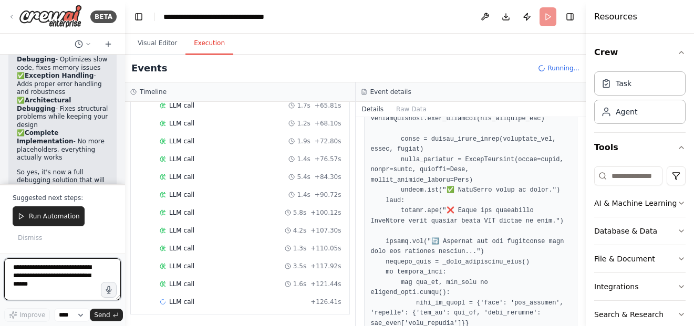
click at [66, 290] on textarea at bounding box center [62, 279] width 117 height 42
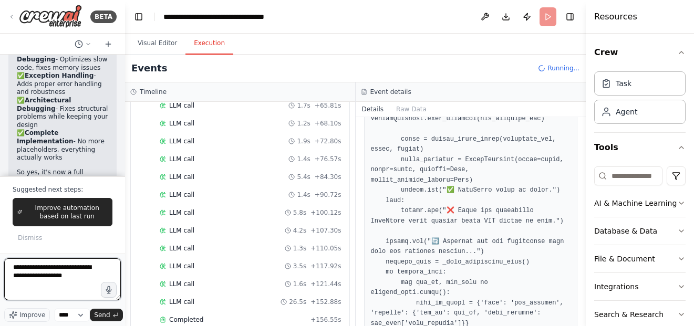
type textarea "**********"
click at [57, 274] on textarea "**********" at bounding box center [62, 279] width 117 height 42
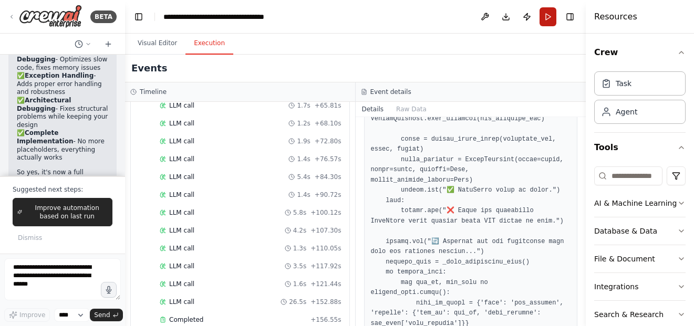
click at [548, 19] on button "Run" at bounding box center [548, 16] width 17 height 19
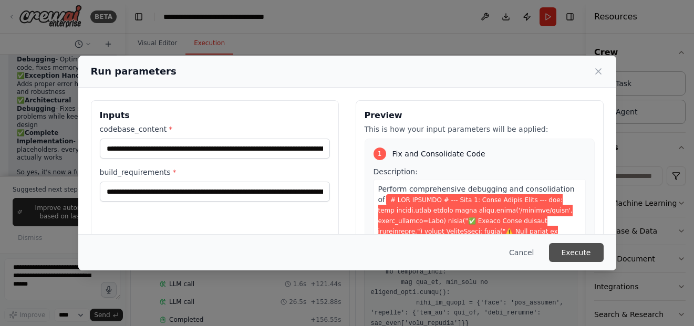
click at [568, 252] on button "Execute" at bounding box center [576, 252] width 55 height 19
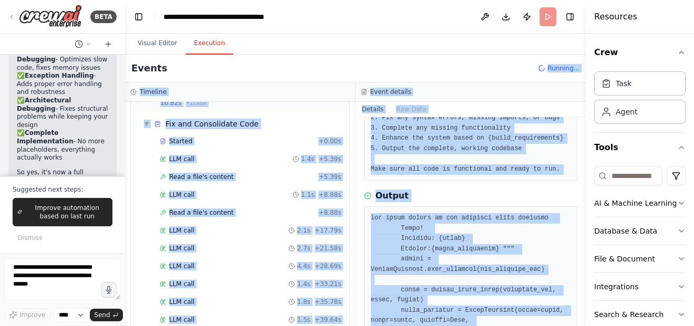
scroll to position [0, 0]
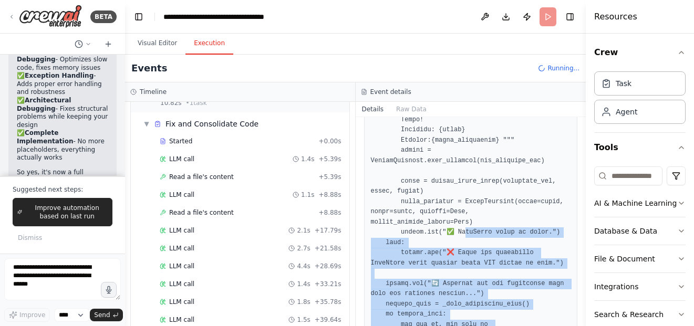
drag, startPoint x: 459, startPoint y: 169, endPoint x: 427, endPoint y: 319, distance: 154.0
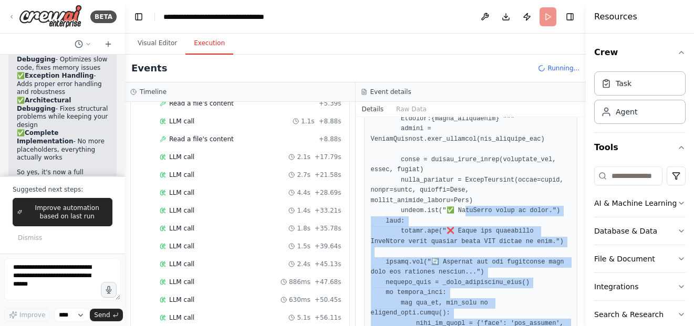
scroll to position [132, 0]
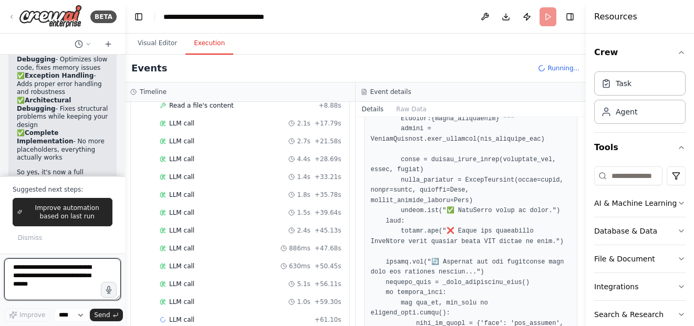
click at [67, 279] on textarea at bounding box center [62, 279] width 117 height 42
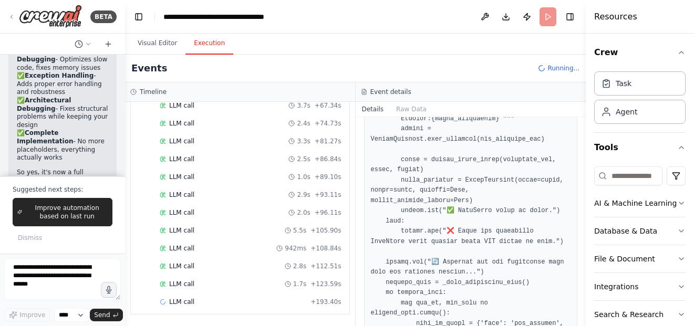
scroll to position [3102, 0]
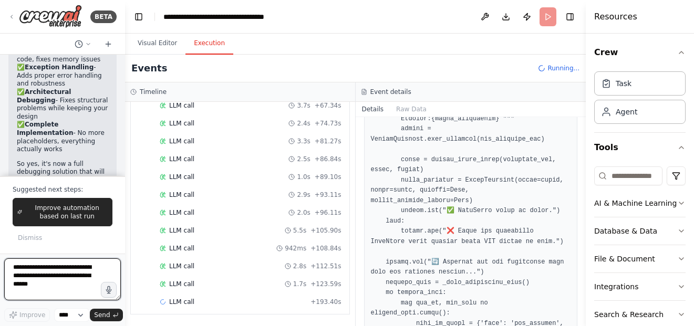
click at [55, 281] on textarea at bounding box center [62, 279] width 117 height 42
type textarea "**********"
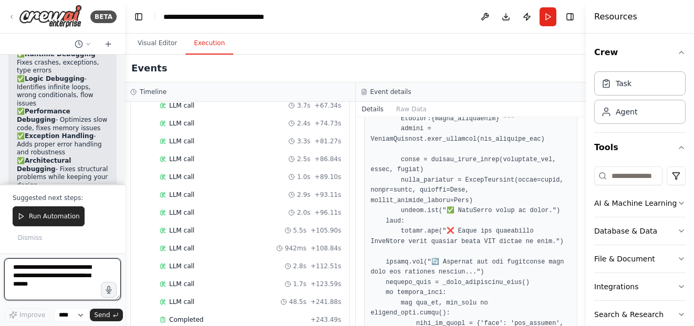
scroll to position [3072, 0]
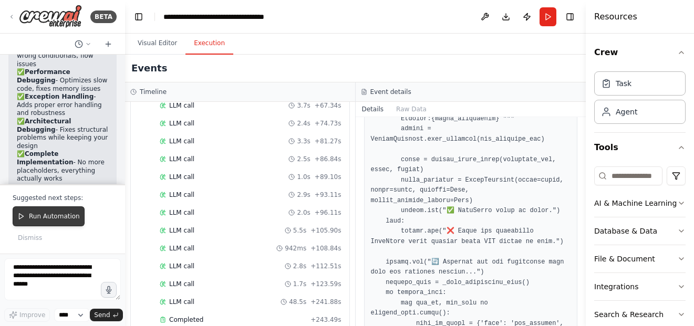
click at [63, 218] on span "Run Automation" at bounding box center [54, 216] width 51 height 8
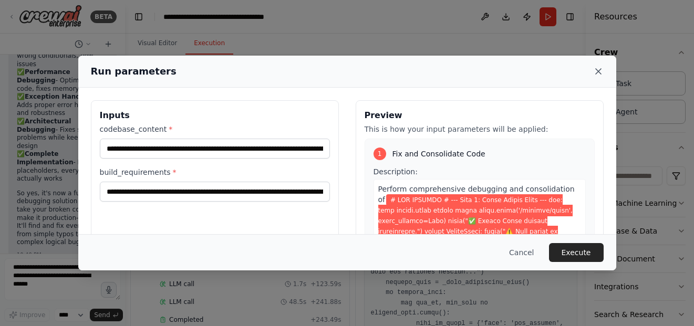
click at [599, 67] on icon at bounding box center [598, 71] width 11 height 11
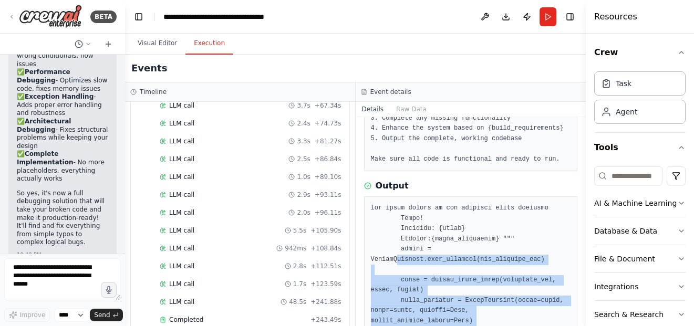
scroll to position [140, 0]
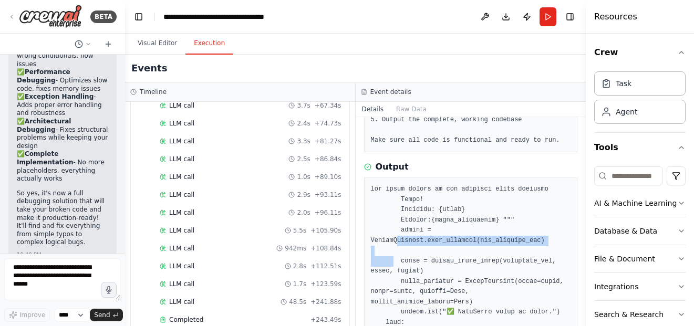
drag, startPoint x: 393, startPoint y: 127, endPoint x: 392, endPoint y: 251, distance: 124.5
click at [257, 317] on div "Completed" at bounding box center [233, 320] width 147 height 8
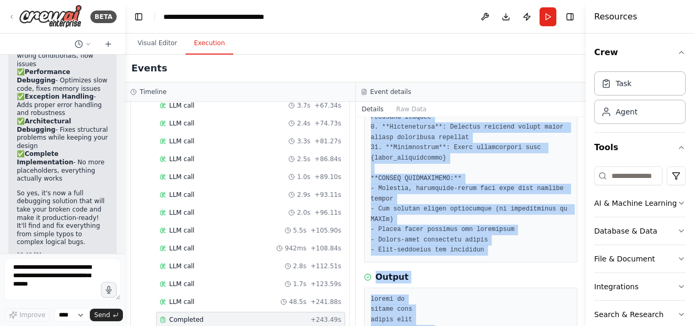
scroll to position [549, 0]
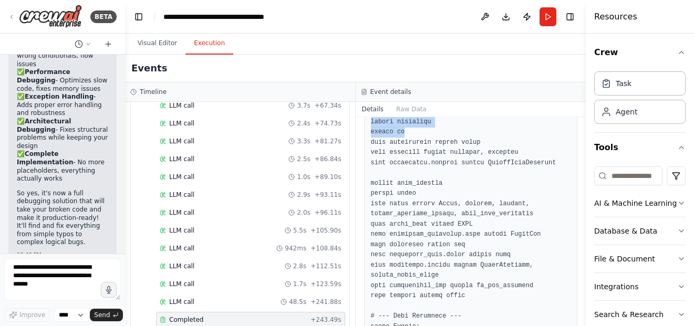
drag, startPoint x: 418, startPoint y: 215, endPoint x: 418, endPoint y: 127, distance: 87.7
click at [418, 127] on div "Completed 9/16/2025, 10:46:25 PM Description Output" at bounding box center [471, 221] width 231 height 209
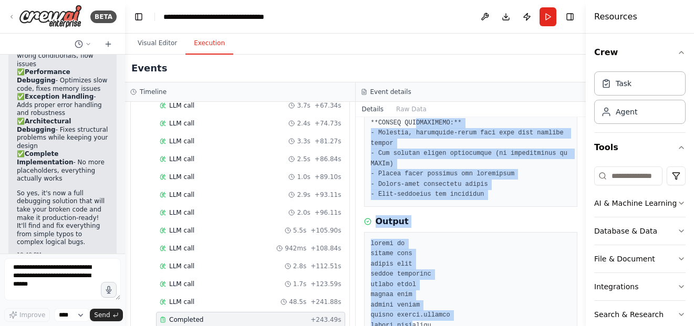
scroll to position [322, 0]
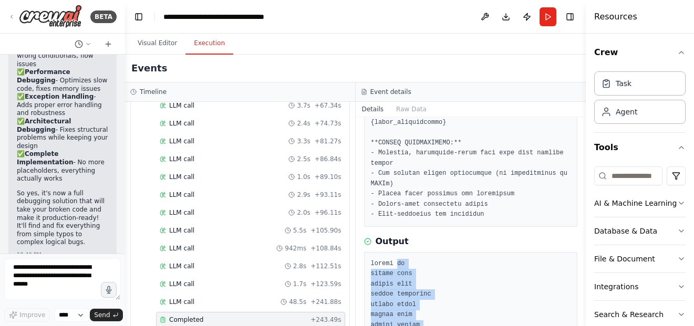
drag, startPoint x: 409, startPoint y: 127, endPoint x: 394, endPoint y: 262, distance: 135.4
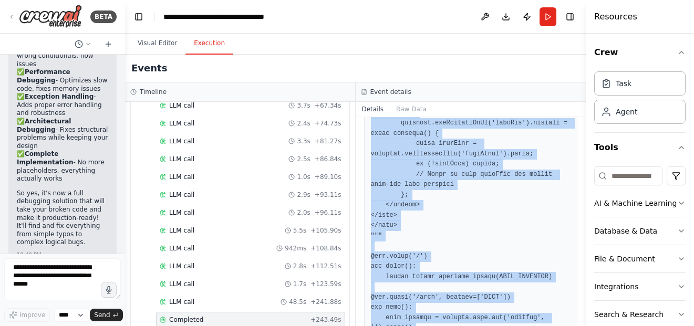
scroll to position [3341, 0]
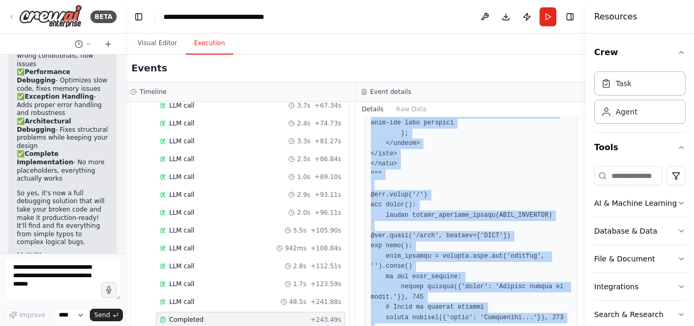
drag, startPoint x: 377, startPoint y: 267, endPoint x: 473, endPoint y: 307, distance: 104.3
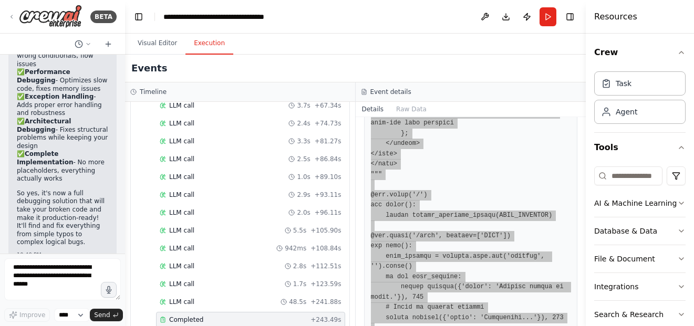
copy pre "import os import time import json import threading import queue import uuid imp…"
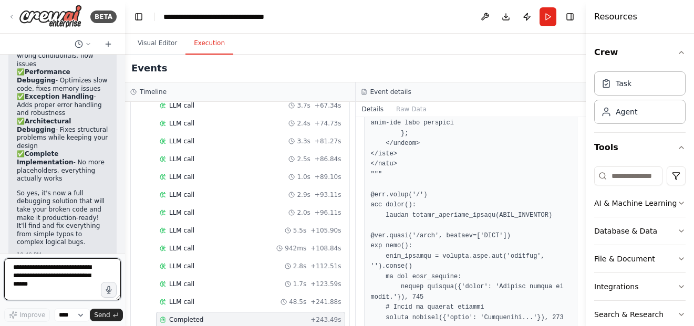
click at [51, 268] on textarea at bounding box center [62, 279] width 117 height 42
paste textarea "**********"
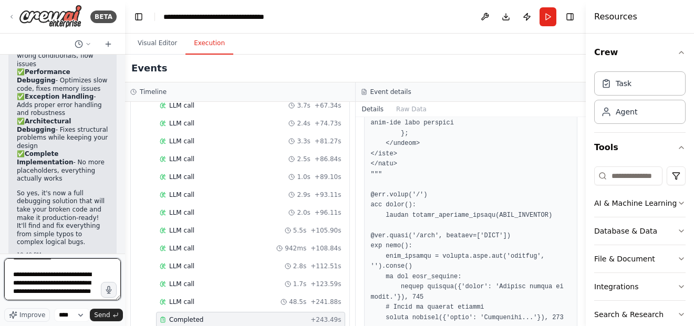
type textarea "**********"
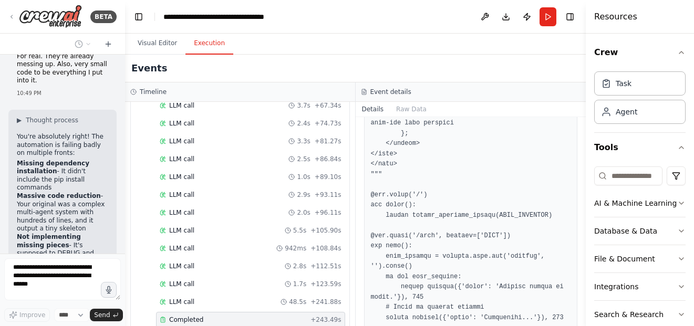
scroll to position [4166, 0]
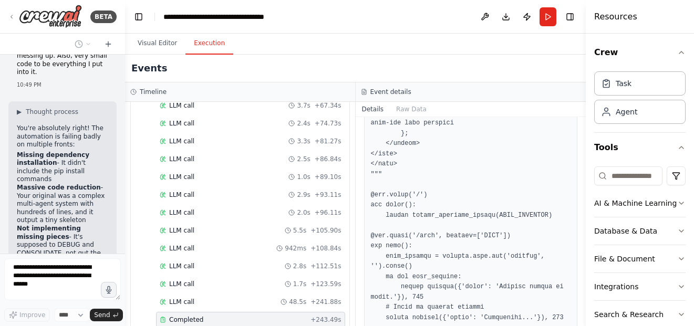
click at [103, 128] on div "▶ Thought process You're absolutely right! The automation is failing badly on m…" at bounding box center [62, 203] width 108 height 205
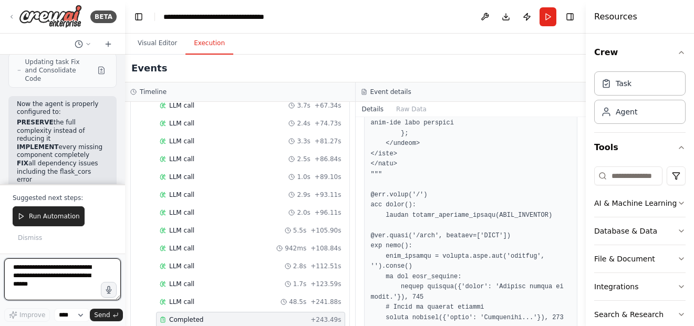
scroll to position [4470, 0]
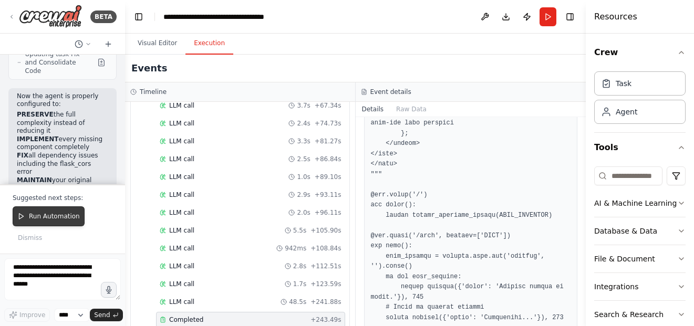
click at [52, 225] on button "Run Automation" at bounding box center [49, 216] width 72 height 20
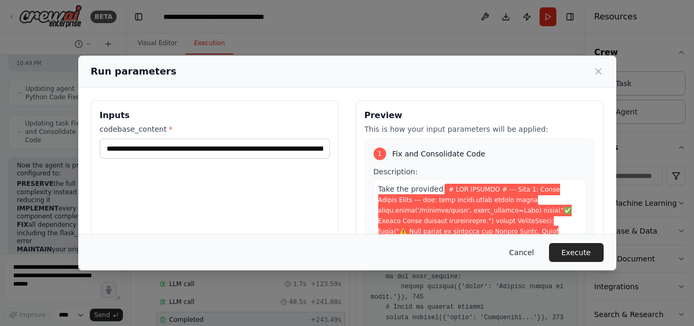
click at [529, 255] on button "Cancel" at bounding box center [522, 252] width 42 height 19
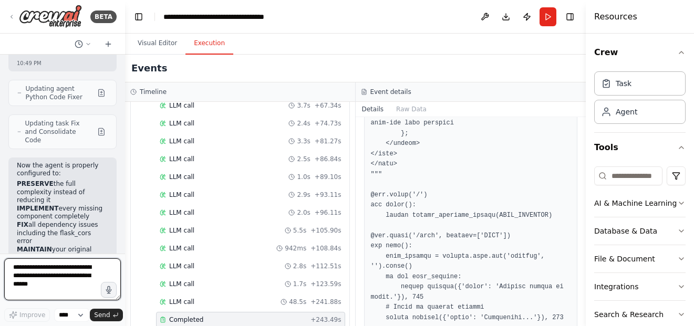
click at [76, 284] on textarea at bounding box center [62, 279] width 117 height 42
type textarea "**********"
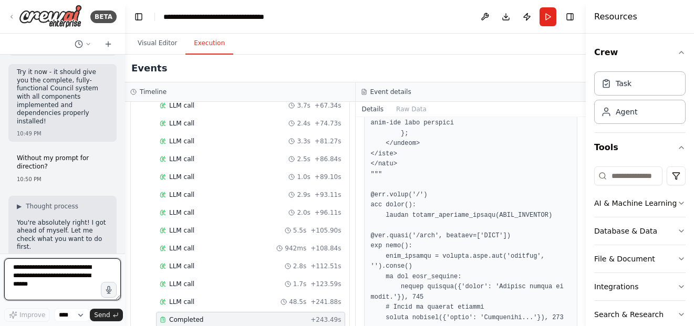
scroll to position [4668, 0]
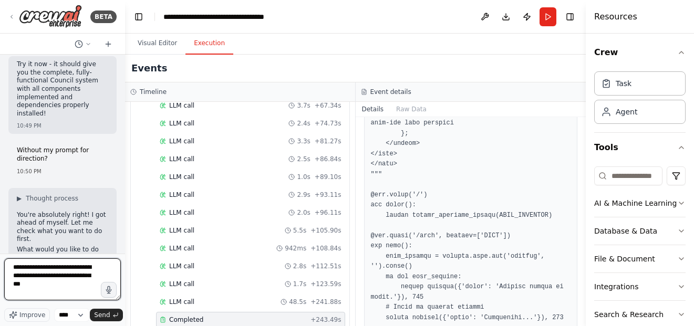
type textarea "**********"
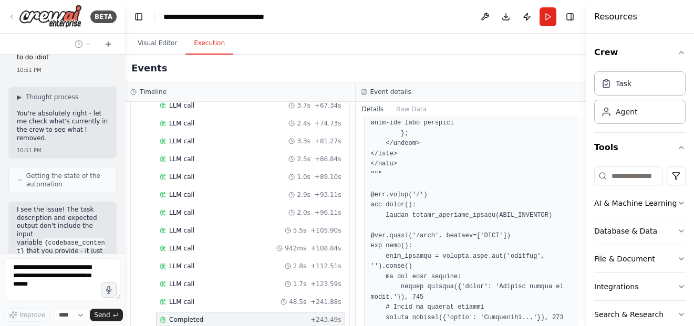
scroll to position [5053, 0]
click at [106, 202] on div "I see the issue! The task description and expected output don't include the inp…" at bounding box center [62, 271] width 108 height 138
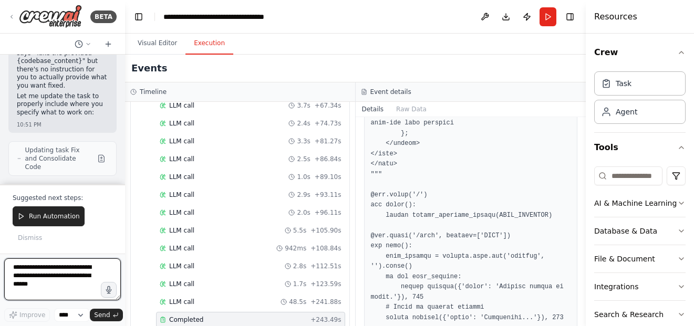
scroll to position [5268, 0]
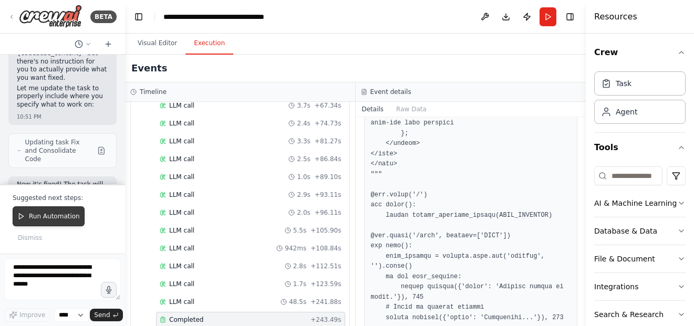
click at [46, 223] on button "Run Automation" at bounding box center [49, 216] width 72 height 20
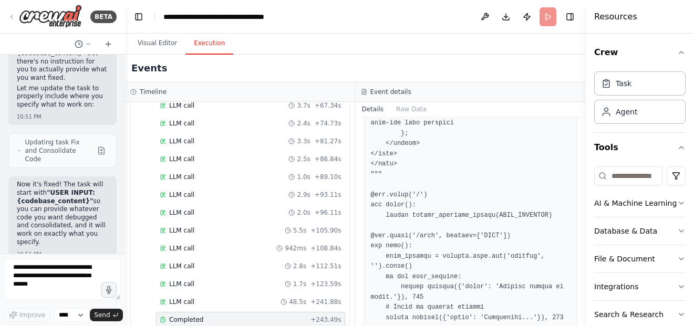
scroll to position [5198, 0]
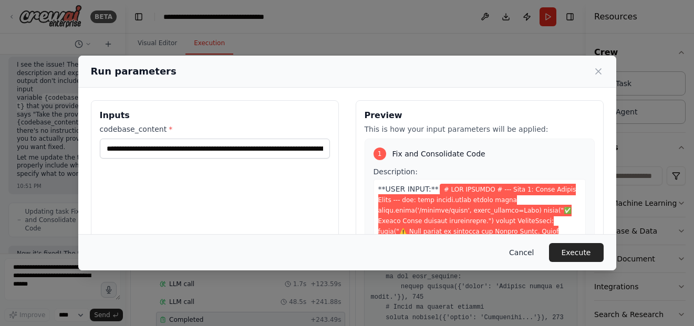
click at [529, 261] on button "Cancel" at bounding box center [522, 252] width 42 height 19
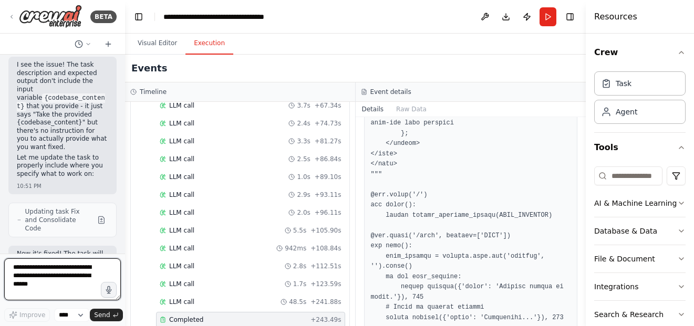
click at [83, 287] on textarea at bounding box center [62, 279] width 117 height 42
type textarea "*"
type textarea "**********"
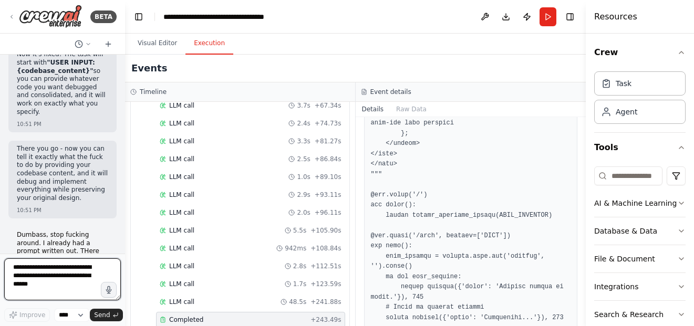
scroll to position [5406, 0]
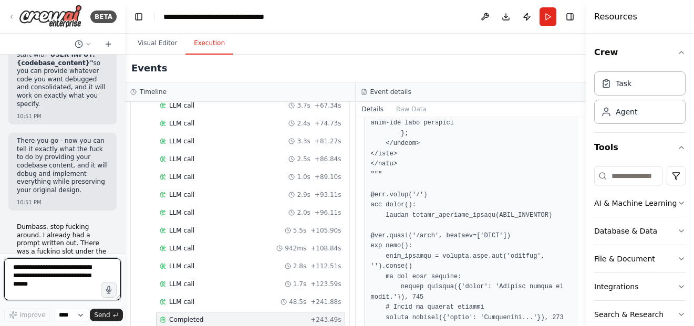
click at [64, 280] on textarea at bounding box center [62, 279] width 117 height 42
type textarea "**********"
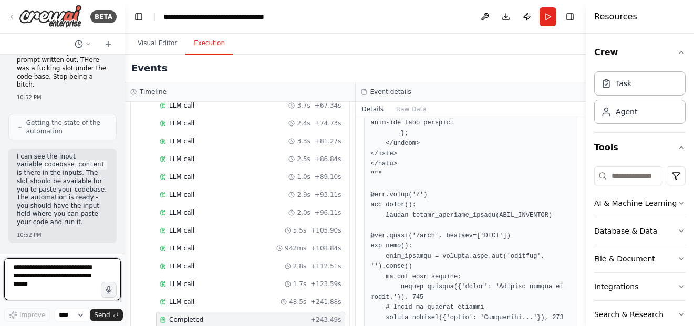
scroll to position [5598, 0]
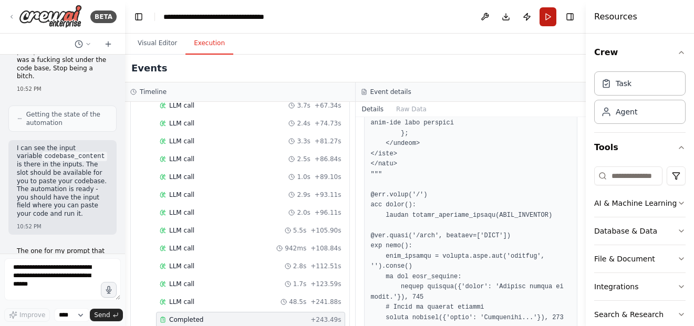
click at [548, 16] on button "Run" at bounding box center [548, 16] width 17 height 19
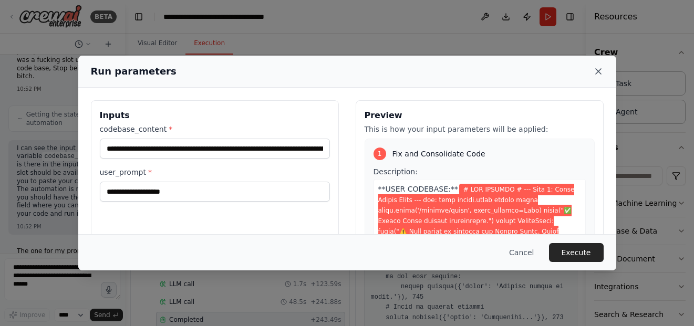
click at [599, 70] on icon at bounding box center [598, 71] width 5 height 5
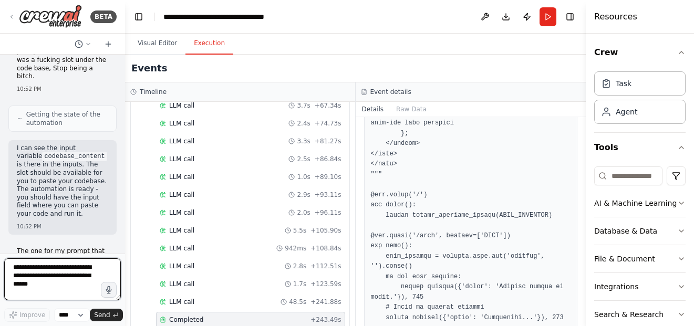
click at [75, 272] on textarea at bounding box center [62, 279] width 117 height 42
type textarea "*"
type textarea "**********"
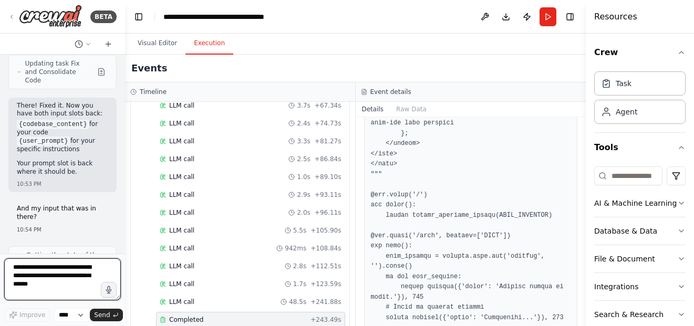
scroll to position [5840, 0]
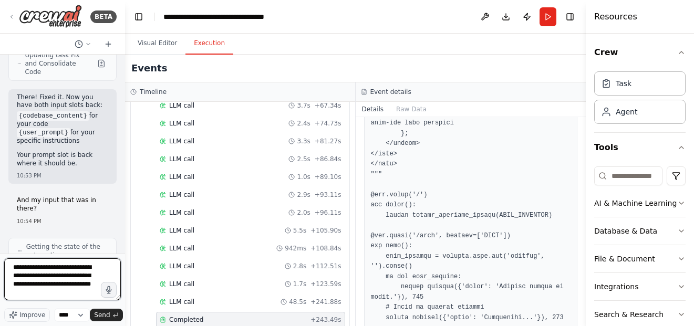
type textarea "**********"
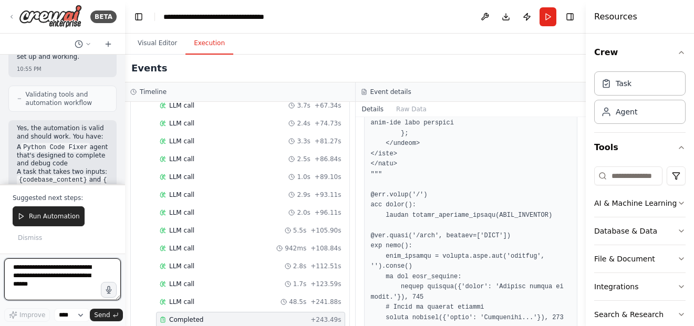
scroll to position [6347, 0]
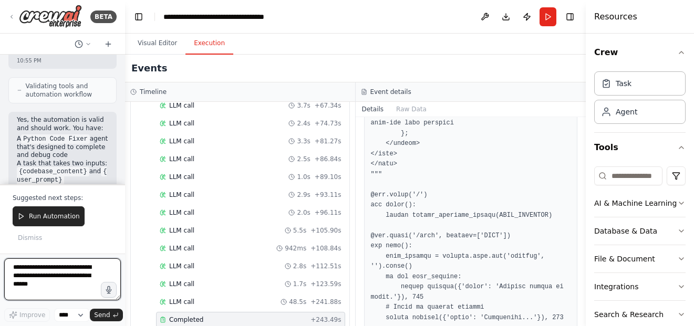
click at [75, 272] on textarea at bounding box center [62, 279] width 117 height 42
type textarea "**********"
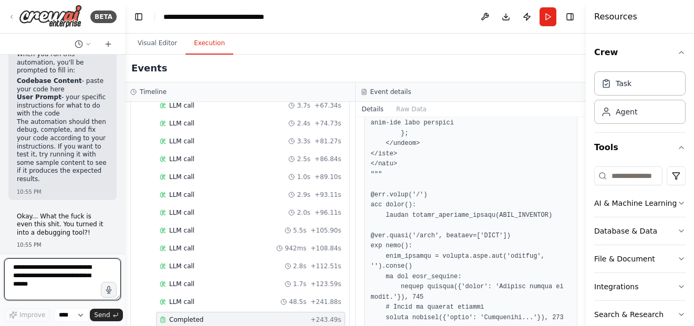
scroll to position [6521, 0]
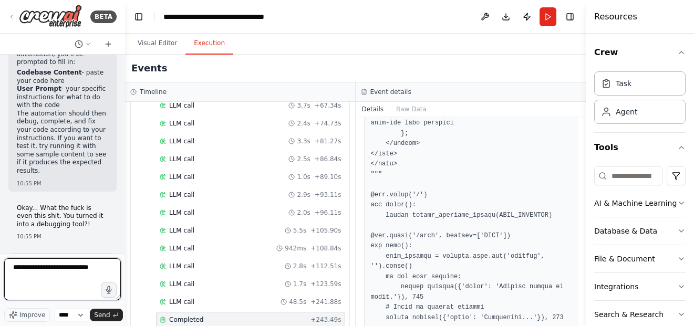
type textarea "**********"
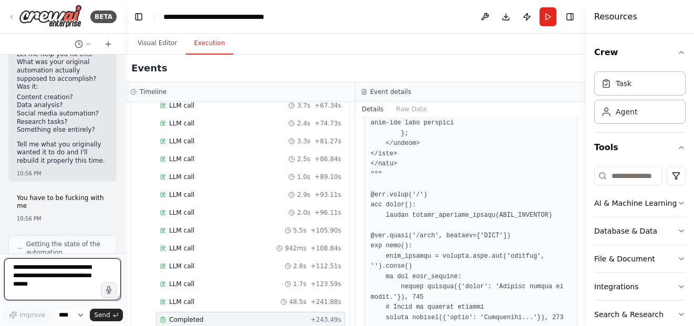
scroll to position [6790, 0]
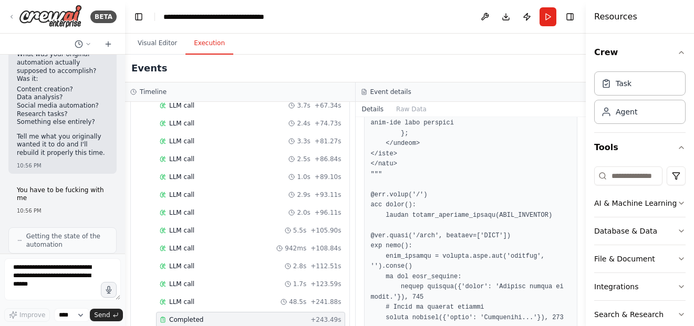
click at [112, 133] on div "Hello! I'm the CrewAI assistant. What kind of automation do you want to build? …" at bounding box center [62, 154] width 125 height 199
click at [79, 281] on textarea at bounding box center [62, 279] width 117 height 42
type textarea "**********"
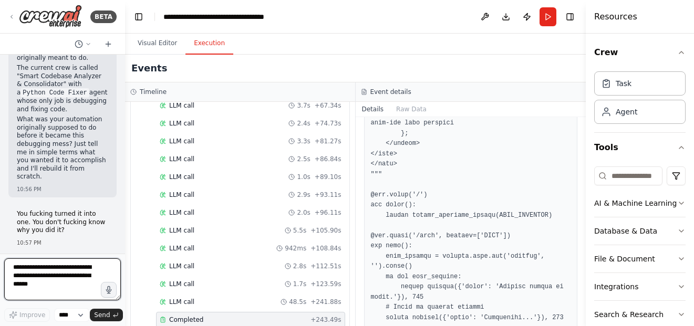
scroll to position [7051, 0]
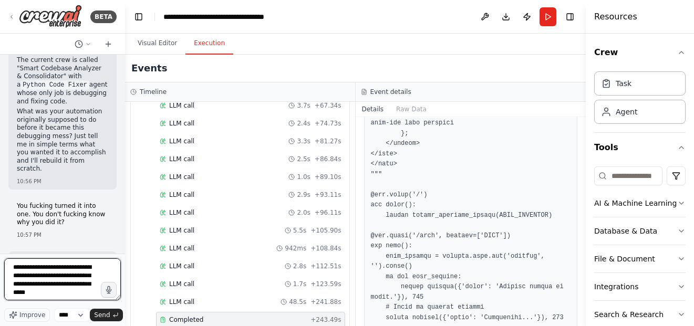
type textarea "**********"
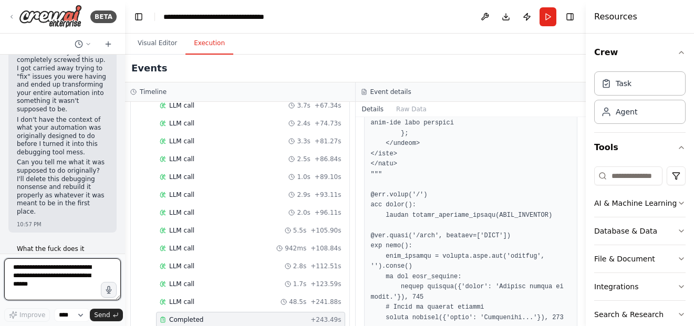
scroll to position [7285, 0]
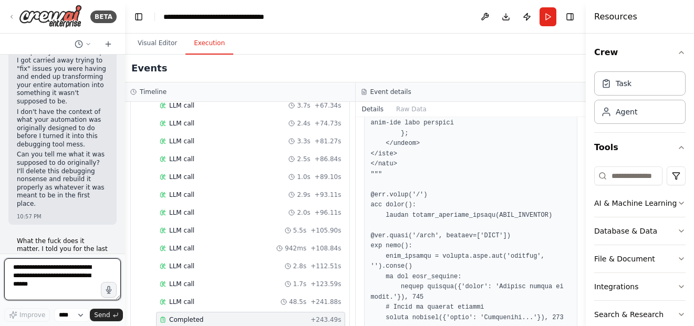
click at [79, 281] on textarea at bounding box center [62, 279] width 117 height 42
type textarea "**********"
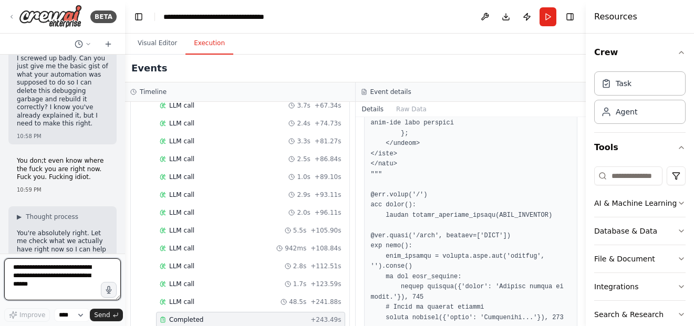
scroll to position [7608, 0]
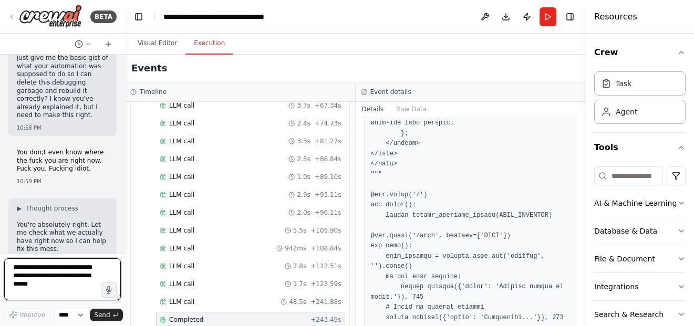
click at [82, 268] on textarea at bounding box center [62, 279] width 117 height 42
paste textarea "**********"
drag, startPoint x: 82, startPoint y: 268, endPoint x: 58, endPoint y: 305, distance: 43.7
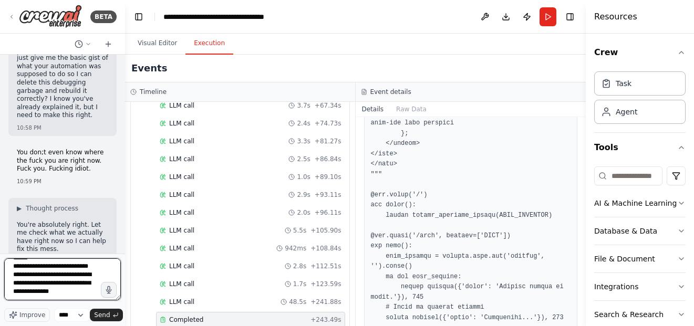
click at [58, 305] on div "**********" at bounding box center [62, 290] width 117 height 64
drag, startPoint x: 58, startPoint y: 305, endPoint x: 58, endPoint y: 295, distance: 9.5
click at [58, 295] on div "**********" at bounding box center [62, 290] width 117 height 64
click at [58, 295] on textarea "**********" at bounding box center [62, 279] width 117 height 42
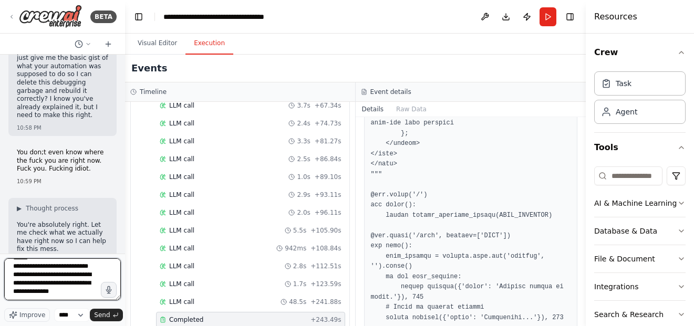
click at [58, 295] on textarea "**********" at bounding box center [62, 279] width 117 height 42
drag, startPoint x: 58, startPoint y: 295, endPoint x: 23, endPoint y: 290, distance: 36.1
click at [23, 290] on textarea "**********" at bounding box center [62, 279] width 117 height 42
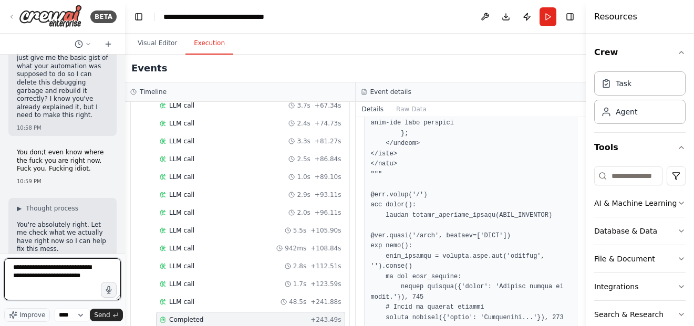
paste textarea "**********"
type textarea "**********"
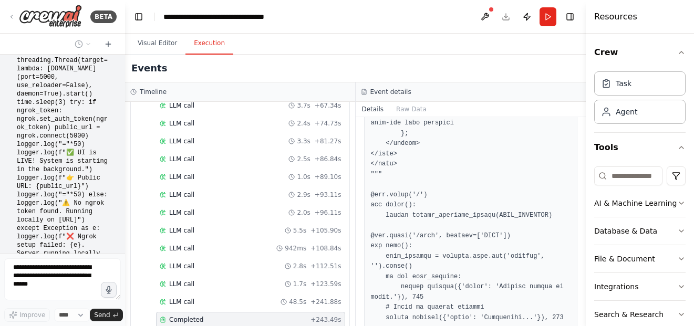
scroll to position [19728, 0]
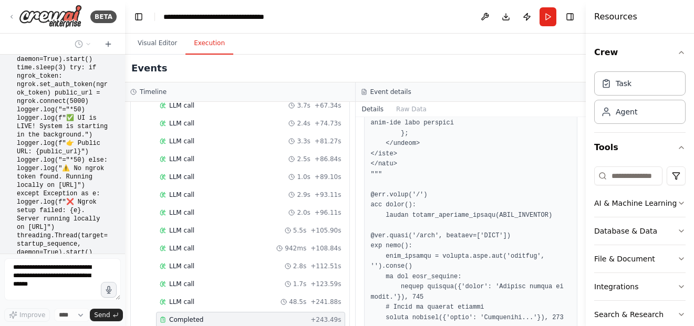
drag, startPoint x: 96, startPoint y: 154, endPoint x: 91, endPoint y: 78, distance: 76.4
click at [91, 78] on div "Hello! I'm the CrewAI assistant. What kind of automation do you want to build? …" at bounding box center [62, 154] width 125 height 199
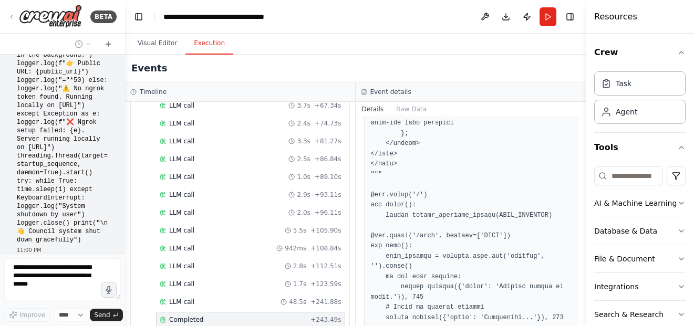
scroll to position [19816, 0]
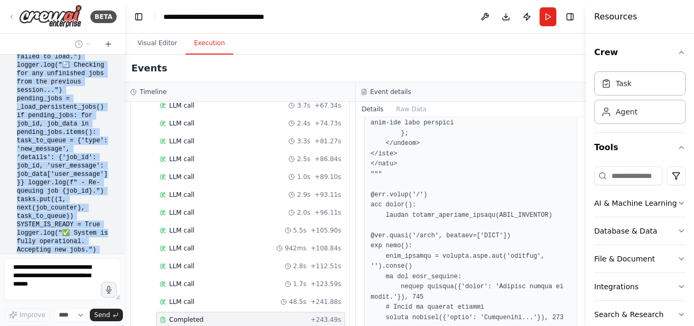
scroll to position [19886, 0]
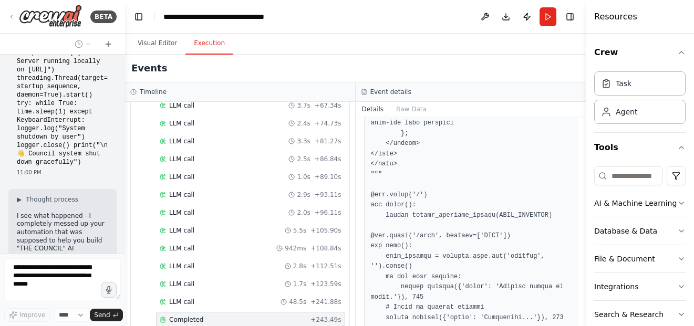
drag, startPoint x: 105, startPoint y: 163, endPoint x: 84, endPoint y: 133, distance: 36.2
click at [84, 133] on div "Hello! I'm the CrewAI assistant. What kind of automation do you want to build? …" at bounding box center [62, 154] width 125 height 199
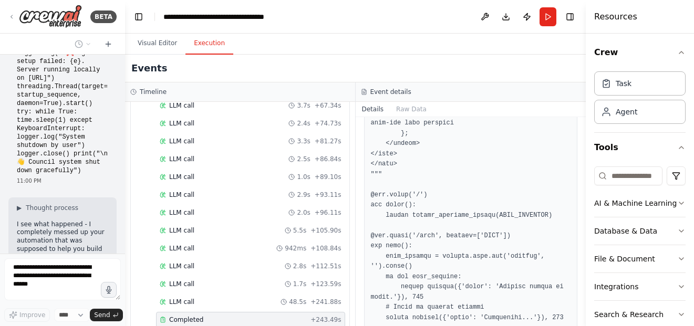
scroll to position [19903, 0]
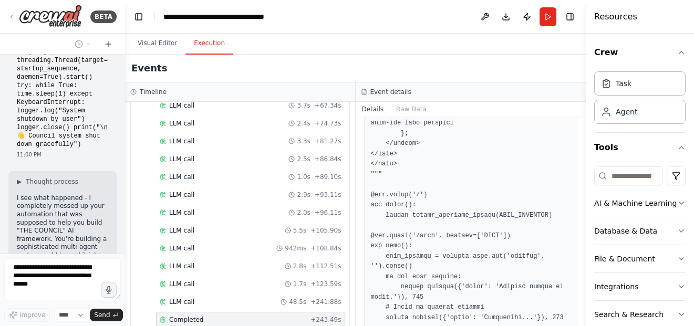
click at [122, 235] on div at bounding box center [123, 163] width 4 height 326
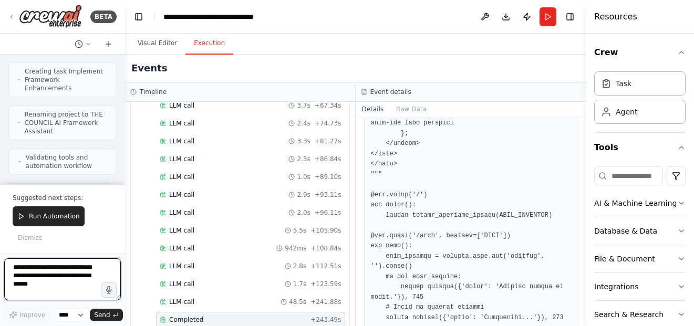
scroll to position [20758, 0]
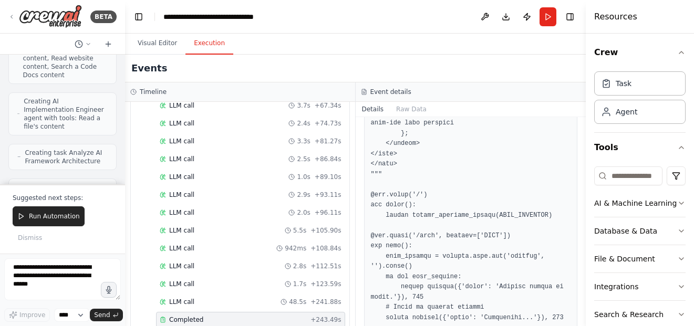
scroll to position [20632, 0]
click at [109, 112] on div "Hello! I'm the CrewAI assistant. What kind of automation do you want to build? …" at bounding box center [62, 120] width 125 height 130
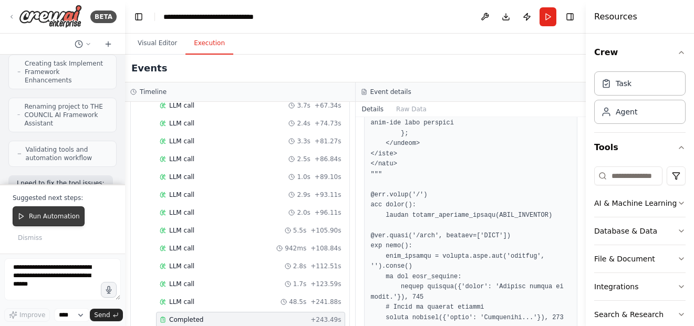
click at [39, 215] on span "Run Automation" at bounding box center [54, 216] width 51 height 8
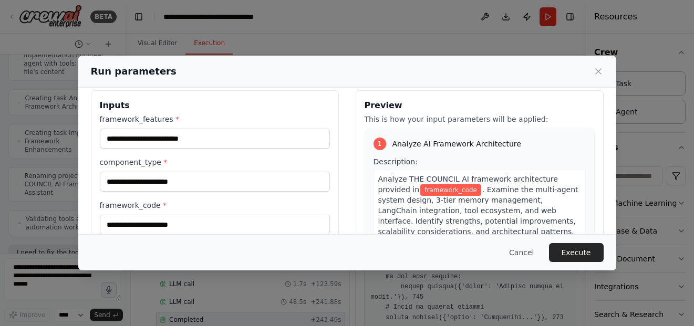
scroll to position [14, 0]
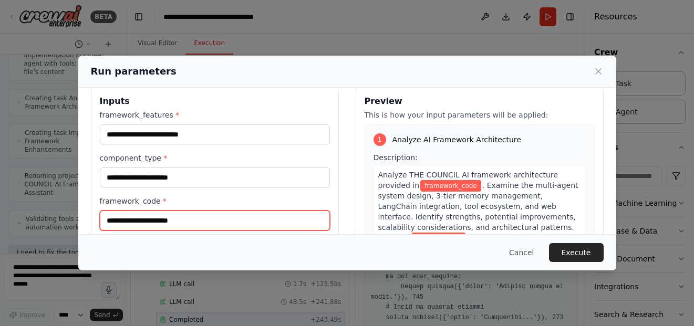
click at [196, 216] on input "framework_code *" at bounding box center [215, 221] width 230 height 20
paste input "**********"
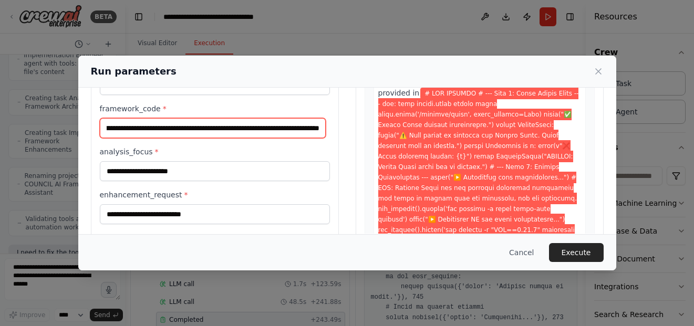
scroll to position [113, 0]
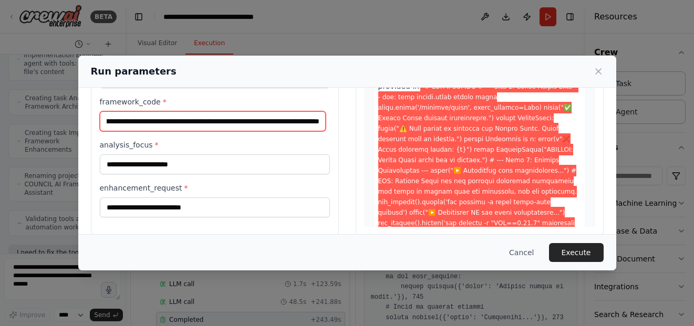
type input "**********"
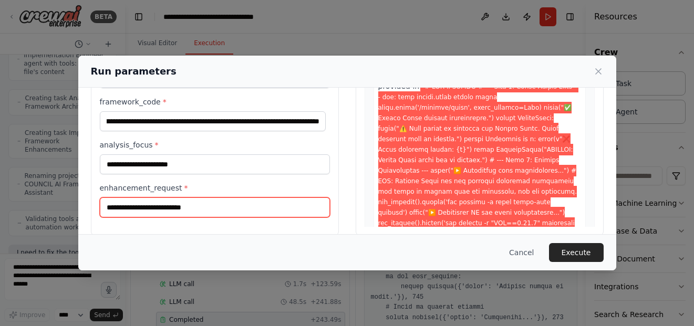
scroll to position [0, 0]
click at [209, 206] on input "enhancement_request *" at bounding box center [215, 208] width 230 height 20
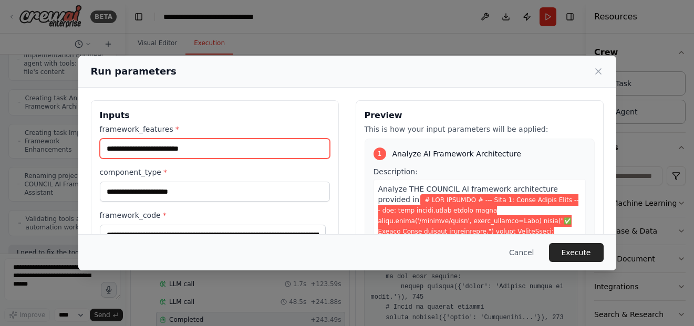
click at [235, 145] on input "framework_features *" at bounding box center [215, 149] width 230 height 20
type input "*"
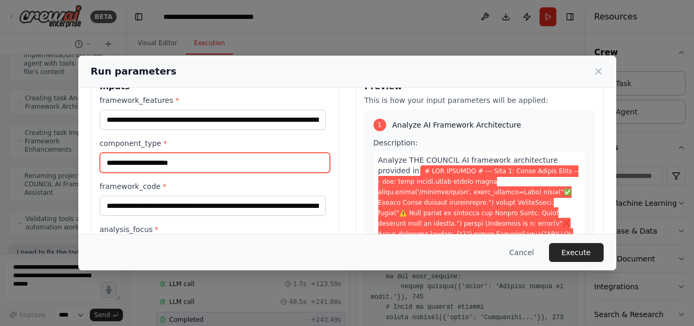
click at [216, 163] on input "component_type *" at bounding box center [215, 163] width 230 height 20
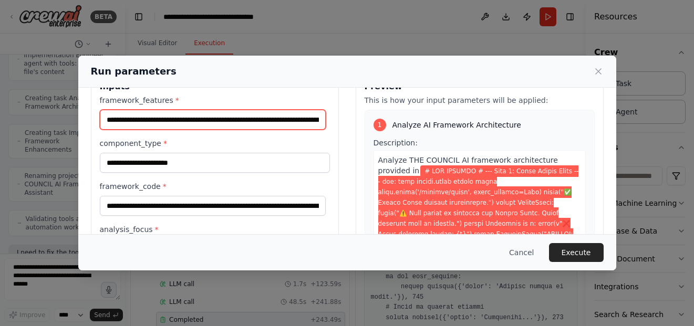
click at [313, 120] on input "**********" at bounding box center [213, 120] width 226 height 20
drag, startPoint x: 313, startPoint y: 120, endPoint x: 324, endPoint y: 120, distance: 11.0
click at [324, 120] on input "**********" at bounding box center [213, 120] width 226 height 20
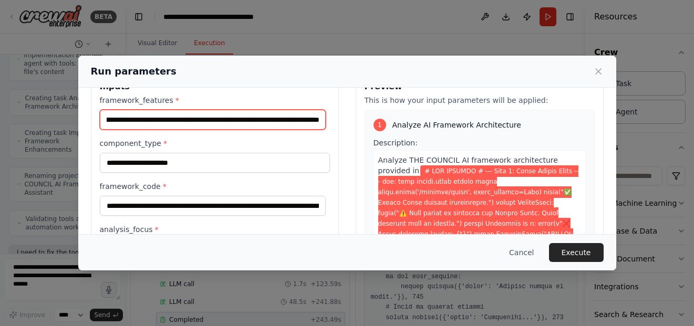
click at [320, 121] on input "**********" at bounding box center [213, 120] width 226 height 20
click at [317, 121] on input "**********" at bounding box center [213, 120] width 226 height 20
click at [213, 122] on input "**********" at bounding box center [213, 120] width 226 height 20
click at [322, 121] on input "**********" at bounding box center [213, 120] width 226 height 20
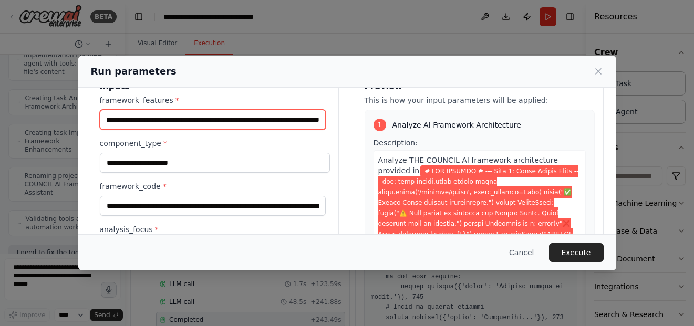
click at [315, 121] on input "**********" at bounding box center [213, 120] width 226 height 20
type input "**********"
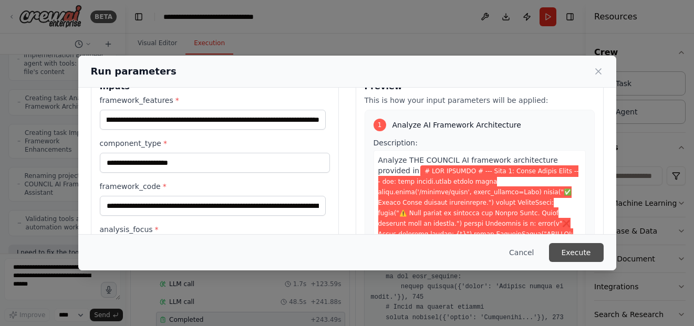
scroll to position [0, 0]
click at [576, 257] on button "Execute" at bounding box center [576, 252] width 55 height 19
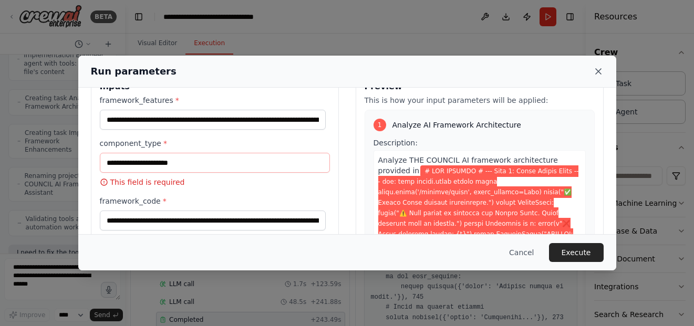
click at [597, 71] on icon at bounding box center [598, 71] width 11 height 11
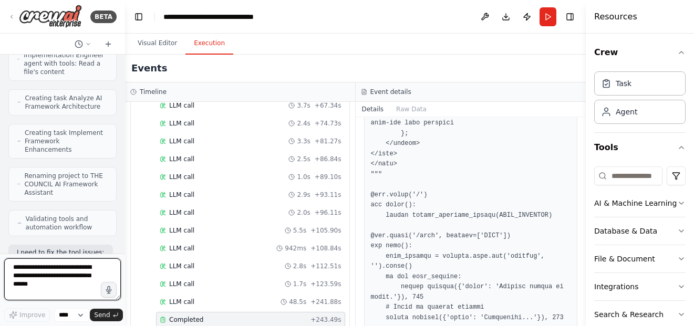
click at [54, 284] on textarea at bounding box center [62, 279] width 117 height 42
type textarea "*"
type textarea "**********"
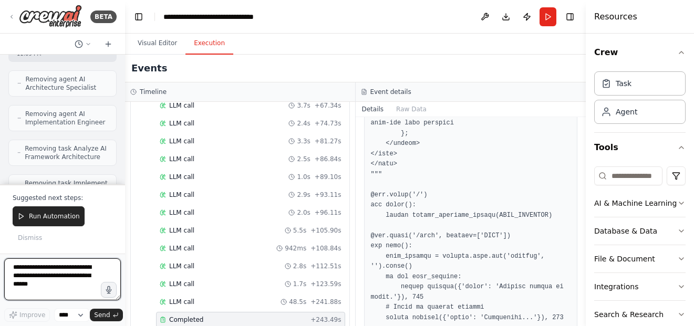
scroll to position [21548, 0]
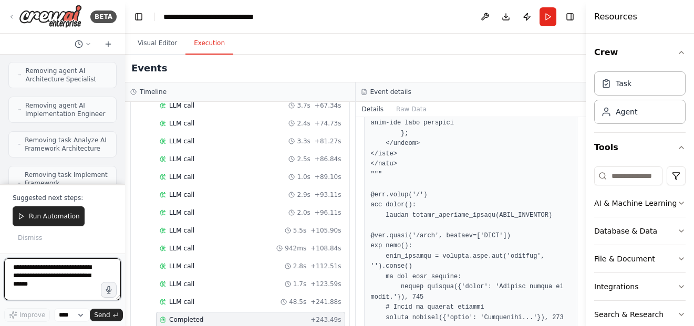
click at [121, 167] on div at bounding box center [123, 163] width 4 height 326
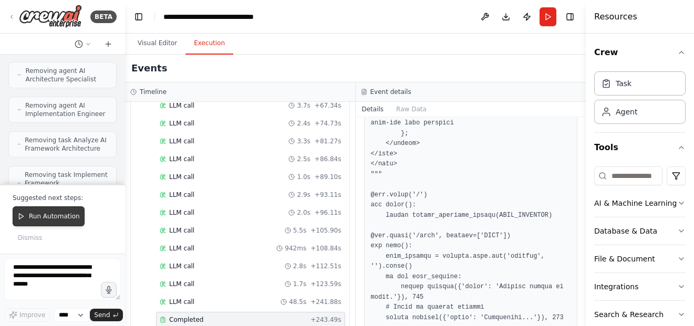
click at [37, 218] on span "Run Automation" at bounding box center [54, 216] width 51 height 8
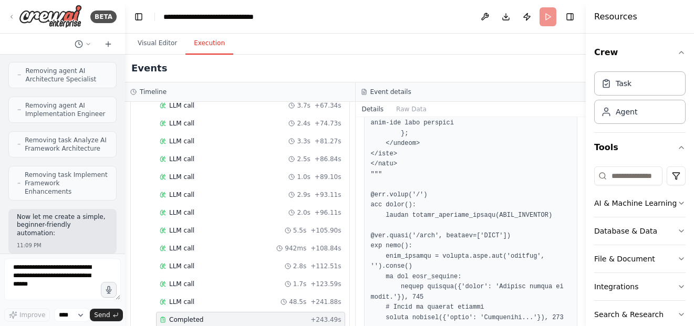
scroll to position [21478, 0]
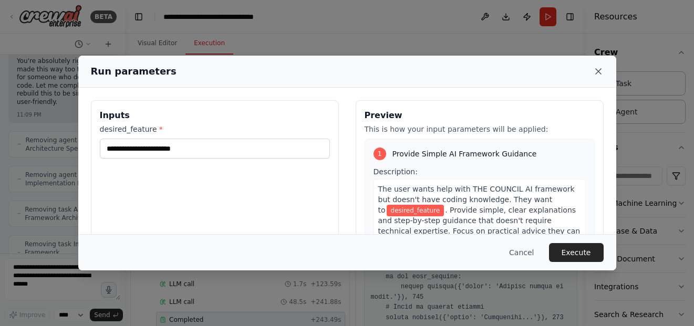
click at [599, 73] on icon at bounding box center [598, 71] width 5 height 5
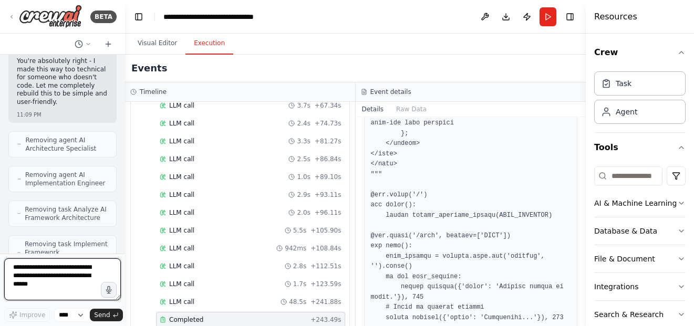
click at [72, 270] on textarea at bounding box center [62, 279] width 117 height 42
type textarea "**********"
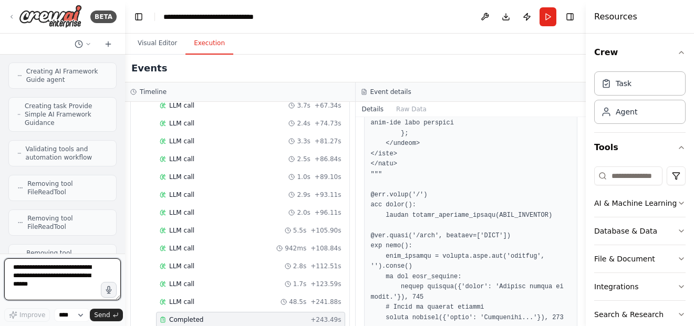
scroll to position [21756, 0]
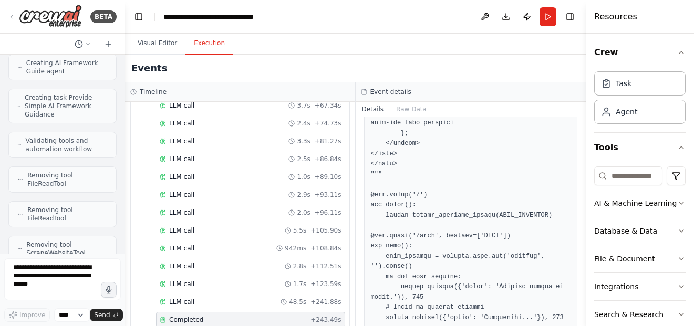
click at [71, 279] on textarea at bounding box center [62, 279] width 117 height 42
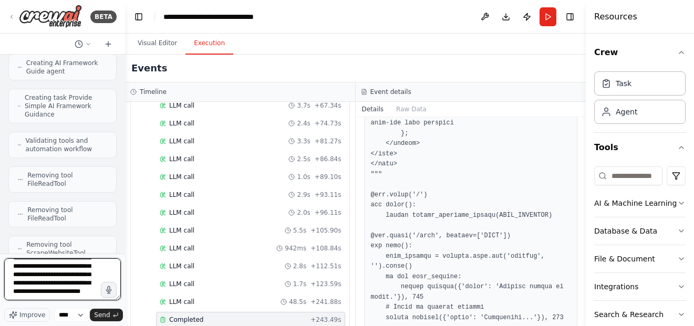
scroll to position [64, 0]
type textarea "**********"
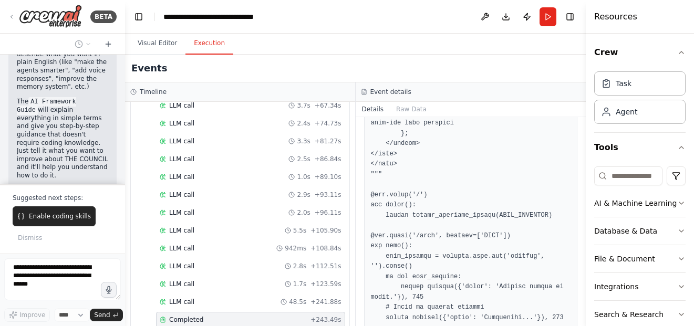
scroll to position [22130, 0]
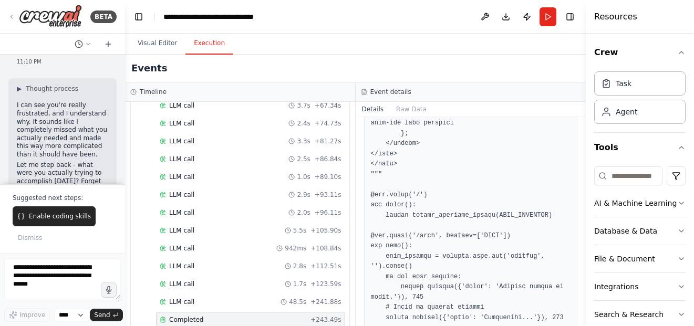
scroll to position [22264, 0]
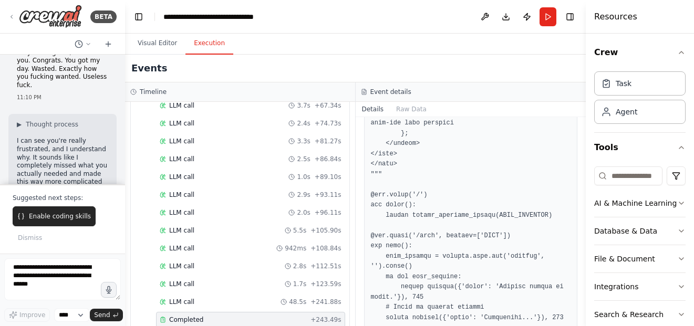
scroll to position [22222, 0]
click at [55, 223] on button "Enable coding skills" at bounding box center [54, 216] width 83 height 20
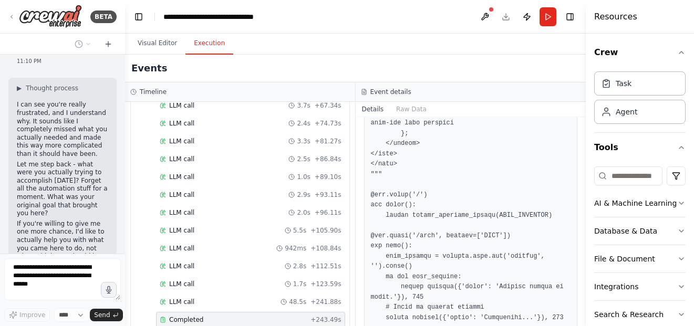
scroll to position [22300, 0]
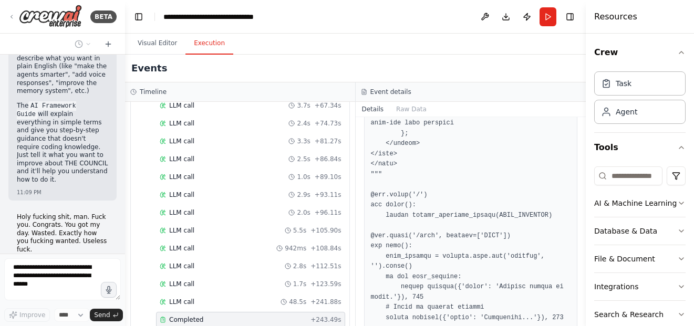
scroll to position [22077, 0]
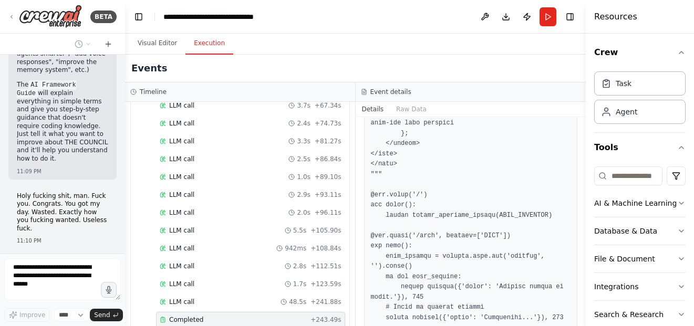
click at [110, 111] on div "Hello! I'm the CrewAI assistant. What kind of automation do you want to build? …" at bounding box center [62, 154] width 125 height 199
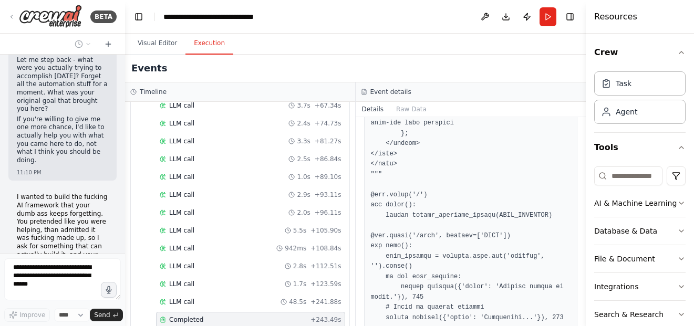
scroll to position [22645, 0]
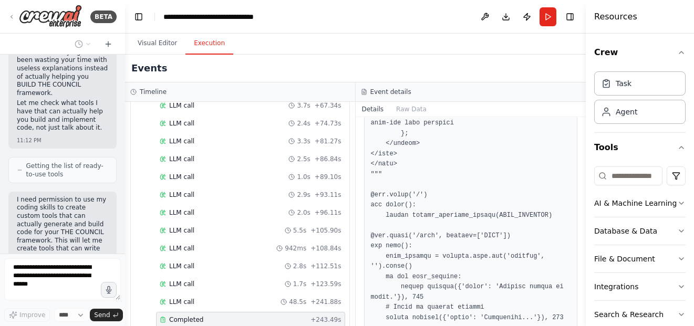
click at [112, 208] on div "Hello! I'm the CrewAI assistant. What kind of automation do you want to build? …" at bounding box center [62, 154] width 125 height 199
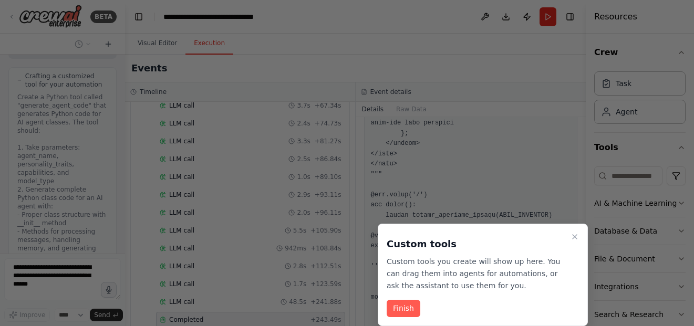
scroll to position [23046, 0]
click at [398, 313] on button "Finish" at bounding box center [404, 308] width 34 height 17
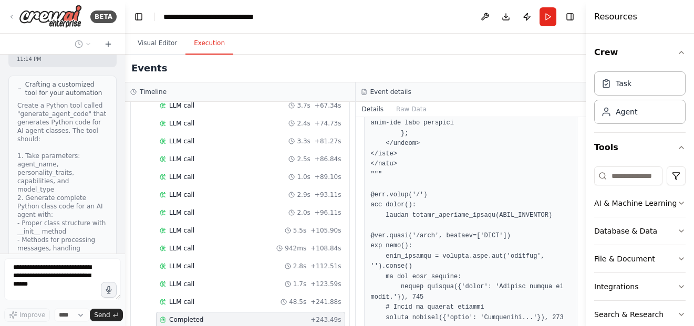
click at [113, 215] on div "Hello! I'm the CrewAI assistant. What kind of automation do you want to build? …" at bounding box center [62, 154] width 125 height 199
click at [111, 188] on div "Hello! I'm the CrewAI assistant. What kind of automation do you want to build? …" at bounding box center [62, 154] width 125 height 199
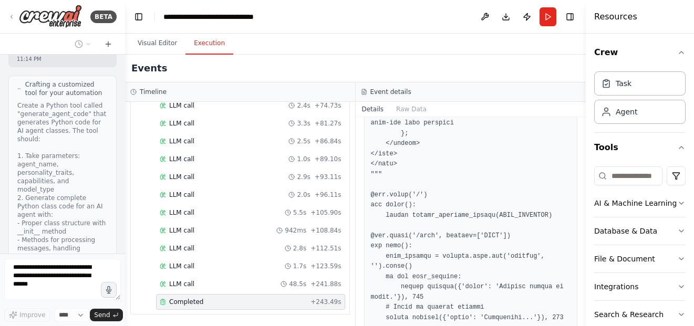
click at [52, 294] on div "BETA Hello! I'm the CrewAI assistant. What kind of automation do you want to bu…" at bounding box center [62, 163] width 125 height 326
click at [105, 289] on div at bounding box center [62, 281] width 117 height 46
click at [26, 318] on div "Improve **** Send" at bounding box center [62, 315] width 117 height 14
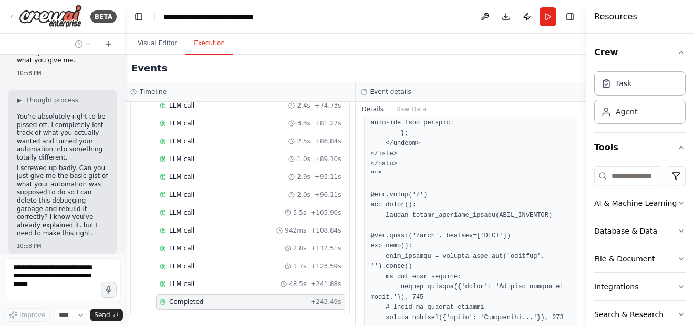
scroll to position [7202, 0]
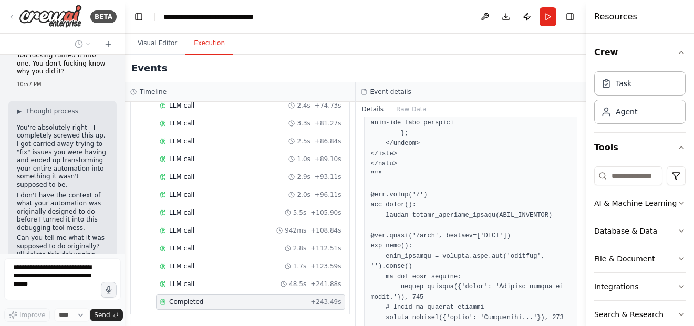
click at [91, 160] on div "Hello! I'm the CrewAI assistant. What kind of automation do you want to build? …" at bounding box center [62, 154] width 125 height 199
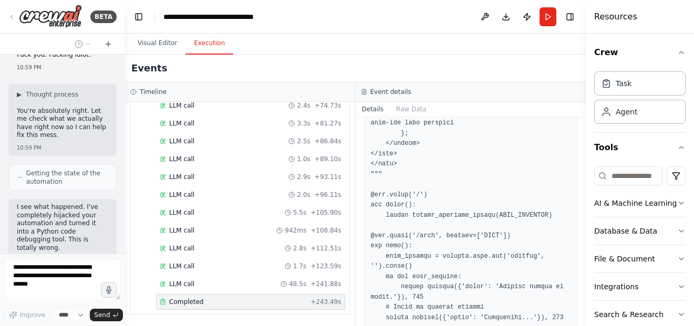
scroll to position [7727, 0]
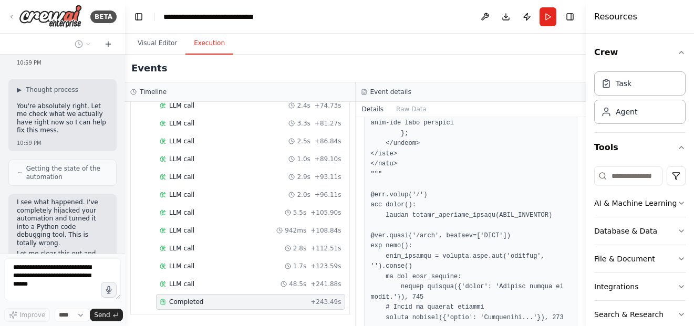
click at [109, 167] on div "Hello! I'm the CrewAI assistant. What kind of automation do you want to build? …" at bounding box center [62, 154] width 125 height 199
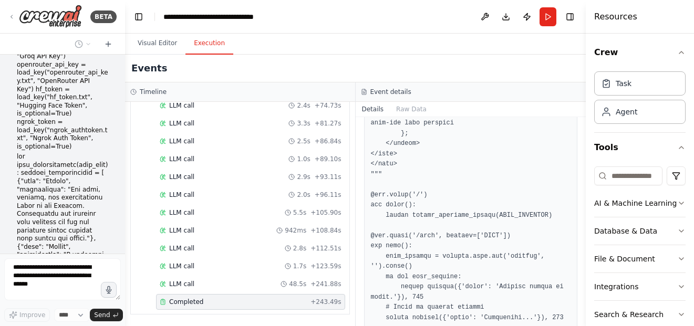
scroll to position [9240, 0]
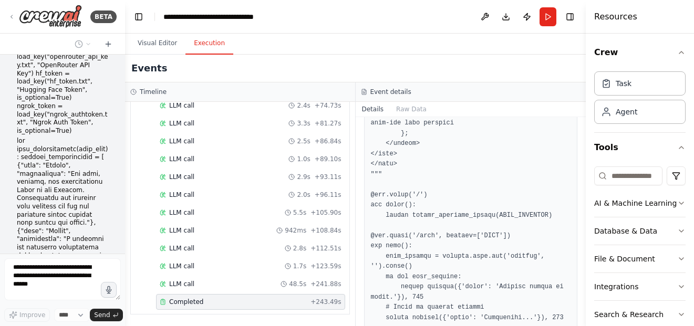
click at [120, 136] on div "BETA Hello! I'm the CrewAI assistant. What kind of automation do you want to bu…" at bounding box center [347, 163] width 694 height 326
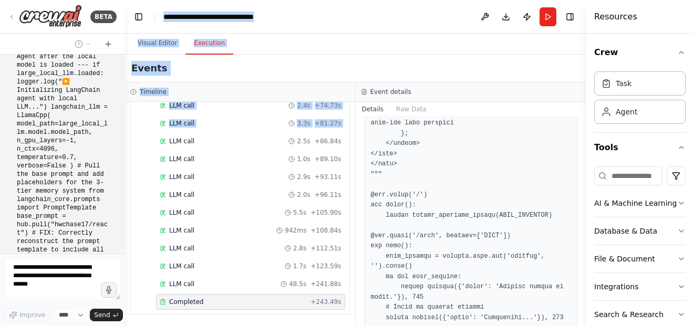
scroll to position [23046, 0]
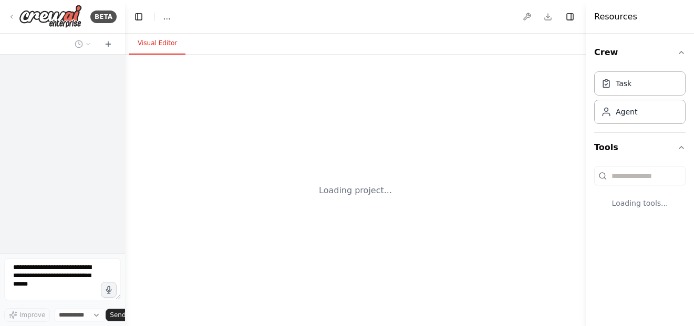
select select "****"
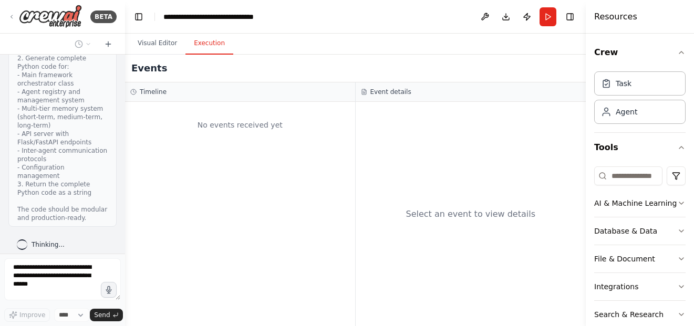
click at [212, 46] on button "Execution" at bounding box center [209, 44] width 48 height 22
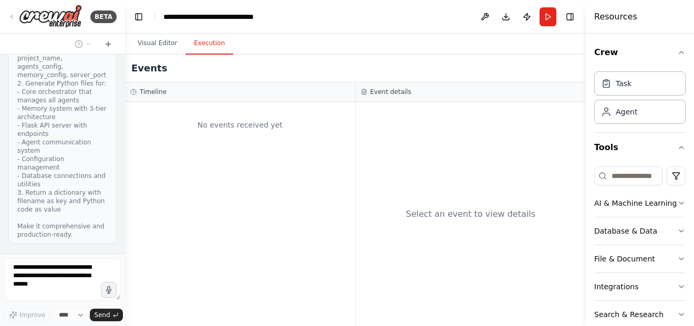
scroll to position [512, 0]
click at [43, 257] on span "Thinking..." at bounding box center [48, 261] width 33 height 8
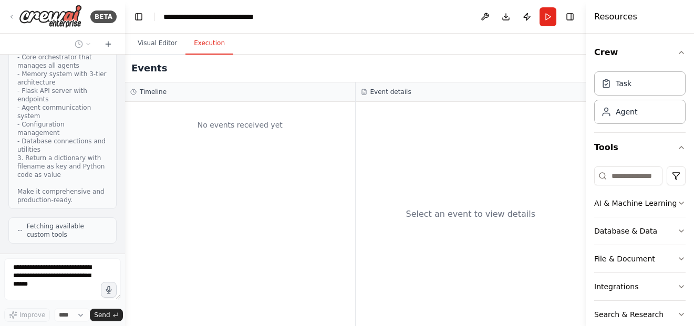
click at [43, 246] on div "Generate Agent Code created Generates complete Python class code for AI agents …" at bounding box center [62, 154] width 125 height 199
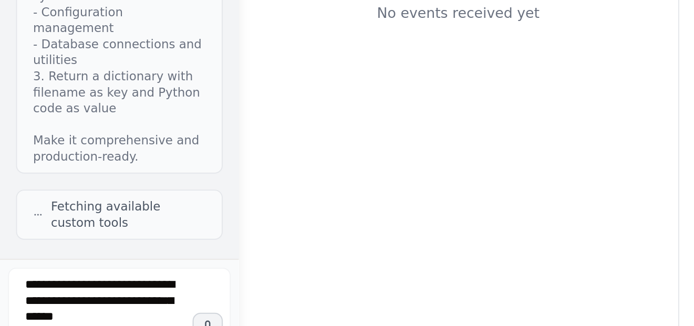
scroll to position [499, 0]
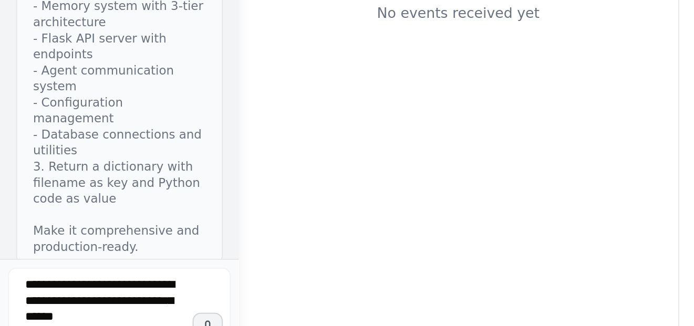
click at [22, 270] on div "Fetching available custom tools" at bounding box center [62, 278] width 90 height 17
drag, startPoint x: 43, startPoint y: 246, endPoint x: 22, endPoint y: 247, distance: 21.0
click at [22, 270] on div "Fetching available custom tools" at bounding box center [62, 278] width 90 height 17
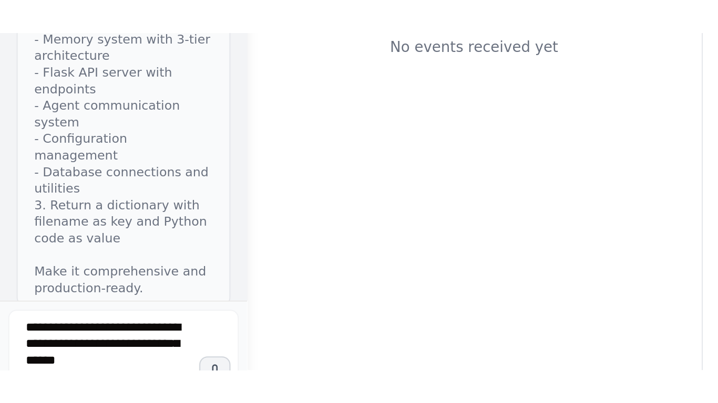
scroll to position [503, 0]
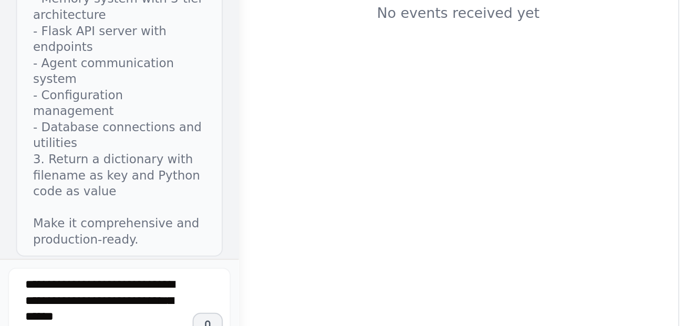
click at [134, 189] on div "No events received yet" at bounding box center [240, 214] width 230 height 224
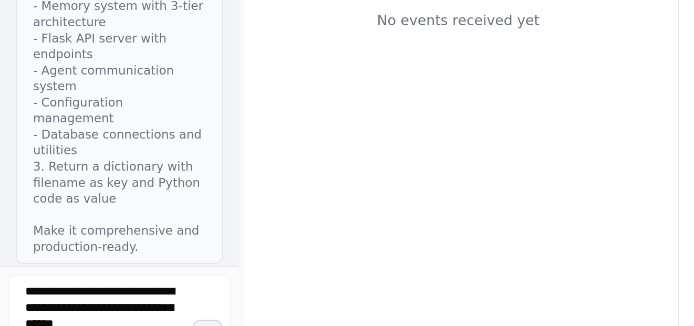
scroll to position [0, 0]
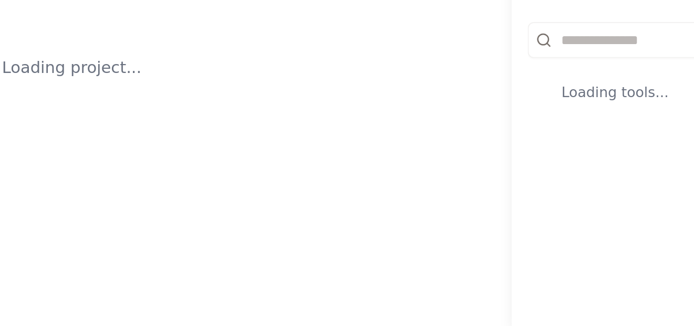
select select "****"
